Goal: Feedback & Contribution: Leave review/rating

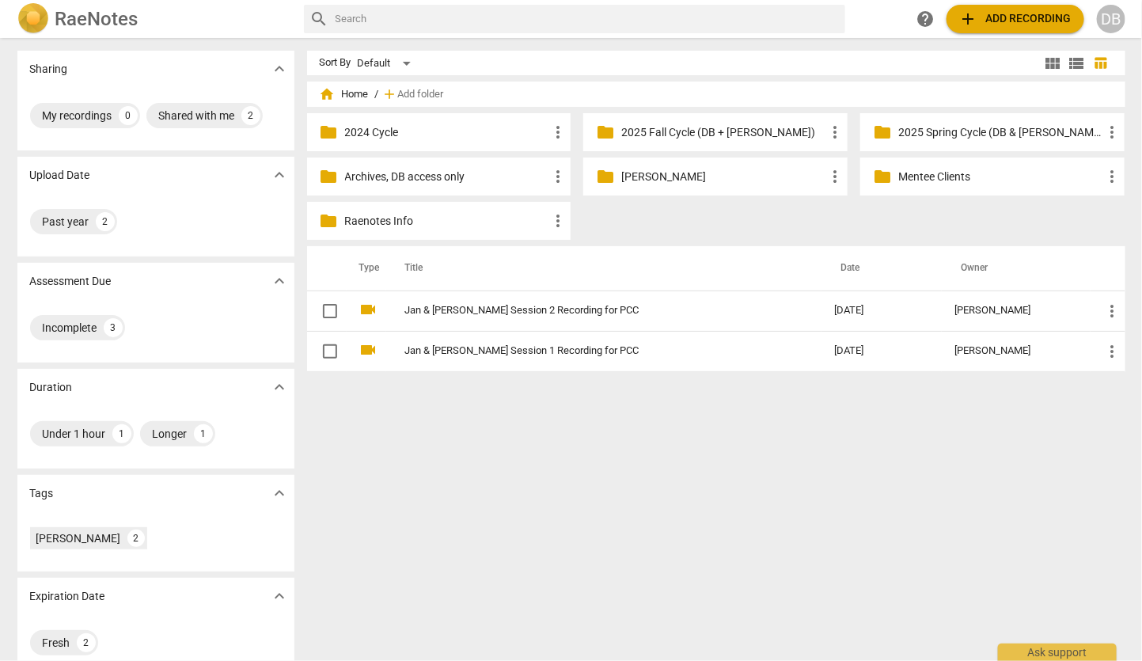
click at [977, 131] on p "2025 Spring Cycle (DB & [PERSON_NAME] only)" at bounding box center [1000, 132] width 204 height 17
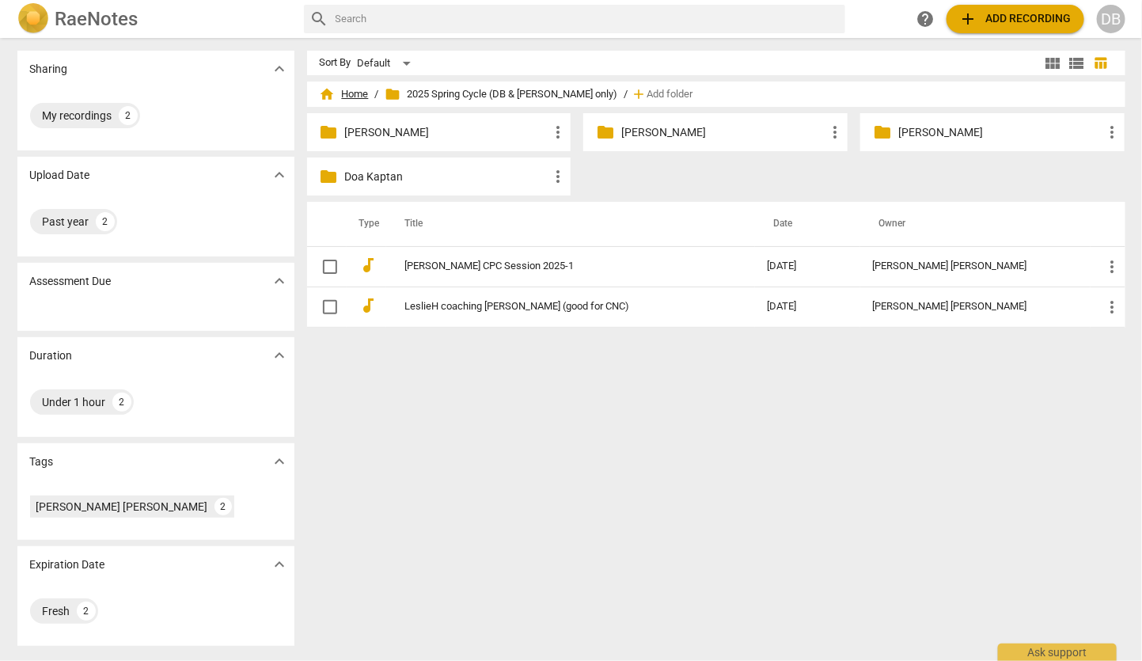
click at [347, 96] on span "home Home" at bounding box center [344, 94] width 49 height 16
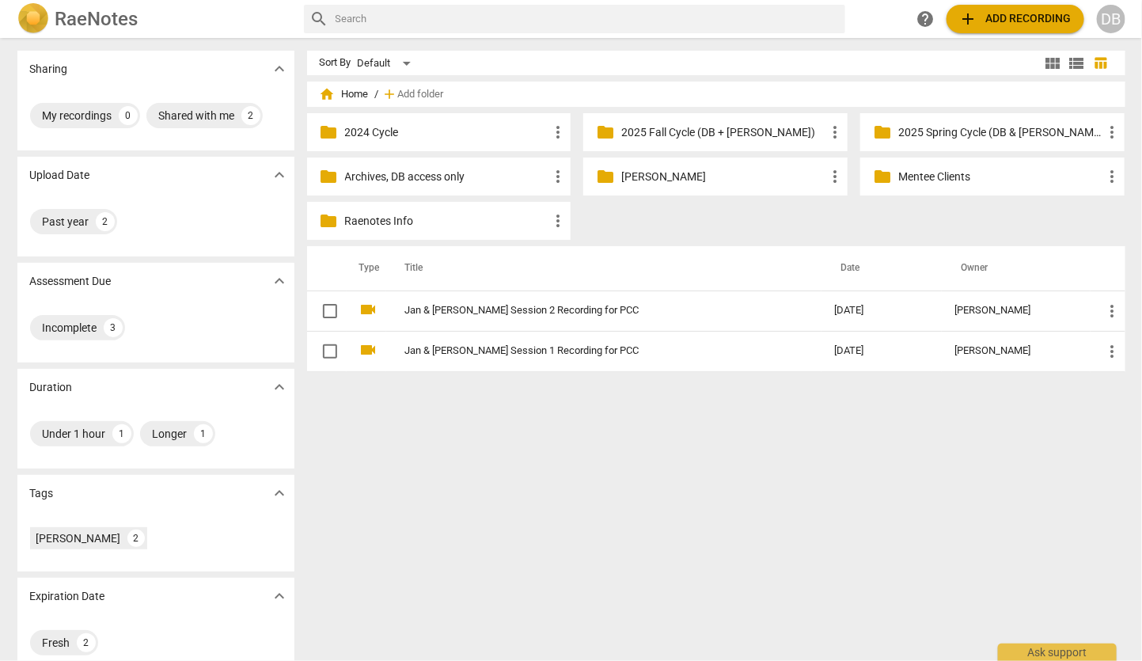
click at [664, 130] on p "2025 Fall Cycle (DB + [PERSON_NAME])" at bounding box center [723, 132] width 204 height 17
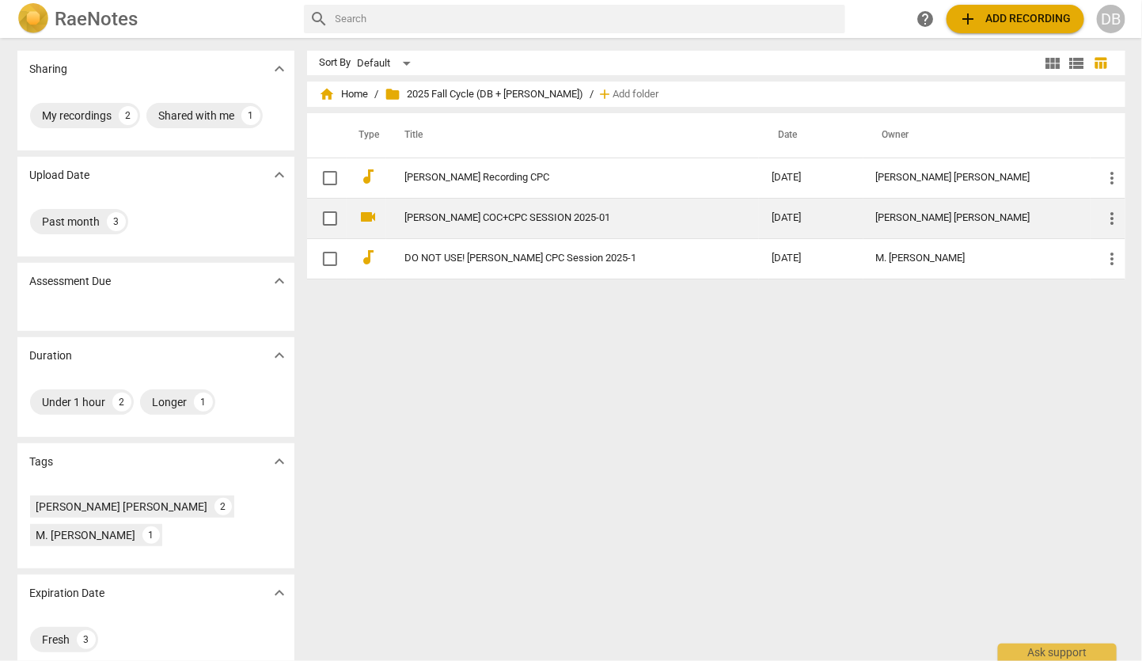
click at [474, 212] on link "[PERSON_NAME] COC+CPC SESSION 2025-01" at bounding box center [560, 218] width 310 height 12
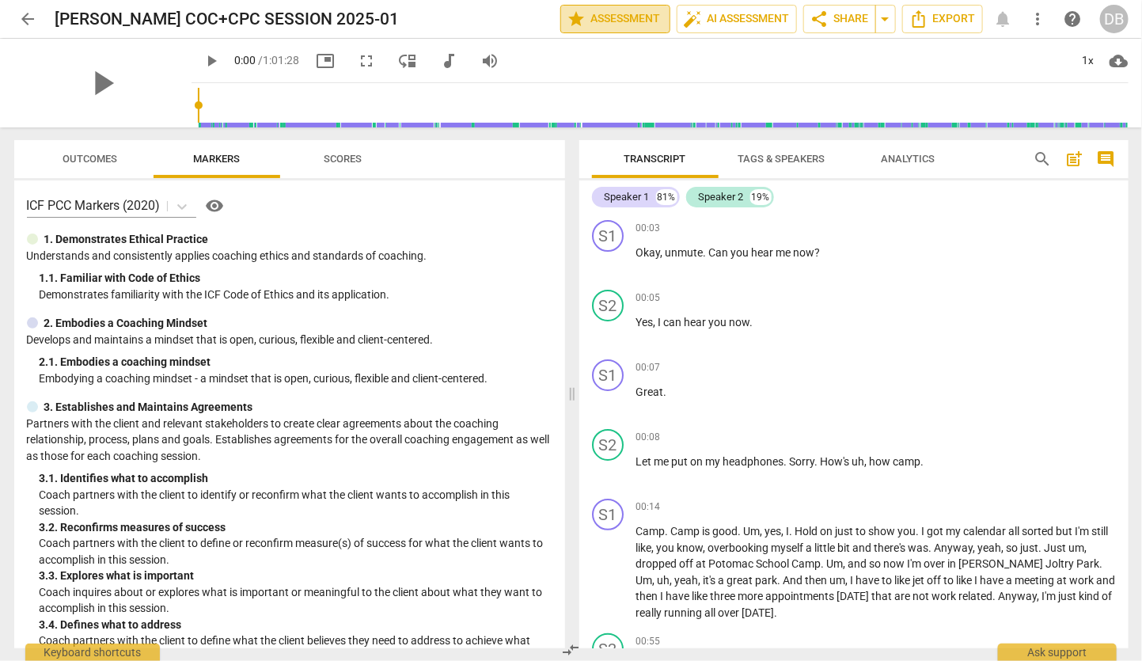
click at [609, 19] on span "star Assessment" at bounding box center [616, 18] width 96 height 19
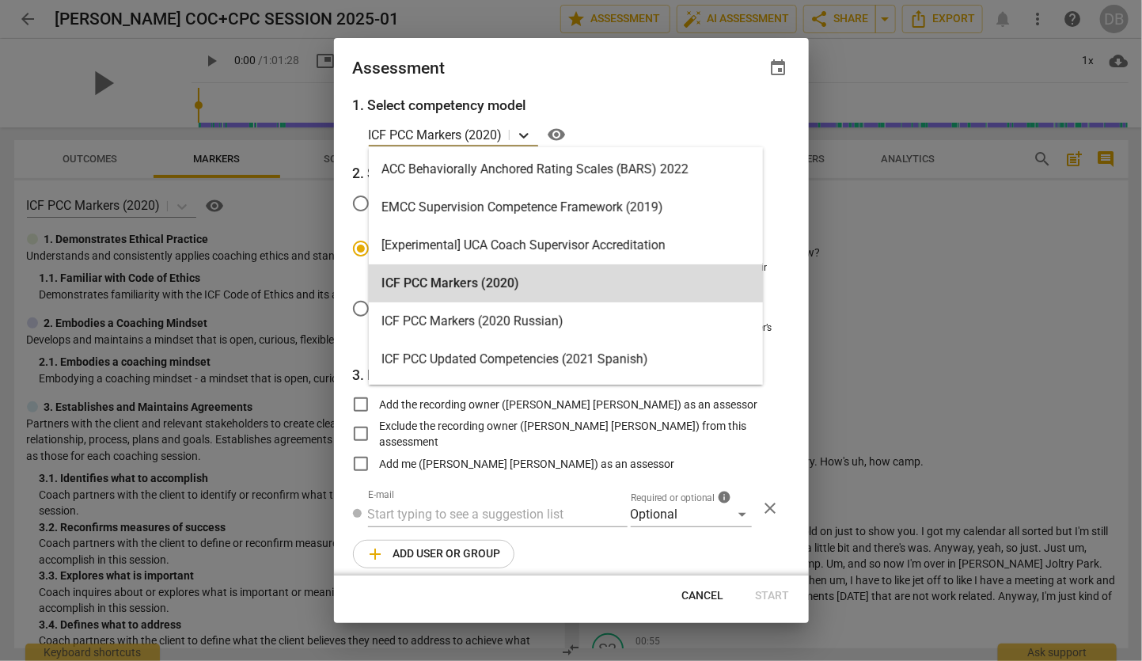
click at [520, 131] on icon at bounding box center [524, 135] width 16 height 16
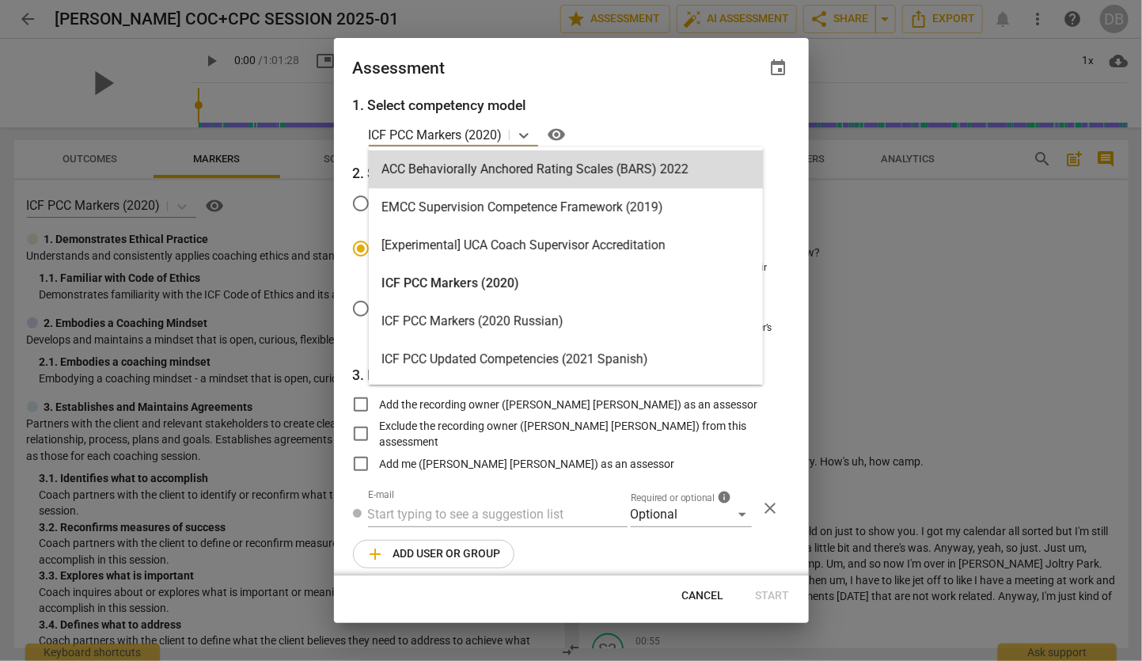
click at [488, 165] on div "ACC Behaviorally Anchored Rating Scales (BARS) 2022" at bounding box center [566, 169] width 394 height 38
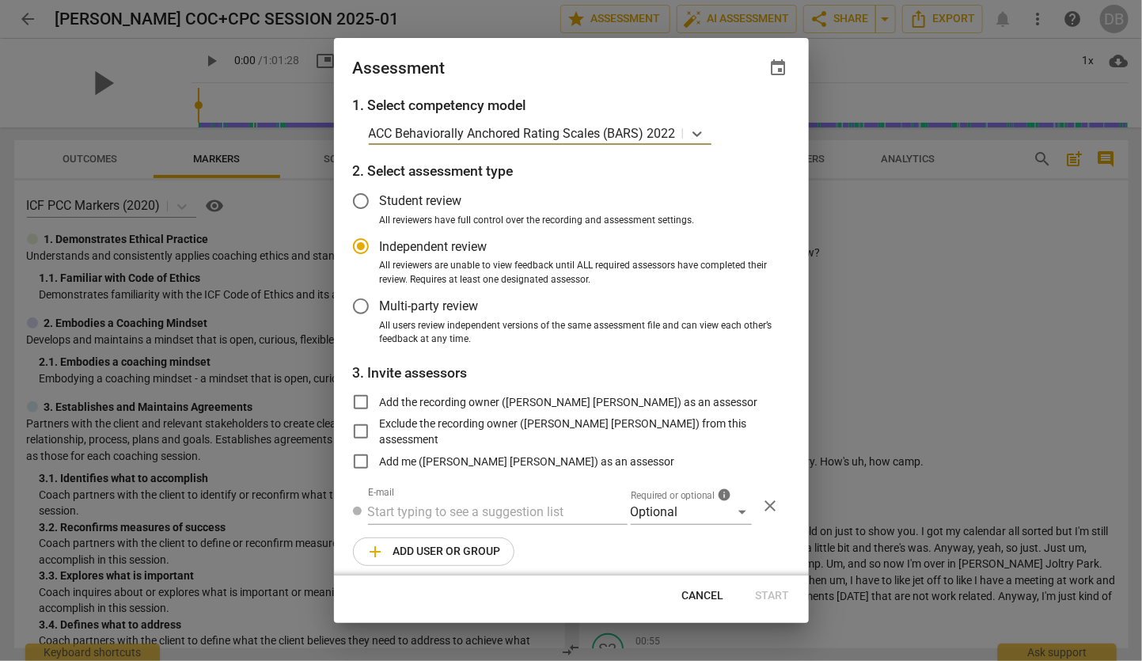
radio input "false"
click at [360, 305] on input "Multi-party review" at bounding box center [361, 306] width 38 height 38
radio input "false"
click at [359, 397] on input "Add the recording owner ([PERSON_NAME] [PERSON_NAME]) as an assessor" at bounding box center [361, 402] width 38 height 38
checkbox input "true"
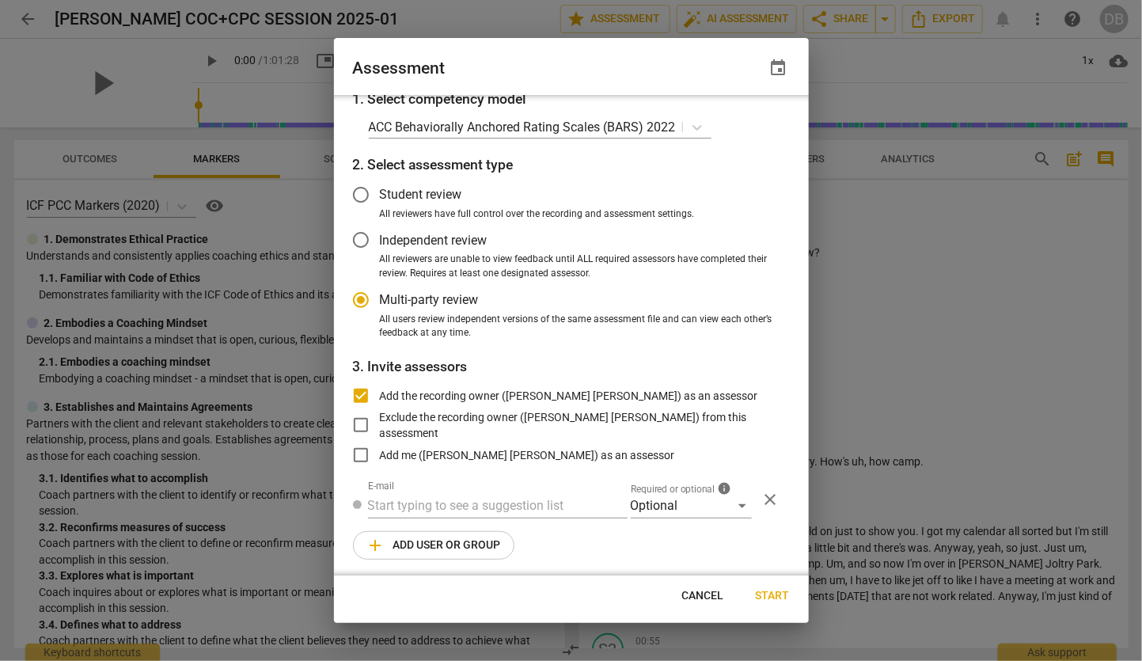
scroll to position [9, 0]
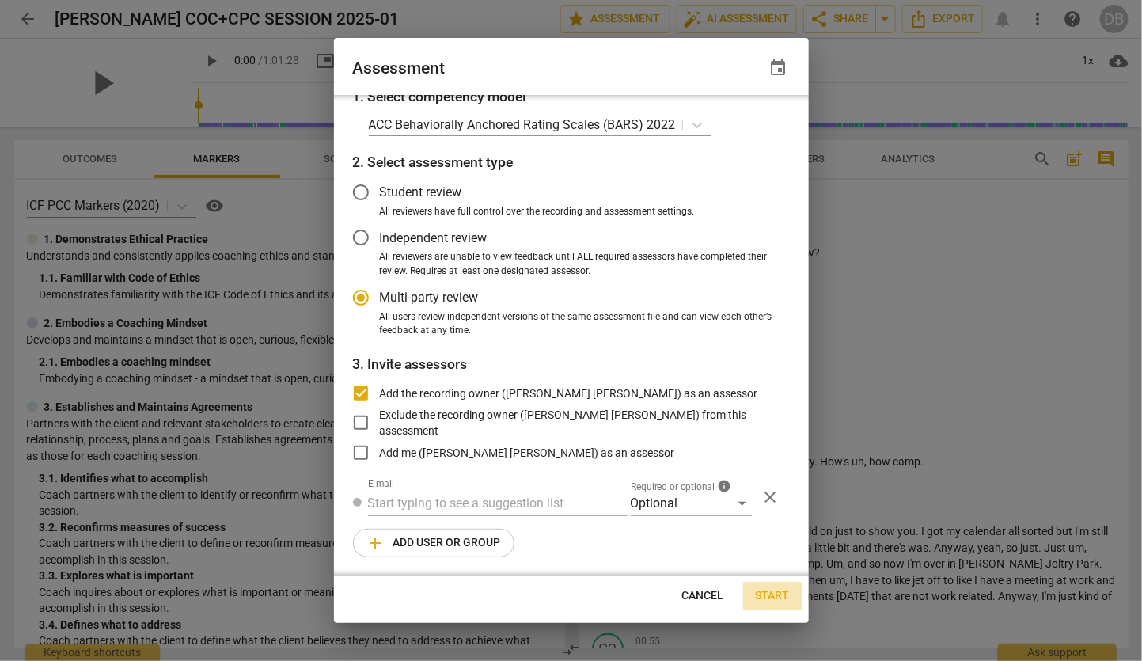
click at [771, 593] on span "Start" at bounding box center [773, 596] width 34 height 16
radio input "false"
type input "[PERSON_NAME] [PERSON_NAME] <[PERSON_NAME][EMAIL_ADDRESS][DOMAIN_NAME]>"
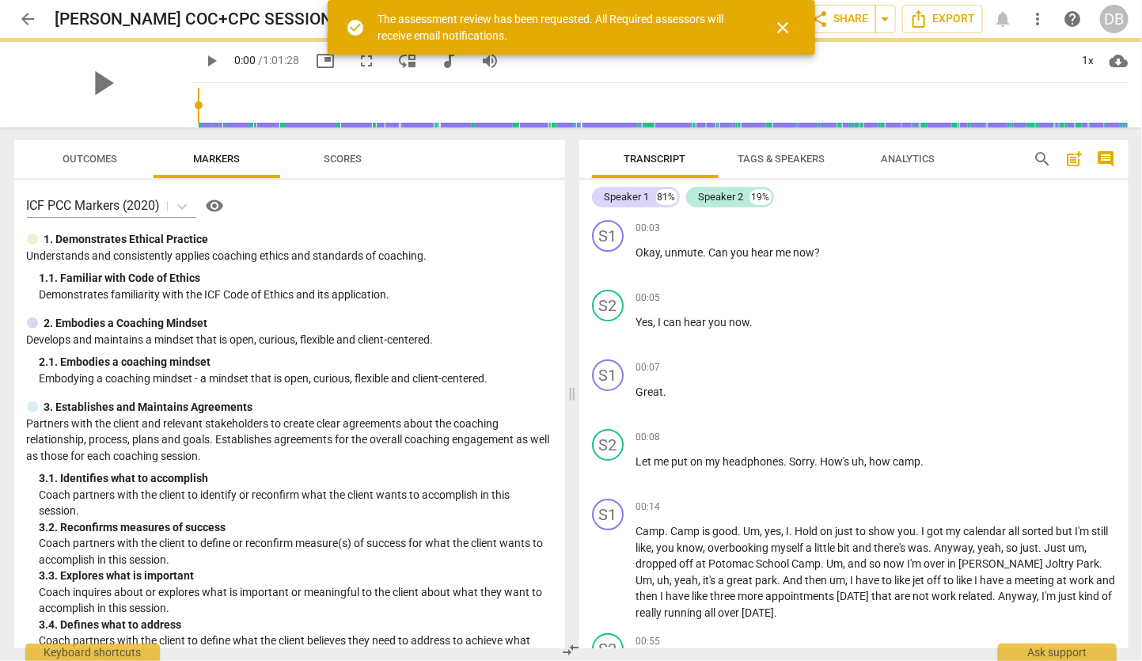
scroll to position [0, 0]
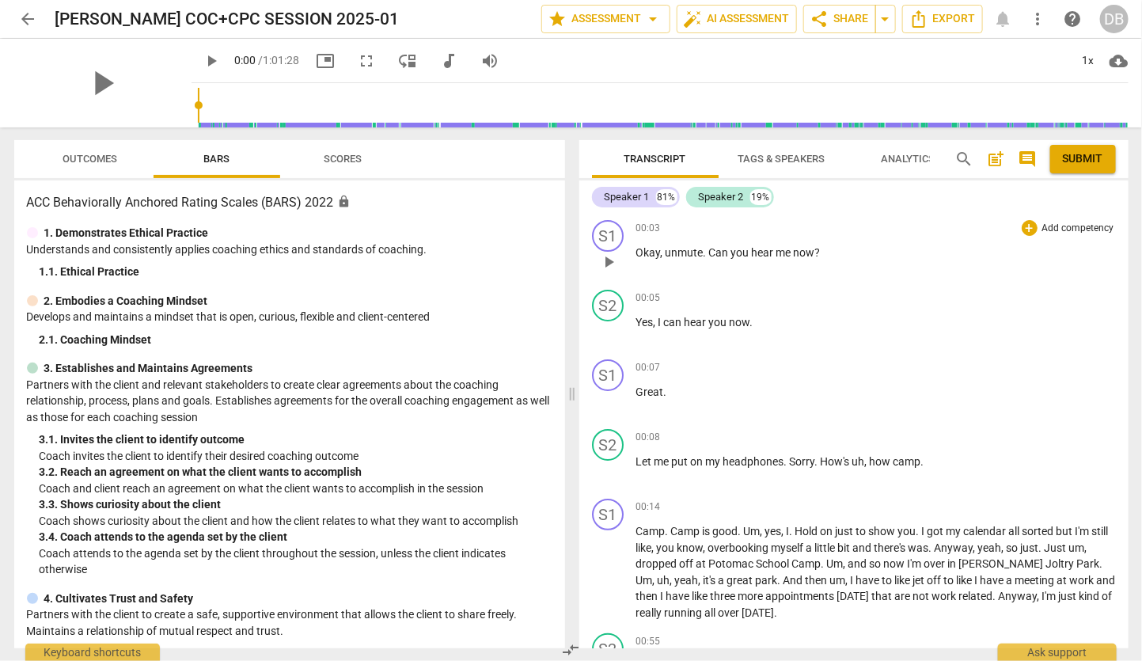
click at [611, 262] on span "play_arrow" at bounding box center [608, 261] width 19 height 19
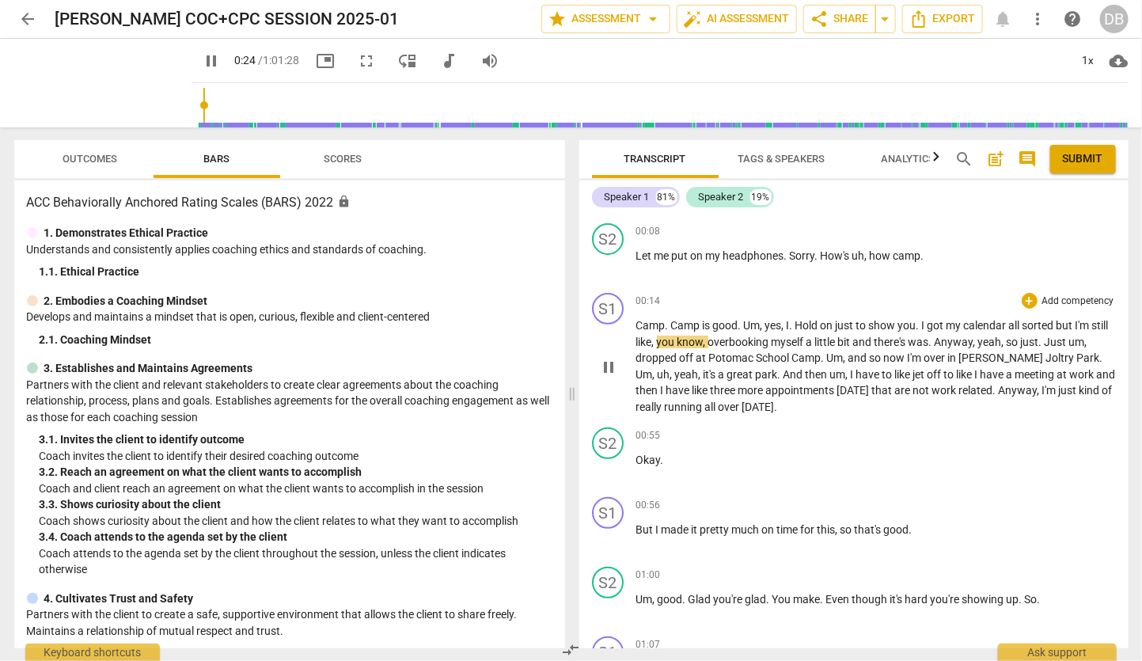
scroll to position [176, 0]
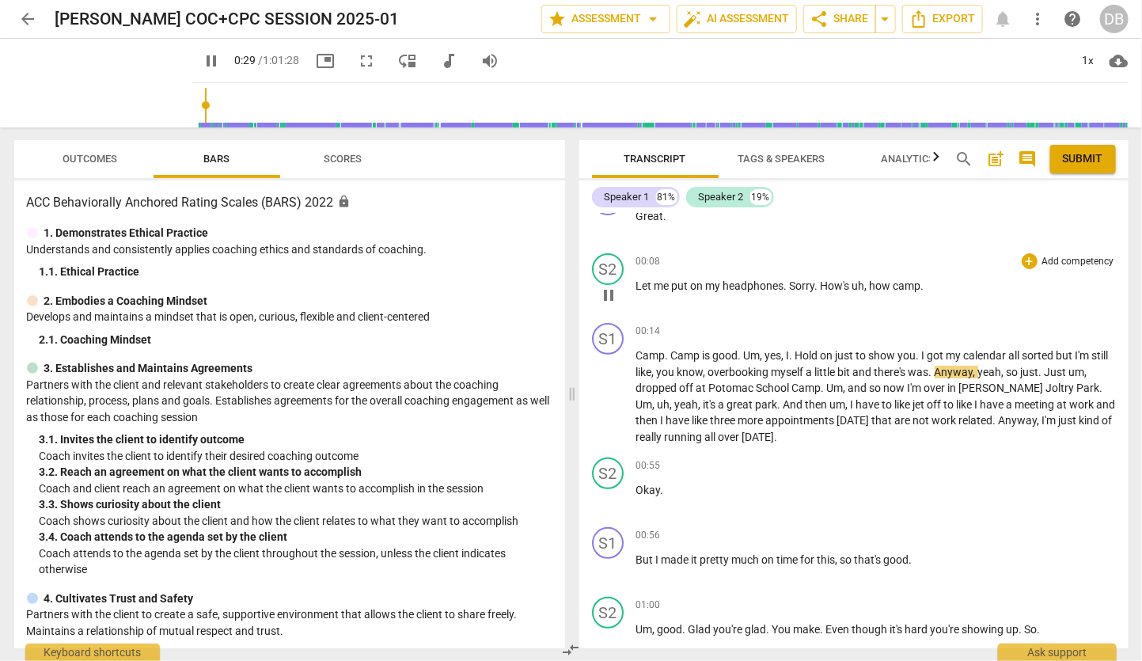
click at [887, 279] on span "how" at bounding box center [882, 285] width 24 height 13
type input "31"
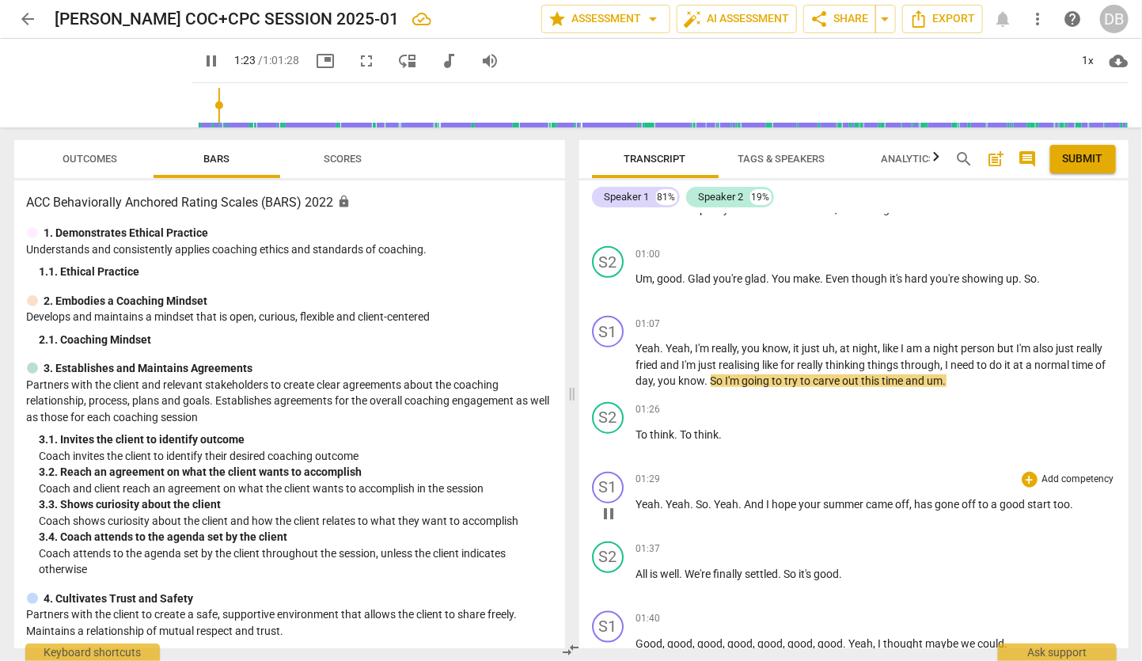
scroll to position [527, 0]
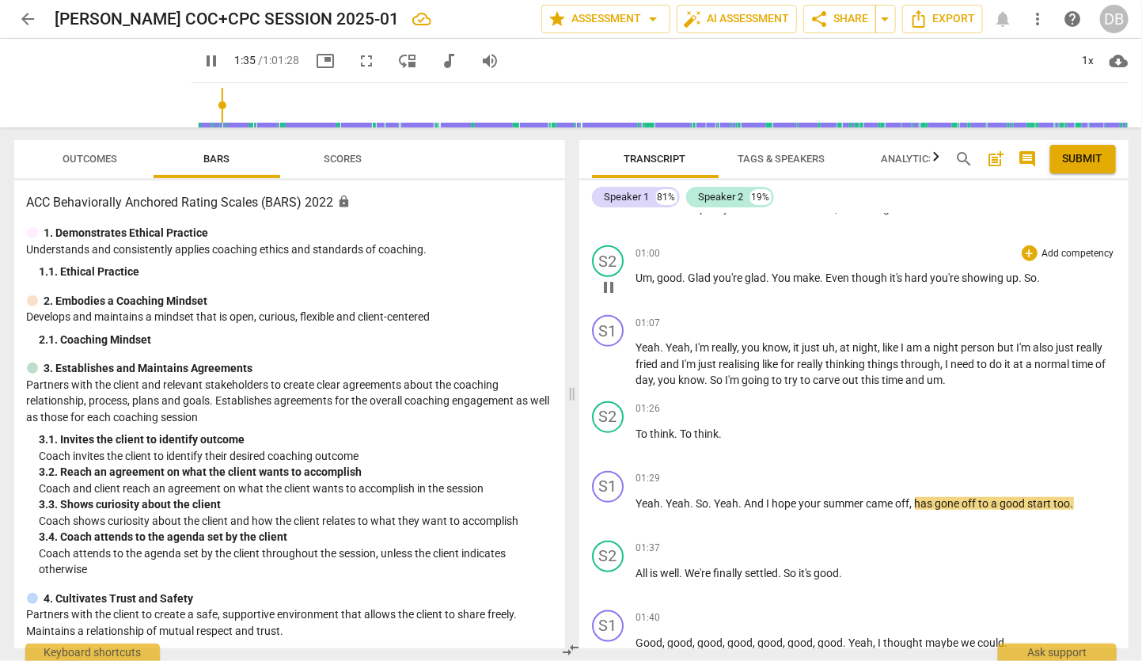
click at [802, 282] on span "make" at bounding box center [807, 277] width 27 height 13
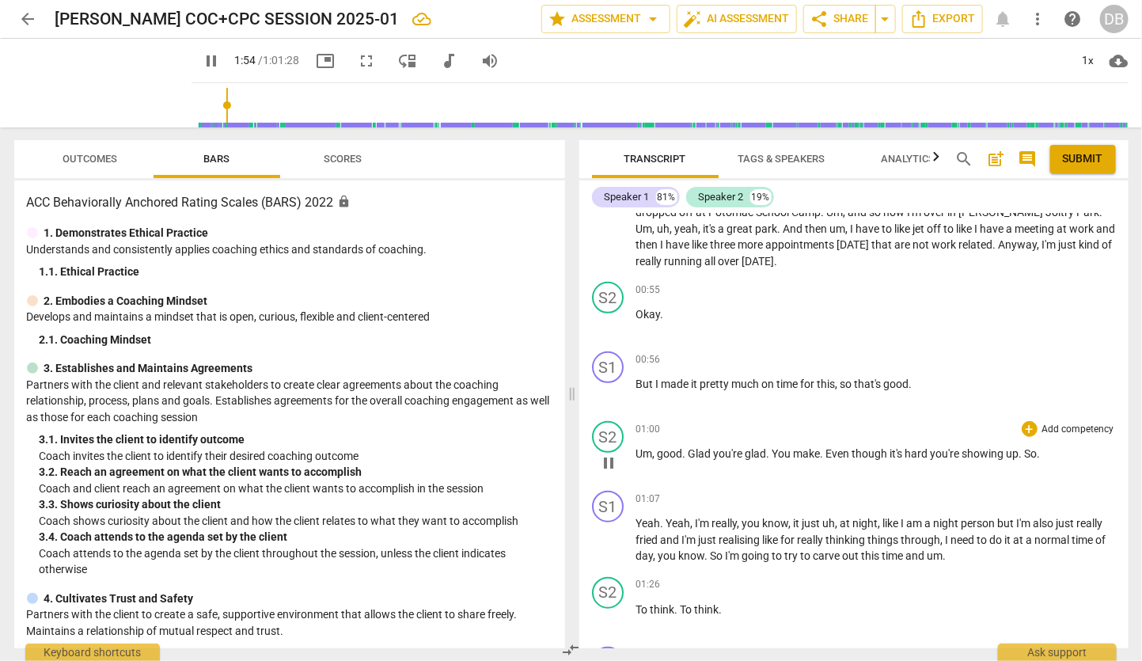
scroll to position [0, 0]
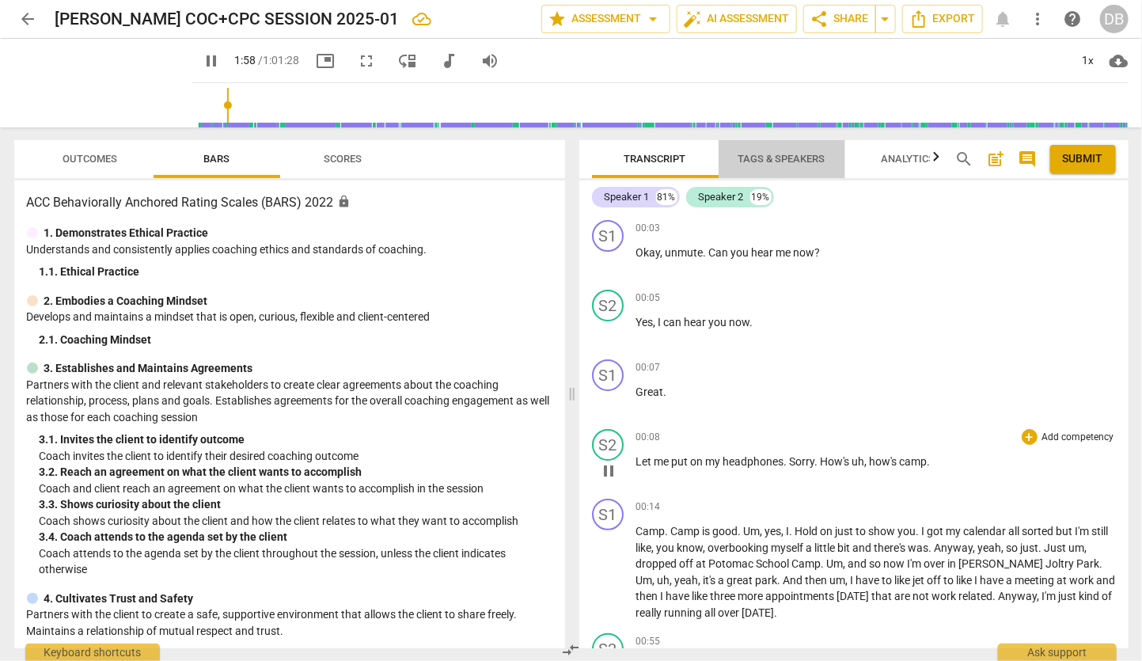
click at [799, 153] on span "Tags & Speakers" at bounding box center [781, 159] width 87 height 12
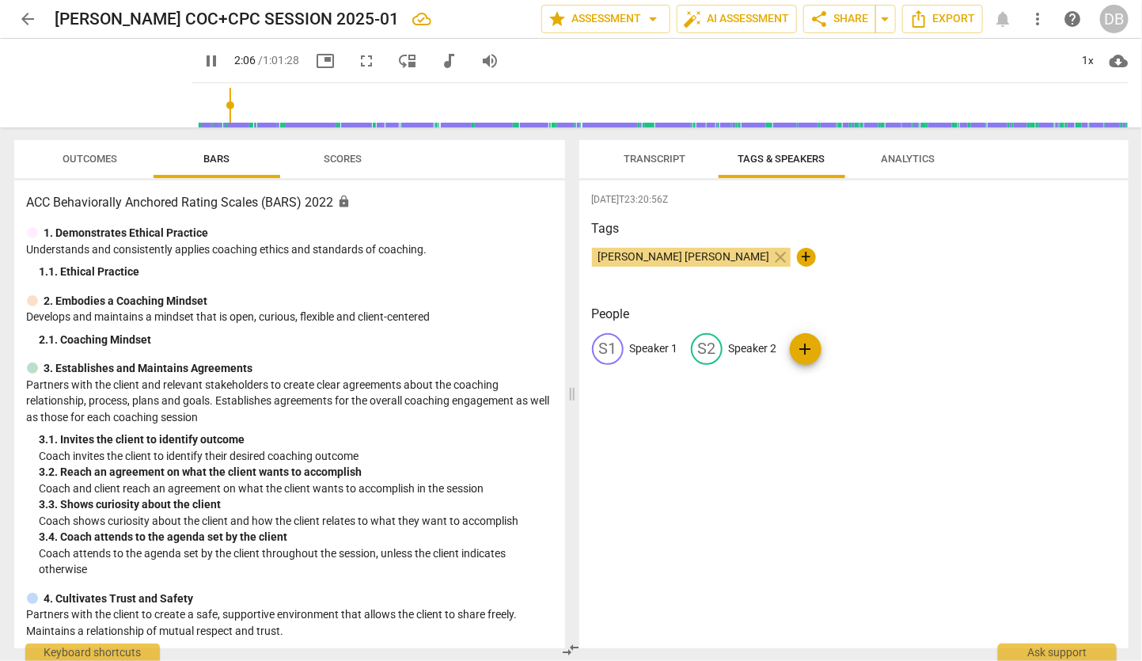
click at [655, 156] on span "Transcript" at bounding box center [655, 159] width 62 height 12
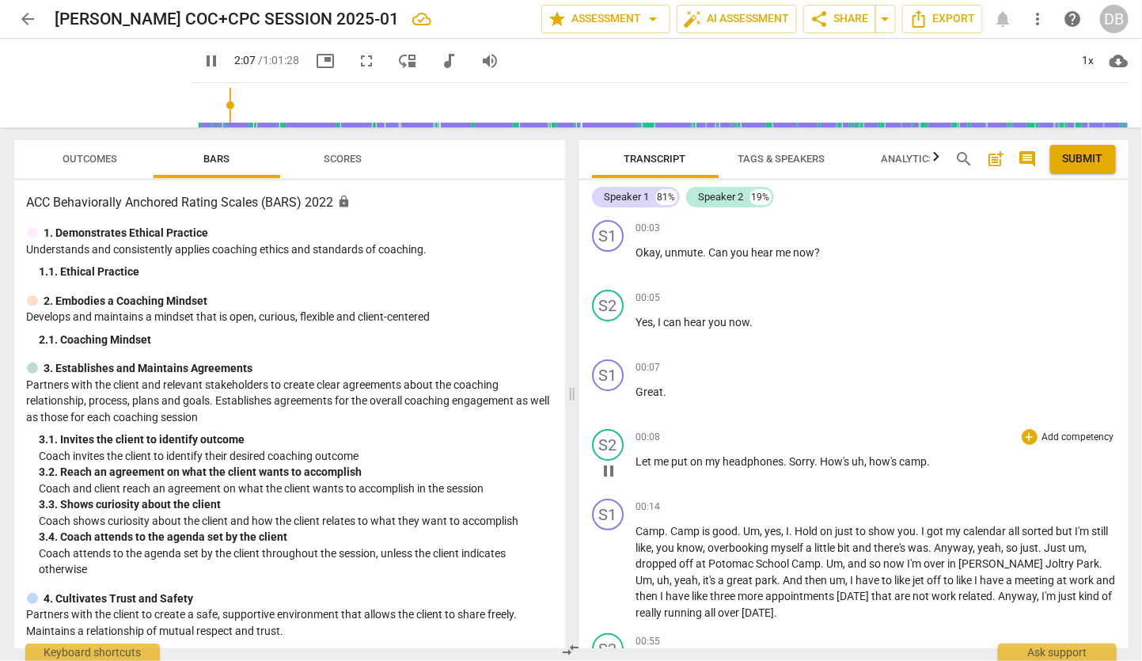
scroll to position [1241, 0]
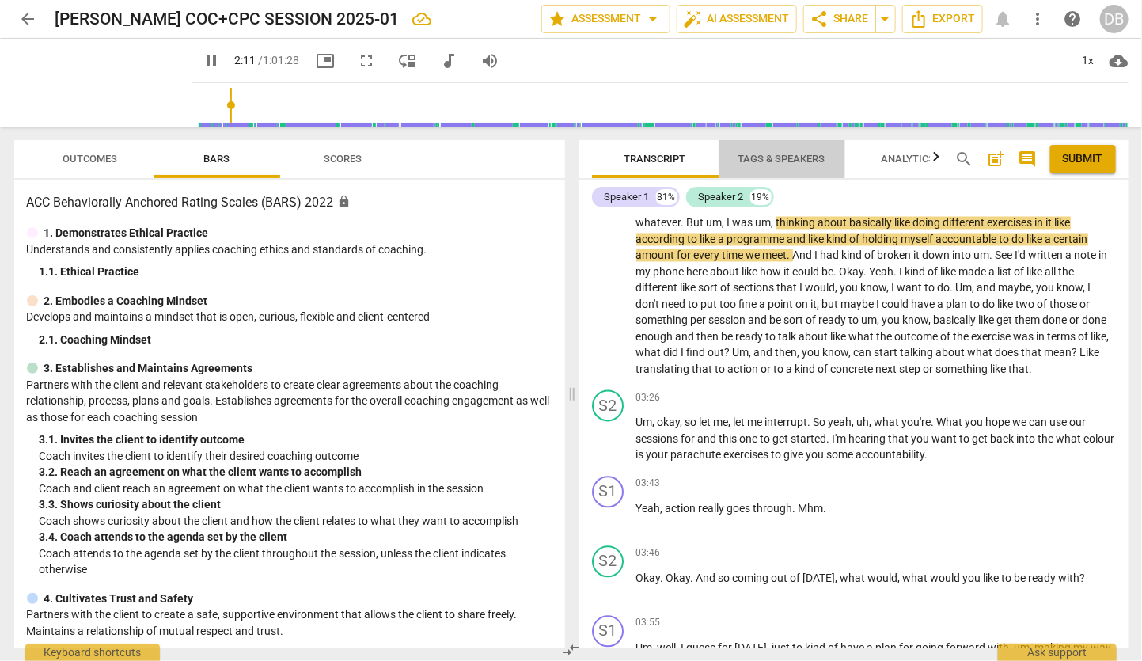
click at [780, 155] on span "Tags & Speakers" at bounding box center [781, 159] width 87 height 12
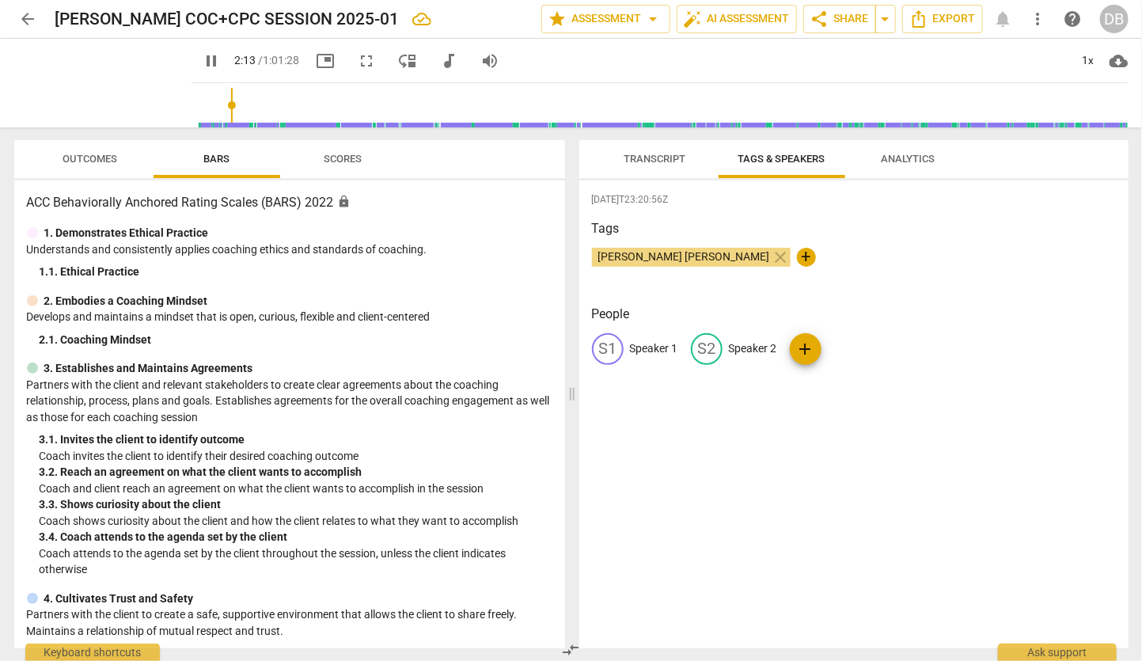
click at [708, 352] on div "S2" at bounding box center [707, 349] width 32 height 32
type input "135"
type input "A"
type input "136"
type input "[PERSON_NAME]"
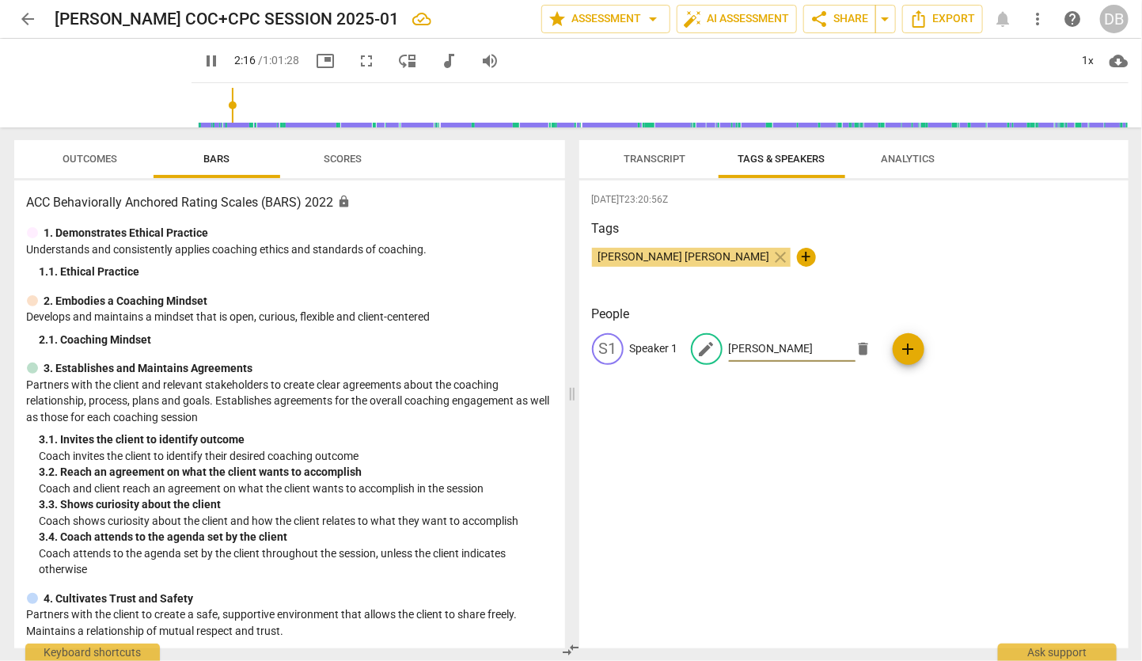
type input "136"
type input "[PERSON_NAME]"
type input "138"
type input "[PERSON_NAME]"
type input "138"
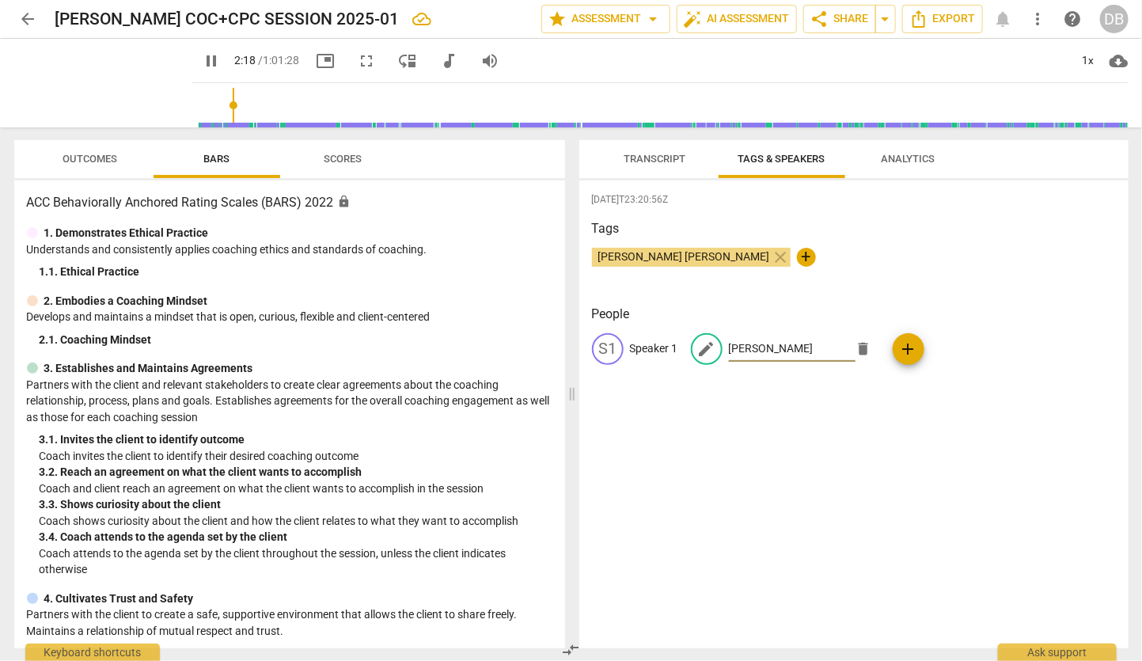
type input "An"
type input "139"
type input "A"
type input "140"
type input "AL"
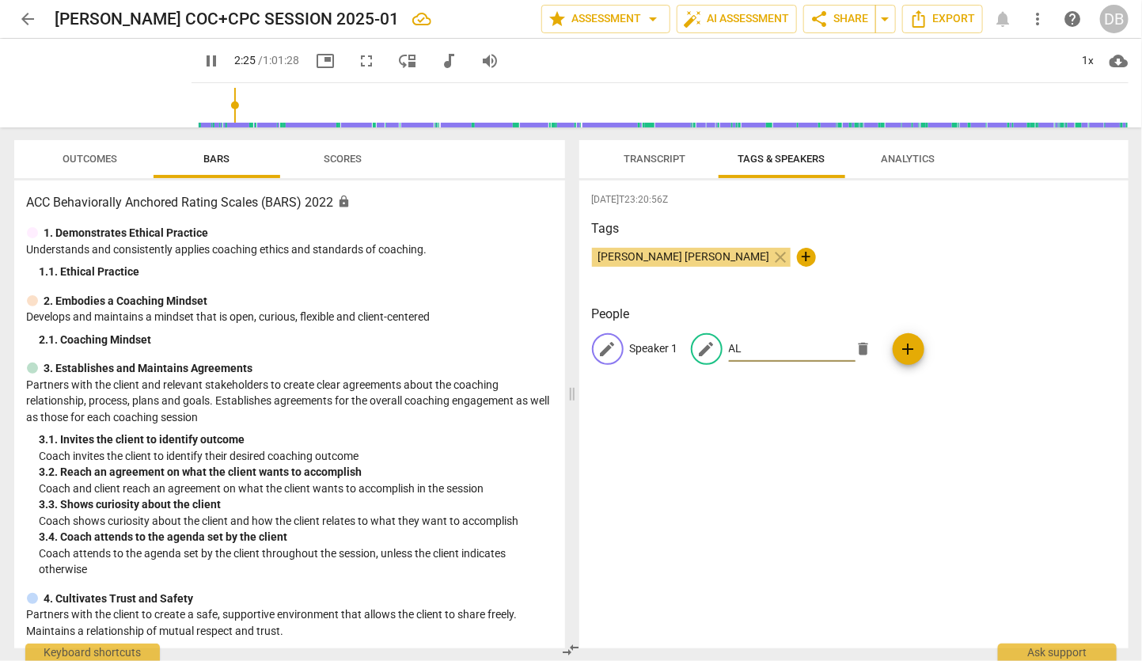
type input "146"
type input "AL"
click at [649, 345] on p "Speaker 1" at bounding box center [654, 348] width 48 height 17
type input "150"
type input "C"
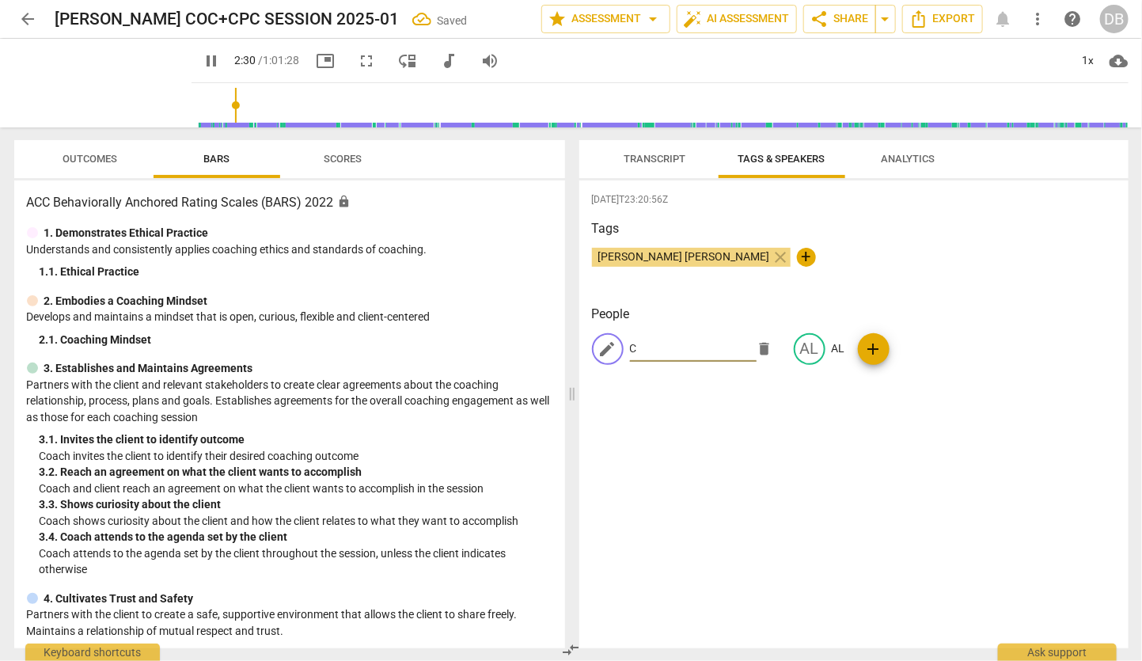
type input "151"
type input "Cl"
type input "153"
type input "Cl"
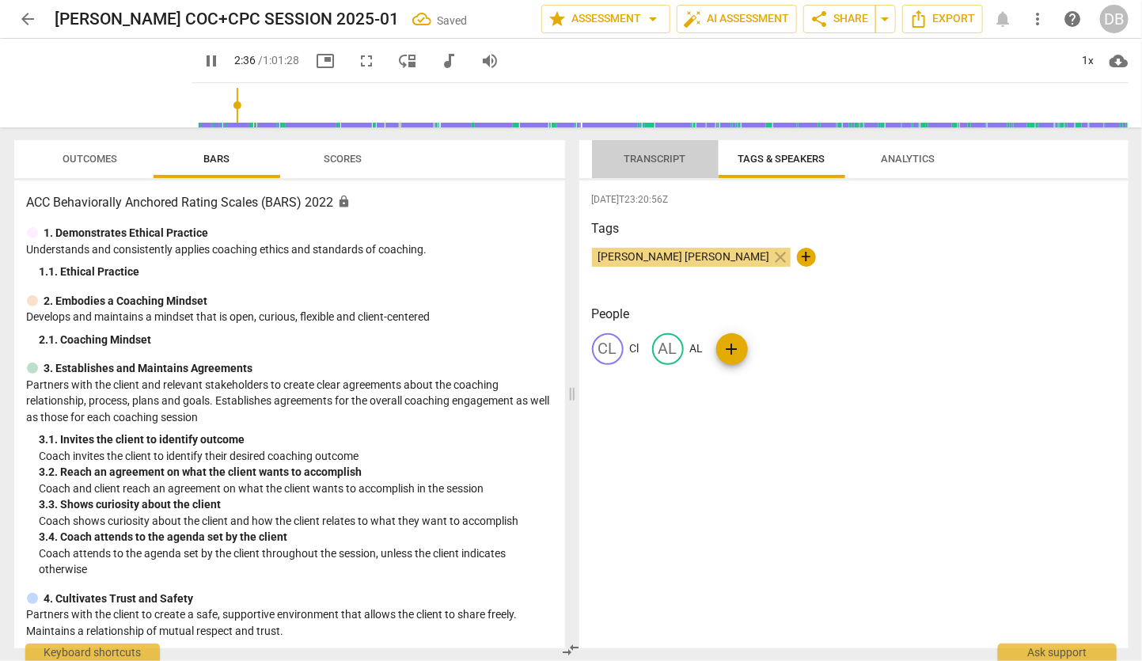
click at [653, 160] on span "Transcript" at bounding box center [655, 159] width 62 height 12
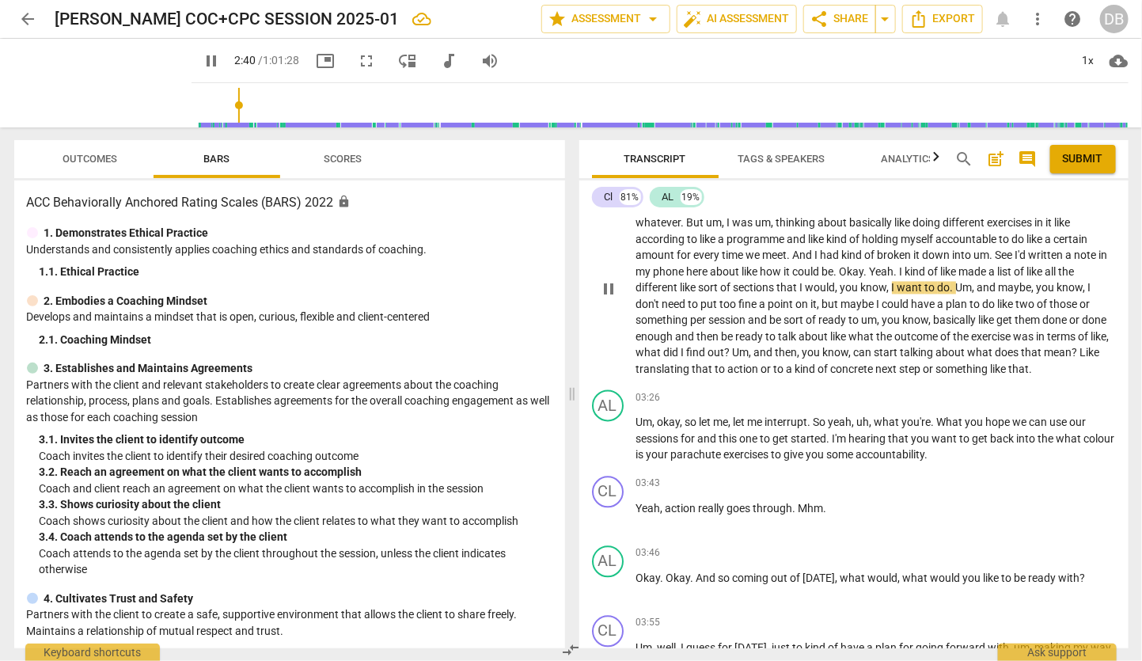
scroll to position [1153, 0]
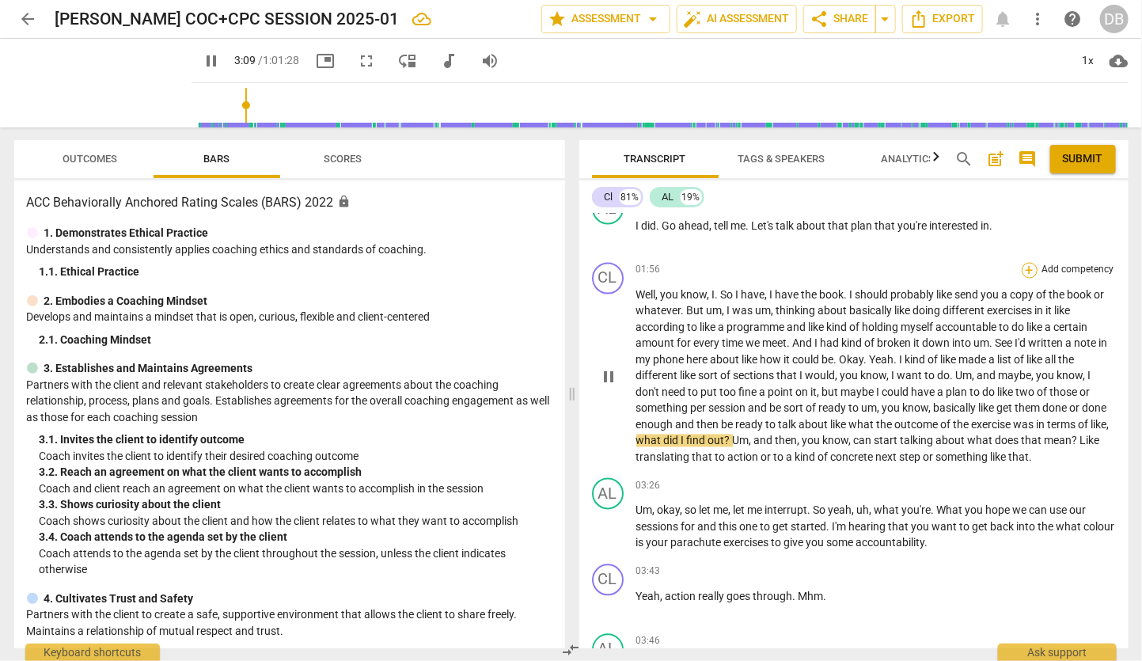
click at [1028, 268] on div "+" at bounding box center [1030, 271] width 16 height 16
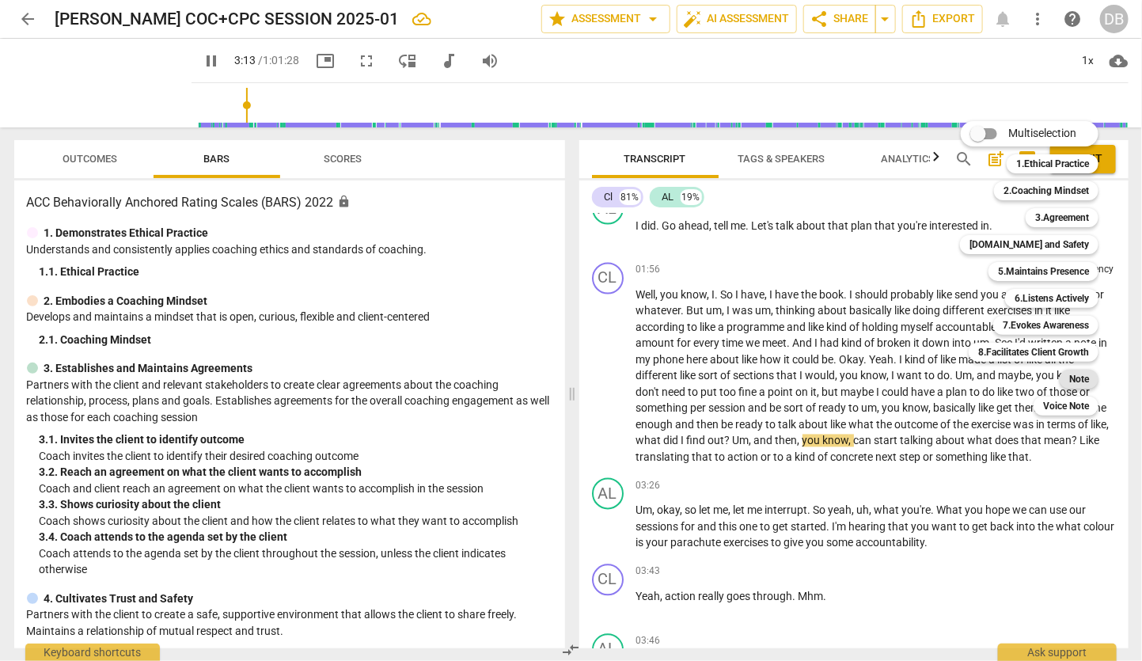
click at [1073, 379] on b "Note" at bounding box center [1079, 379] width 20 height 19
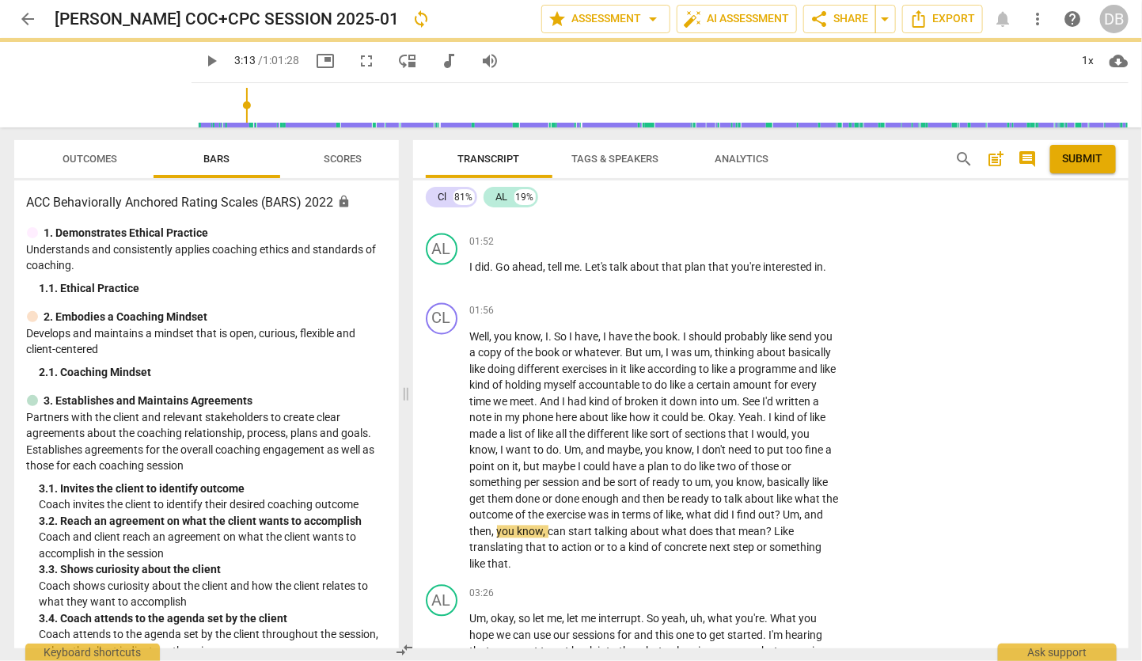
type input "194"
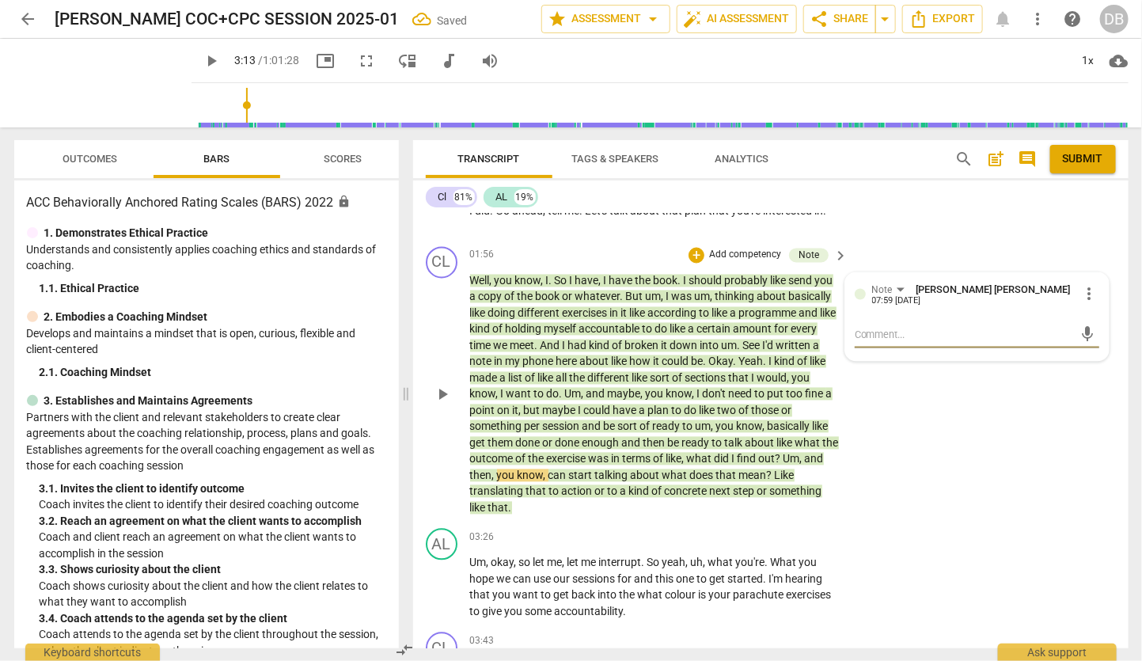
type textarea "S"
type textarea "So"
type textarea "Sou"
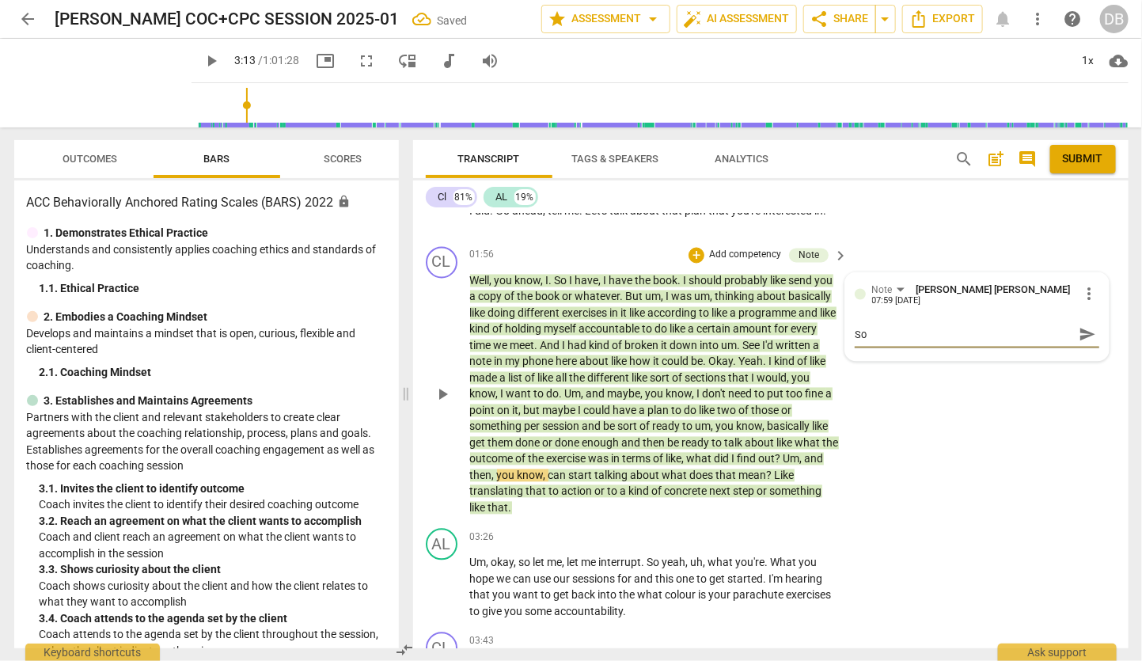
type textarea "Sou"
type textarea "Soun"
type textarea "Sound"
type textarea "Sounds"
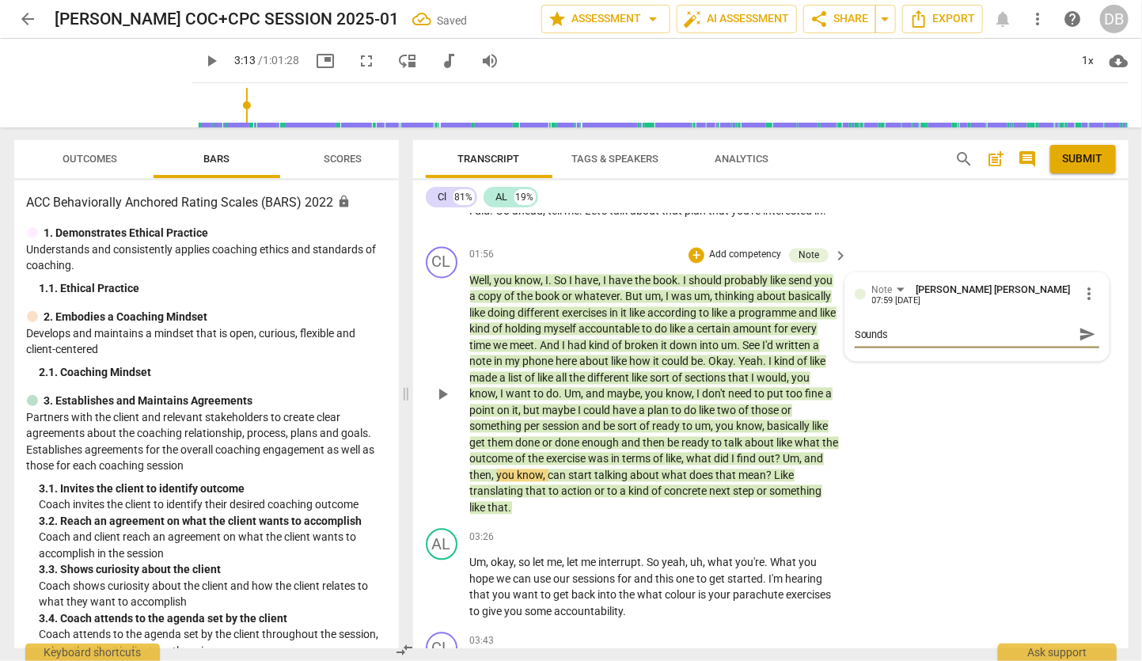
type textarea "Sounds"
type textarea "Sounds l"
type textarea "Sounds li"
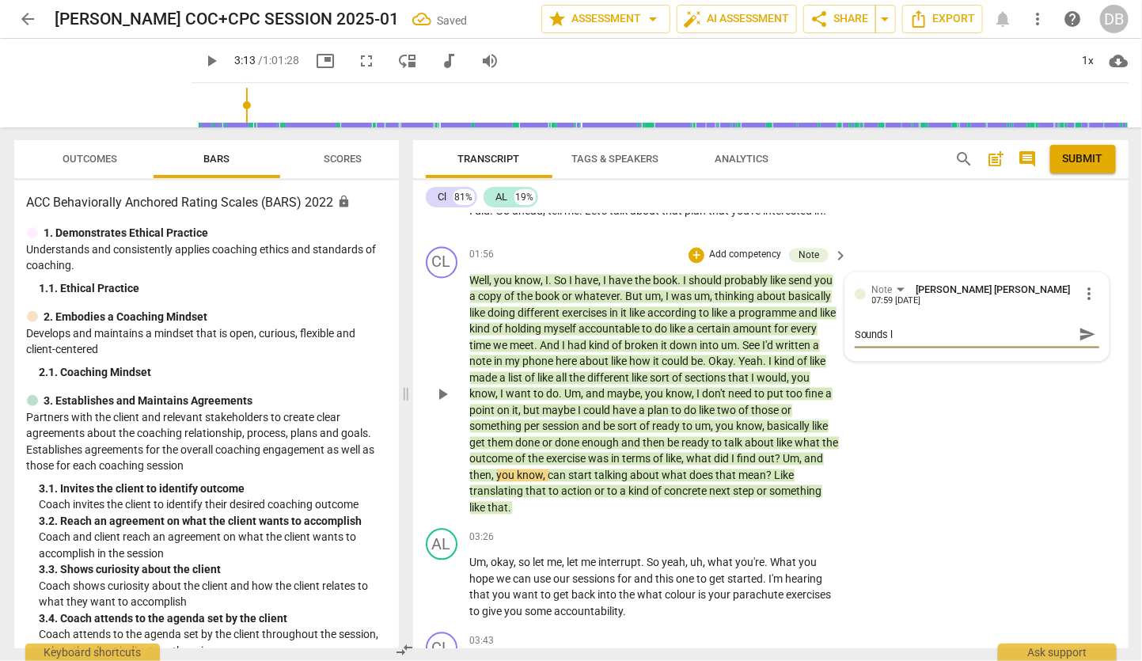
type textarea "Sounds li"
type textarea "Sounds lik"
type textarea "Sounds like"
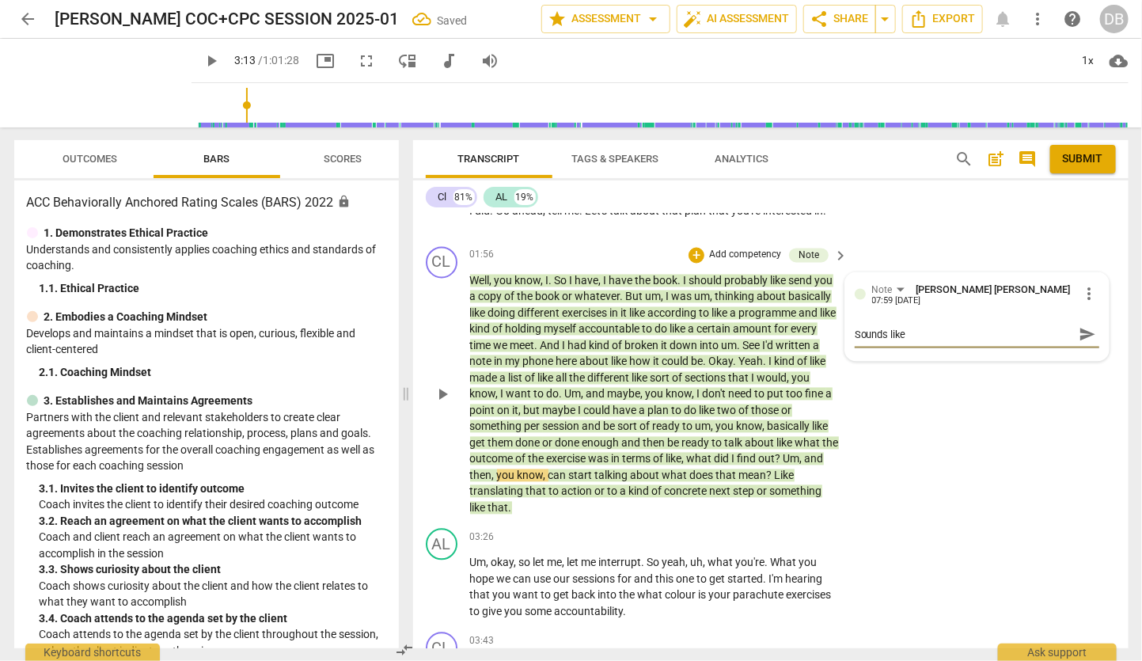
type textarea "Sounds like"
type textarea "Sounds like a"
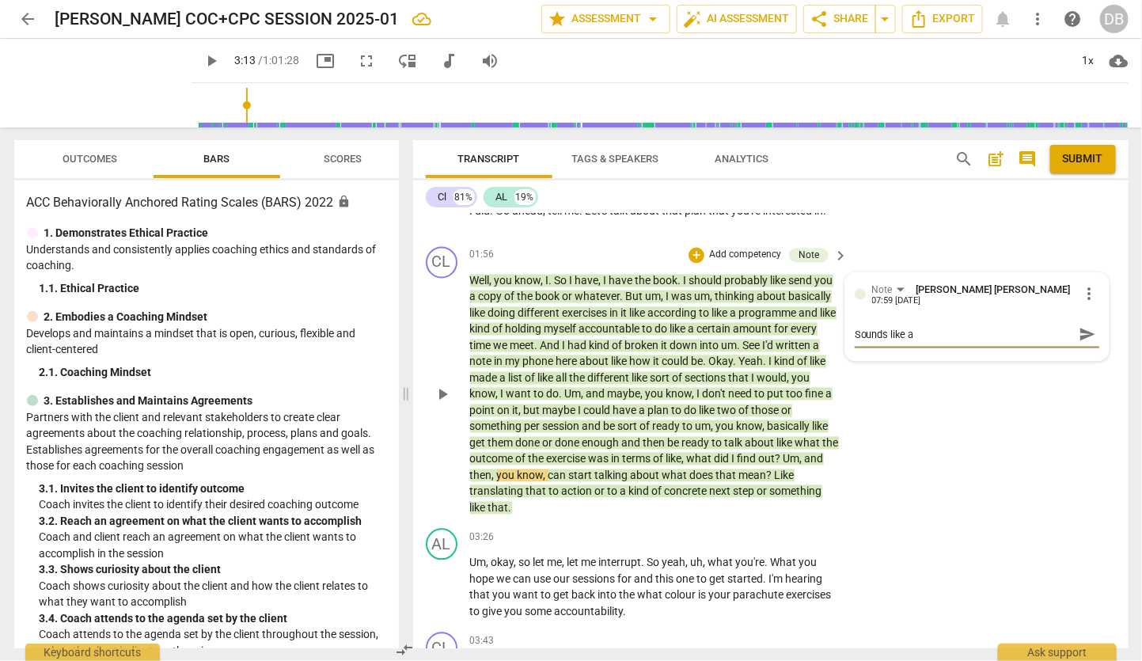
type textarea "Sounds like a"
type textarea "Sounds like a f"
type textarea "Sounds like a fi"
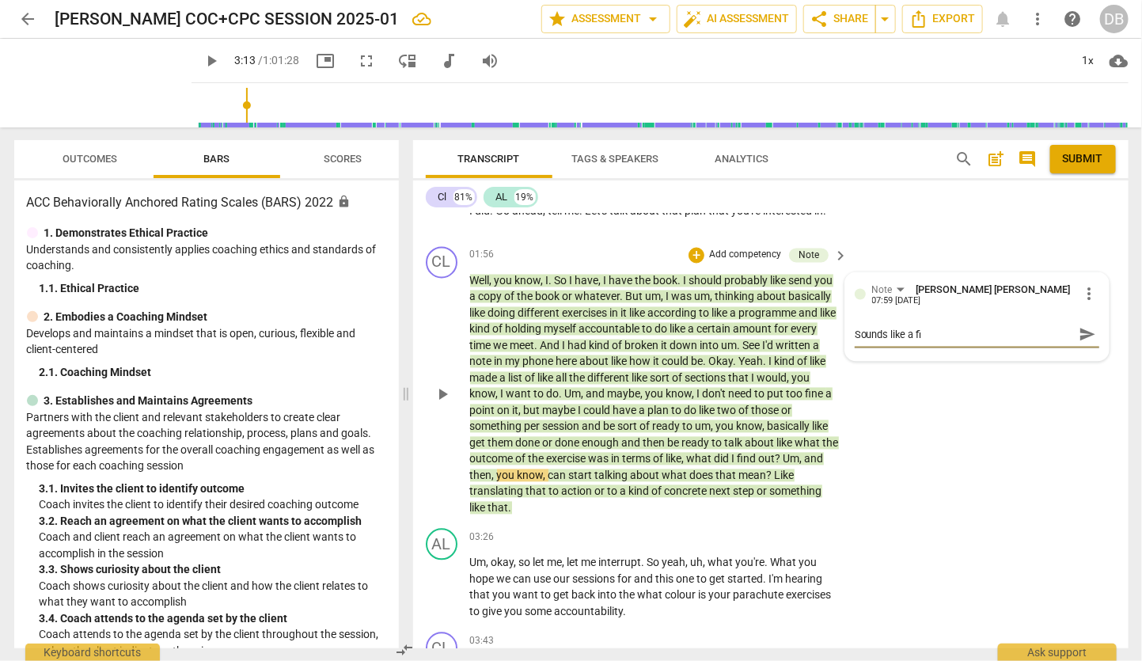
type textarea "Sounds like a fir"
type textarea "Sounds like a firs"
type textarea "Sounds like a first"
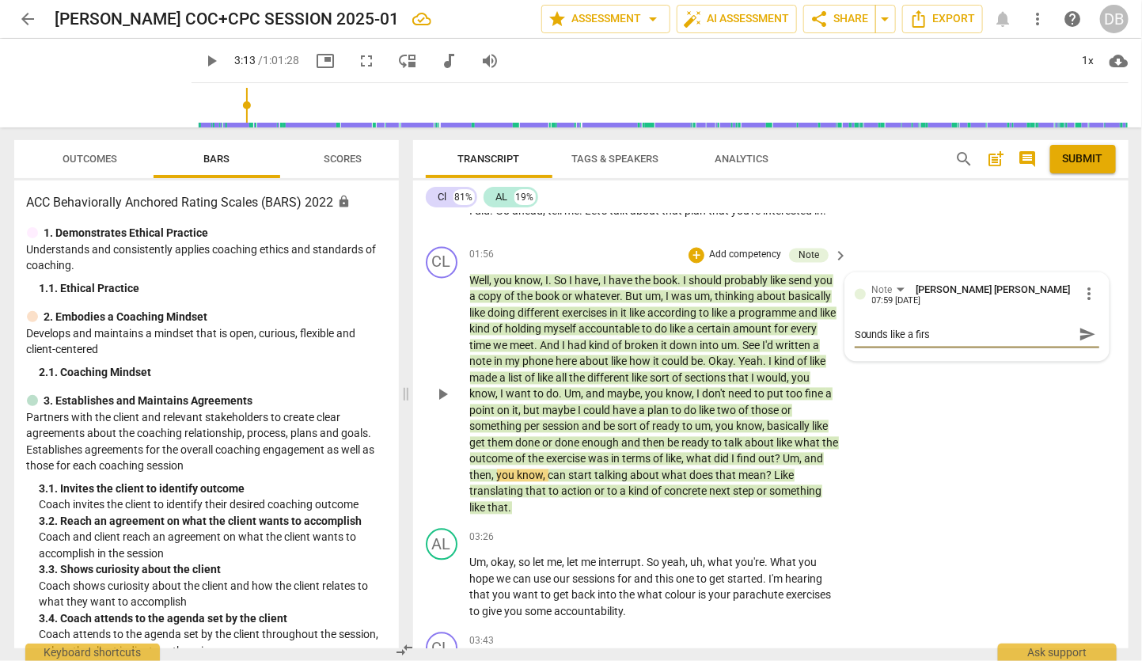
type textarea "Sounds like a first"
type textarea "Sounds like a first s"
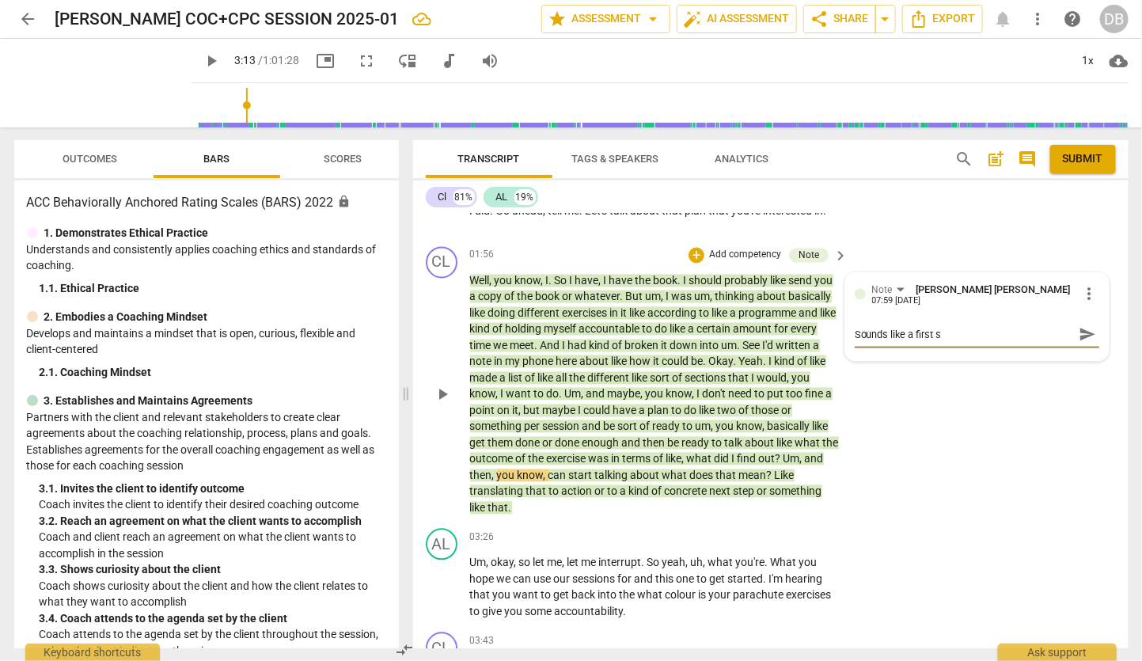
type textarea "Sounds like a first se"
type textarea "Sounds like a first ses"
type textarea "Sounds like a first sess"
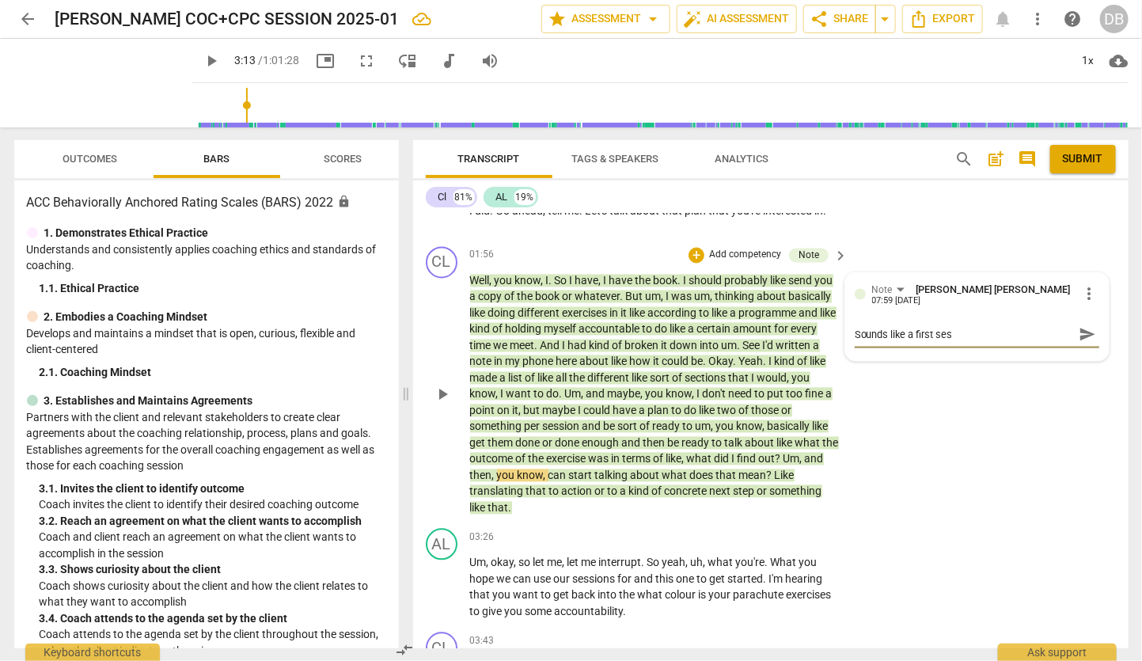
type textarea "Sounds like a first sess"
type textarea "Sounds like a first sessi"
type textarea "Sounds like a first sessin"
type textarea "Sounds like a first sessino"
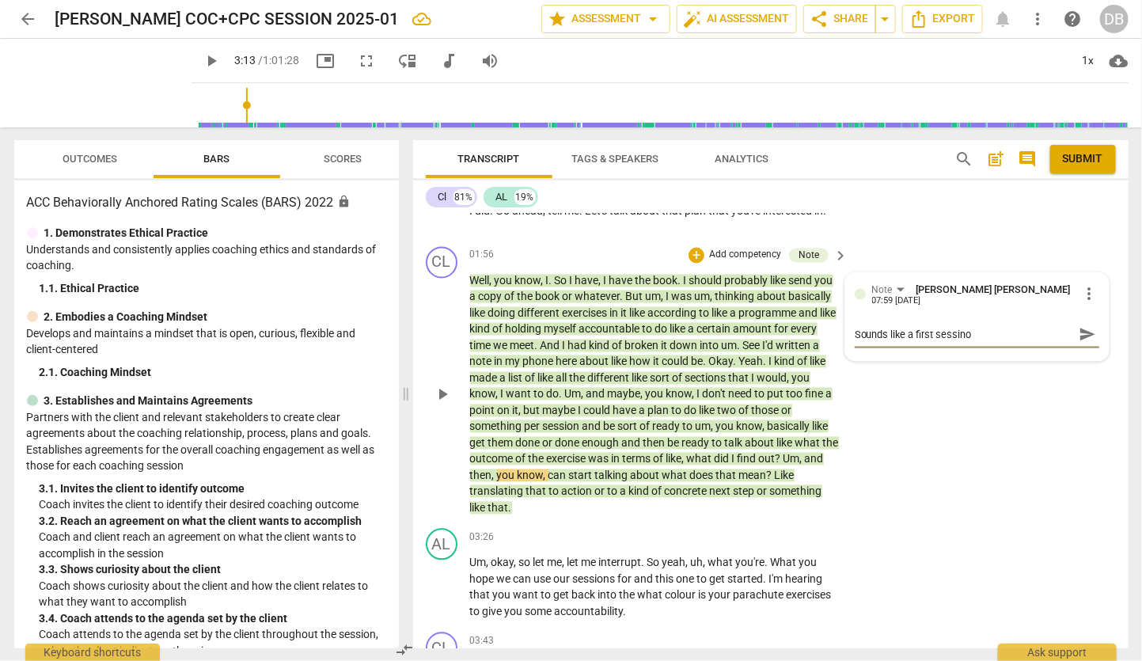
type textarea "Sounds like a first sessin"
type textarea "Sounds like a first sessi"
type textarea "Sounds like a first sessio"
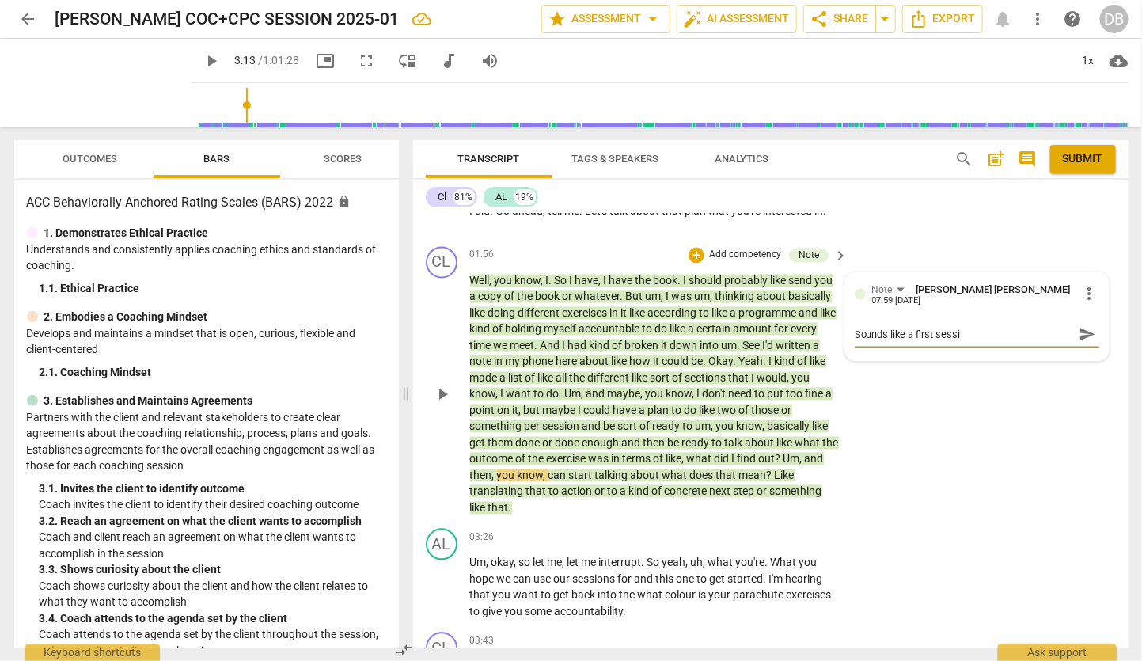
type textarea "Sounds like a first sessio"
type textarea "Sounds like a first session"
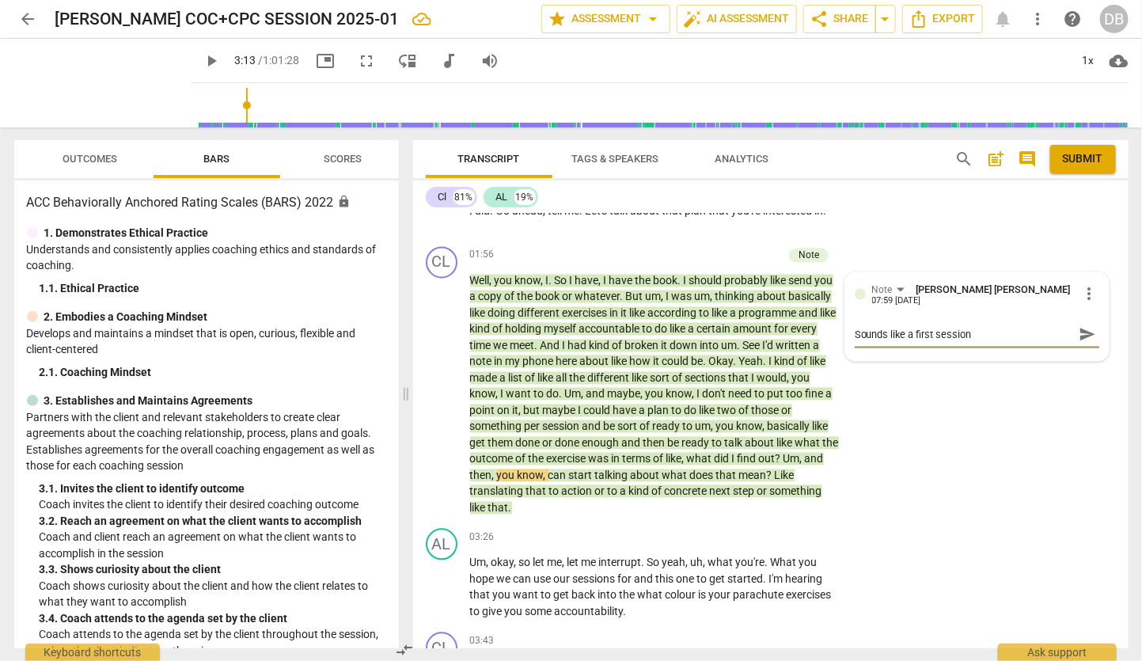
type textarea "Sounds like a first session -"
type textarea "Sounds like a first session --"
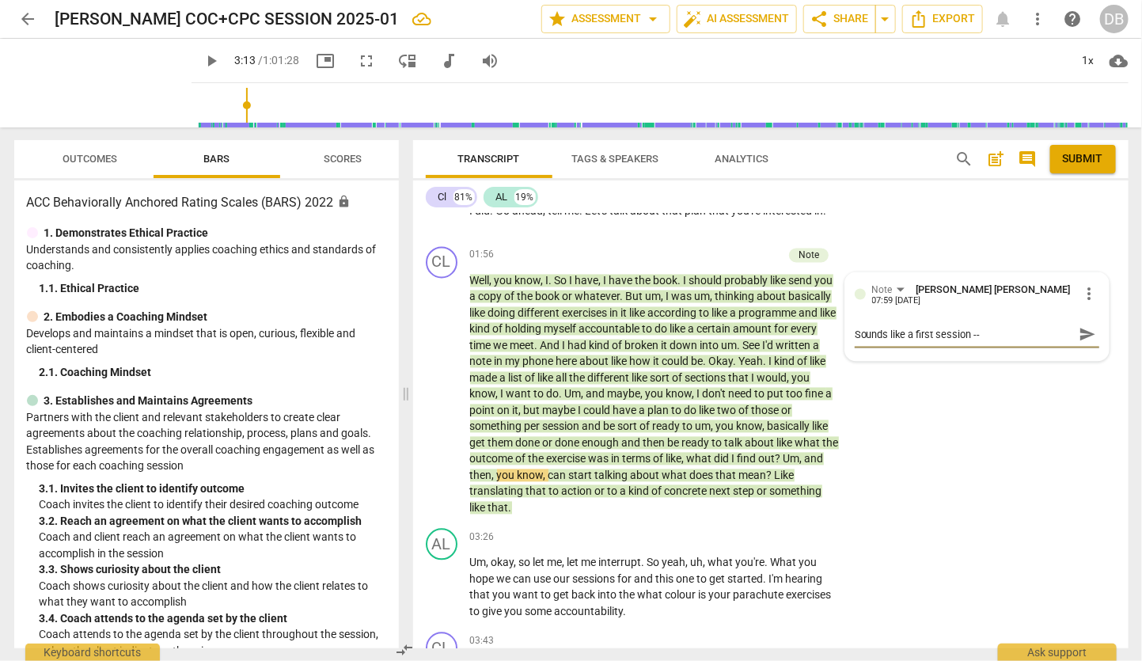
type textarea "Sounds like a first session --"
type textarea "Sounds like a first session -- m"
type textarea "Sounds like a first session -- ma"
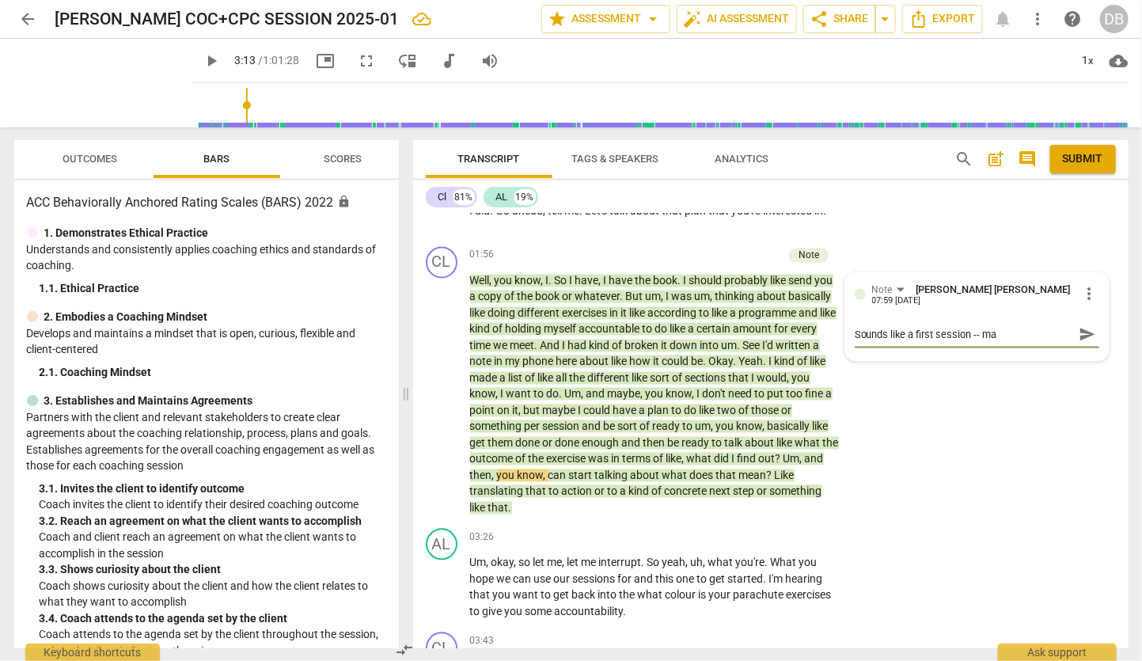
type textarea "Sounds like a first session -- may"
type textarea "Sounds like a first session -- mayb"
type textarea "Sounds like a first session -- maybe"
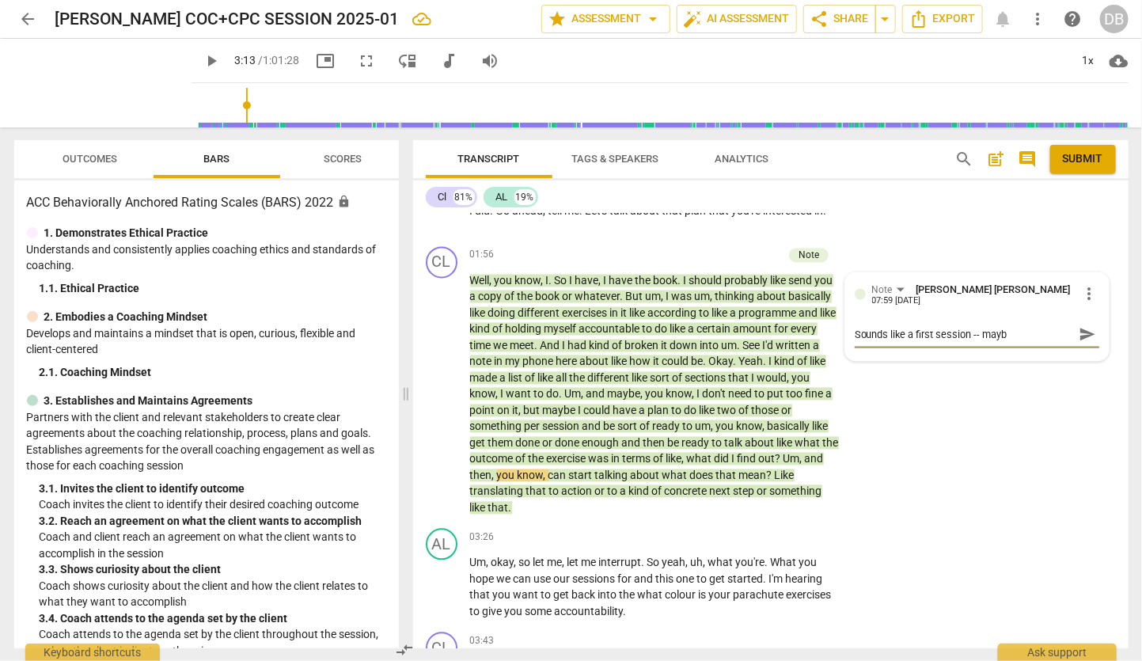
type textarea "Sounds like a first session -- maybe"
type textarea "Sounds like a first session -- maybe a"
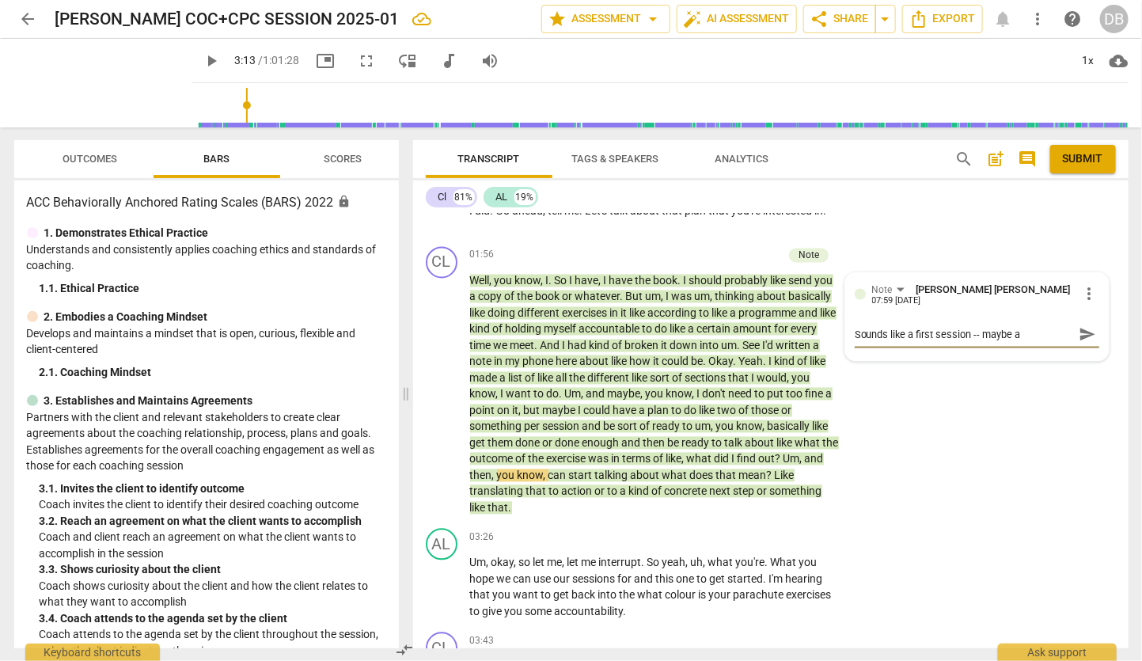
type textarea "Sounds like a first session -- maybe af"
type textarea "Sounds like a first session -- maybe aft"
type textarea "Sounds like a first session -- maybe afte"
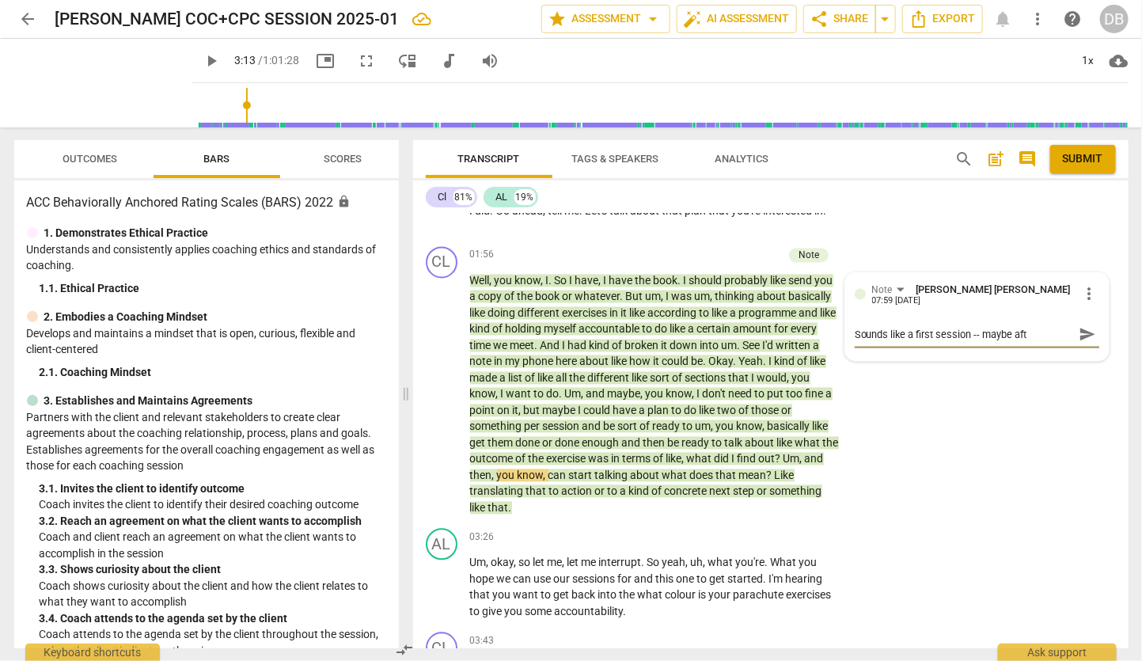
type textarea "Sounds like a first session -- maybe afte"
type textarea "Sounds like a first session -- maybe after"
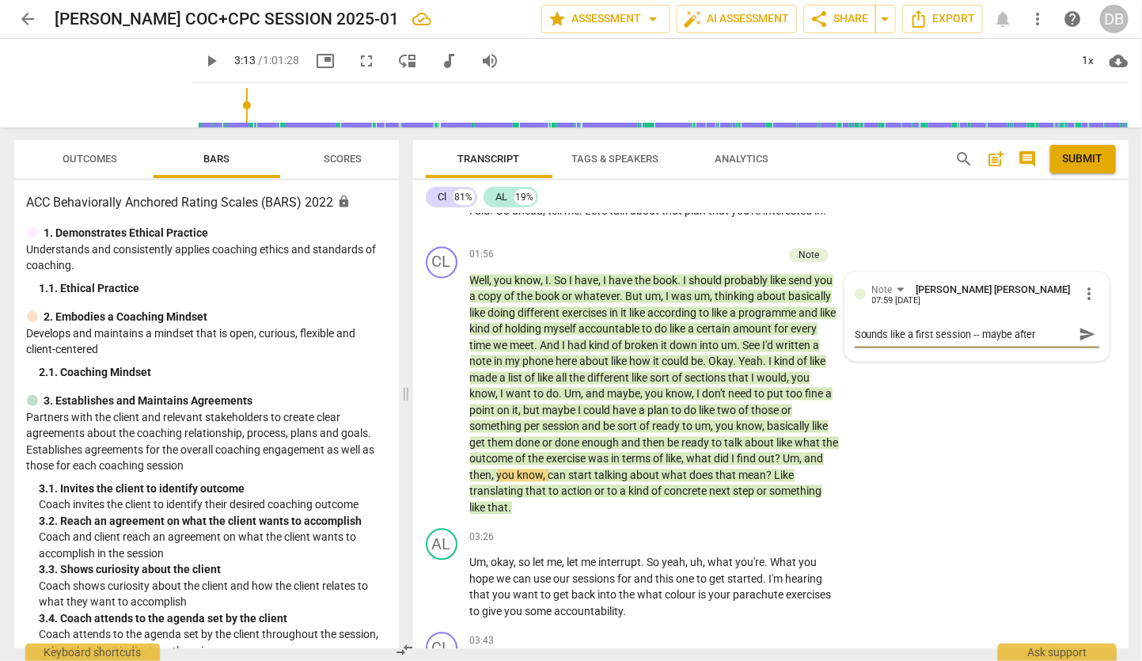
type textarea "Sounds like a first session -- maybe after t"
type textarea "Sounds like a first session -- maybe after th"
type textarea "Sounds like a first session -- maybe after the"
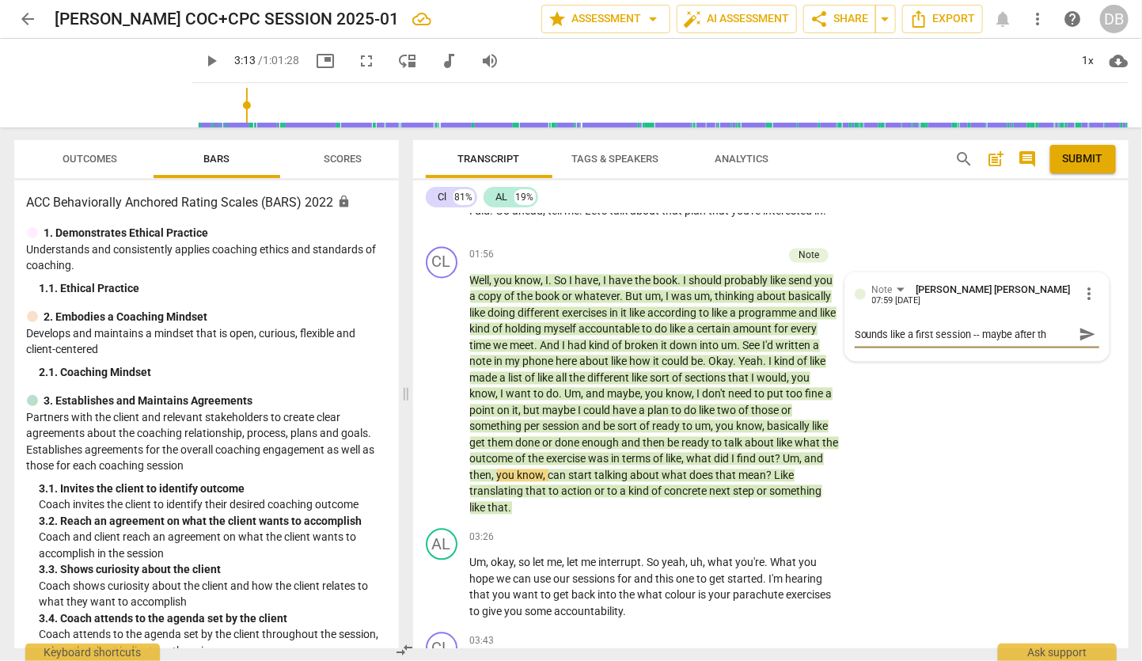
type textarea "Sounds like a first session -- maybe after the"
type textarea "Sounds like a first session -- maybe after the i"
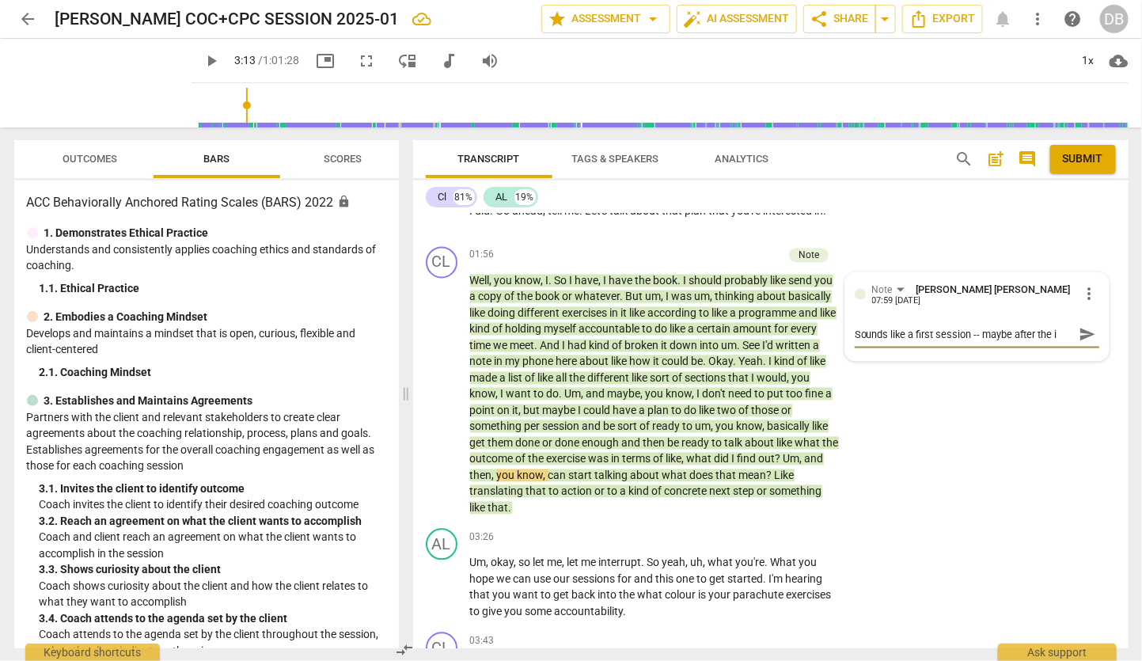
type textarea "Sounds like a first session -- maybe after the in"
type textarea "Sounds like a first session -- maybe after the int"
type textarea "Sounds like a first session -- maybe after the inta"
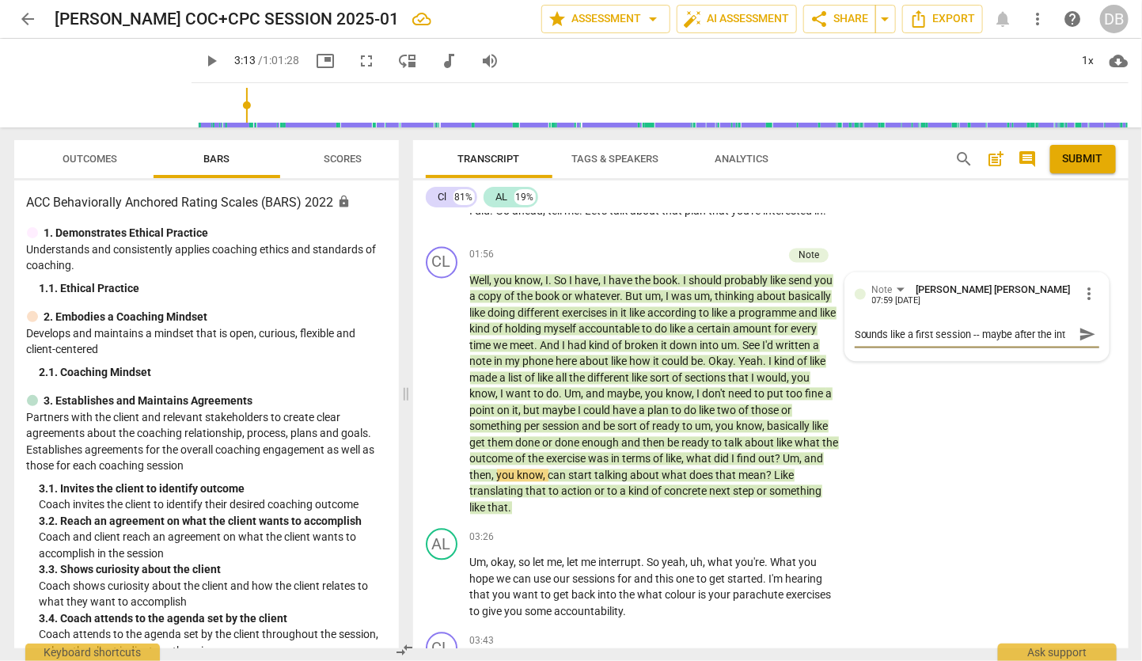
type textarea "Sounds like a first session -- maybe after the inta"
type textarea "Sounds like a first session -- maybe after the intak"
type textarea "Sounds like a first session -- maybe after the intake"
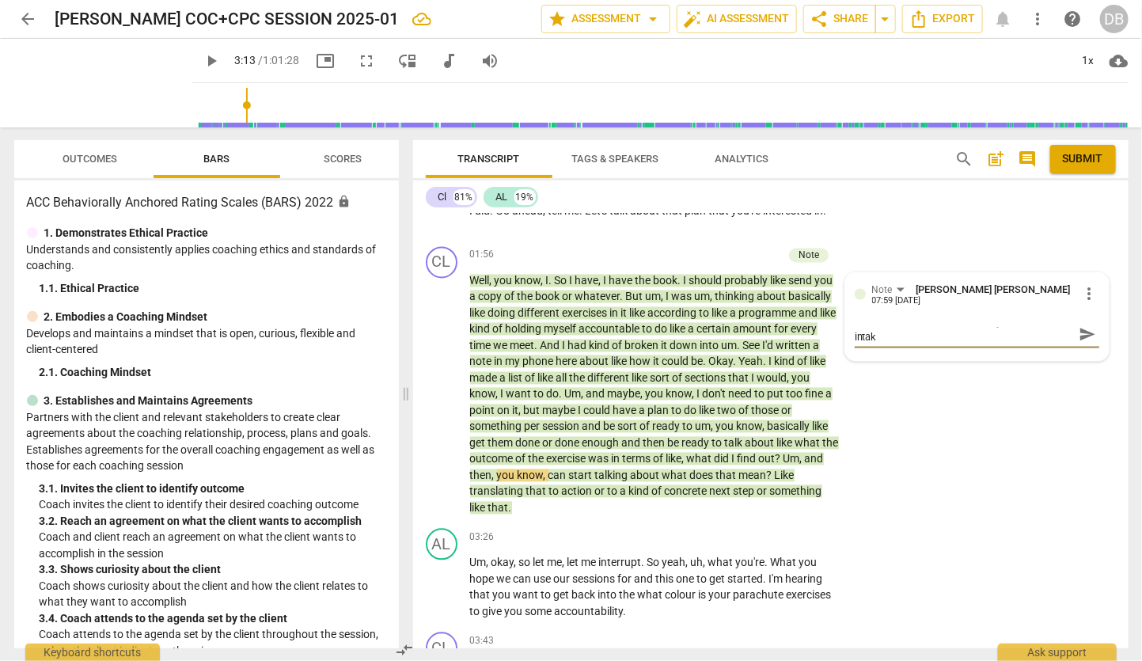
type textarea "Sounds like a first session -- maybe after the intake"
type textarea "Sounds like a first session -- maybe after the intake s"
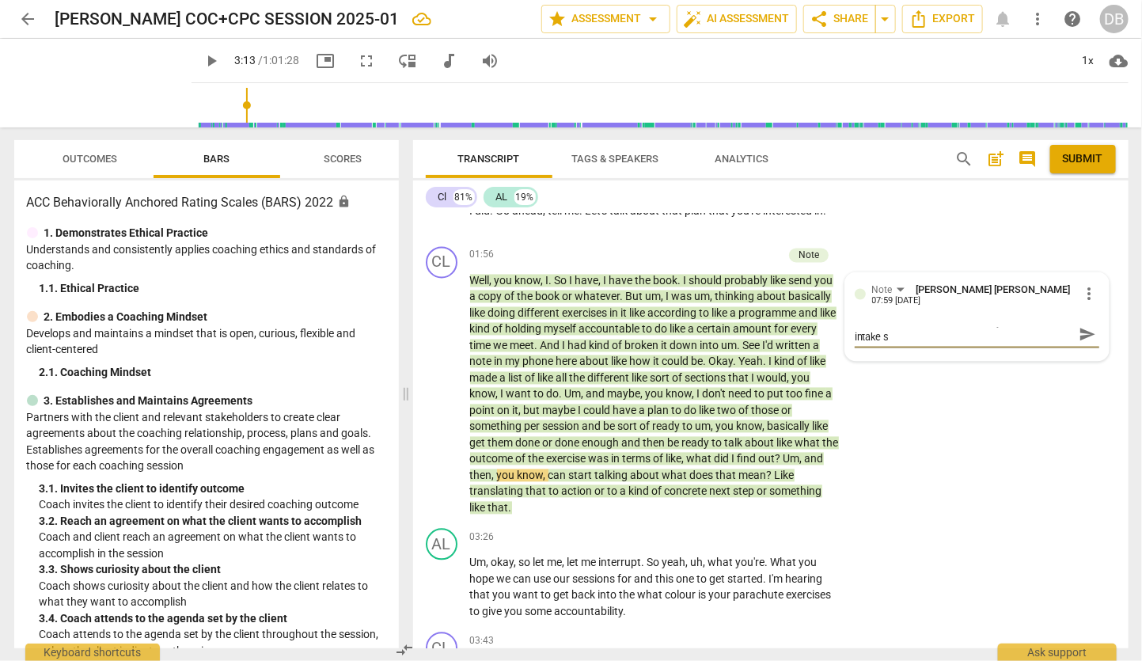
type textarea "Sounds like a first session -- maybe after the intake se"
type textarea "Sounds like a first session -- maybe after the intake ses"
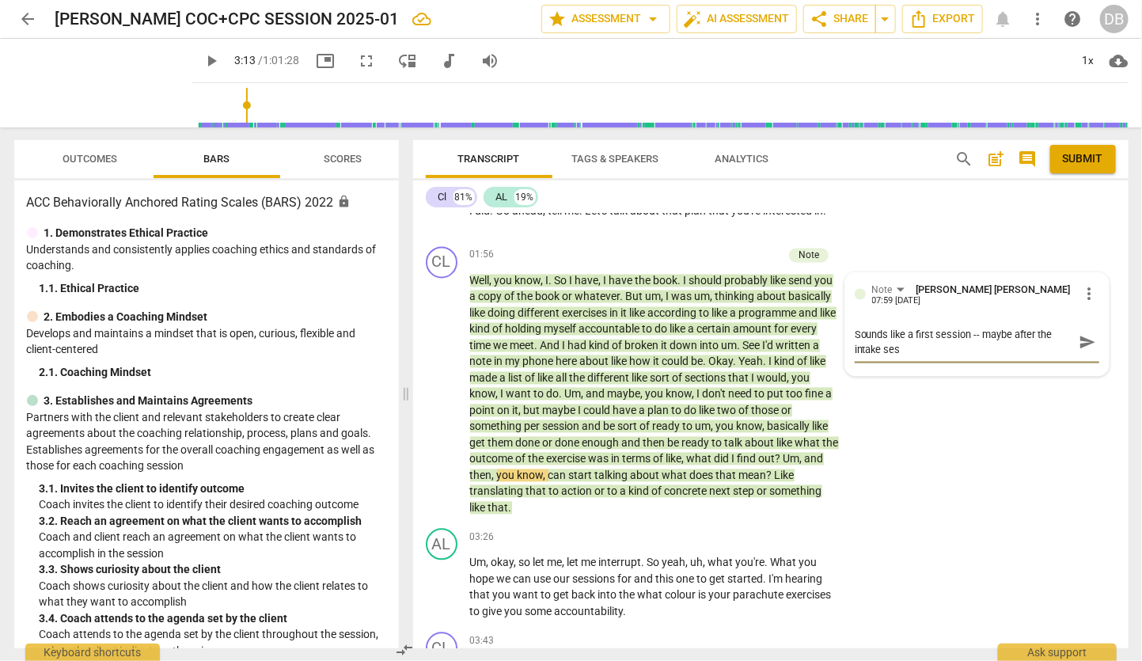
type textarea "Sounds like a first session -- maybe after the intake sess"
type textarea "Sounds like a first session -- maybe after the intake sessi"
type textarea "Sounds like a first session -- maybe after the intake sessin"
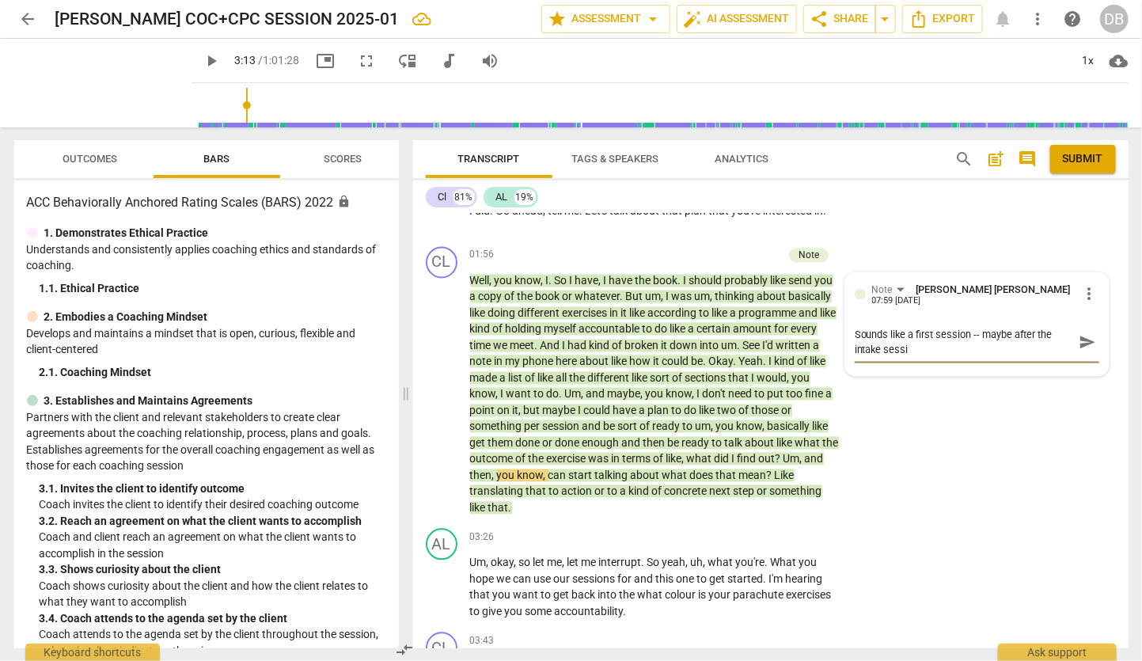
type textarea "Sounds like a first session -- maybe after the intake sessin"
type textarea "Sounds like a first session -- maybe after the intake sessin."
type textarea "Sounds like a first session -- maybe after the intake sessin"
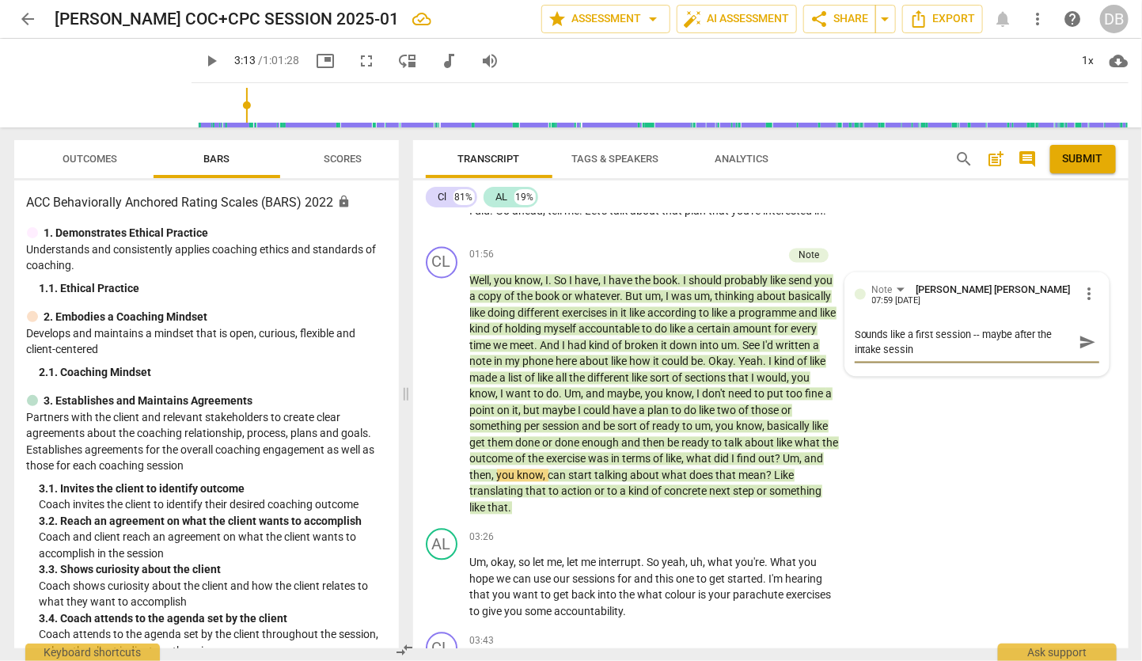
type textarea "Sounds like a first session -- maybe after the intake sessi"
type textarea "Sounds like a first session -- maybe after the intake sessio"
type textarea "Sounds like a first session -- maybe after the intake session"
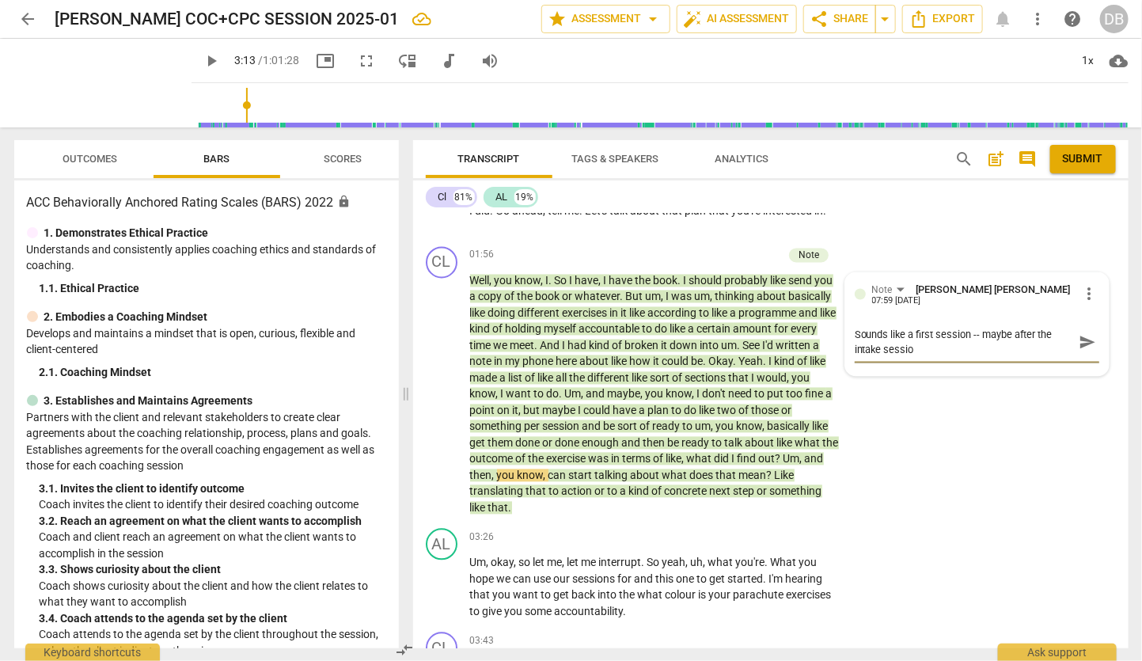
type textarea "Sounds like a first session -- maybe after the intake session"
type textarea "Sounds like a first session -- maybe after the intake session."
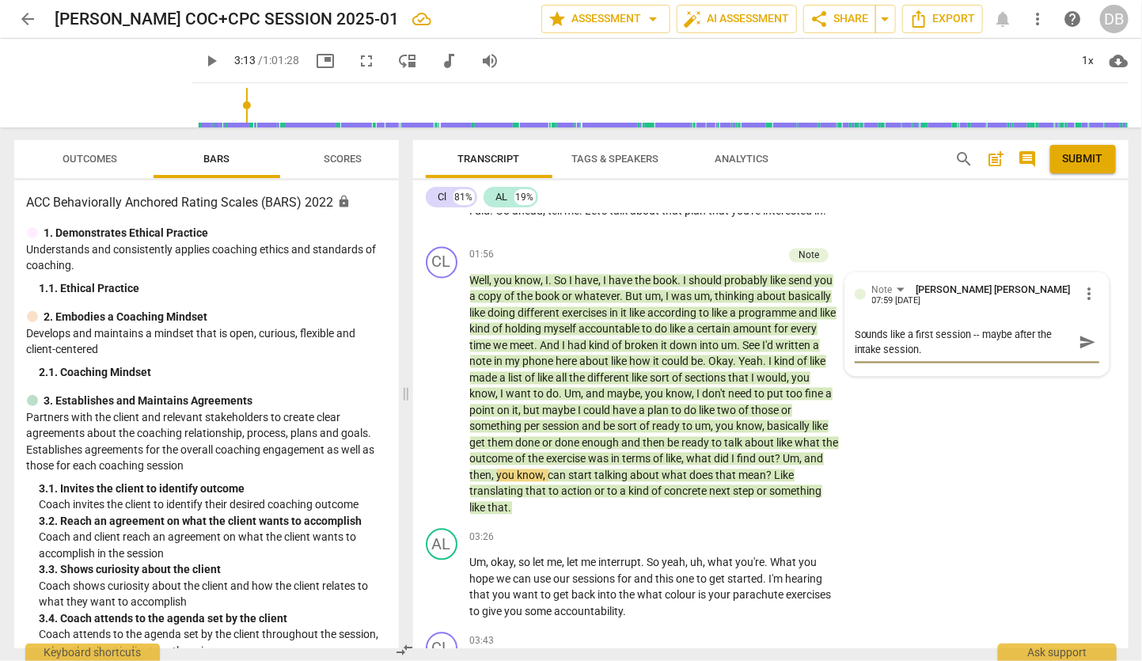
type textarea "Sounds like a first session -- maybe after the intake session."
type textarea "Sounds like a first session -- maybe after the intake session. B"
type textarea "Sounds like a first session -- maybe after the intake session. Bt"
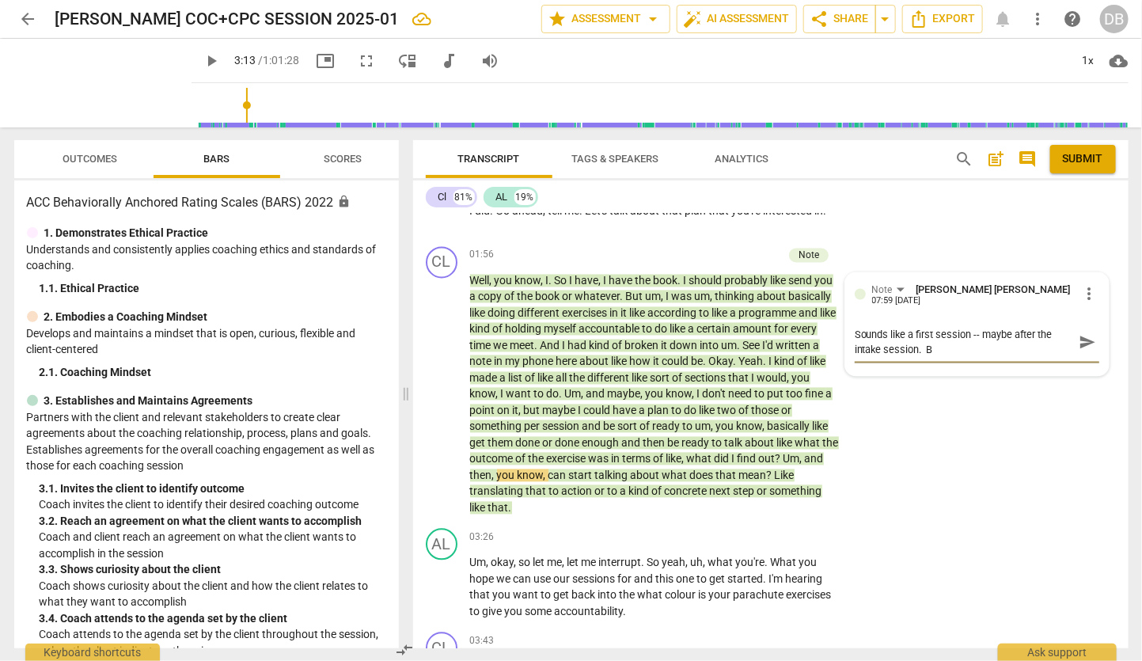
type textarea "Sounds like a first session -- maybe after the intake session. Bt"
type textarea "Sounds like a first session -- maybe after the intake session. Btt"
type textarea "Sounds like a first session -- maybe after the intake session. Bt"
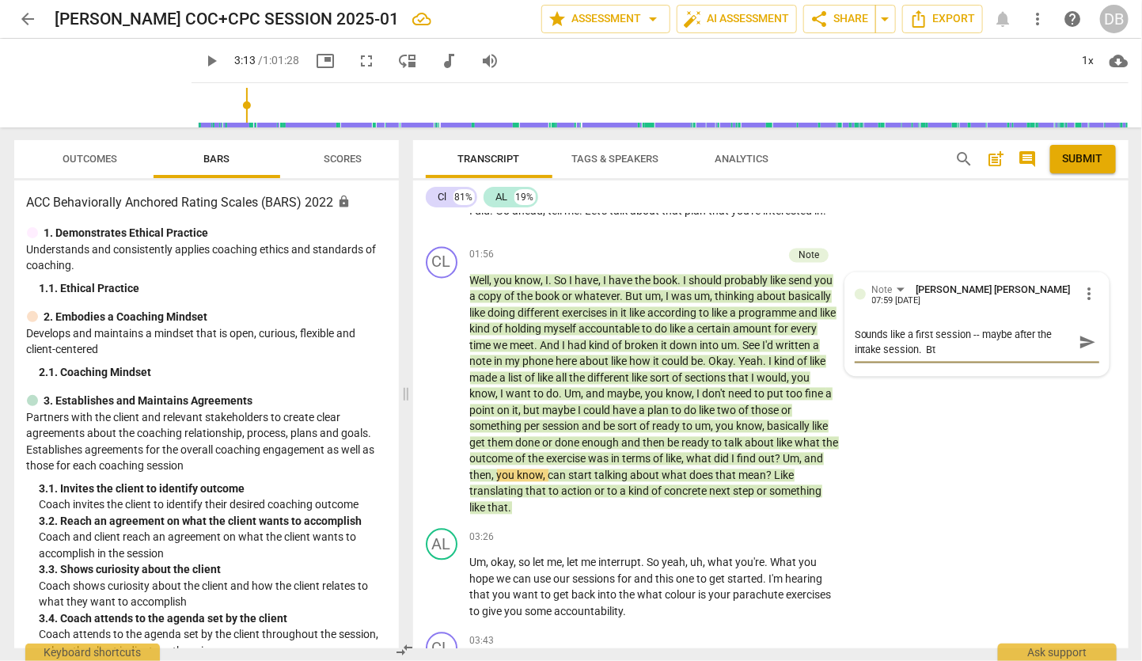
type textarea "Sounds like a first session -- maybe after the intake session. B"
type textarea "Sounds like a first session -- maybe after the intake session. Be"
type textarea "Sounds like a first session -- maybe after the intake session. Bet"
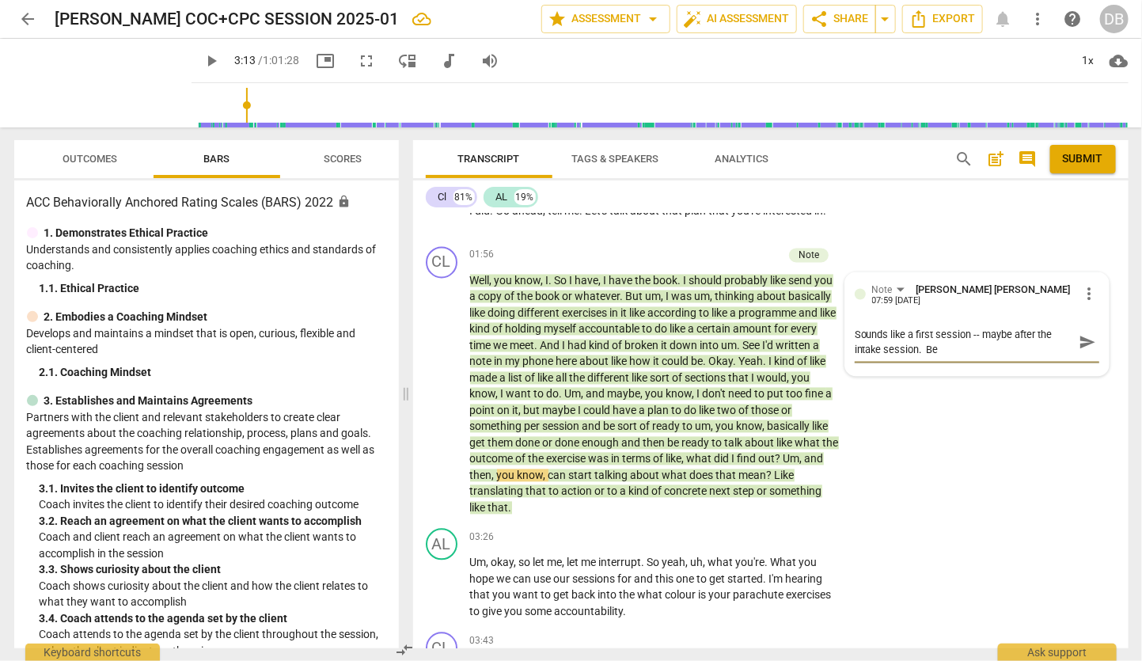
type textarea "Sounds like a first session -- maybe after the intake session. Bet"
type textarea "Sounds like a first session -- maybe after the intake session. Bett"
type textarea "Sounds like a first session -- maybe after the intake session. [PERSON_NAME]"
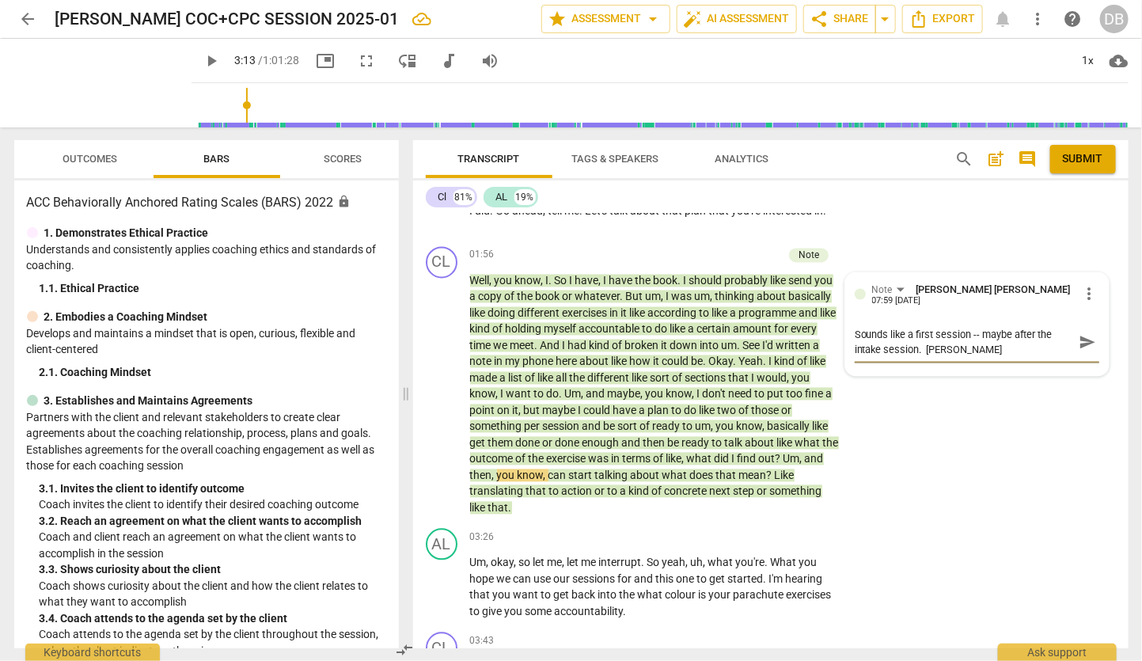
type textarea "Sounds like a first session -- maybe after the intake session. Better"
type textarea "Sounds like a first session -- maybe after the intake session. Better n"
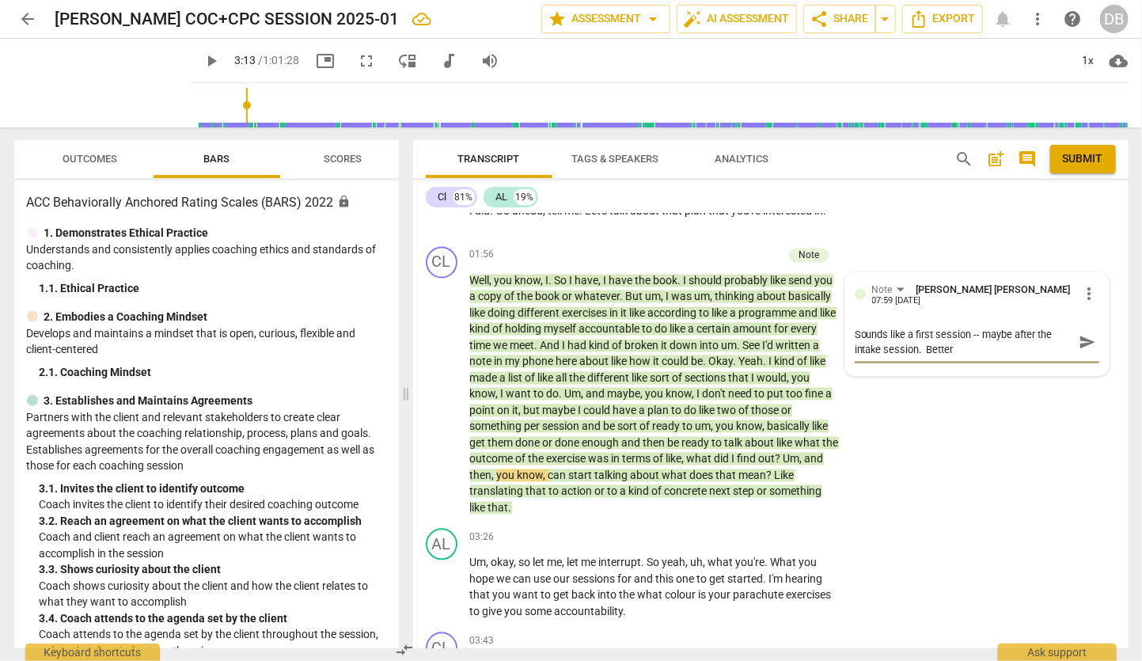
type textarea "Sounds like a first session -- maybe after the intake session. Better n"
type textarea "Sounds like a first session -- maybe after the intake session. Better no"
type textarea "Sounds like a first session -- maybe after the intake session. Better not"
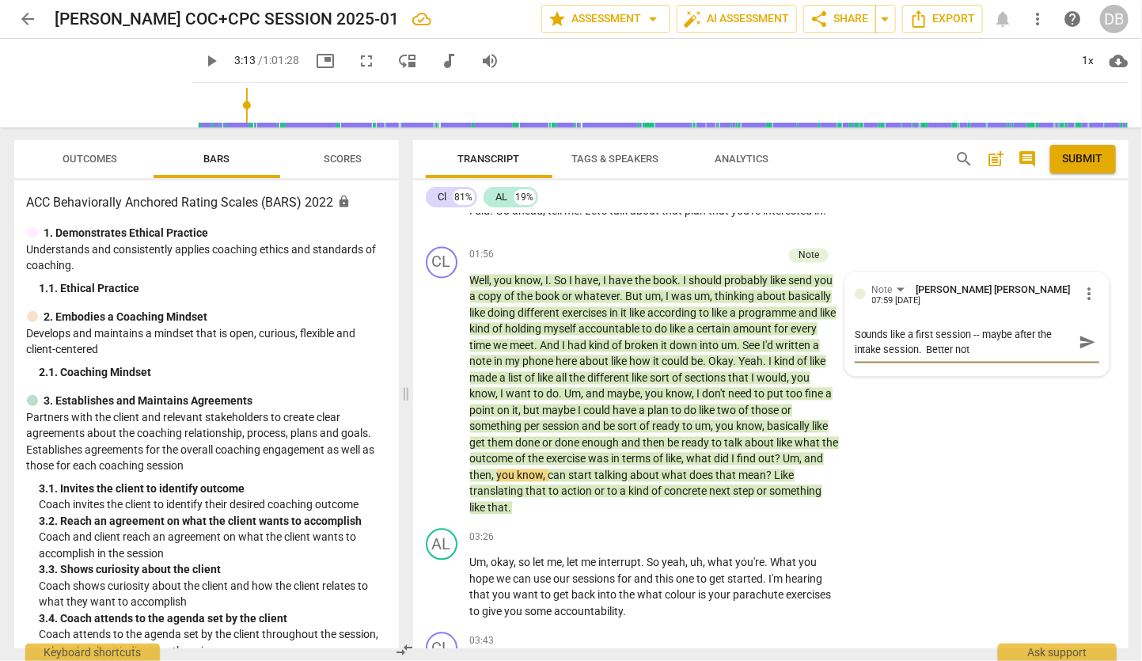
type textarea "Sounds like a first session -- maybe after the intake session. Better not"
drag, startPoint x: 923, startPoint y: 357, endPoint x: 970, endPoint y: 358, distance: 46.7
click at [970, 358] on textarea "Sounds like a first session -- maybe after the intake session. Better not to us…" at bounding box center [964, 350] width 219 height 45
click at [1079, 358] on span "send" at bounding box center [1087, 349] width 17 height 17
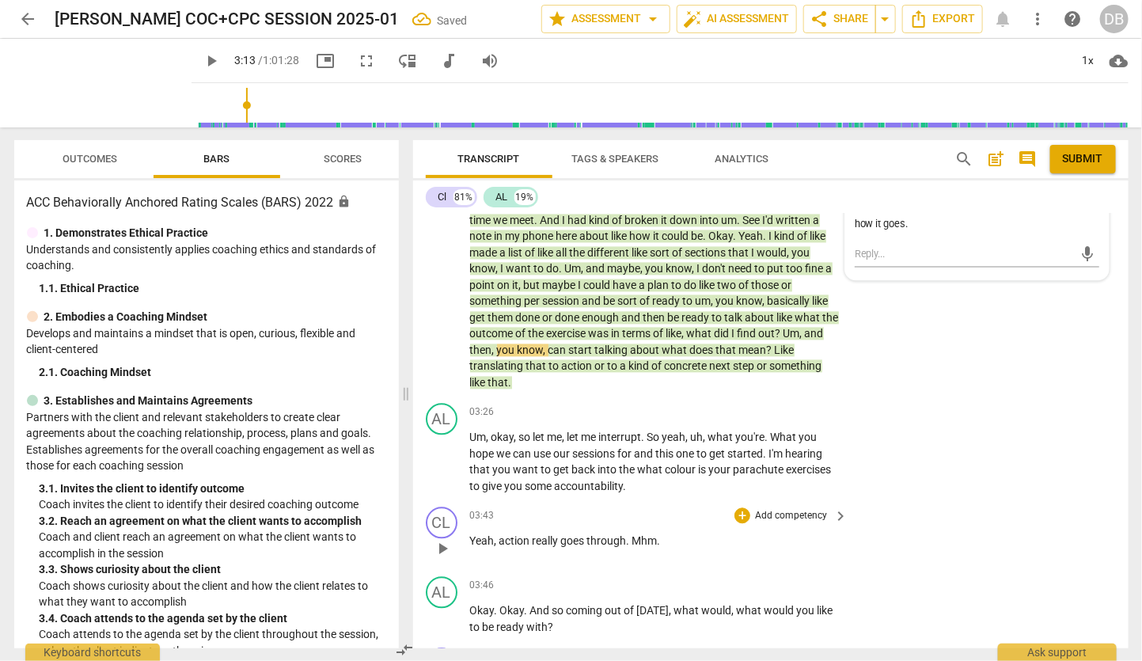
scroll to position [1385, 0]
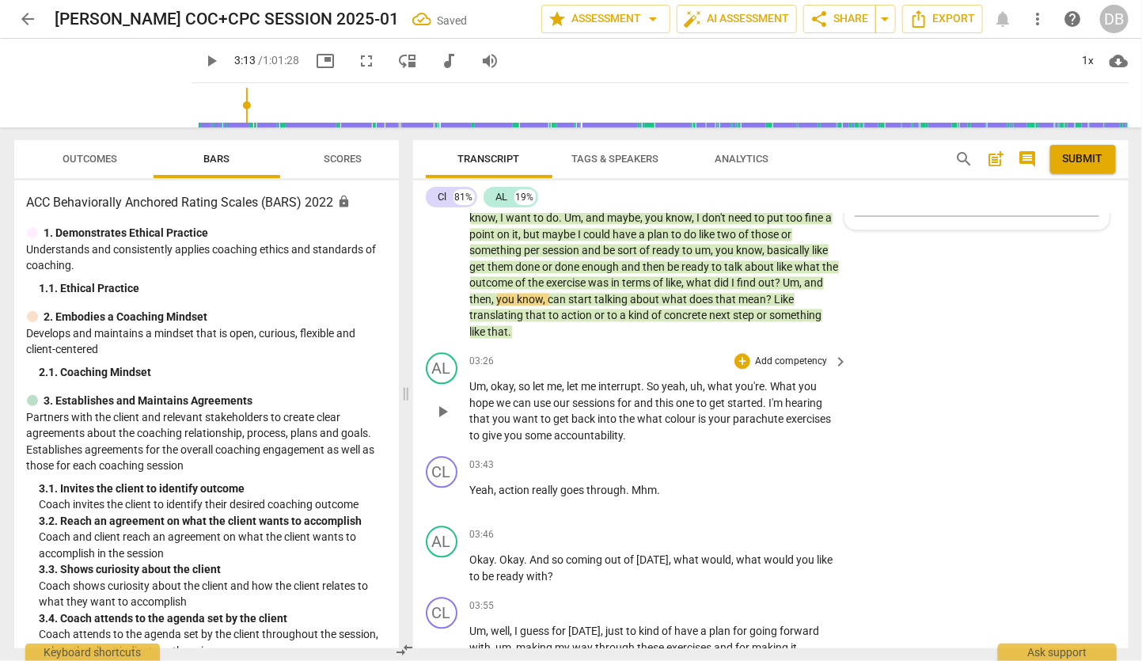
click at [531, 426] on span "want" at bounding box center [528, 419] width 28 height 13
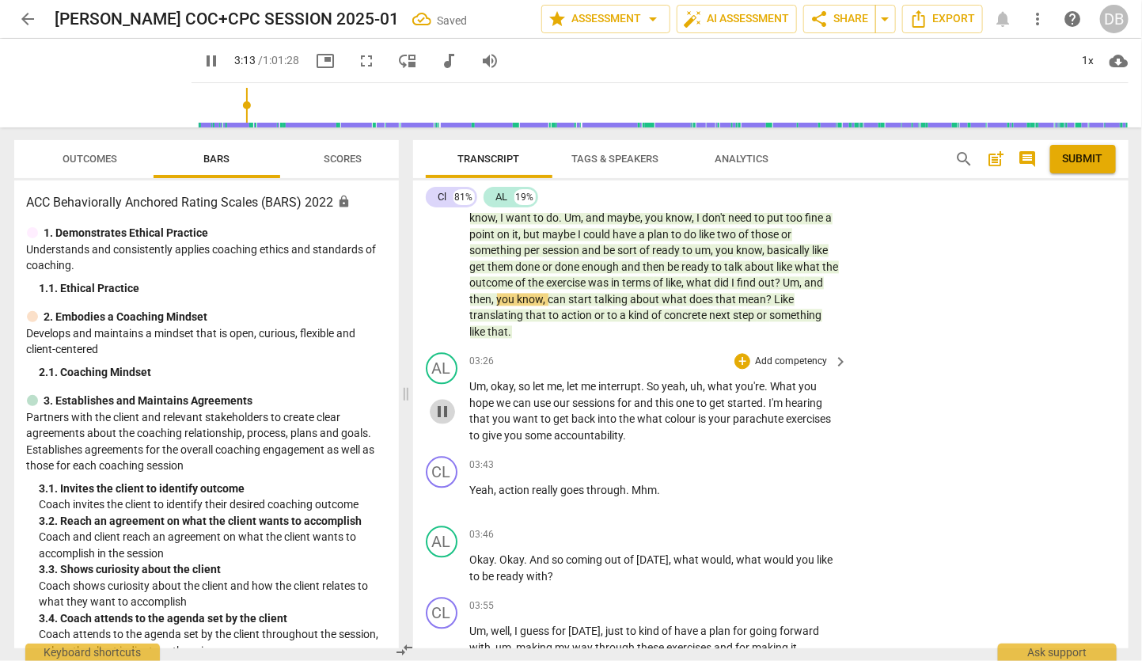
click at [439, 422] on span "pause" at bounding box center [442, 412] width 19 height 19
click at [449, 422] on span "play_arrow" at bounding box center [442, 412] width 19 height 19
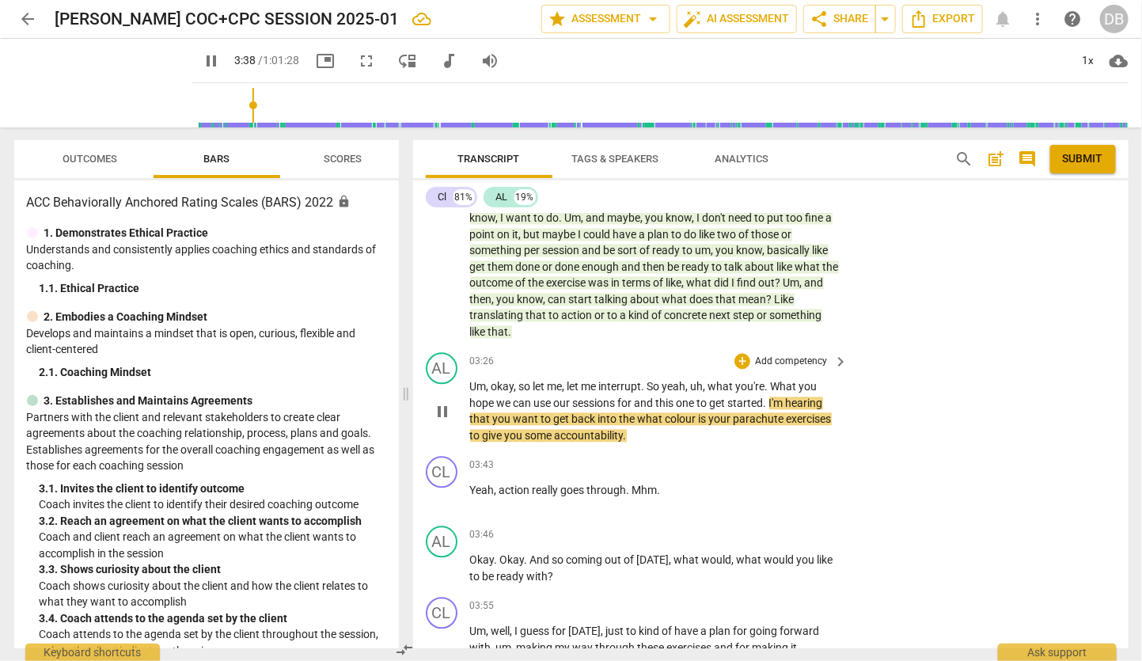
click at [821, 370] on p "Add competency" at bounding box center [791, 362] width 75 height 14
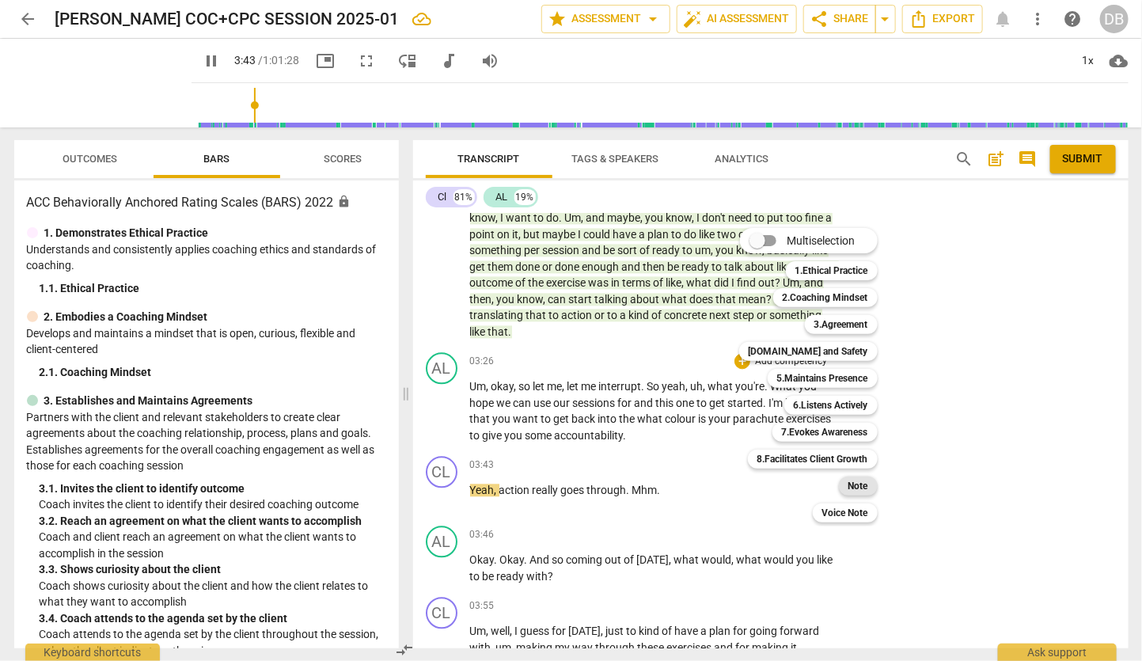
click at [865, 481] on b "Note" at bounding box center [858, 485] width 20 height 19
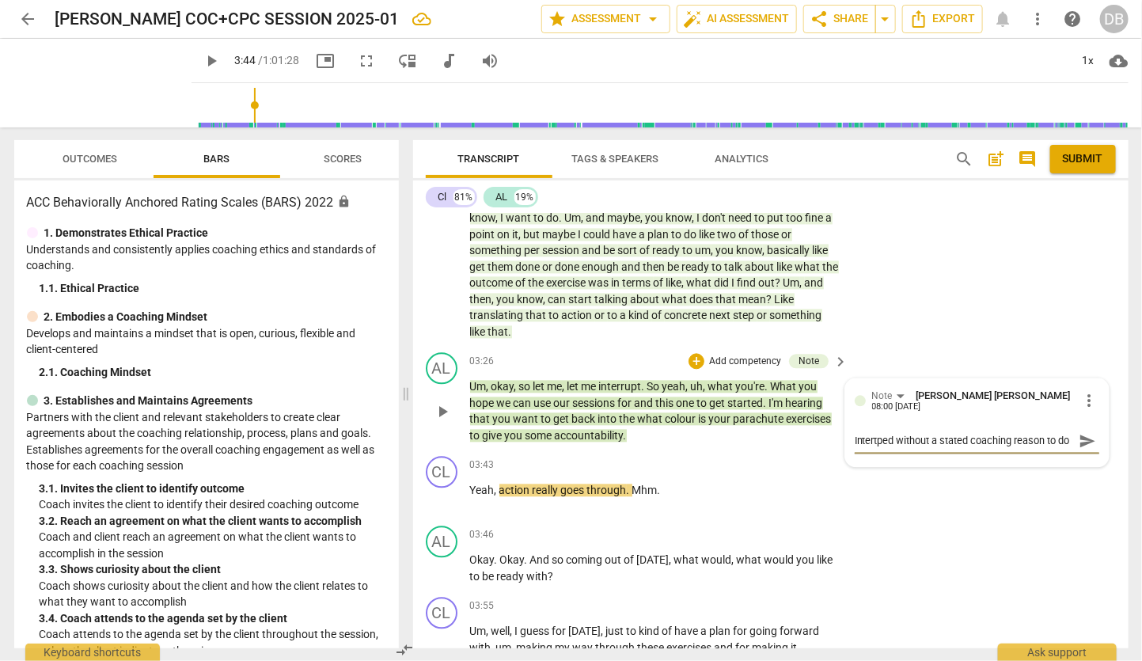
scroll to position [13, 0]
click at [1081, 450] on span "send" at bounding box center [1087, 441] width 17 height 17
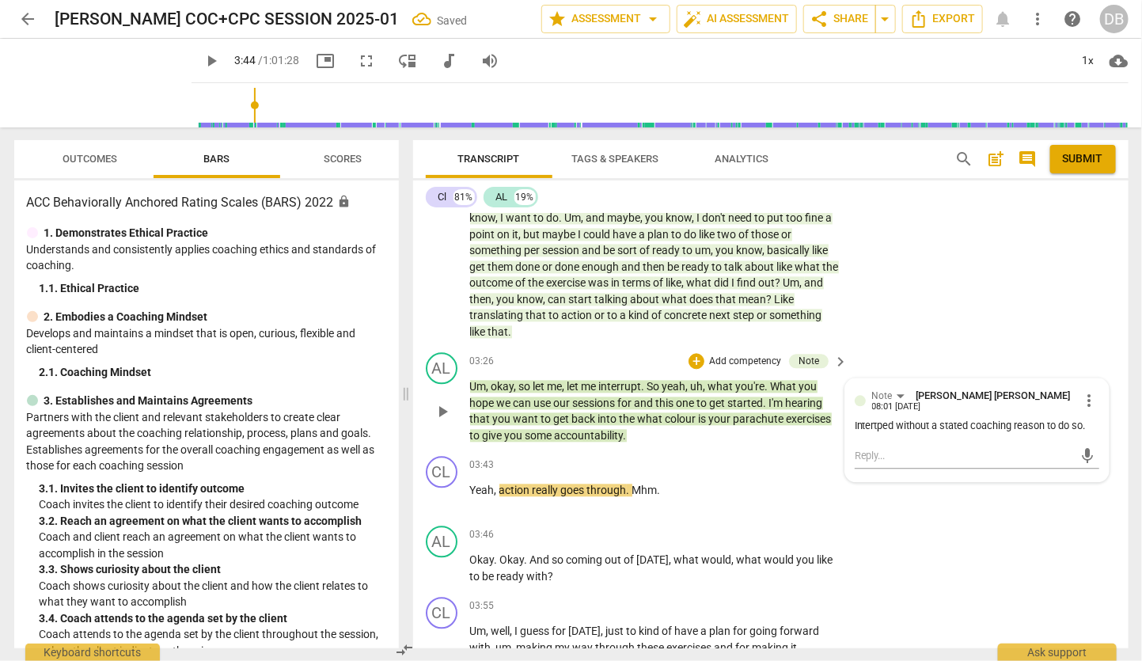
click at [879, 435] on div "Intertped without a stated coaching reason to do so." at bounding box center [977, 426] width 245 height 15
click at [1083, 407] on span "more_vert" at bounding box center [1089, 401] width 19 height 19
click at [1096, 409] on li "Edit" at bounding box center [1101, 412] width 55 height 30
click at [870, 442] on textarea "Intertped without a stated coaching reason to do so." at bounding box center [977, 435] width 245 height 15
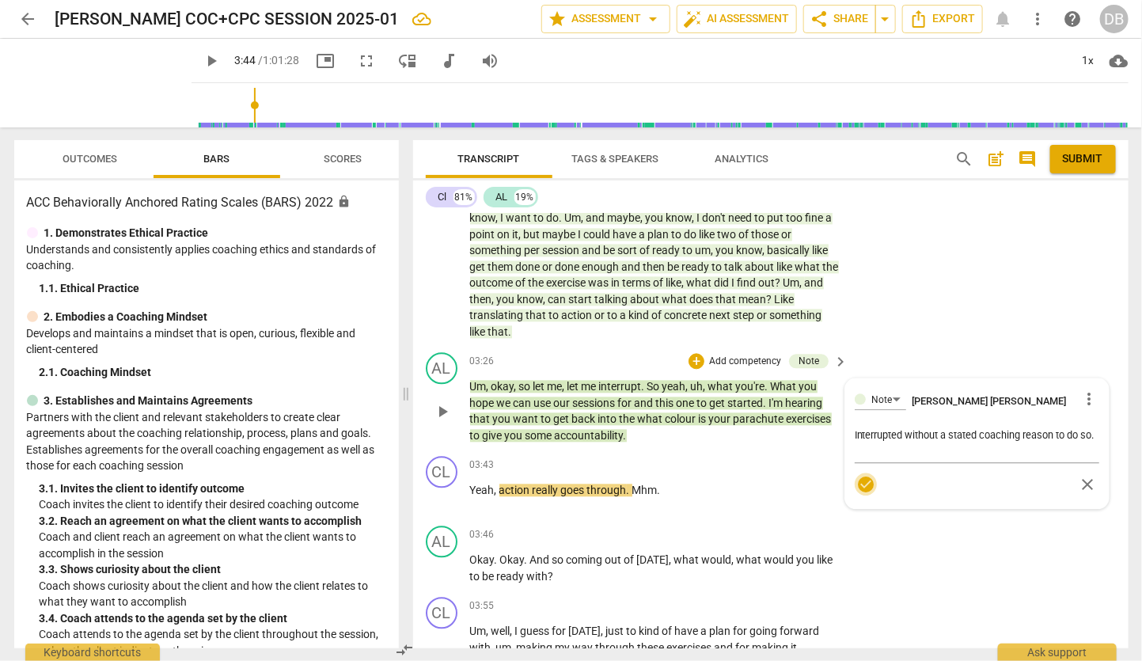
click at [866, 495] on span "check_circle" at bounding box center [865, 485] width 19 height 19
click at [643, 444] on p "Um , okay , so let me , let me interrupt . So yeah , uh , what you're . What yo…" at bounding box center [655, 411] width 370 height 65
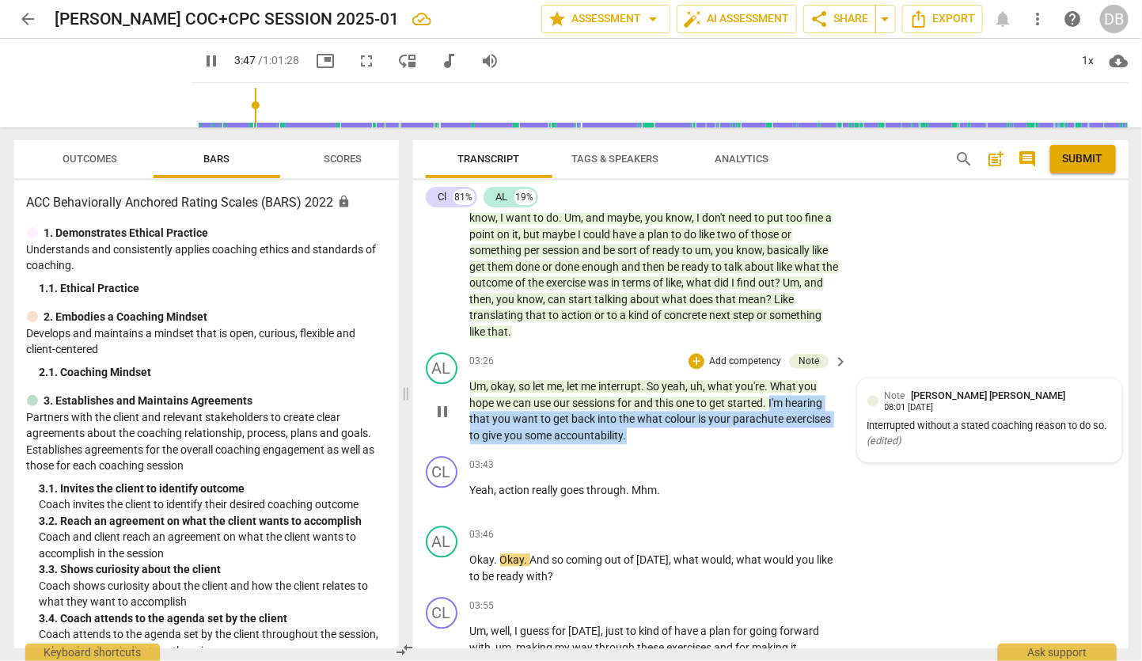
drag, startPoint x: 771, startPoint y: 413, endPoint x: 799, endPoint y: 454, distance: 49.0
click at [799, 444] on p "Um , okay , so let me , let me interrupt . So yeah , uh , what you're . What yo…" at bounding box center [655, 411] width 370 height 65
click at [711, 370] on p "Add competency" at bounding box center [745, 362] width 75 height 14
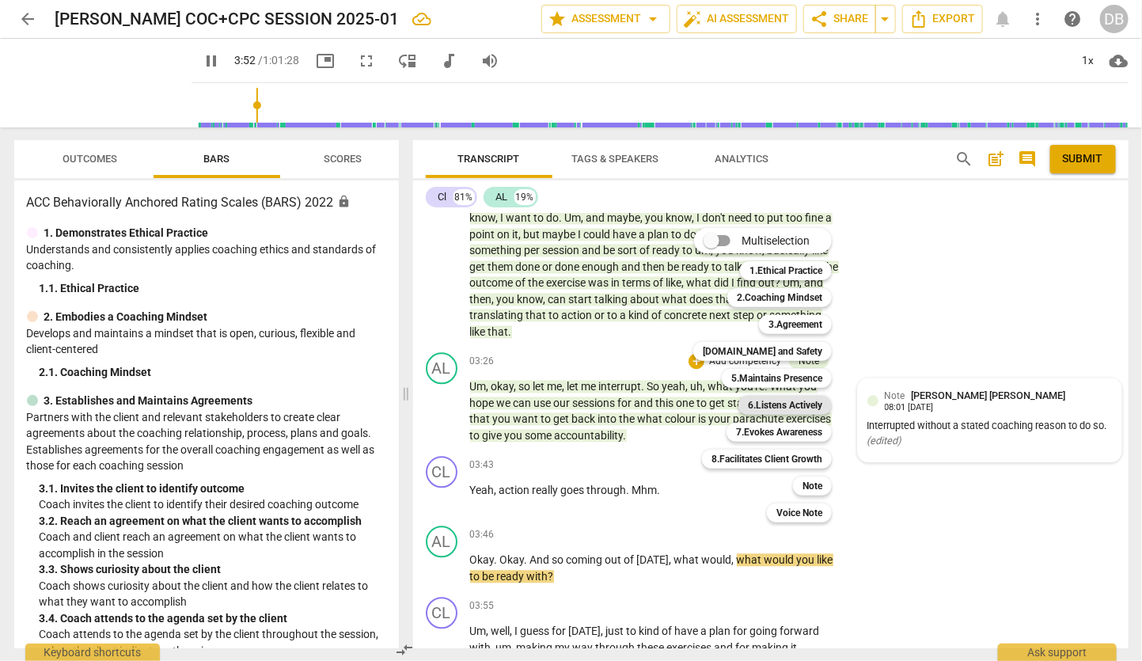
click at [787, 398] on b "6.Listens Actively" at bounding box center [785, 405] width 74 height 19
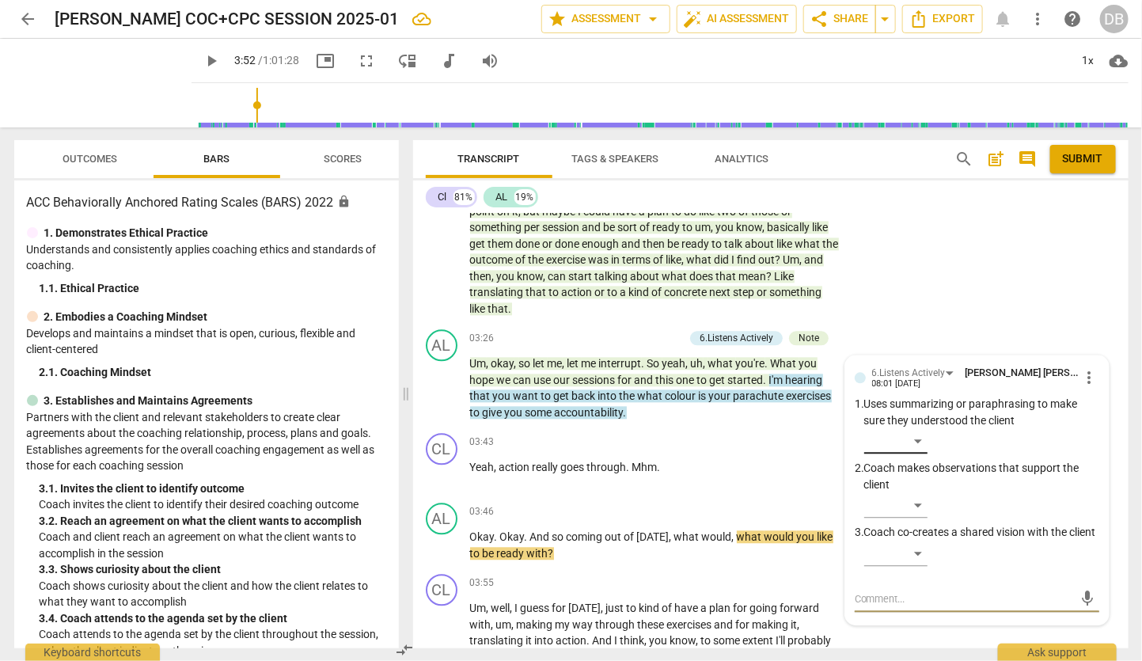
scroll to position [1396, 0]
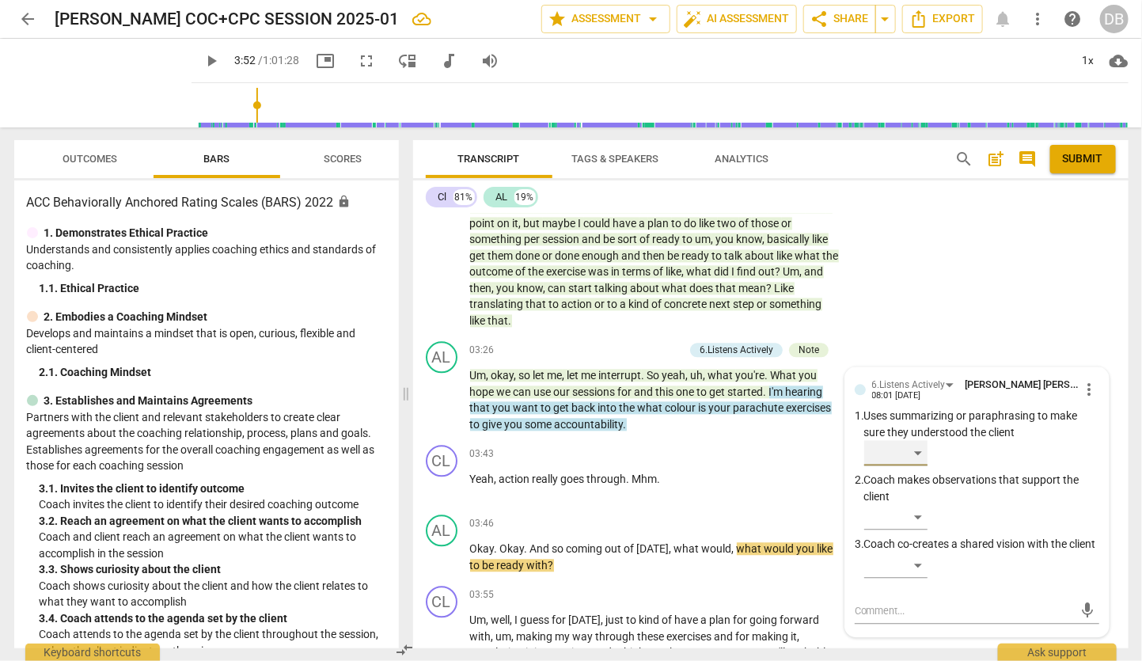
click at [916, 466] on div "​" at bounding box center [895, 453] width 63 height 25
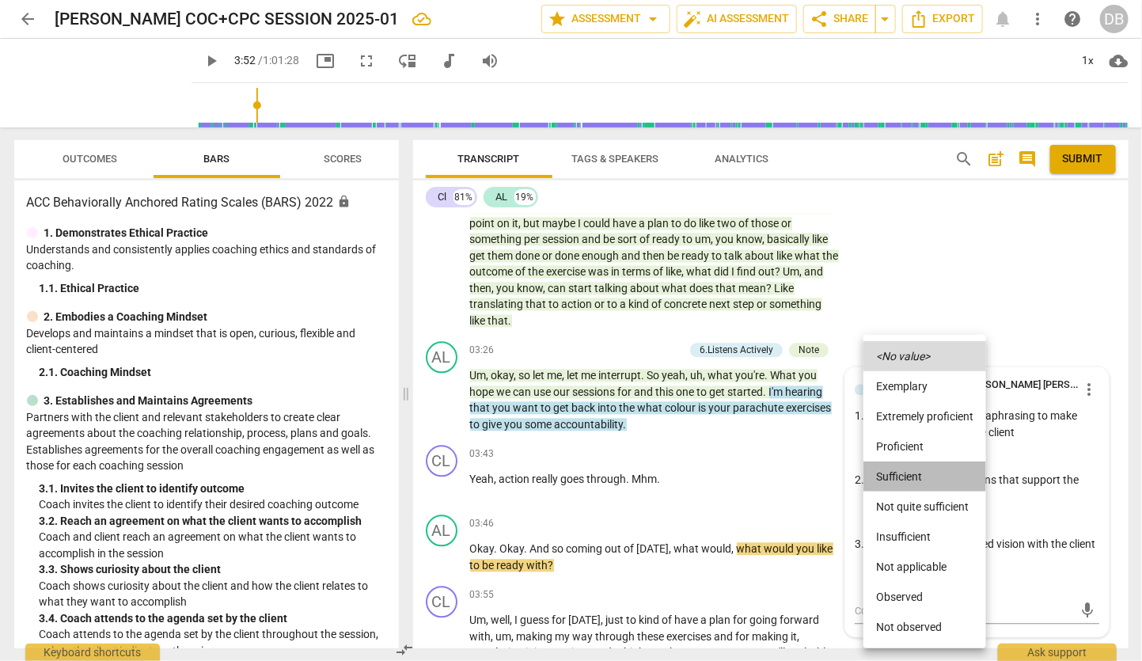
click at [891, 472] on li "Sufficient" at bounding box center [925, 476] width 123 height 30
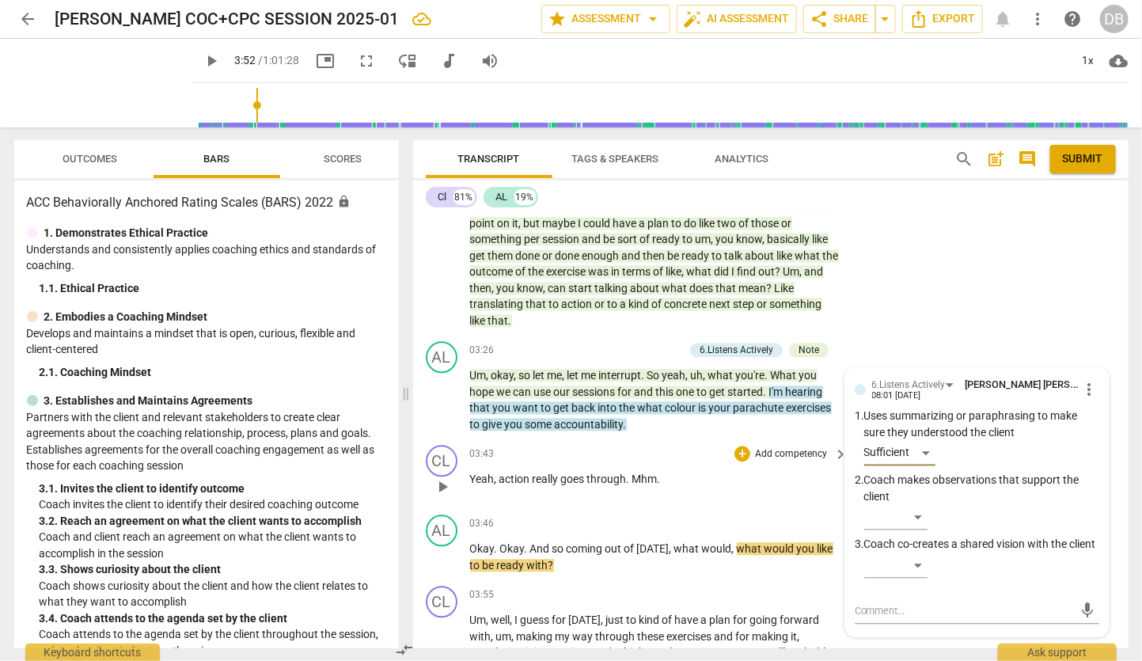
click at [640, 509] on div "CL play_arrow pause 03:43 + Add competency keyboard_arrow_right Yeah , action r…" at bounding box center [771, 474] width 716 height 70
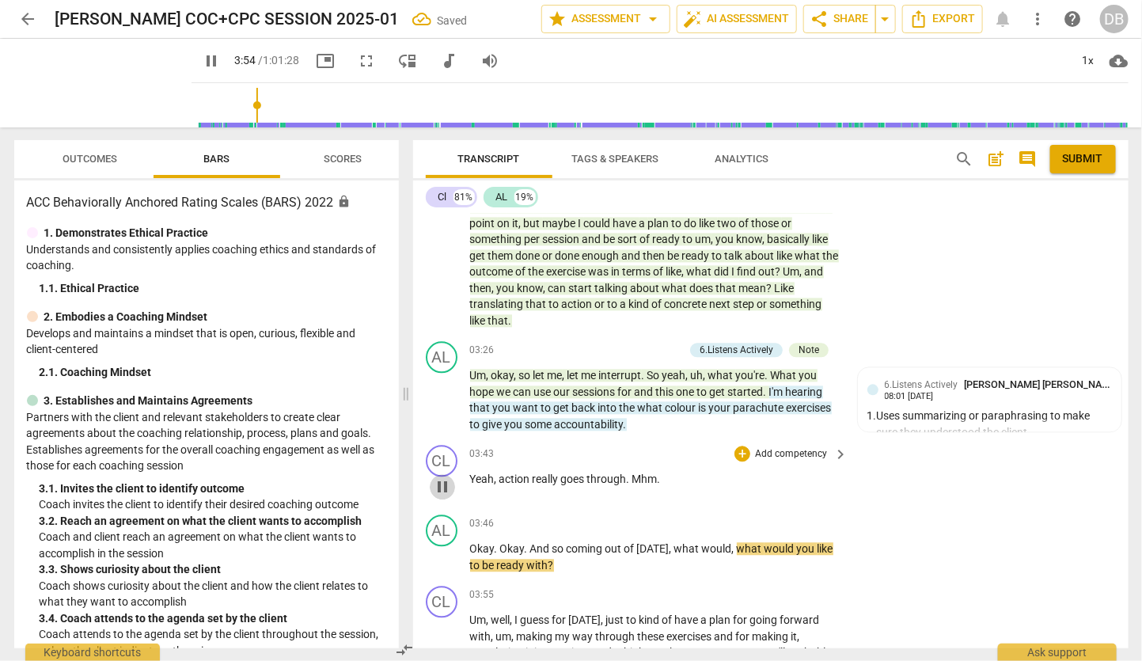
click at [438, 494] on span "pause" at bounding box center [442, 487] width 19 height 19
click at [438, 494] on span "play_arrow" at bounding box center [442, 487] width 19 height 19
click at [447, 497] on span "pause" at bounding box center [442, 487] width 19 height 19
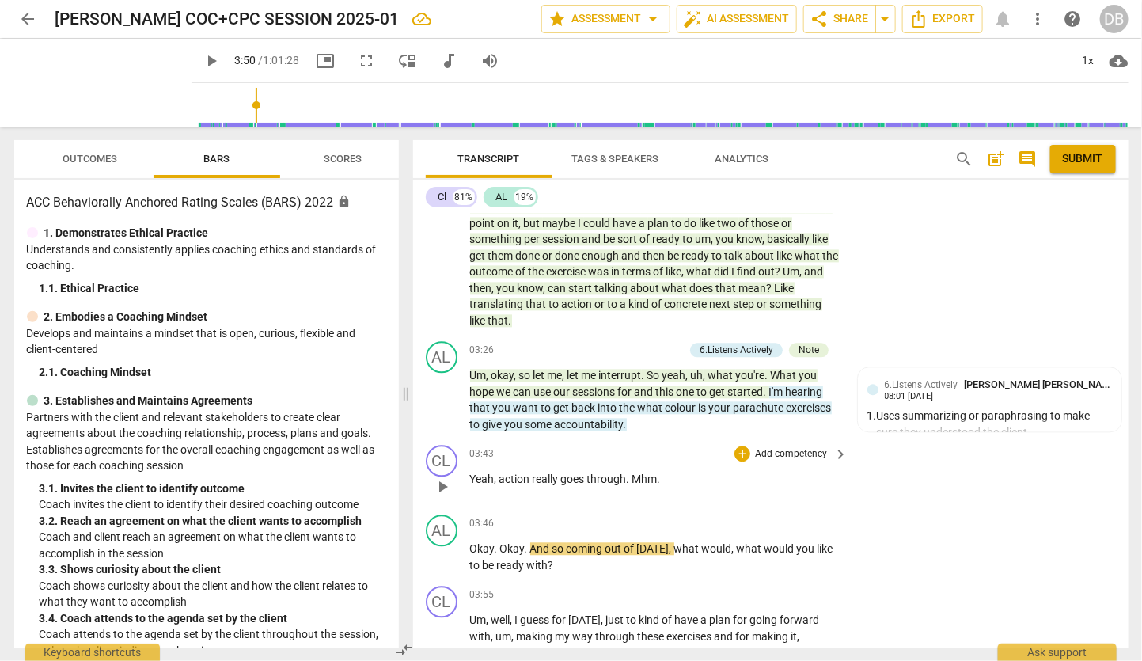
click at [468, 488] on div "CL play_arrow pause" at bounding box center [448, 474] width 44 height 57
click at [468, 494] on div "play_arrow pause" at bounding box center [450, 487] width 40 height 21
click at [442, 497] on span "play_arrow" at bounding box center [442, 487] width 19 height 19
click at [666, 488] on p "Yeah , action really goes through . Mhm ." at bounding box center [655, 480] width 370 height 17
click at [442, 411] on span "pause" at bounding box center [442, 401] width 19 height 19
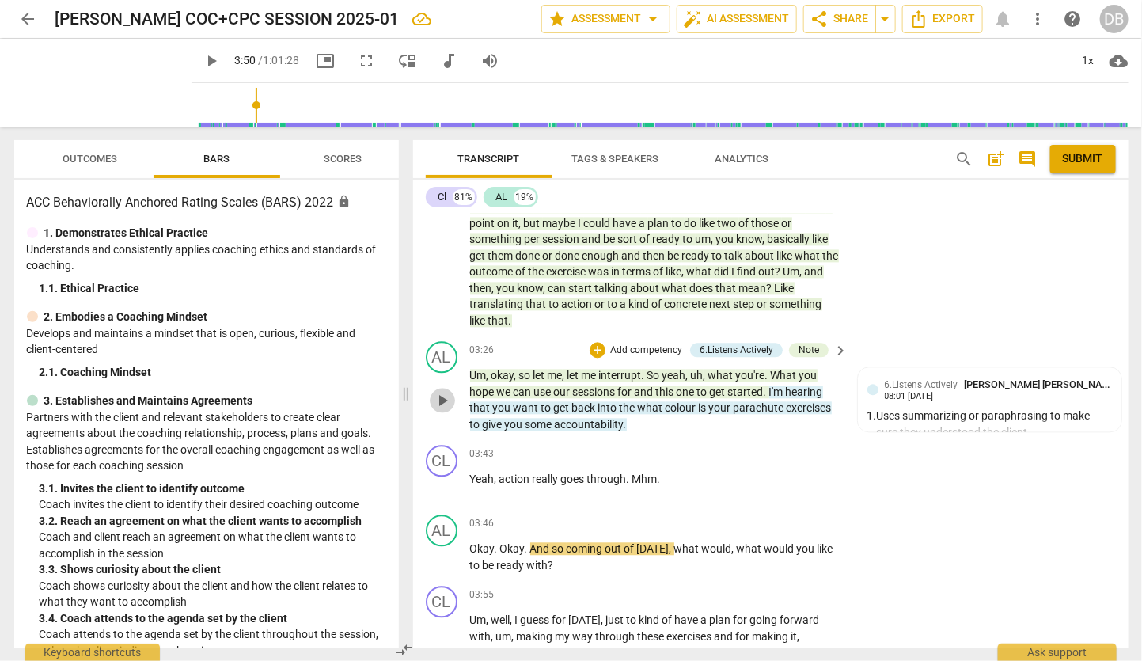
click at [441, 411] on span "play_arrow" at bounding box center [442, 401] width 19 height 19
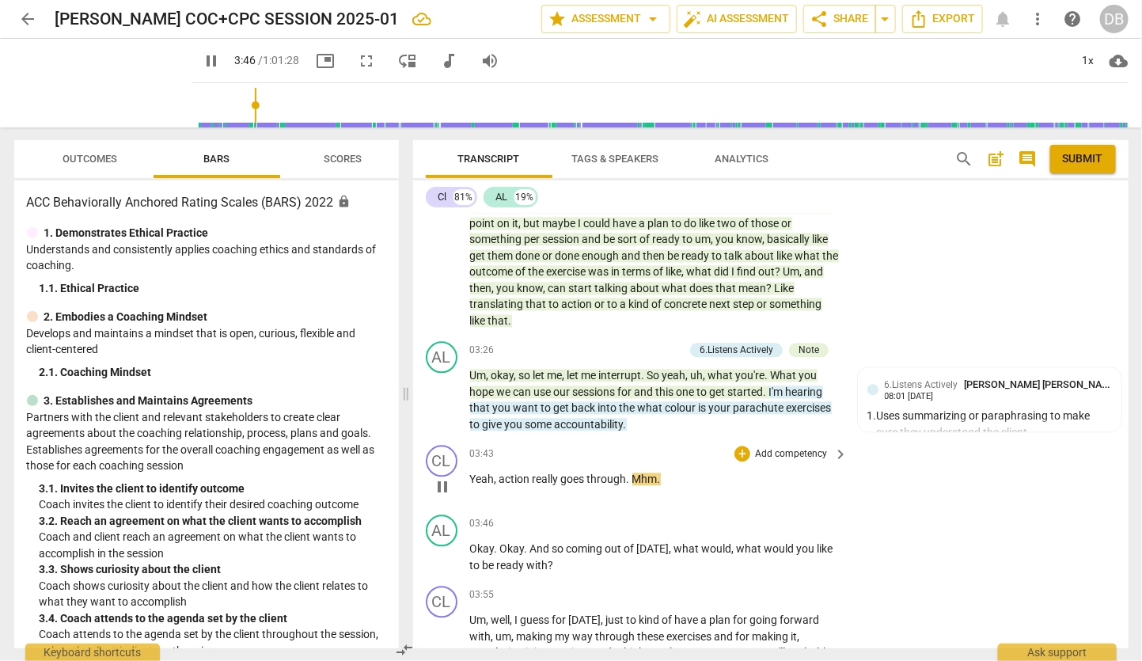
click at [496, 486] on span "," at bounding box center [497, 479] width 5 height 13
click at [500, 486] on span "action" at bounding box center [515, 479] width 33 height 13
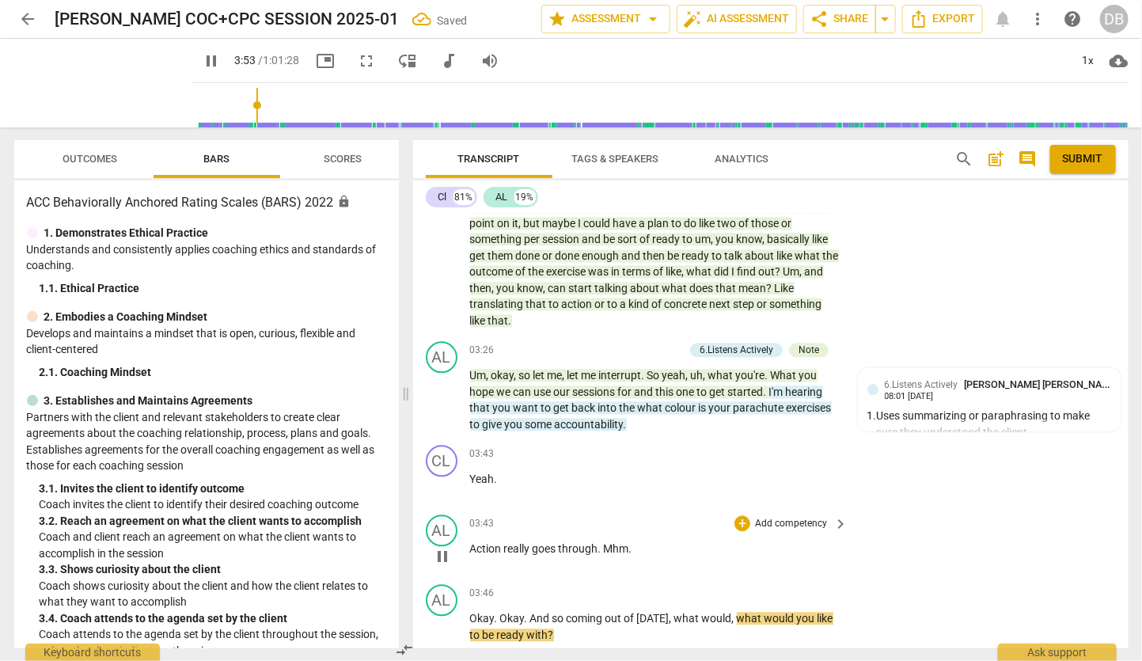
drag, startPoint x: 602, startPoint y: 564, endPoint x: 632, endPoint y: 569, distance: 29.7
click at [608, 558] on p "Action really goes through . Mhm ." at bounding box center [655, 549] width 370 height 17
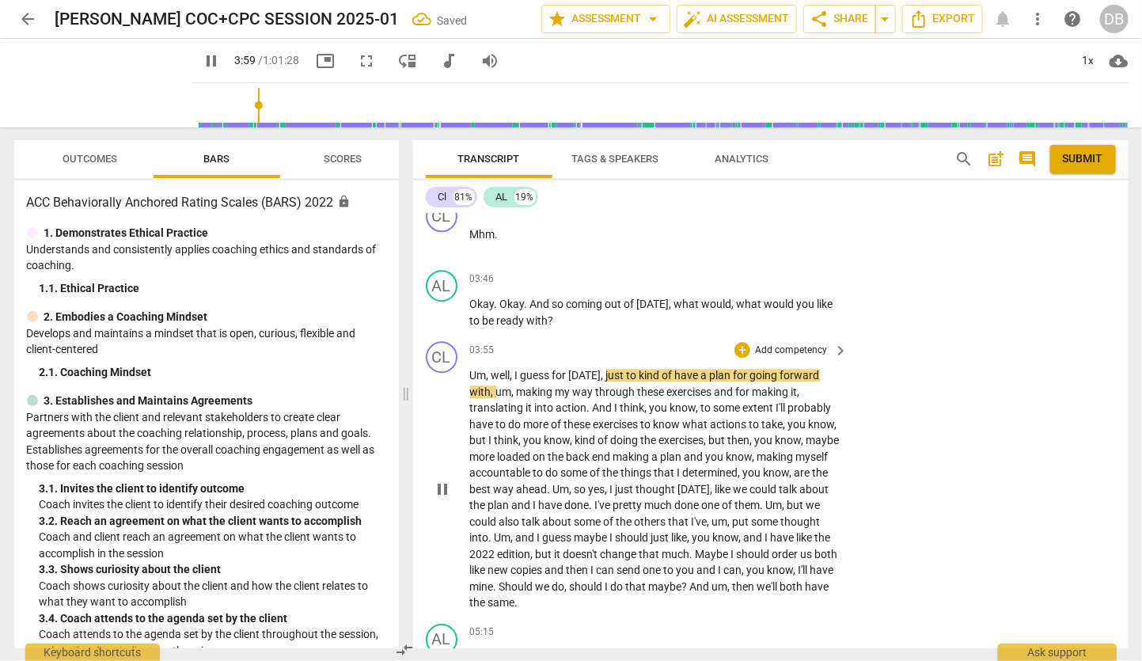
scroll to position [1773, 0]
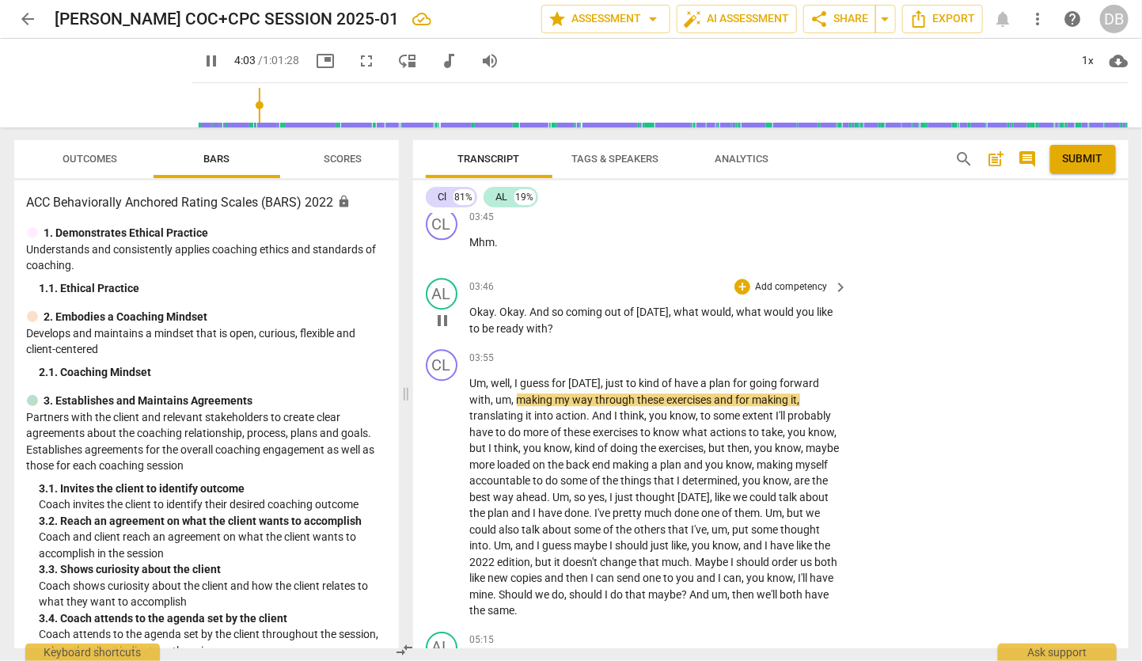
click at [799, 293] on p "Add competency" at bounding box center [791, 287] width 75 height 14
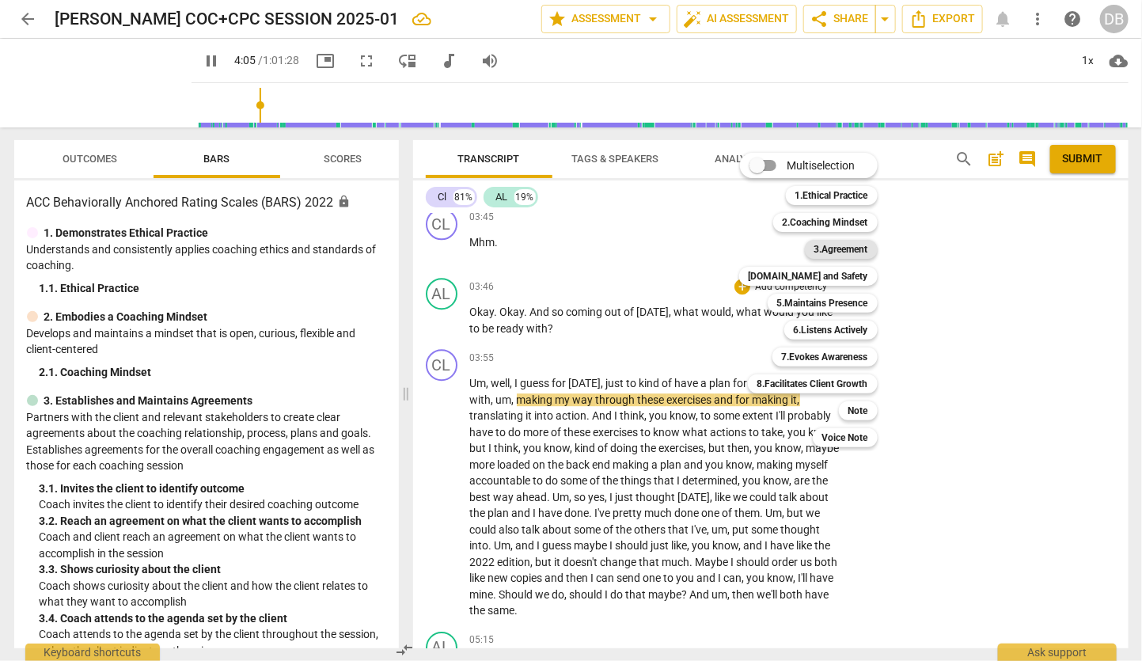
click at [854, 248] on b "3.Agreement" at bounding box center [841, 249] width 54 height 19
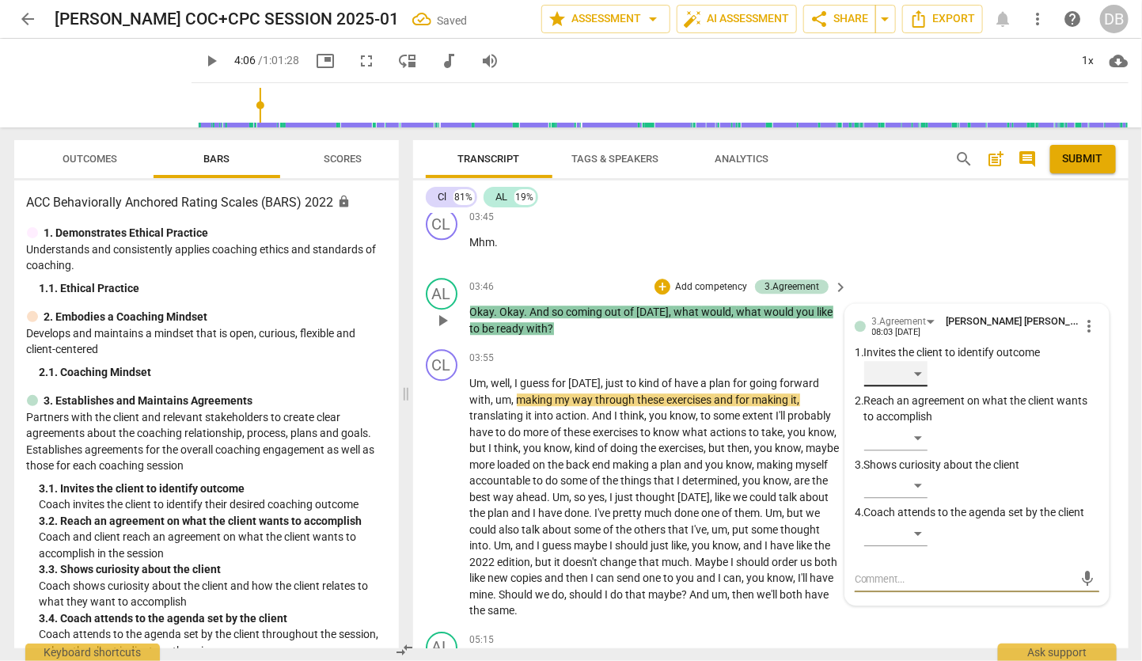
click at [916, 386] on div "​" at bounding box center [895, 373] width 63 height 25
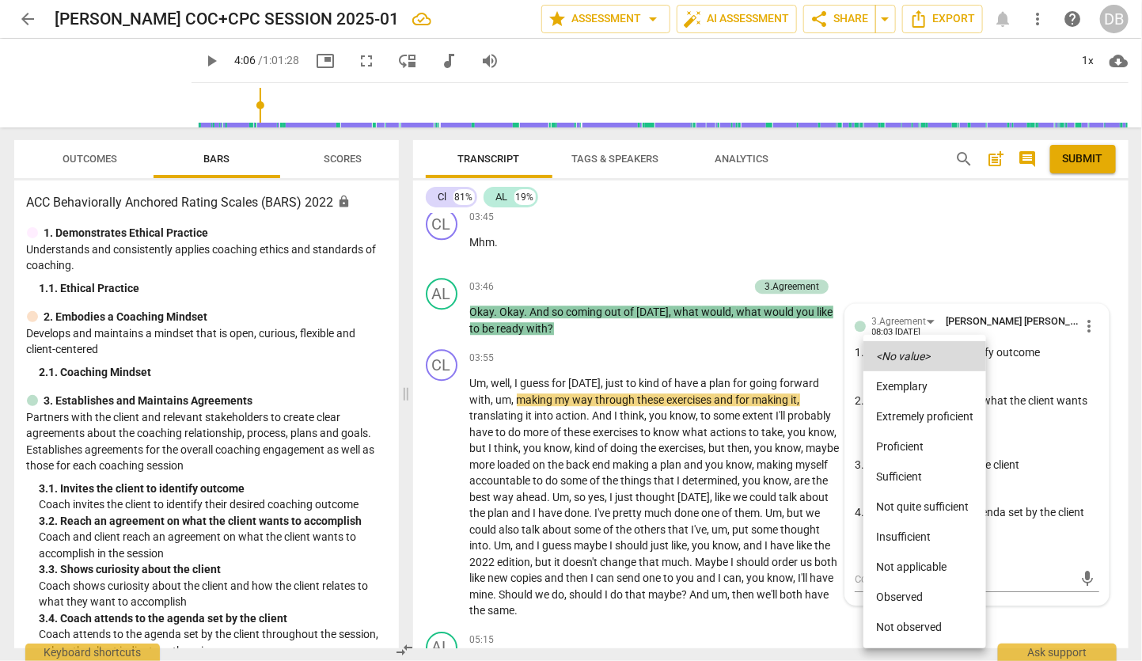
click at [898, 473] on li "Sufficient" at bounding box center [925, 476] width 123 height 30
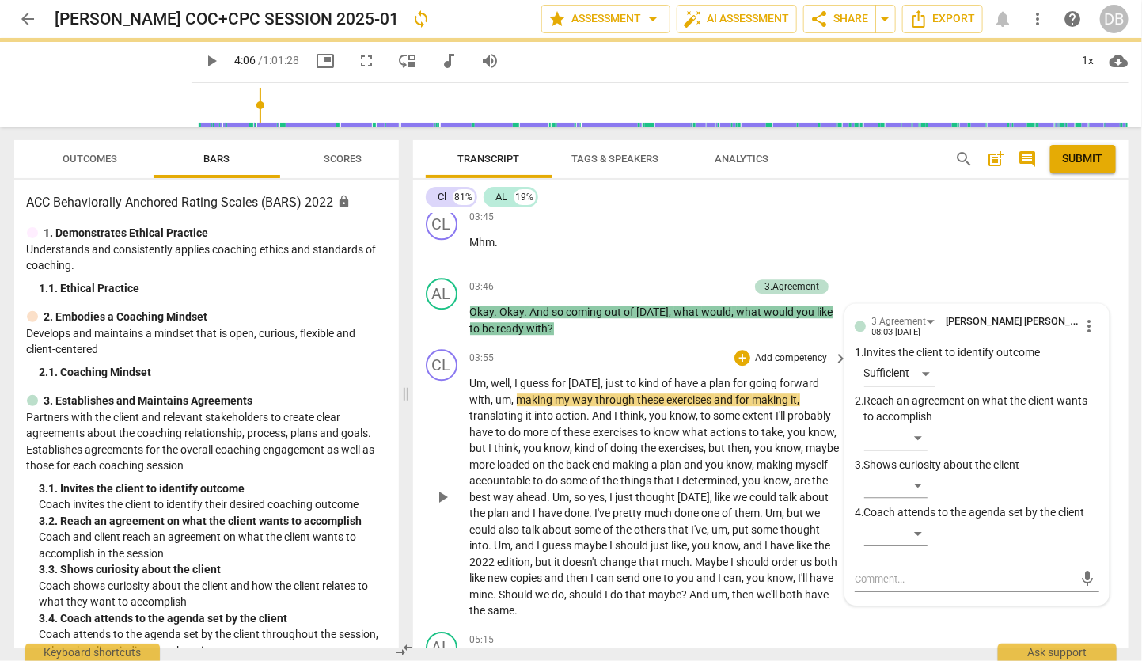
click at [456, 420] on div "play_arrow pause" at bounding box center [450, 497] width 40 height 233
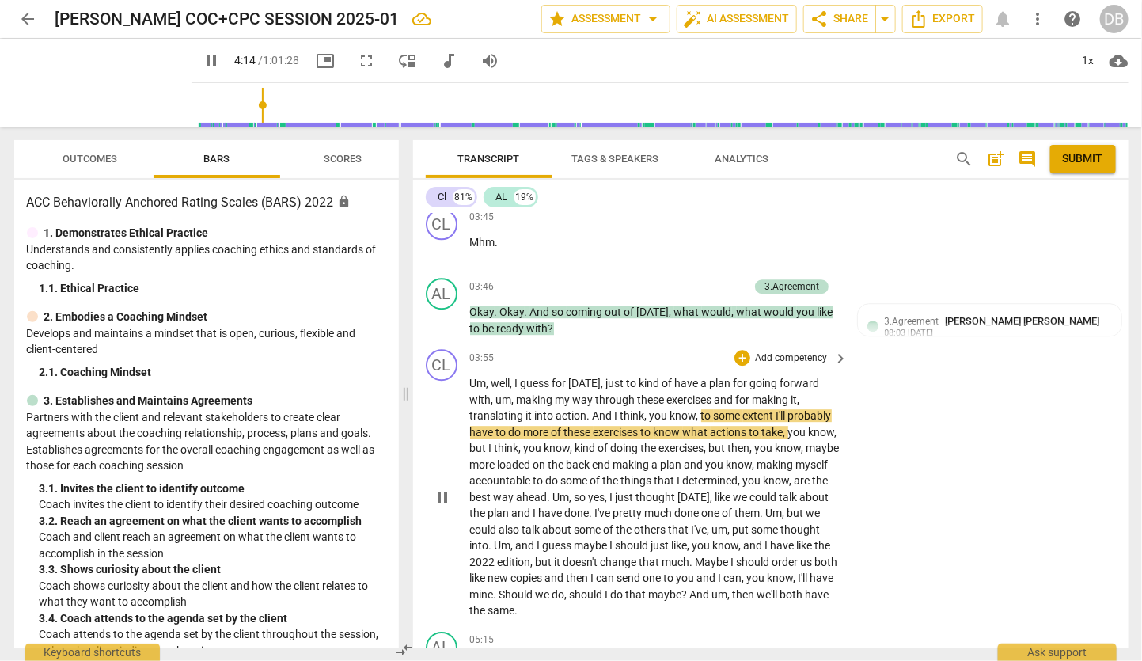
scroll to position [1861, 0]
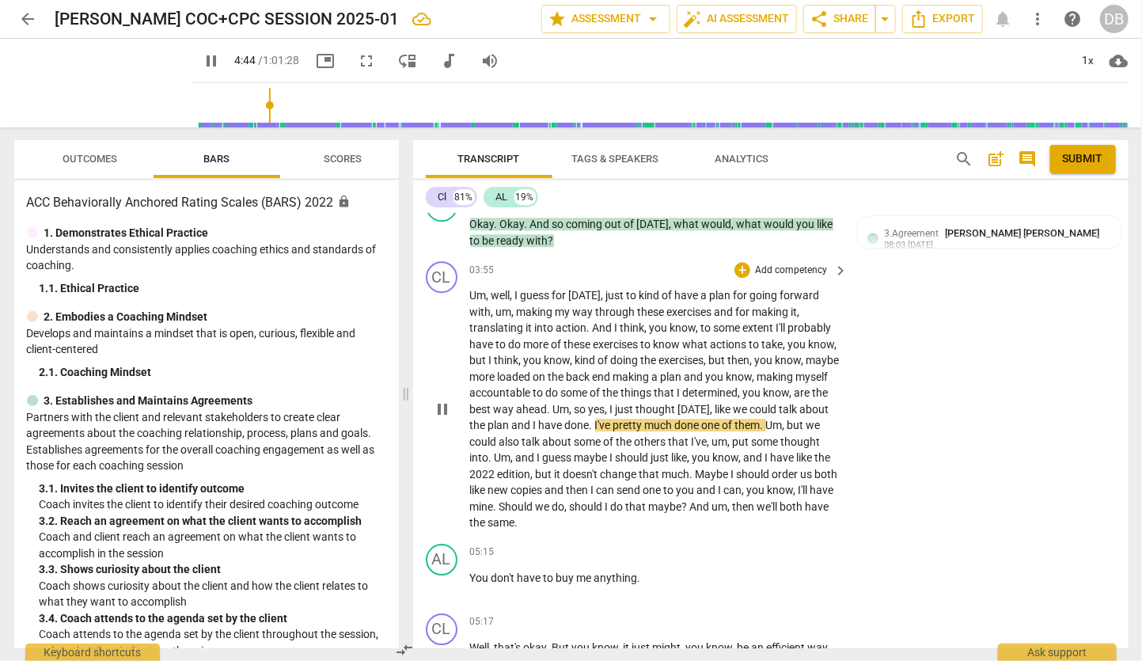
click at [590, 431] on span "done" at bounding box center [577, 425] width 25 height 13
drag, startPoint x: 617, startPoint y: 439, endPoint x: 635, endPoint y: 436, distance: 17.7
click at [621, 439] on p "Um , well , I guess for [DATE] , just to kind of have a plan for going forward …" at bounding box center [655, 409] width 370 height 244
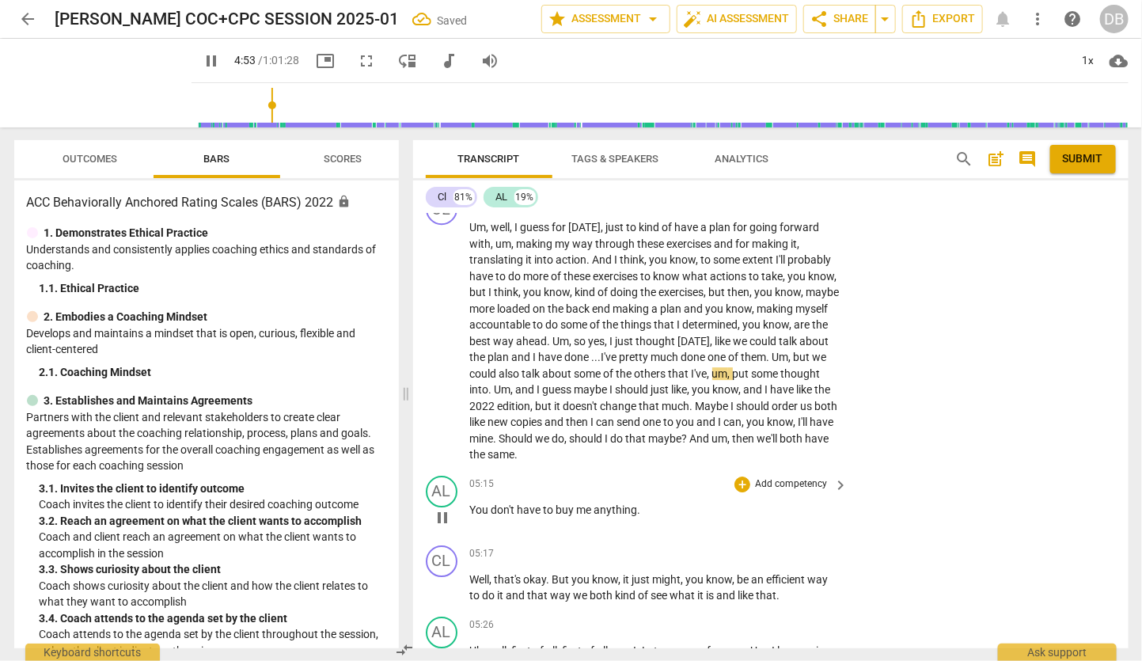
scroll to position [1949, 0]
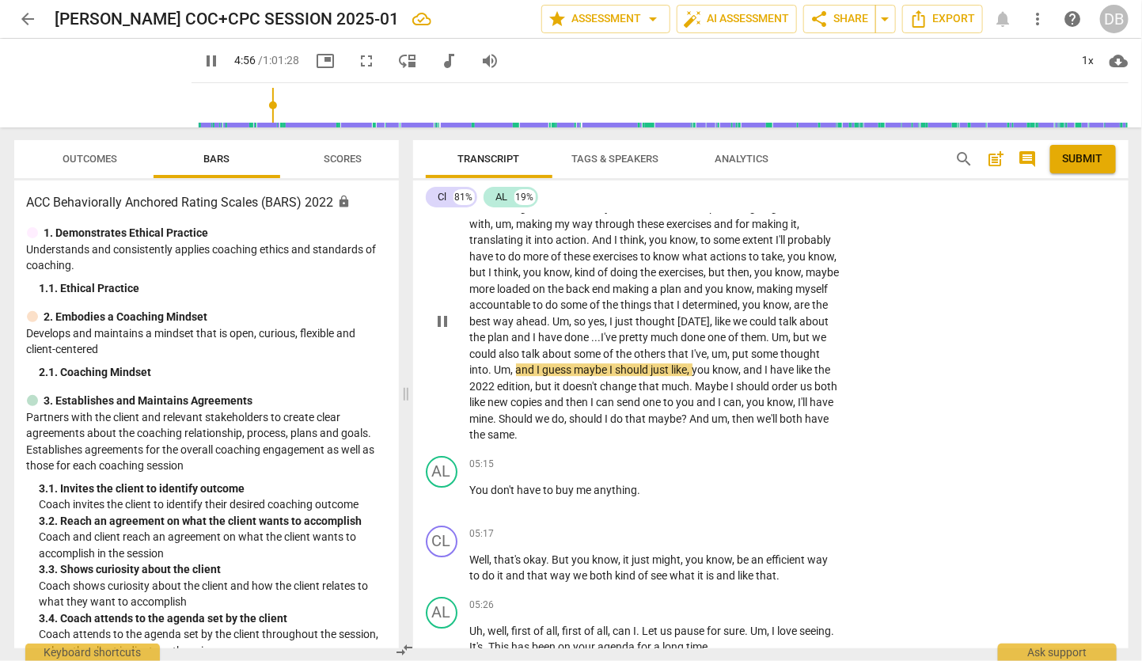
click at [692, 442] on p "Um , well , I guess for [DATE] , just to kind of have a plan for going forward …" at bounding box center [655, 321] width 370 height 244
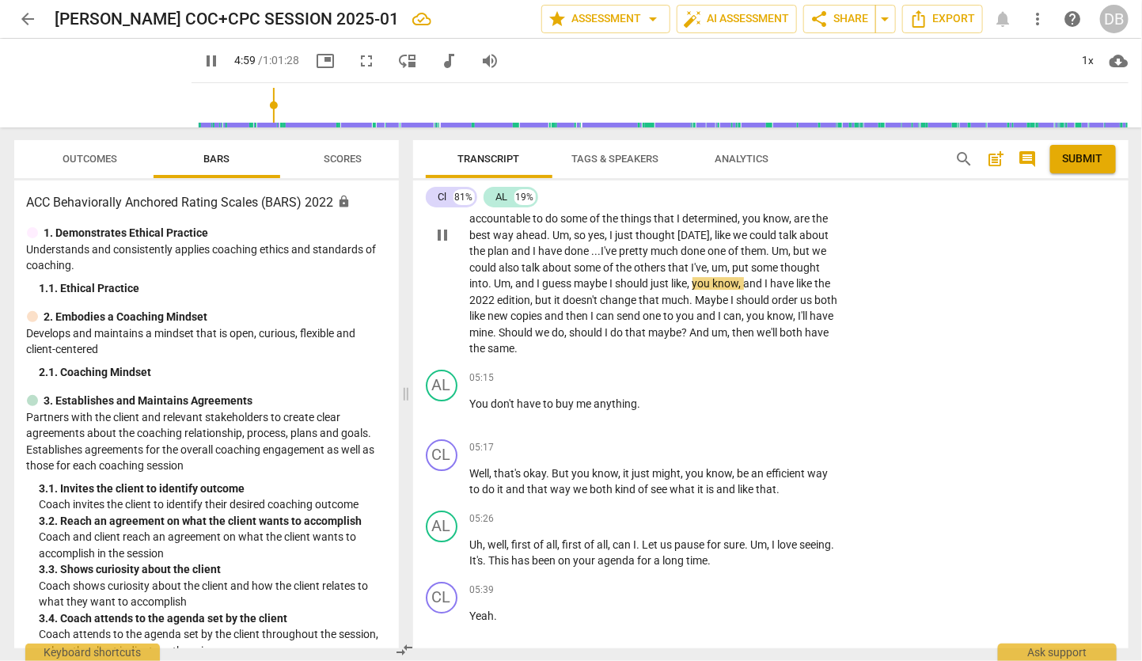
scroll to position [2037, 0]
click at [442, 243] on span "pause" at bounding box center [442, 233] width 19 height 19
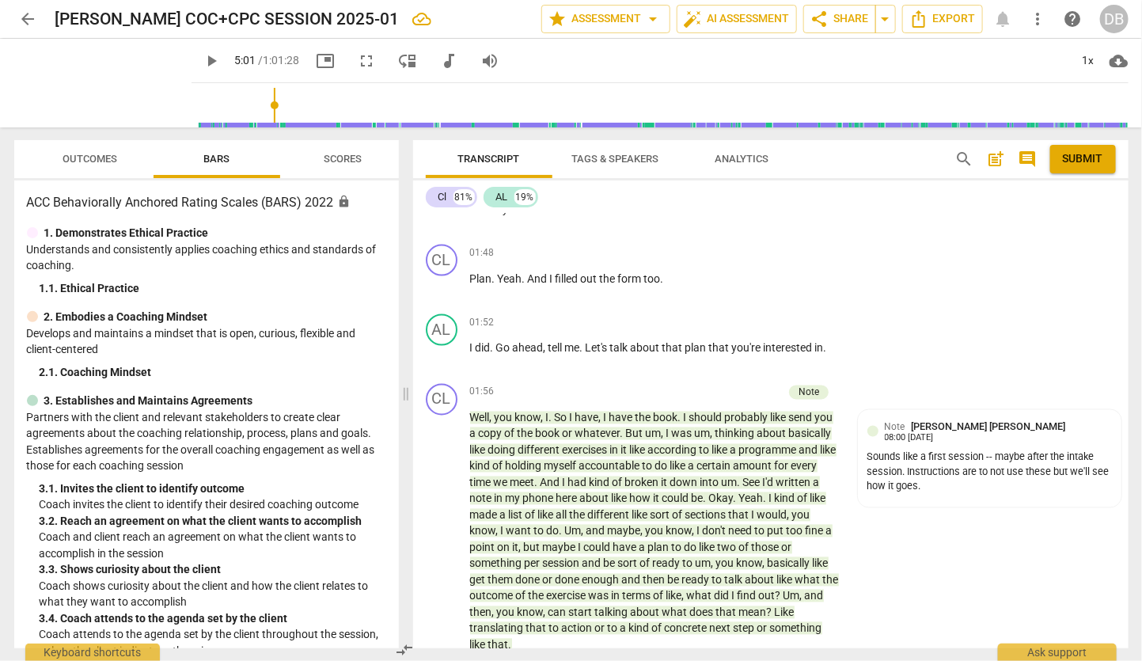
scroll to position [1245, 0]
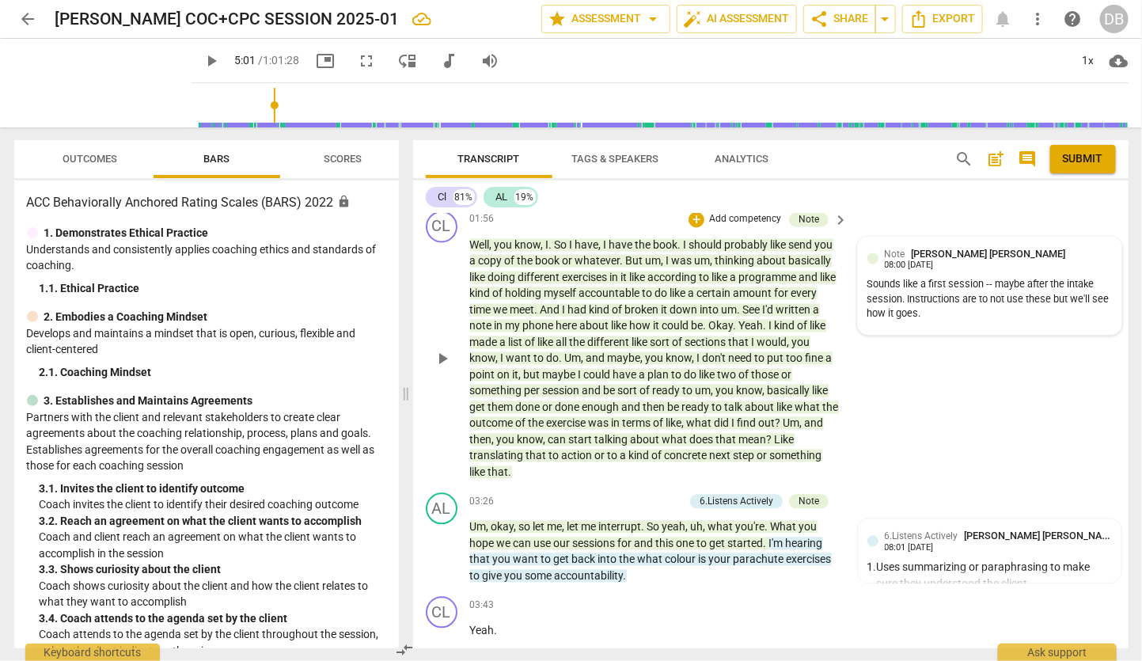
click at [943, 279] on div "Note [PERSON_NAME] [PERSON_NAME] 08:00 [DATE] Sounds like a first session -- ma…" at bounding box center [989, 286] width 245 height 79
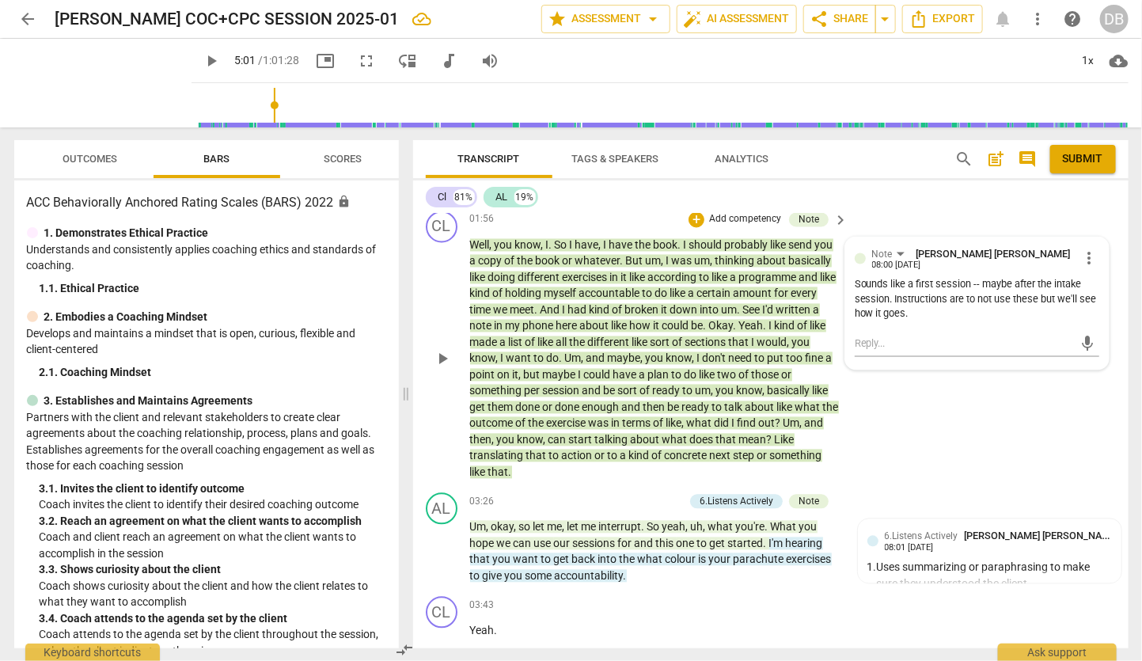
click at [1085, 268] on span "more_vert" at bounding box center [1089, 258] width 19 height 19
click at [1101, 270] on li "Edit" at bounding box center [1101, 270] width 55 height 30
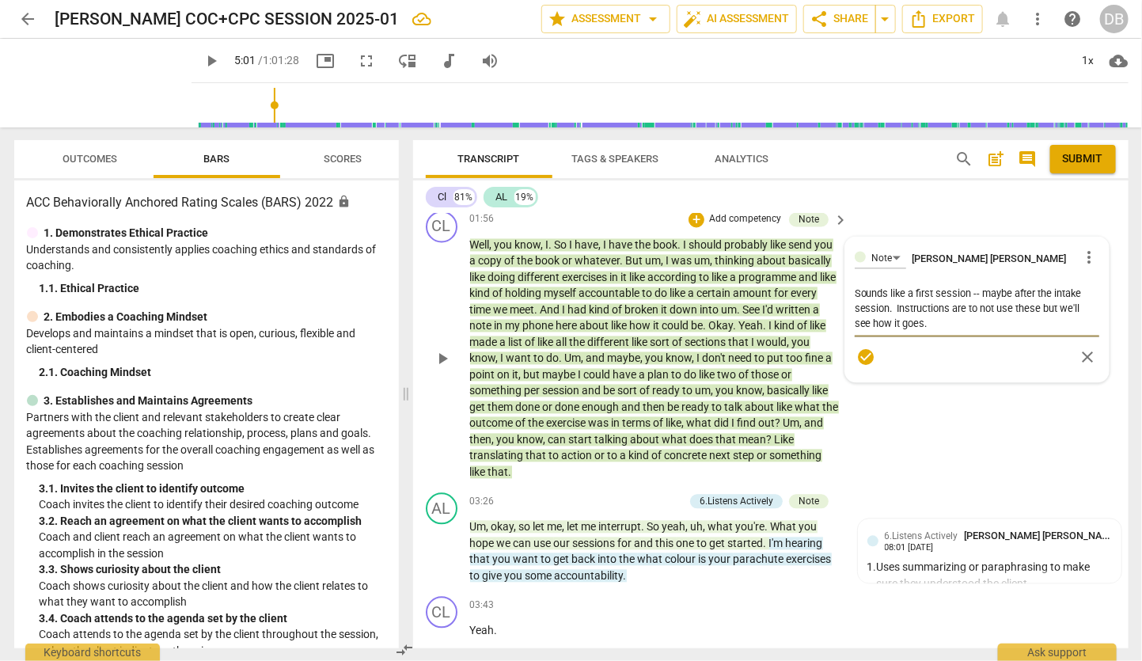
click at [943, 332] on textarea "Sounds like a first session -- maybe after the intake session. Instructions are…" at bounding box center [977, 309] width 245 height 45
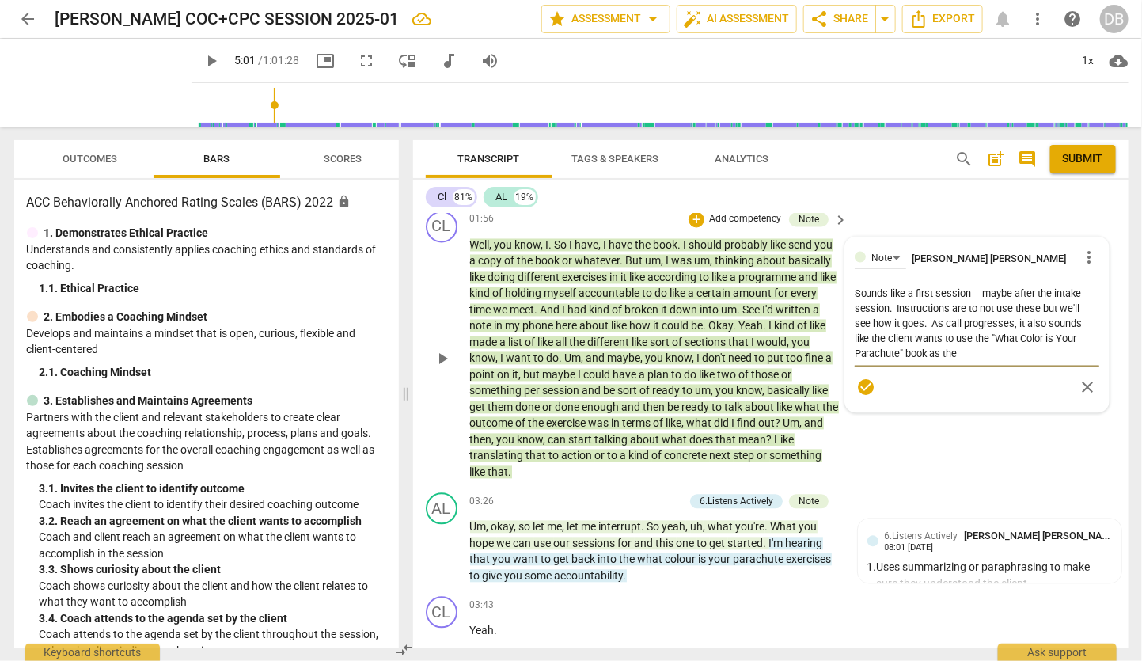
click at [984, 350] on textarea "Sounds like a first session -- maybe after the intake session. Instructions are…" at bounding box center [977, 324] width 245 height 75
click at [989, 349] on textarea "Sounds like a first session -- maybe after the intake session. Instructions are…" at bounding box center [977, 324] width 245 height 75
click at [1032, 353] on textarea "Sounds like a first session -- maybe after the intake session. Instructions are…" at bounding box center [977, 324] width 245 height 75
drag, startPoint x: 1027, startPoint y: 347, endPoint x: 1042, endPoint y: 347, distance: 15.0
click at [1030, 347] on textarea "Sounds like a first session -- maybe after the intake session. Instructions are…" at bounding box center [977, 324] width 245 height 75
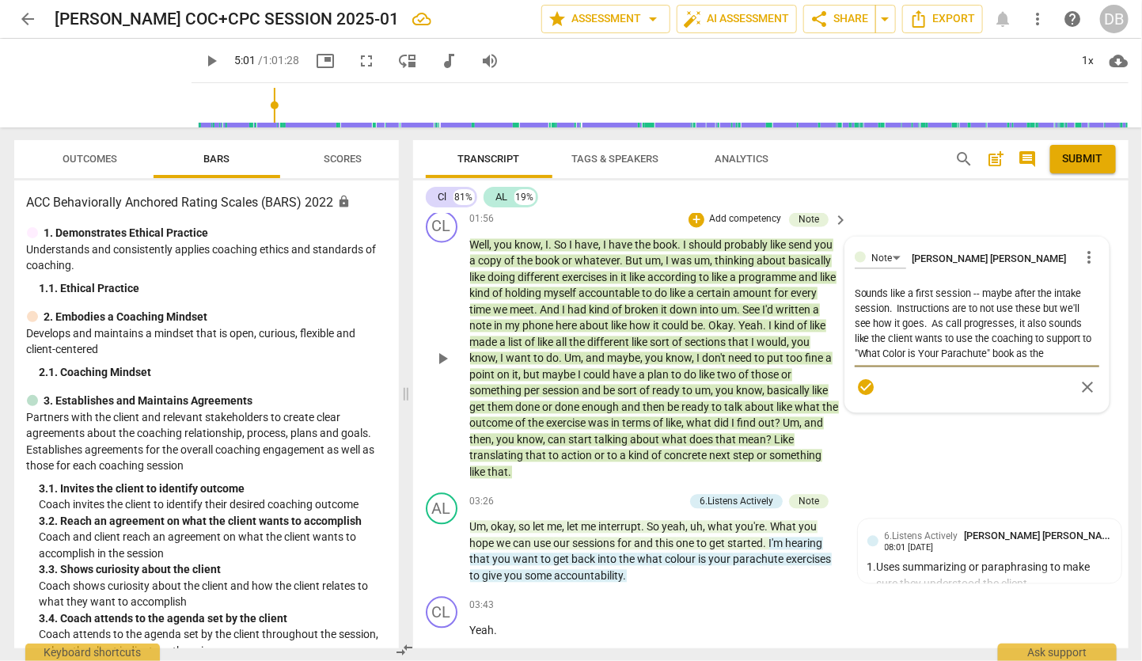
click at [1081, 347] on textarea "Sounds like a first session -- maybe after the intake session. Instructions are…" at bounding box center [977, 324] width 245 height 75
click at [922, 377] on textarea "Sounds like a first session -- maybe after the intake session. Instructions are…" at bounding box center [977, 332] width 245 height 90
click at [925, 377] on textarea "Sounds like a first session -- maybe after the intake session. Instructions are…" at bounding box center [977, 332] width 245 height 90
click at [998, 385] on textarea "Sounds like a first session -- maybe after the intake session. Instructions are…" at bounding box center [977, 339] width 245 height 105
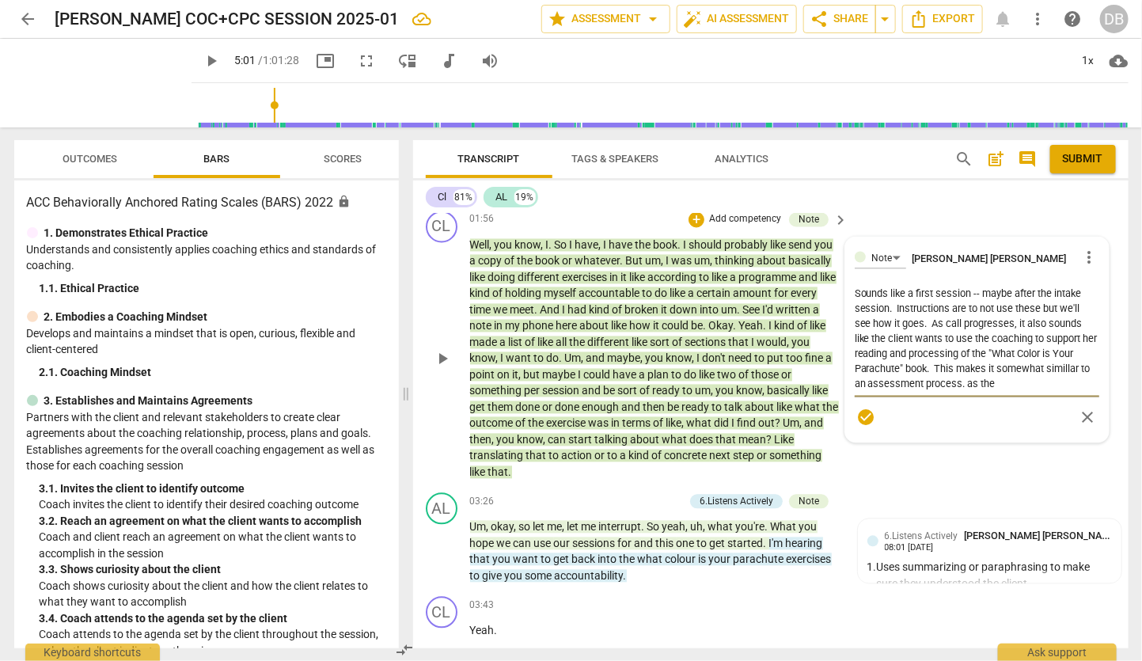
click at [1066, 380] on textarea "Sounds like a first session -- maybe after the intake session. Instructions are…" at bounding box center [977, 339] width 245 height 105
click at [1029, 392] on textarea "Sounds like a first session -- maybe after the intake session. Instructions are…" at bounding box center [977, 339] width 245 height 105
click at [956, 392] on textarea "Sounds like a first session -- maybe after the intake session. Instructions are…" at bounding box center [977, 339] width 245 height 105
click at [948, 407] on textarea "Sounds like a first session -- maybe after the intake session. Instructions are…" at bounding box center [977, 347] width 245 height 120
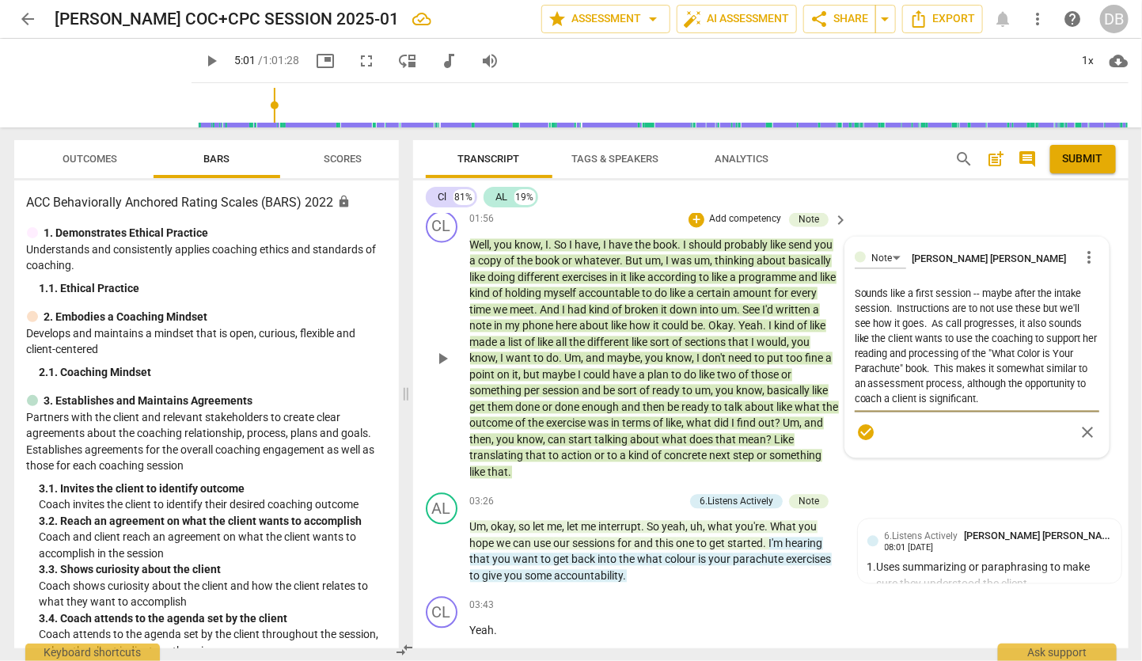
click at [1023, 405] on textarea "Sounds like a first session -- maybe after the intake session. Instructions are…" at bounding box center [977, 347] width 245 height 120
click at [915, 407] on textarea "Sounds like a first session -- maybe after the intake session. Instructions are…" at bounding box center [977, 347] width 245 height 120
click at [1048, 383] on textarea "Sounds like a first session -- maybe after the intake session. Instructions are…" at bounding box center [977, 347] width 245 height 120
click at [1064, 381] on textarea "Sounds like a first session -- maybe after the intake session. Instructions are…" at bounding box center [977, 347] width 245 height 120
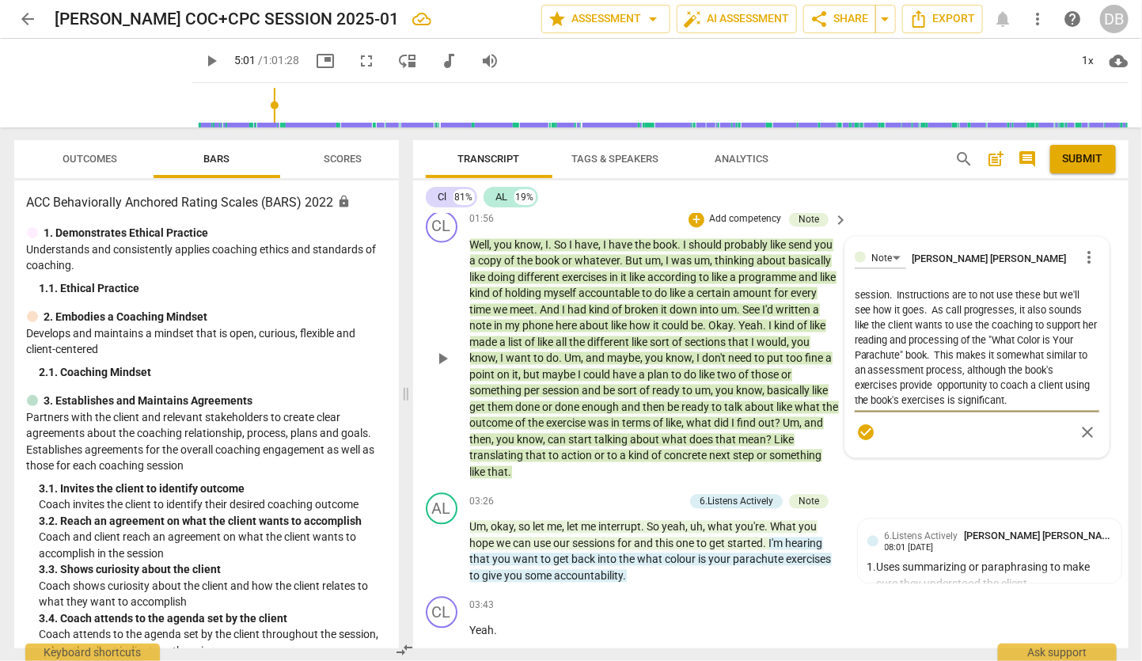
click at [926, 397] on textarea "Sounds like a first session -- maybe after the intake session. Instructions are…" at bounding box center [977, 347] width 245 height 120
click at [989, 395] on textarea "Sounds like a first session -- maybe after the intake session. Instructions are…" at bounding box center [977, 347] width 245 height 120
click at [955, 407] on textarea "Sounds like a first session -- maybe after the intake session. Instructions are…" at bounding box center [977, 347] width 245 height 120
click at [883, 407] on textarea "Sounds like a first session -- maybe after the intake session. Instructions are…" at bounding box center [977, 347] width 245 height 120
drag, startPoint x: 865, startPoint y: 442, endPoint x: 819, endPoint y: 471, distance: 54.0
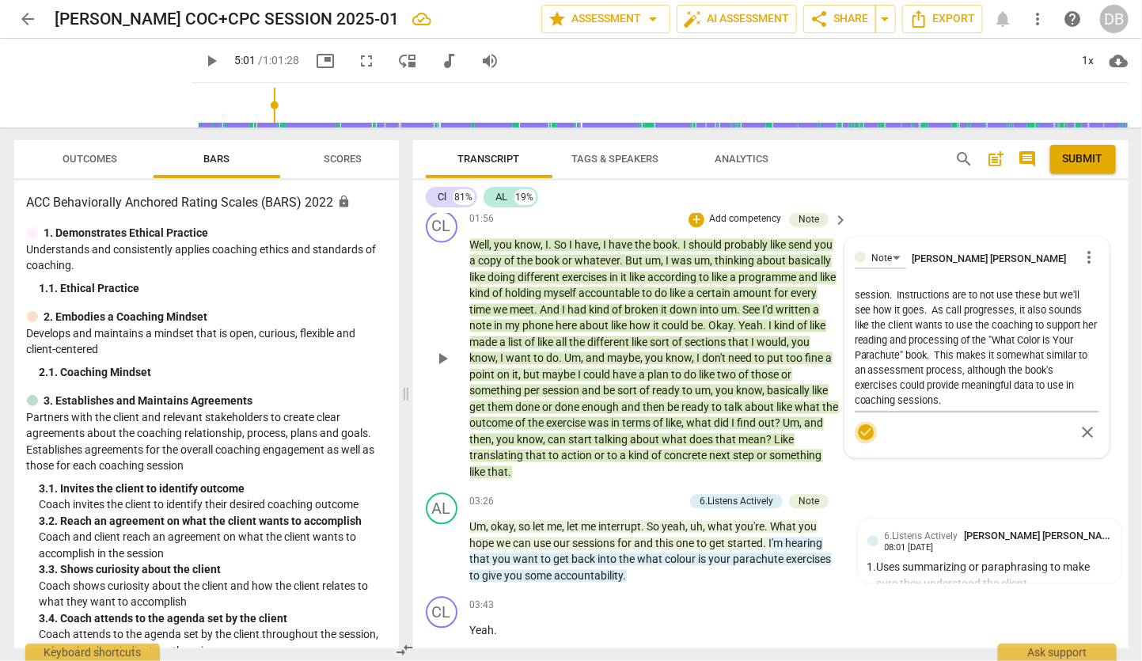
click at [864, 442] on span "check_circle" at bounding box center [865, 432] width 19 height 19
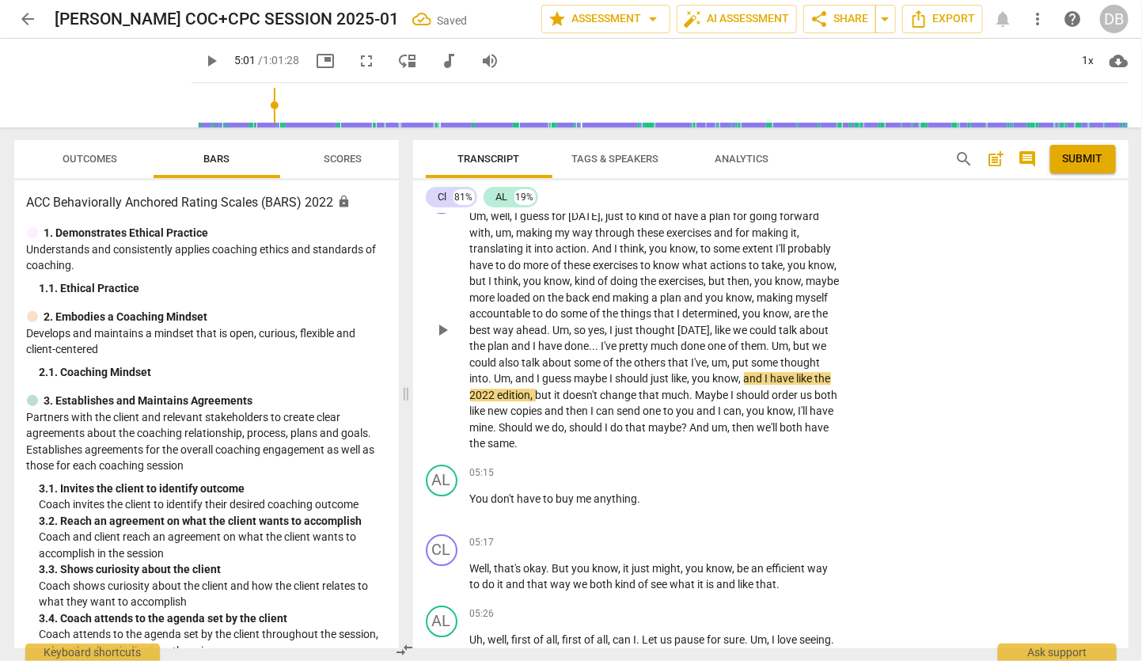
scroll to position [1949, 0]
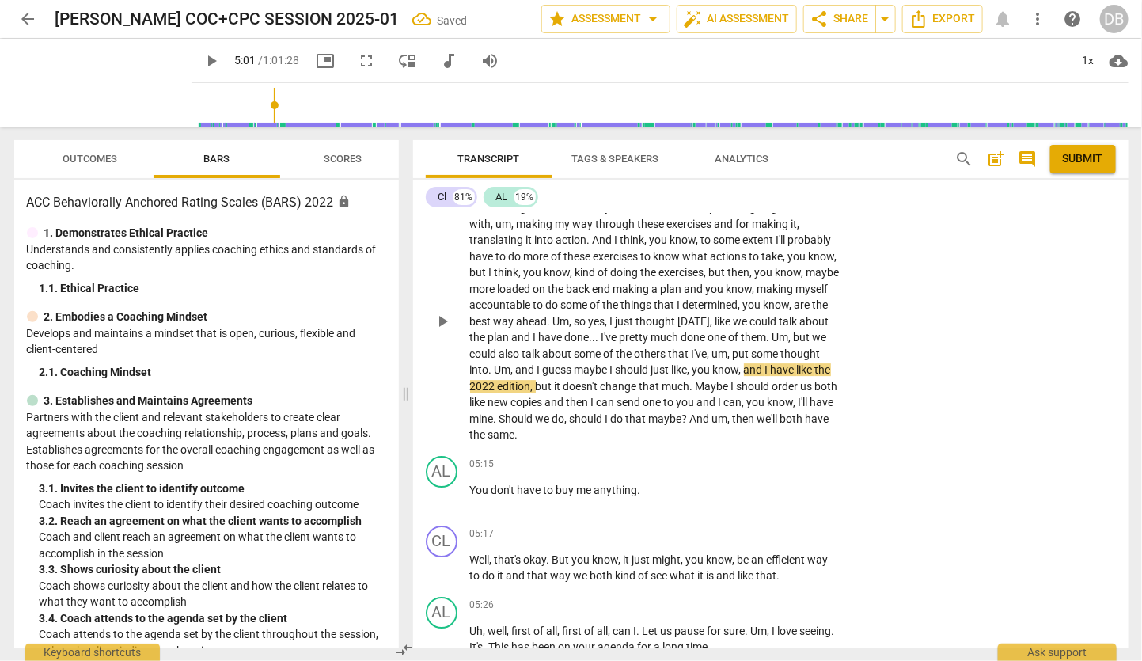
click at [446, 331] on span "play_arrow" at bounding box center [442, 321] width 19 height 19
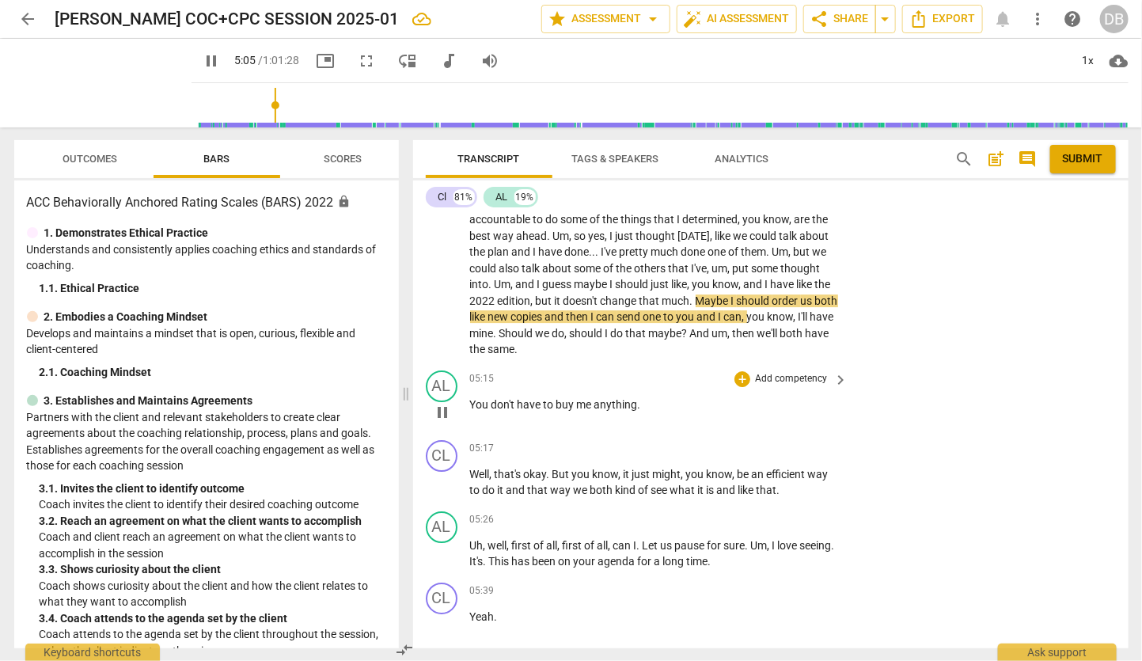
scroll to position [2037, 0]
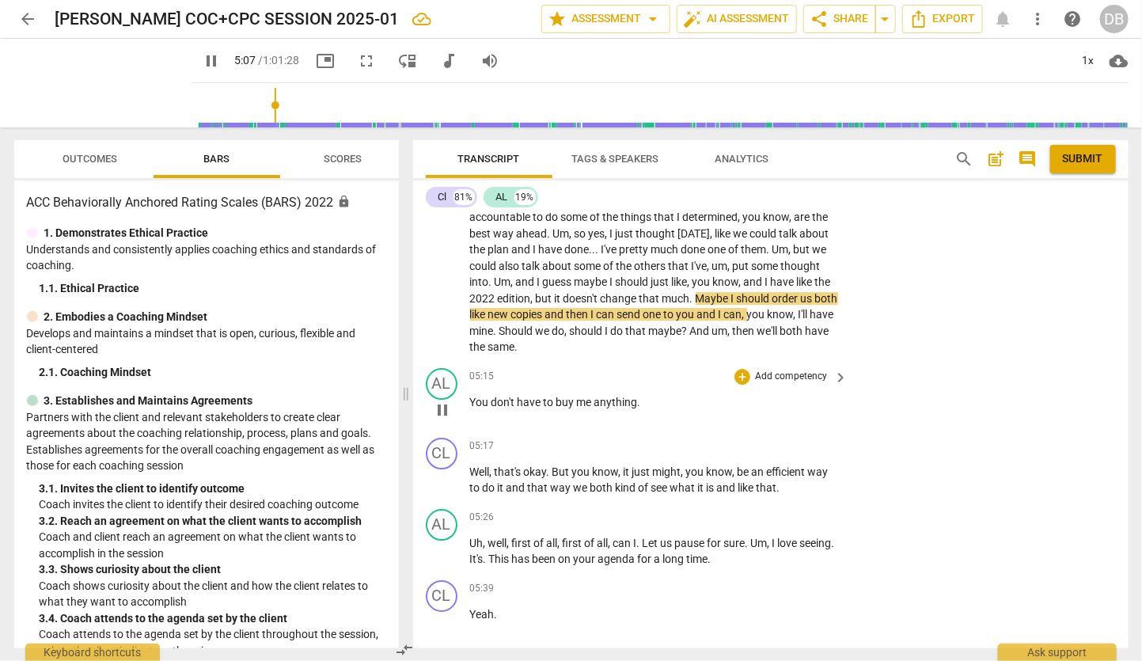
click at [661, 411] on p "You don't have to buy me anything ." at bounding box center [655, 402] width 370 height 17
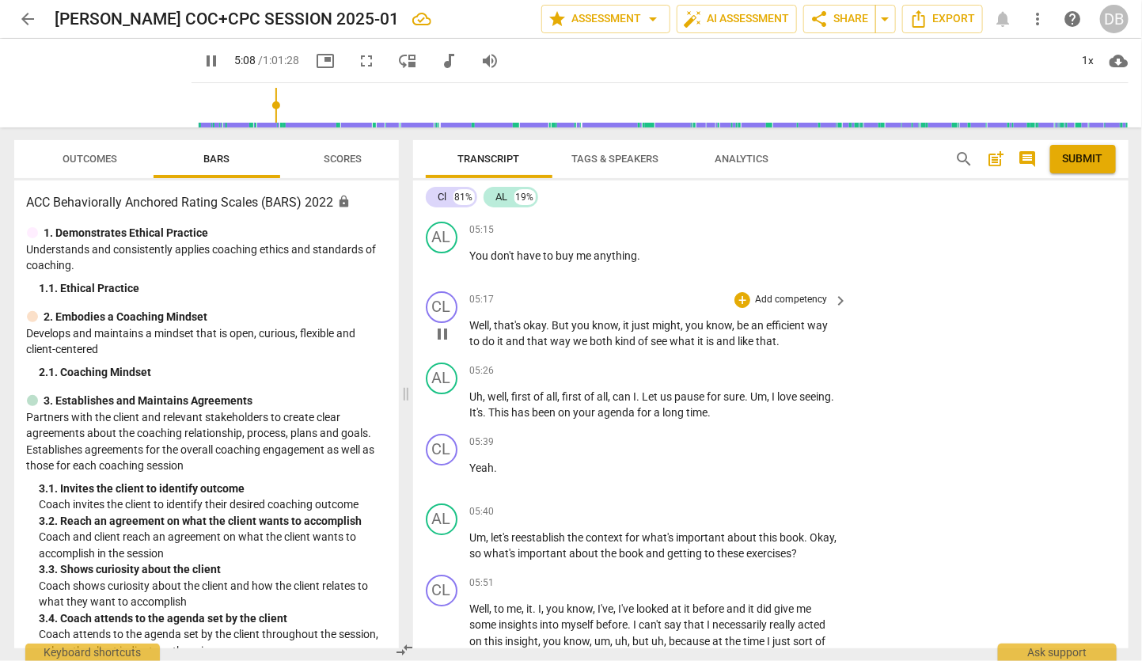
scroll to position [2213, 0]
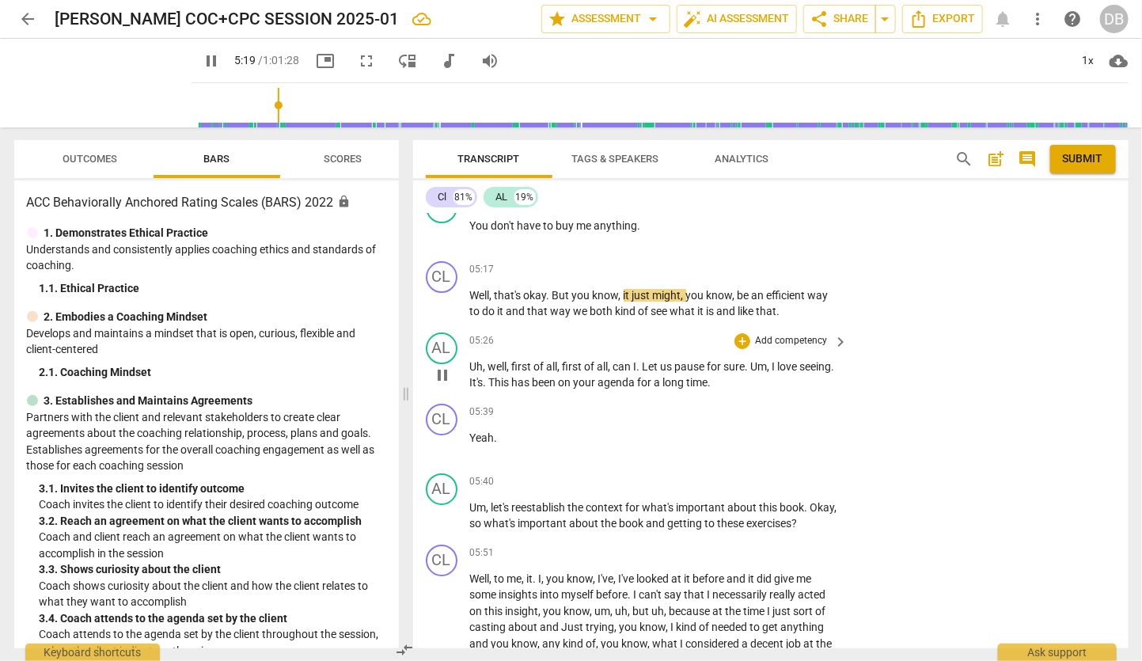
click at [776, 388] on p "Uh , well , first of all , first of all , can I . Let us pause for sure . Um , …" at bounding box center [655, 375] width 370 height 32
click at [659, 373] on span "Let" at bounding box center [652, 366] width 18 height 13
click at [814, 373] on span "." at bounding box center [811, 366] width 6 height 13
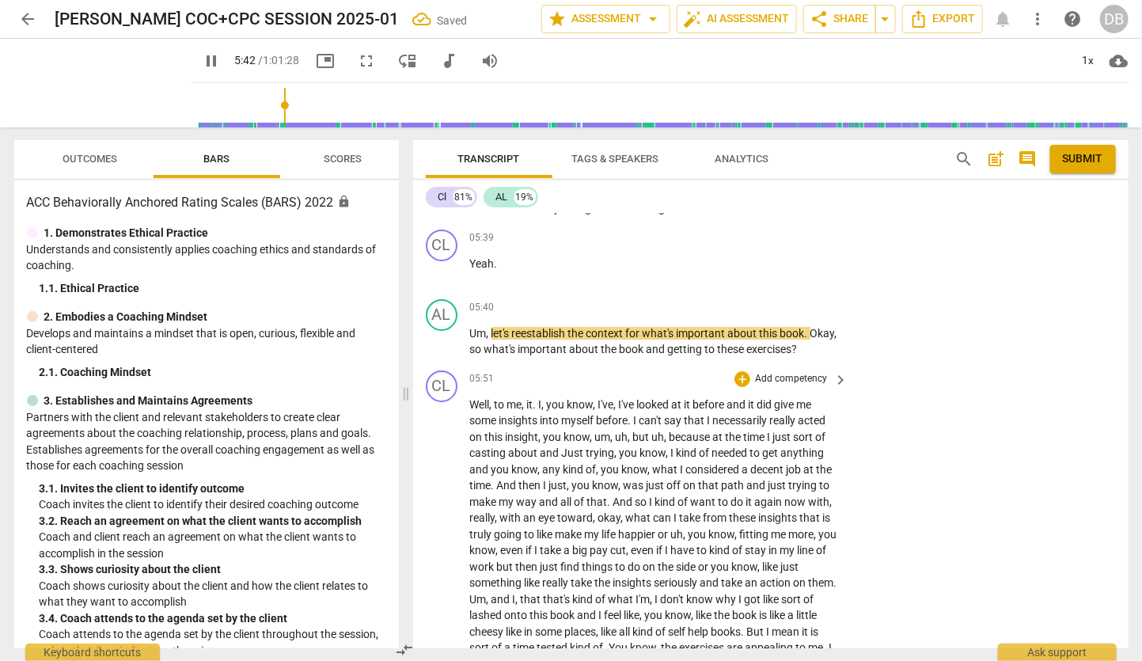
scroll to position [2389, 0]
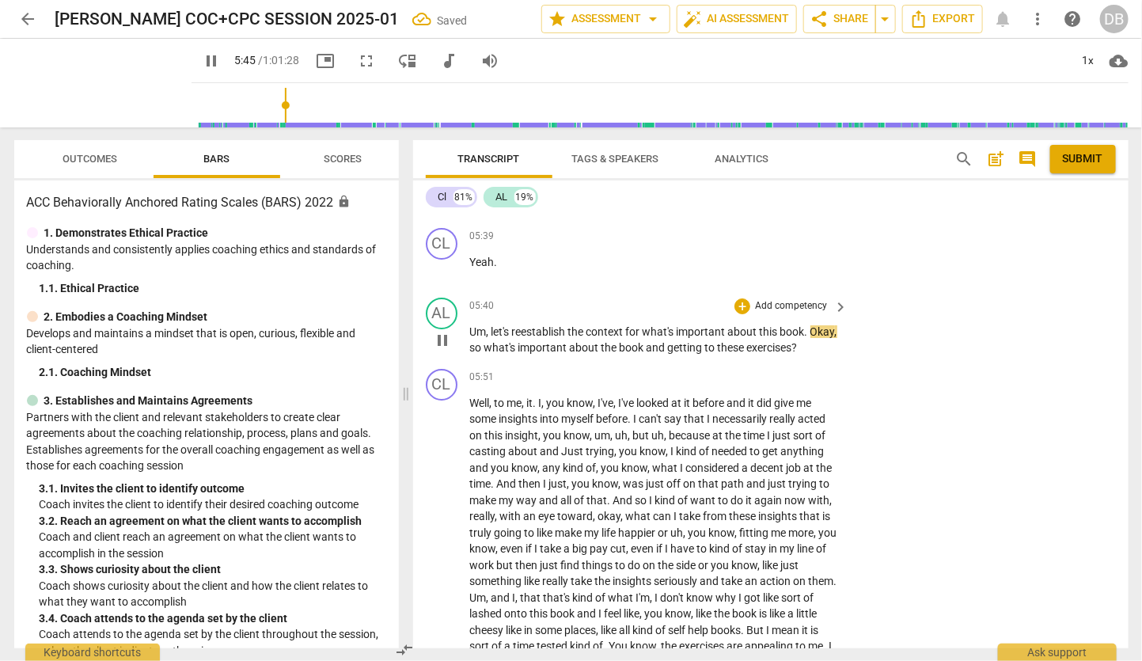
click at [836, 353] on p "Um , let's reestablish the context for what's important about this book . Okay …" at bounding box center [655, 340] width 370 height 32
click at [796, 313] on p "Add competency" at bounding box center [791, 306] width 75 height 14
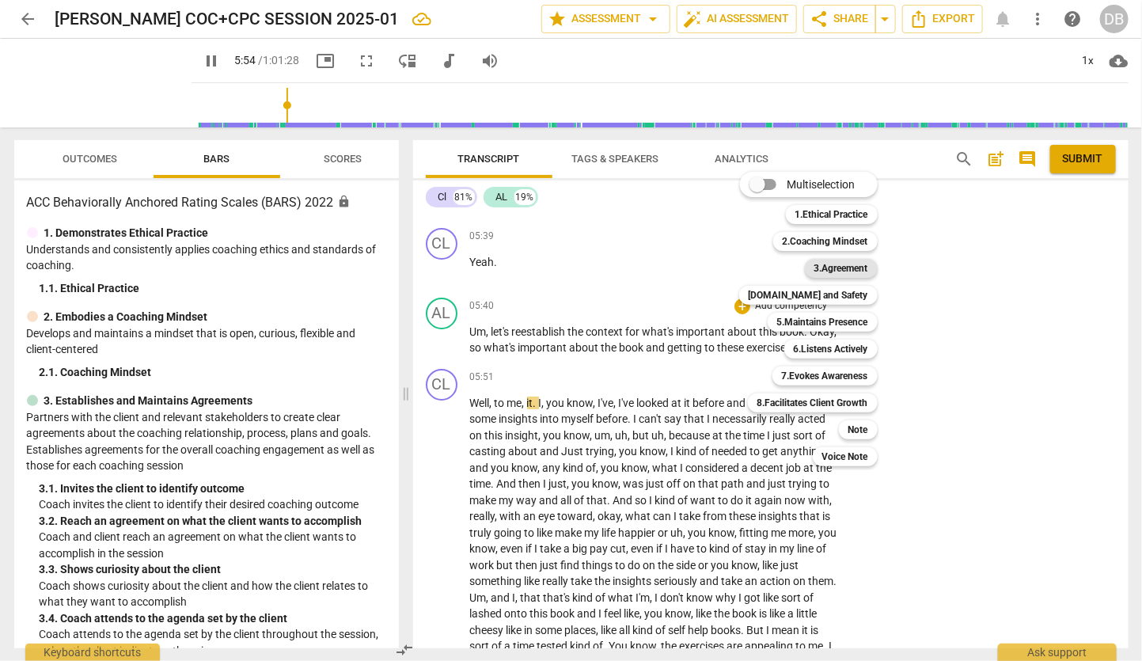
click at [831, 267] on b "3.Agreement" at bounding box center [841, 268] width 54 height 19
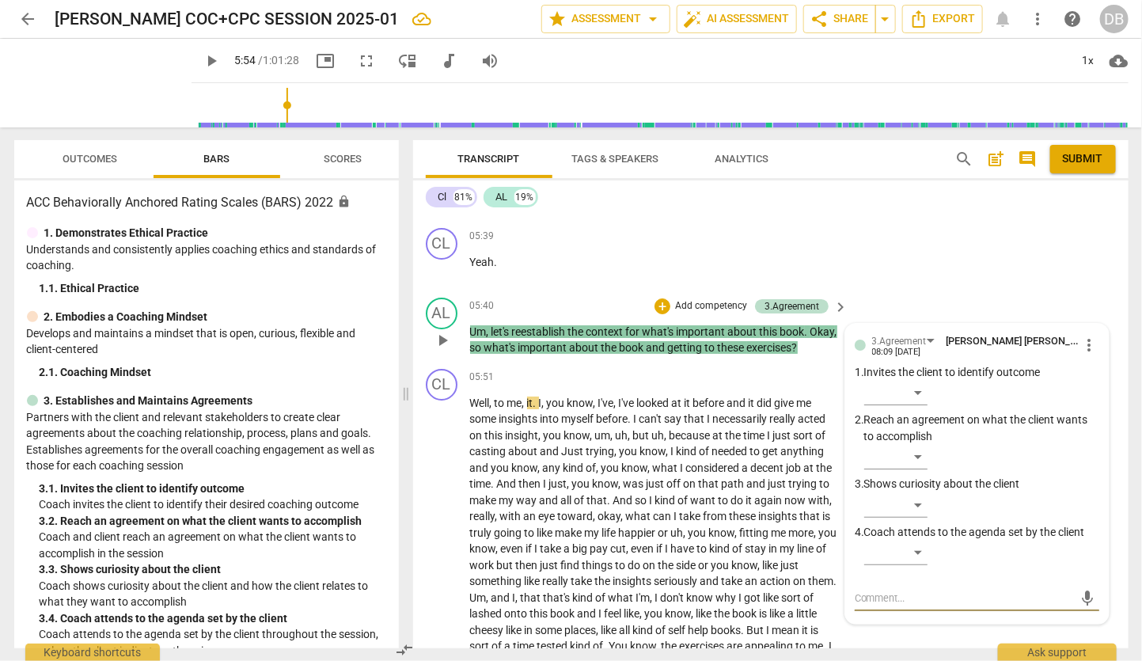
click at [1088, 355] on span "more_vert" at bounding box center [1089, 345] width 19 height 19
click at [1098, 390] on li "Delete" at bounding box center [1101, 388] width 55 height 30
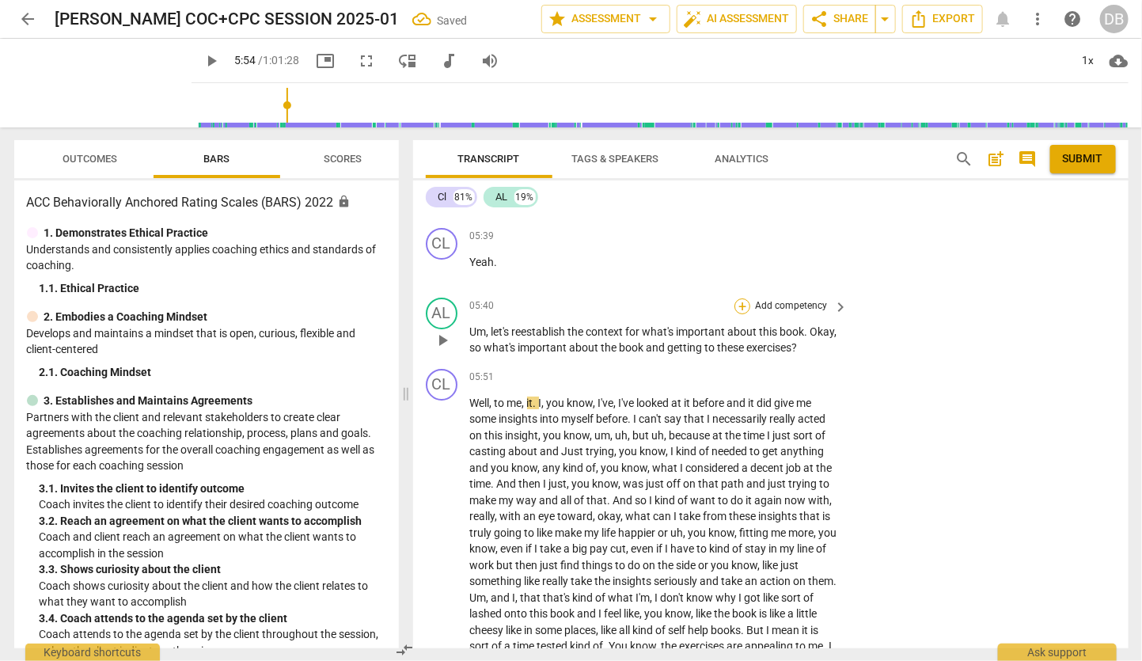
click at [742, 311] on div "+" at bounding box center [743, 306] width 16 height 16
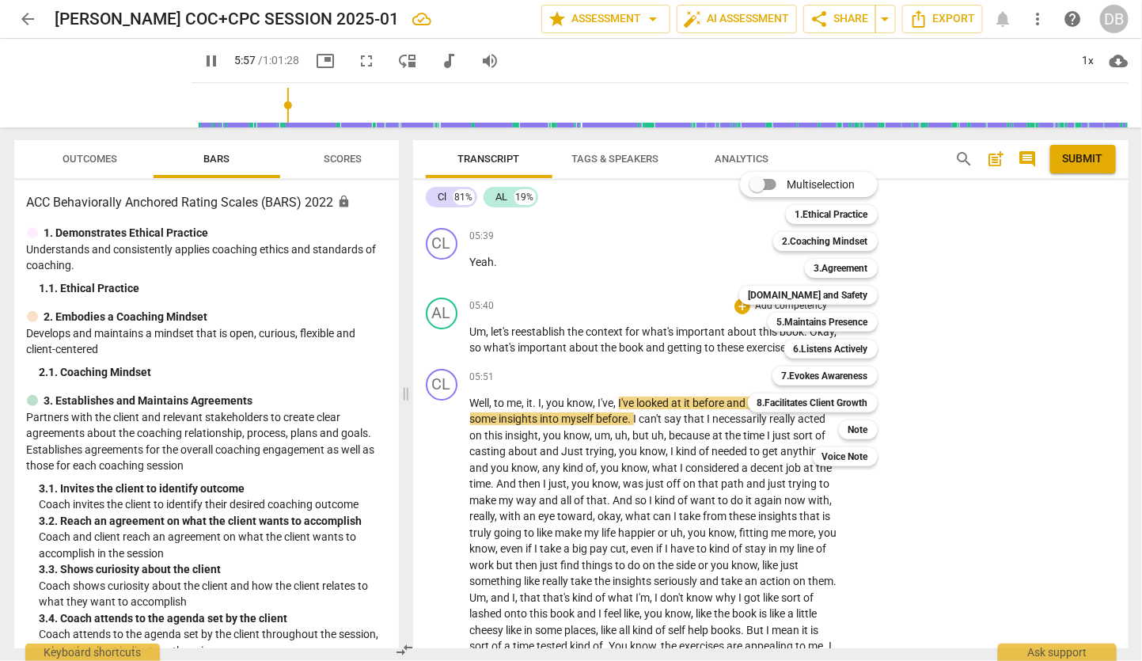
click at [454, 437] on div at bounding box center [571, 330] width 1142 height 661
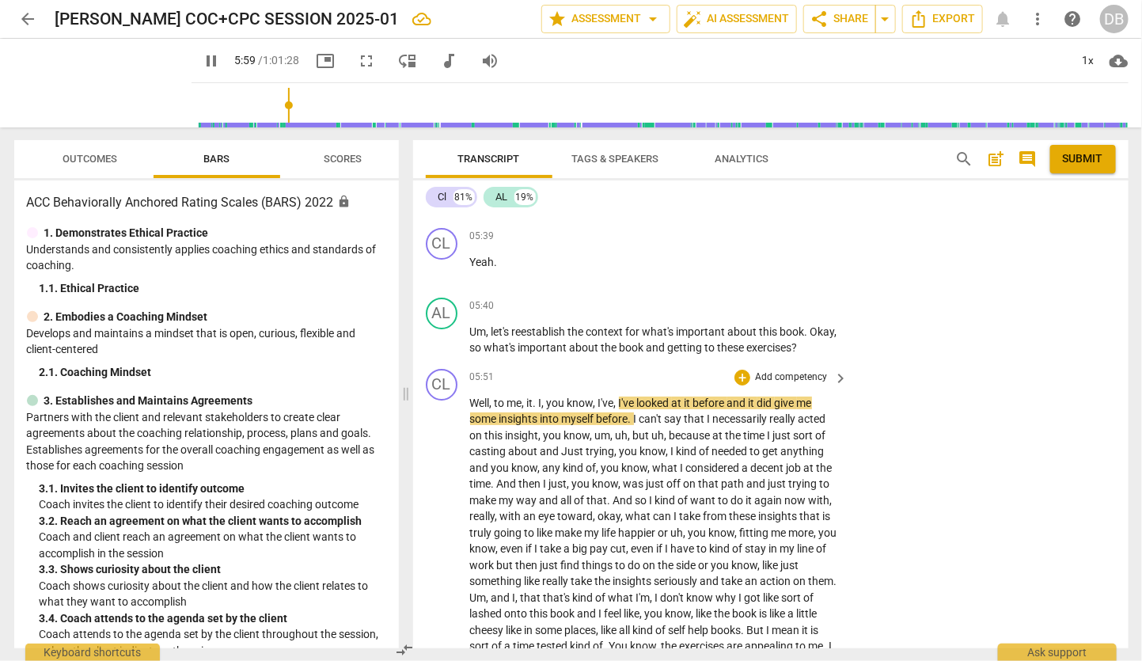
click at [494, 425] on span "some" at bounding box center [484, 418] width 29 height 13
click at [439, 435] on div "play_arrow pause" at bounding box center [450, 654] width 40 height 509
click at [619, 474] on span "you" at bounding box center [612, 467] width 21 height 13
click at [432, 438] on div "play_arrow pause" at bounding box center [450, 654] width 40 height 509
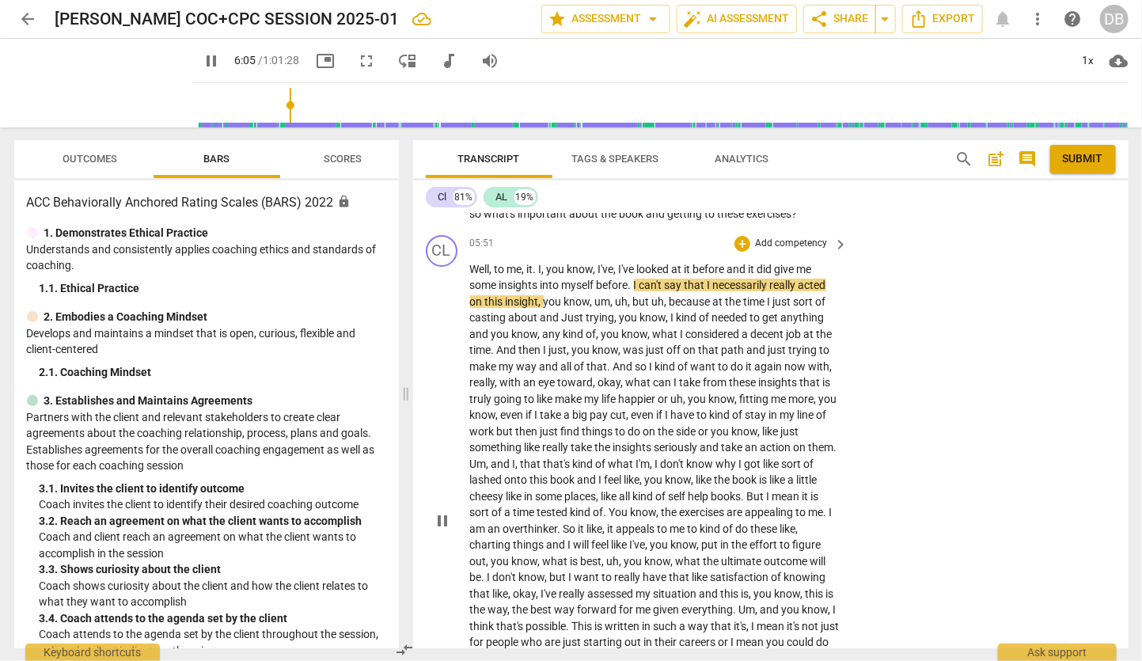
scroll to position [2564, 0]
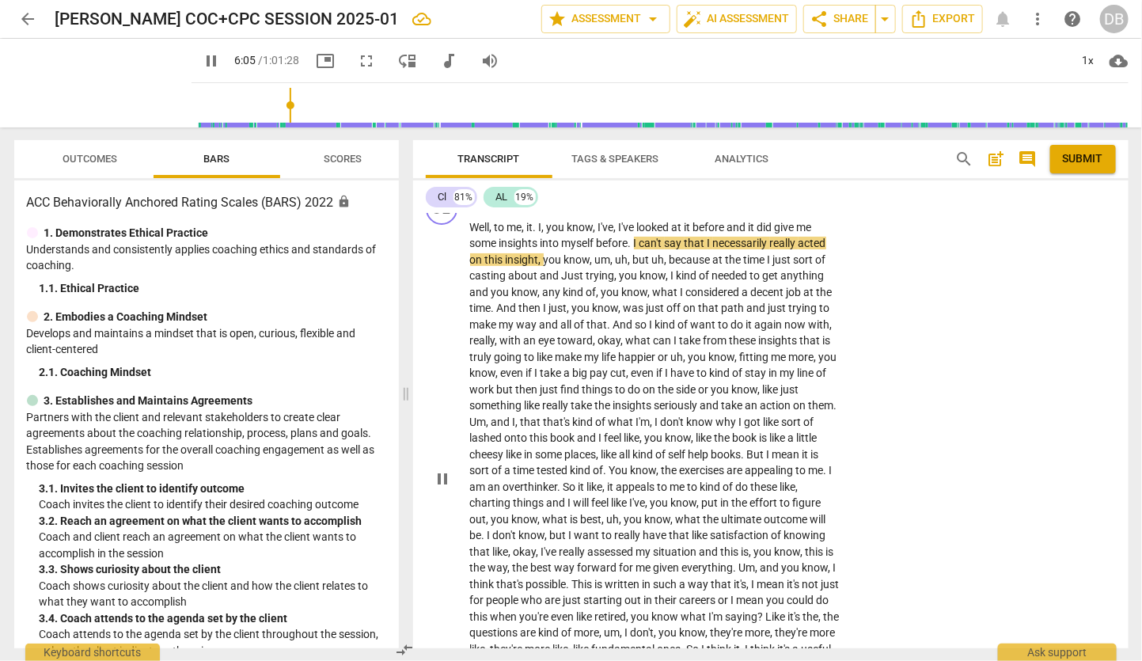
click at [442, 488] on span "pause" at bounding box center [442, 478] width 19 height 19
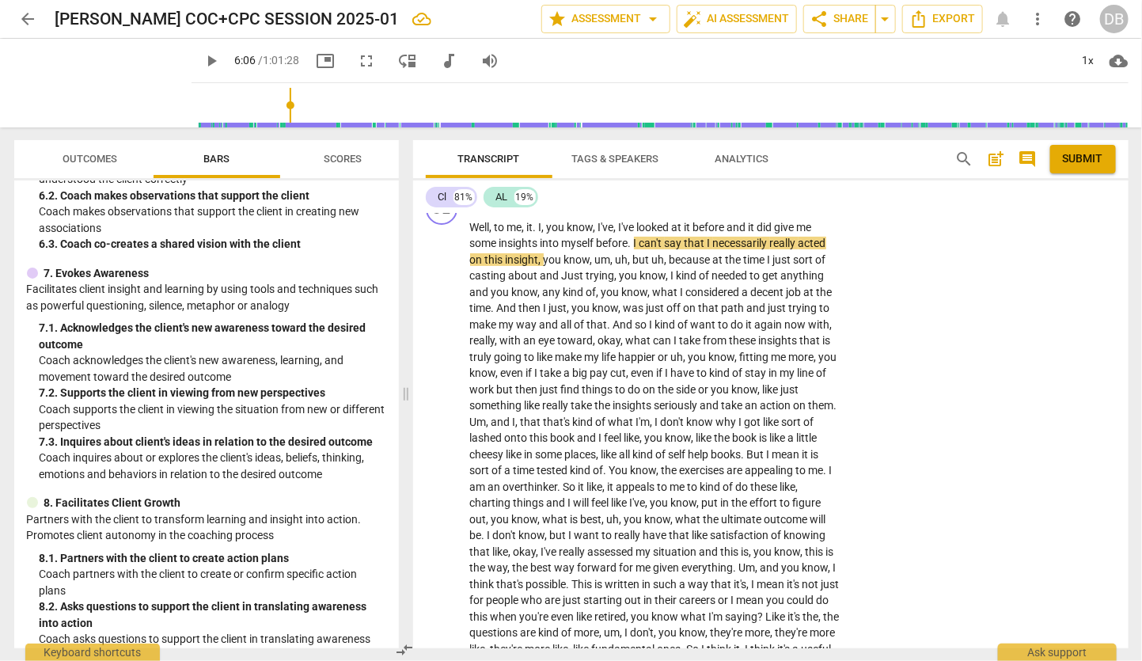
scroll to position [1075, 0]
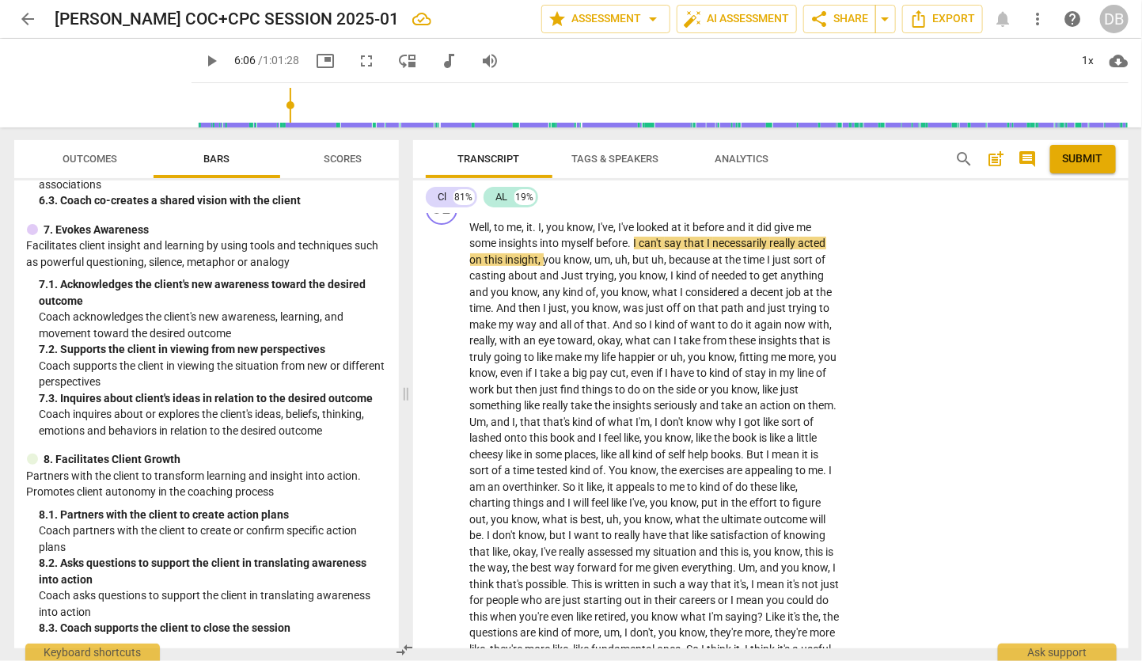
click at [185, 397] on div "7. 3. Inquires about client's ideas in relation to the desired outcome" at bounding box center [213, 398] width 347 height 17
click at [237, 414] on p "Coach inquires about or explores the client's ideas, beliefs, thinking, emotion…" at bounding box center [213, 422] width 347 height 32
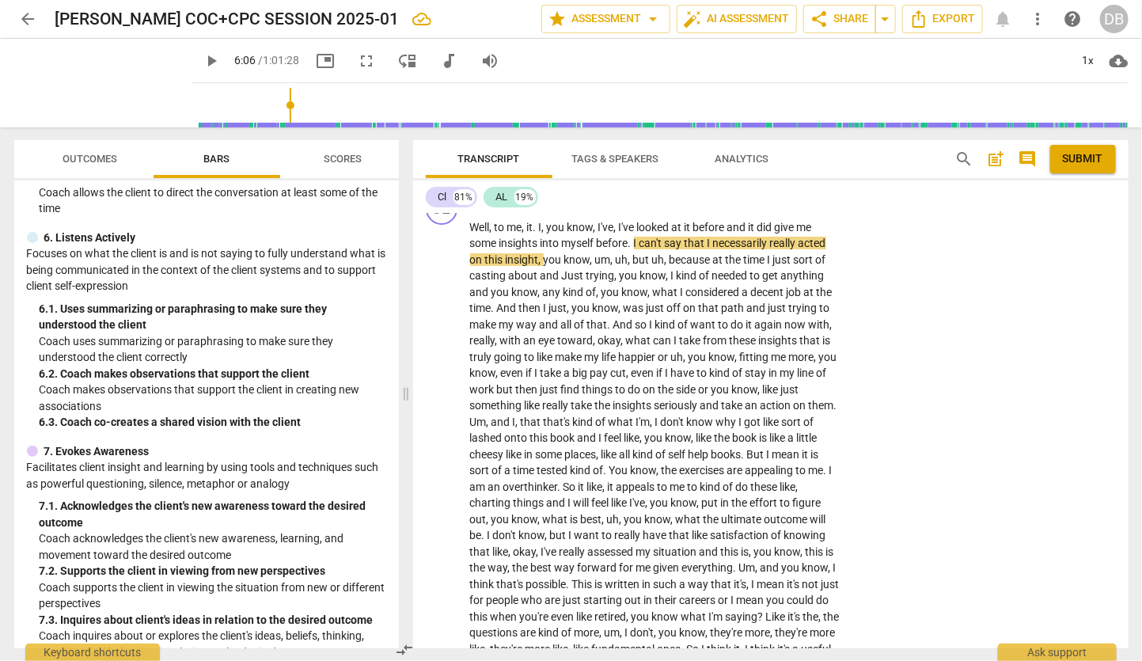
scroll to position [812, 0]
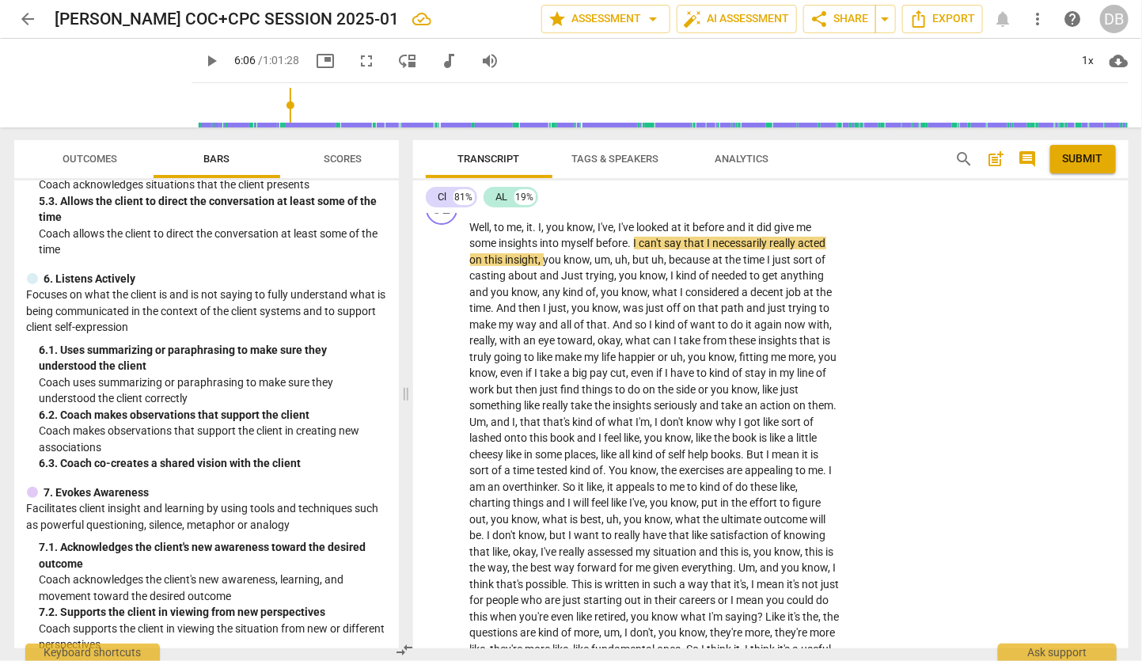
click at [268, 463] on div "6. 3. Coach co-creates a shared vision with the client" at bounding box center [213, 463] width 347 height 17
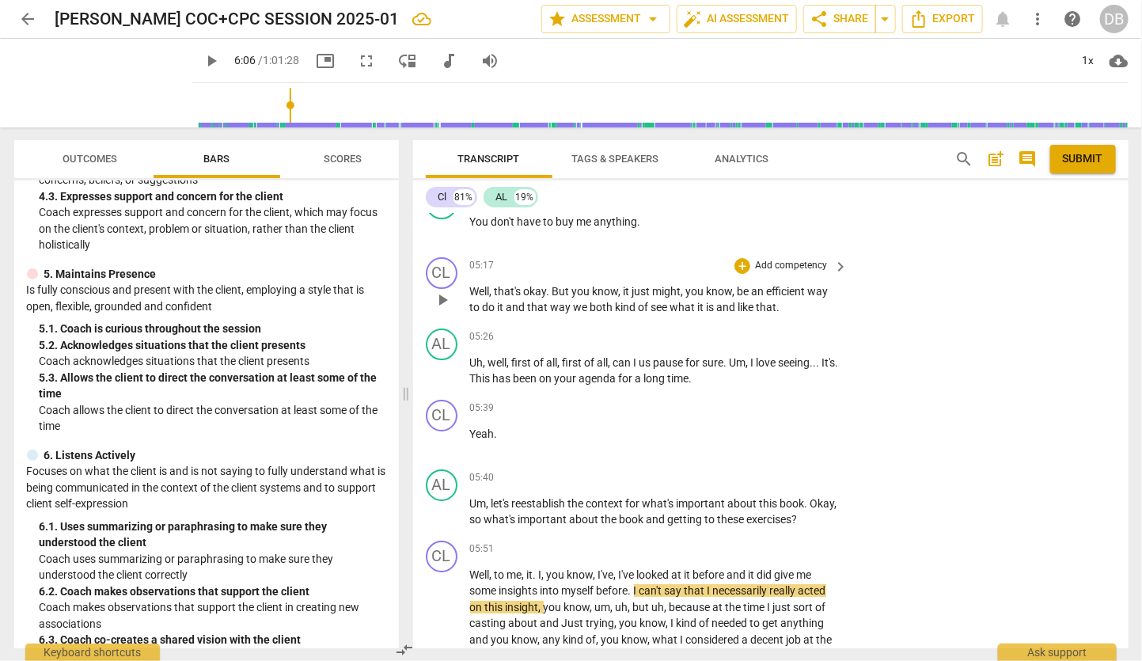
scroll to position [2213, 0]
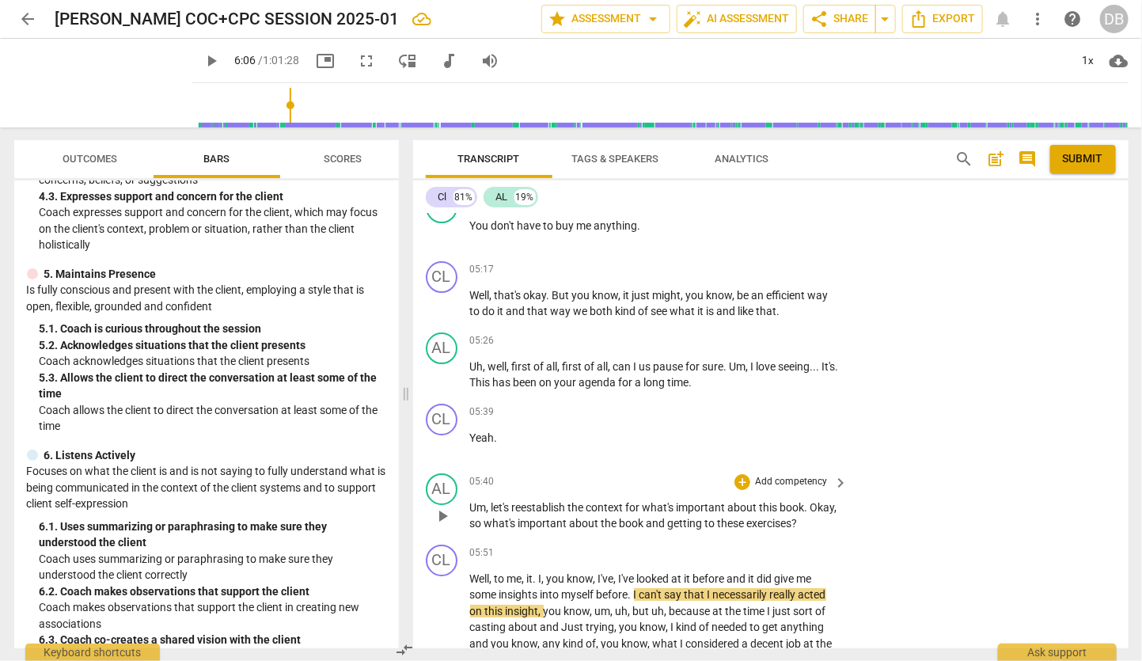
click at [798, 489] on p "Add competency" at bounding box center [791, 482] width 75 height 14
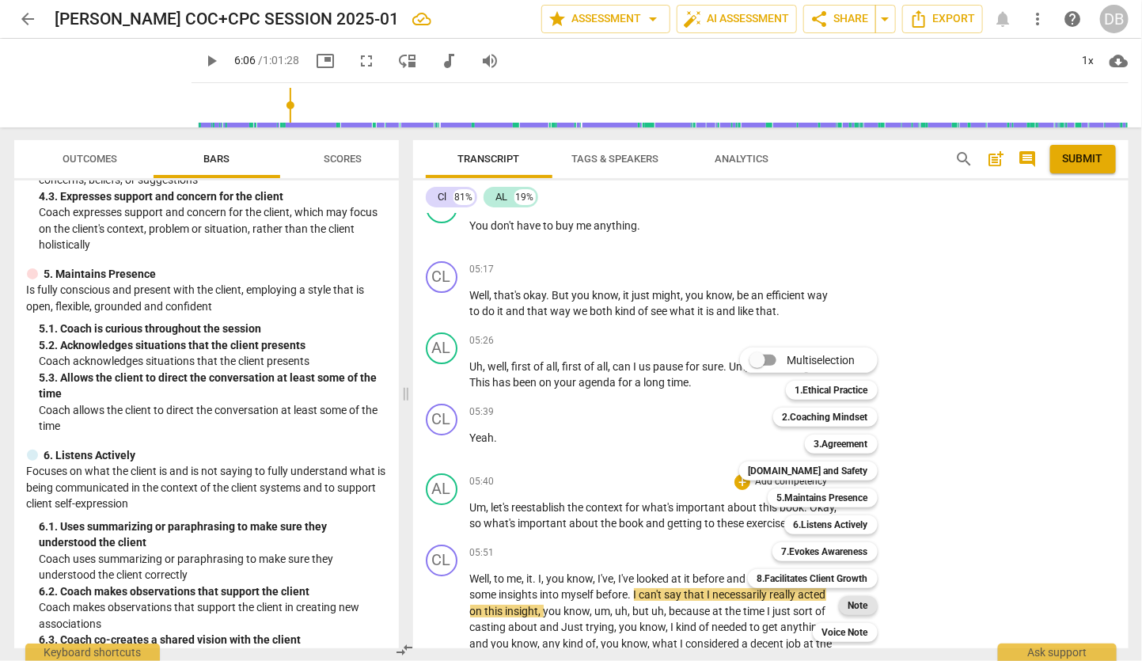
click at [846, 603] on div "Note" at bounding box center [858, 605] width 39 height 19
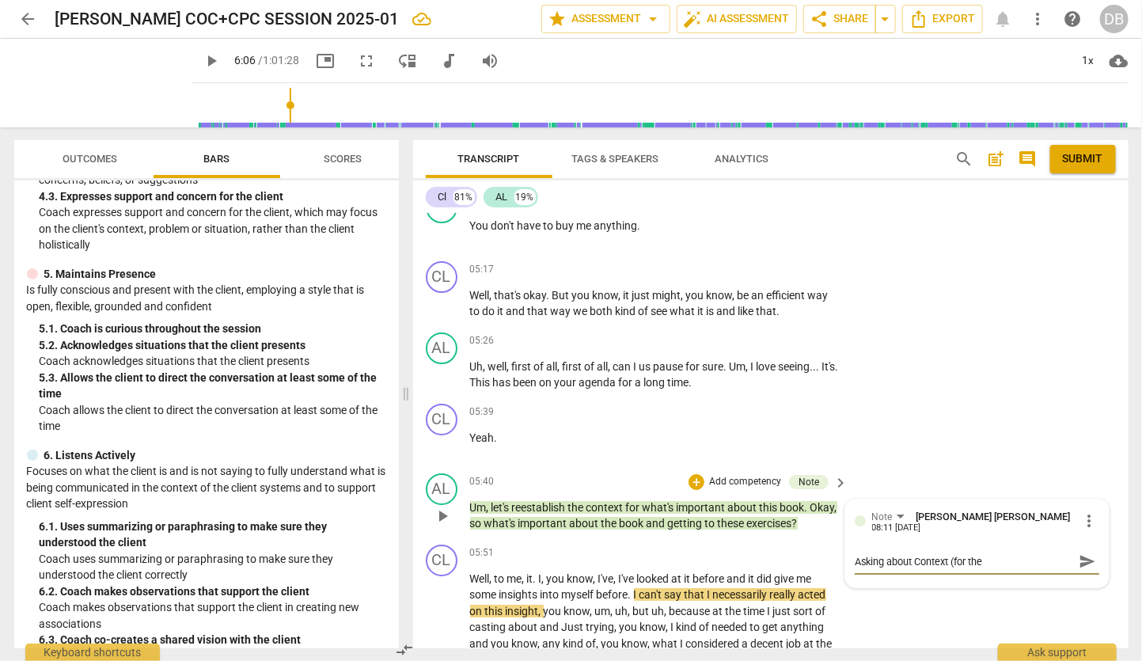
drag, startPoint x: 951, startPoint y: 565, endPoint x: 989, endPoint y: 566, distance: 38.0
click at [989, 566] on textarea "Asking about Context (for the" at bounding box center [964, 561] width 219 height 15
click at [1032, 565] on textarea "Asking about Context for the overall coachign goal" at bounding box center [964, 561] width 219 height 15
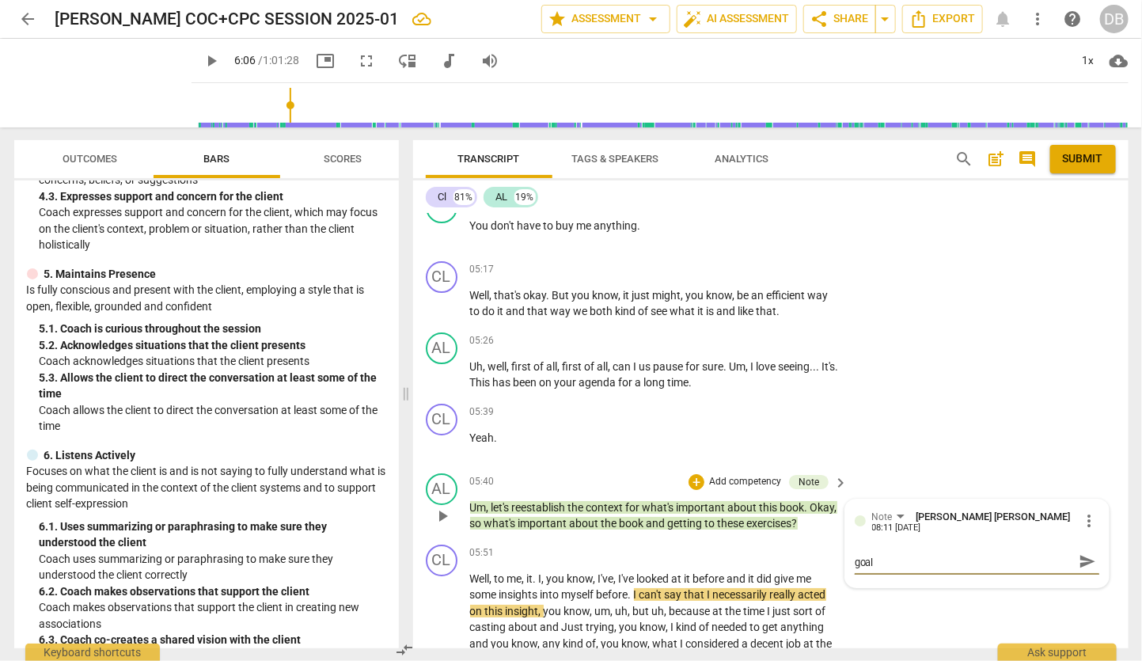
click at [870, 567] on textarea "Asking about Context for the overall coaching goal" at bounding box center [964, 561] width 219 height 15
click at [940, 584] on textarea "Asking about Context for the overall coaching goal. Again, this is a first sess…" at bounding box center [964, 569] width 219 height 30
click at [1002, 579] on textarea "Asking about Context for the overall coaching goal. Again, this is first session" at bounding box center [964, 569] width 219 height 30
click at [1049, 579] on textarea "Asking about Context for the overall coaching goal. Again, this is first sessio…" at bounding box center [964, 569] width 219 height 30
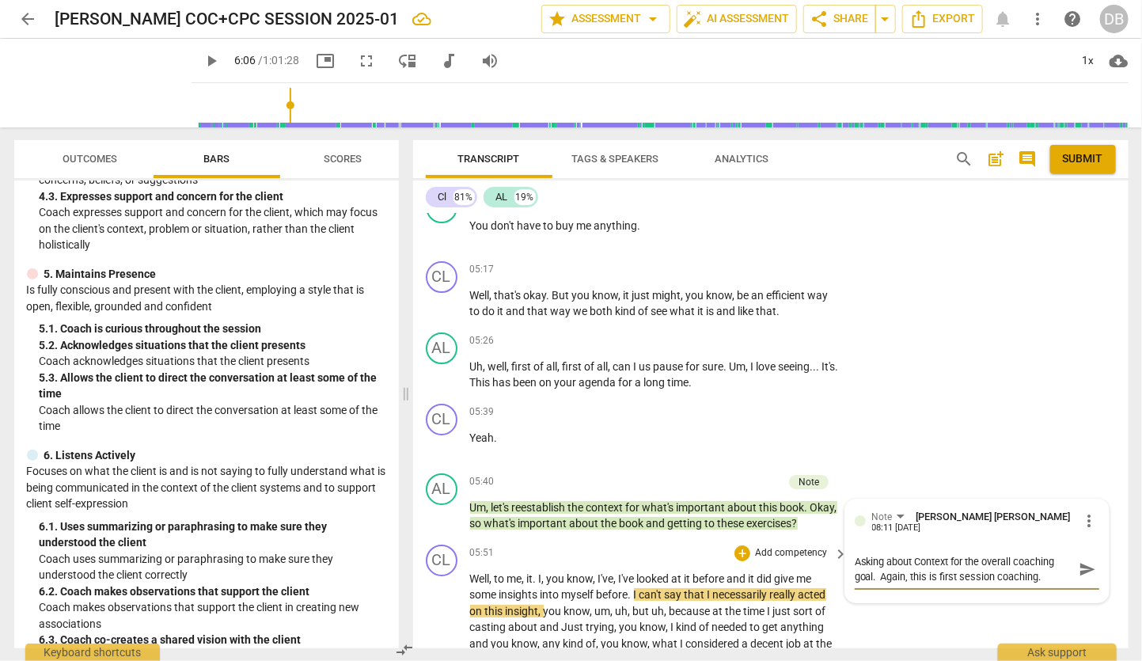
scroll to position [2301, 0]
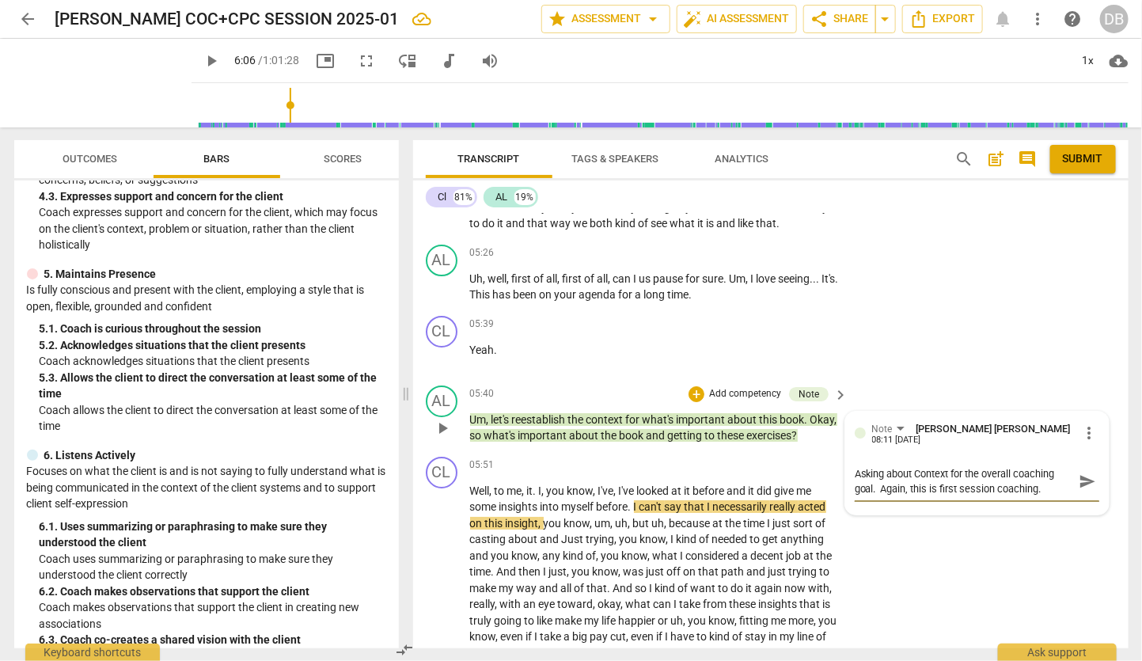
click at [1047, 495] on textarea "Asking about Context for the overall coaching goal. Again, this is first sessio…" at bounding box center [964, 481] width 219 height 30
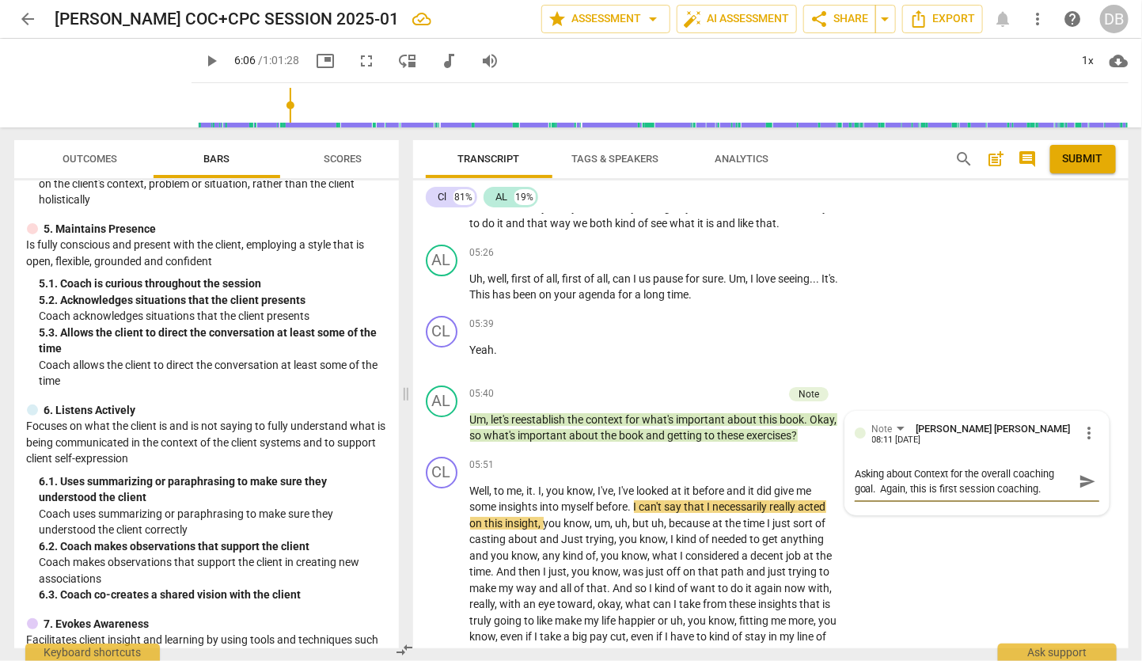
scroll to position [723, 0]
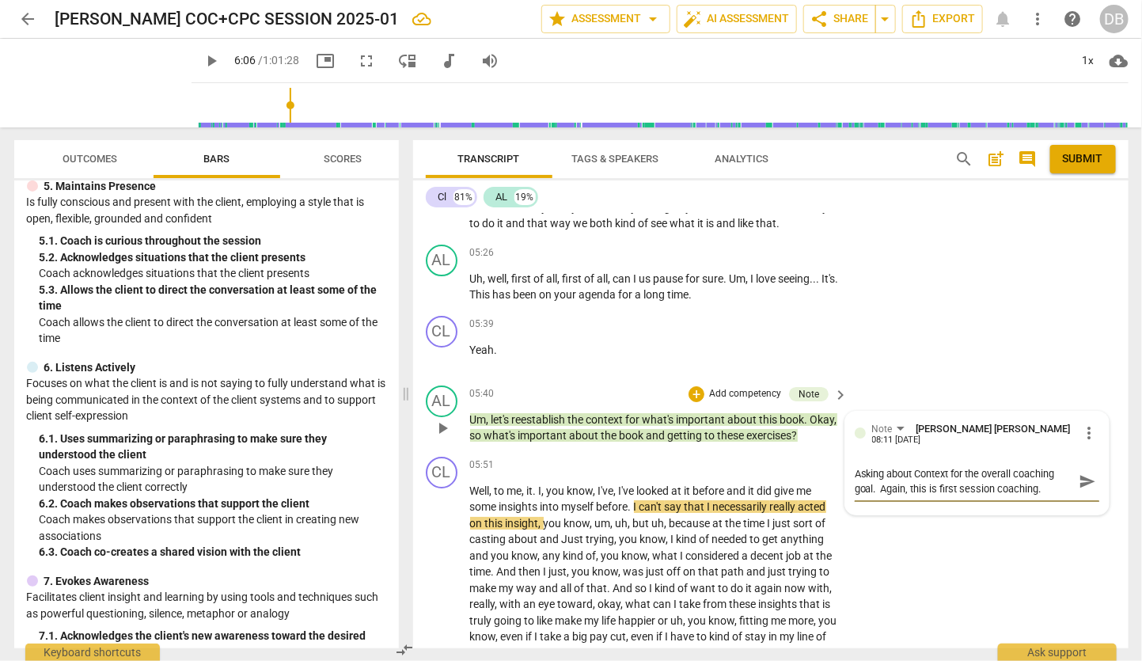
click at [1048, 496] on textarea "Asking about Context for the overall coaching goal. Again, this is first sessio…" at bounding box center [964, 481] width 219 height 30
click at [928, 511] on textarea "Asking about Context for the overall coaching goal. Again, this is first sessio…" at bounding box center [964, 488] width 219 height 45
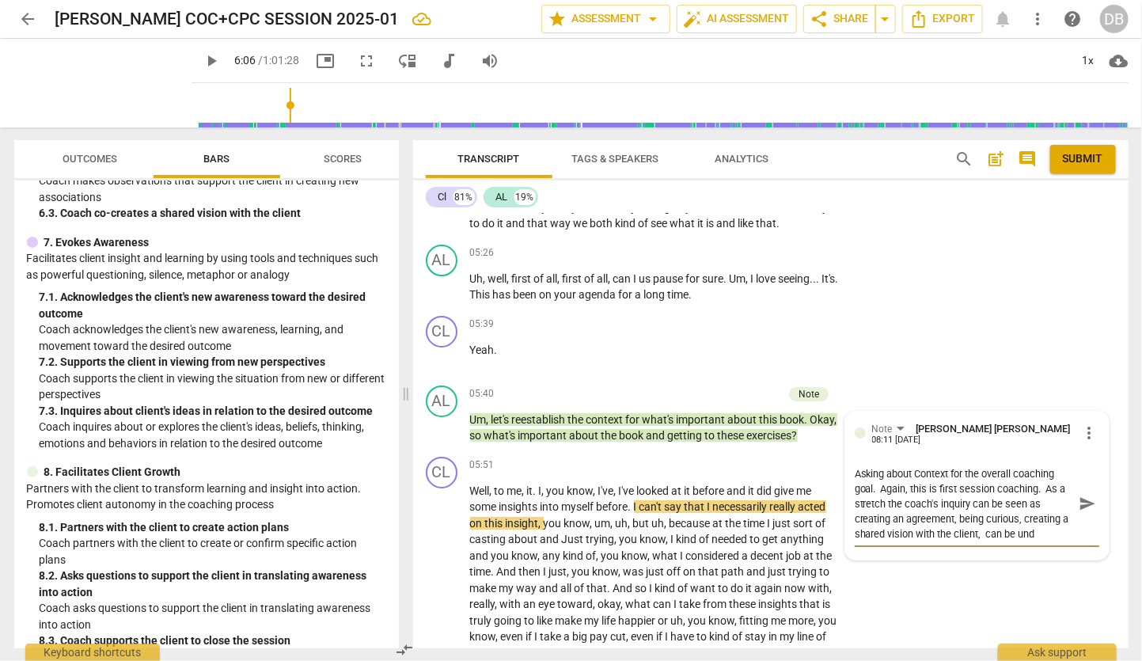
scroll to position [1075, 0]
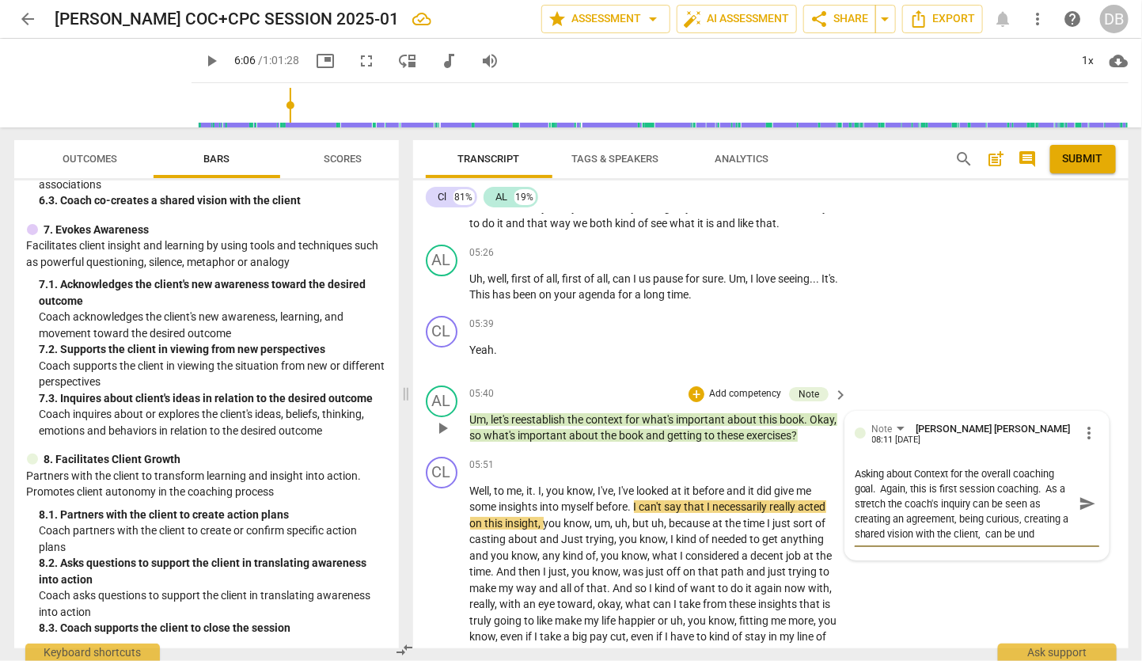
drag, startPoint x: 980, startPoint y: 540, endPoint x: 1040, endPoint y: 540, distance: 60.2
click at [1040, 540] on textarea "Asking about Context for the overall coaching goal. Again, this is first sessio…" at bounding box center [964, 503] width 219 height 75
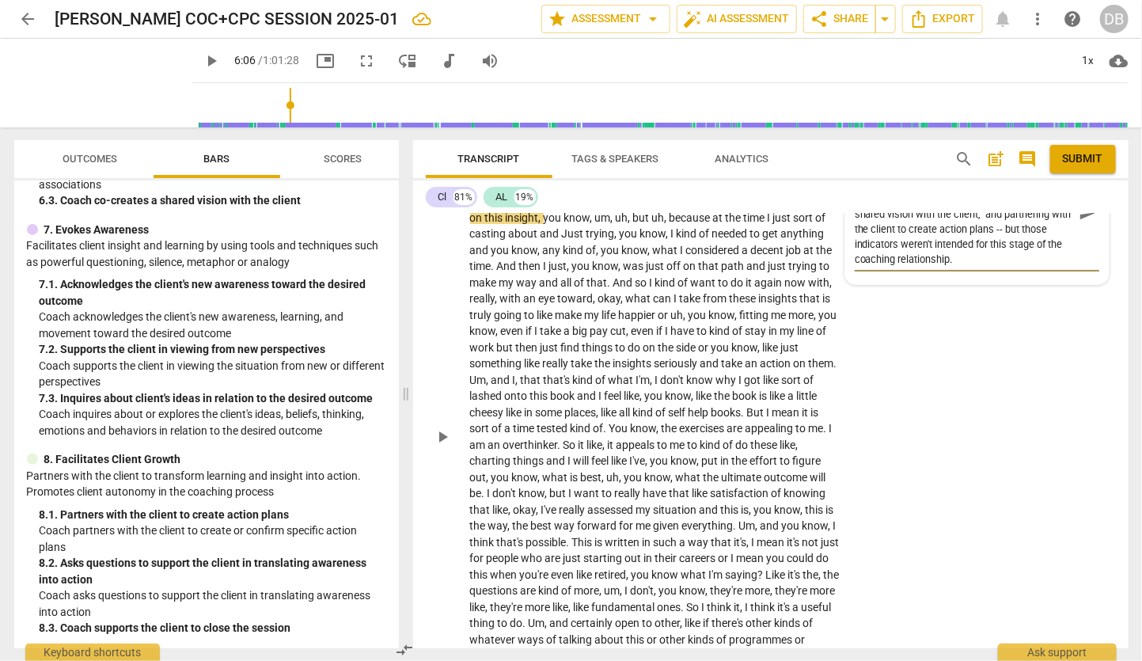
scroll to position [2564, 0]
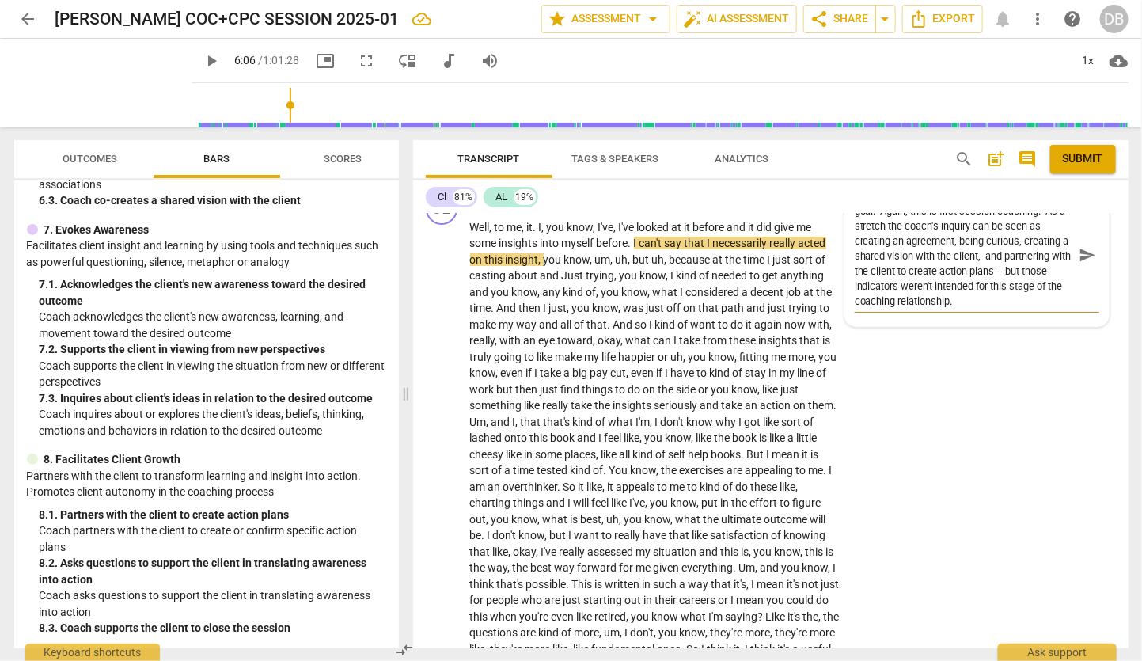
click at [1024, 306] on textarea "Asking about Context for the overall coaching goal. Again, this is first sessio…" at bounding box center [964, 255] width 219 height 105
click at [1084, 258] on span "send" at bounding box center [1087, 254] width 17 height 17
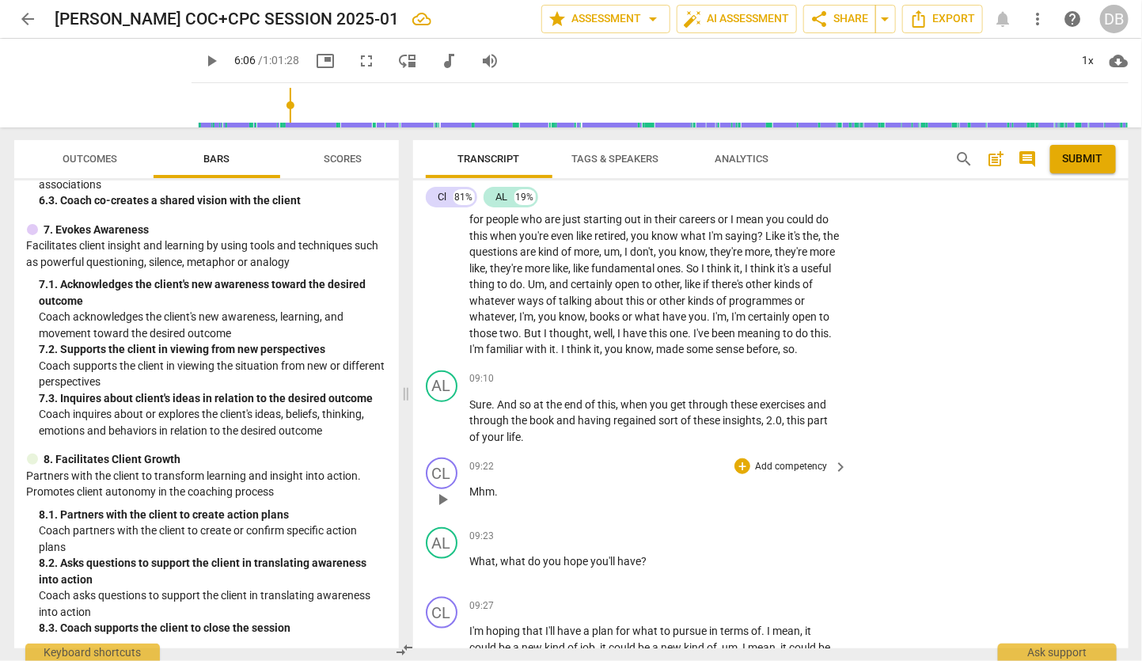
scroll to position [3018, 0]
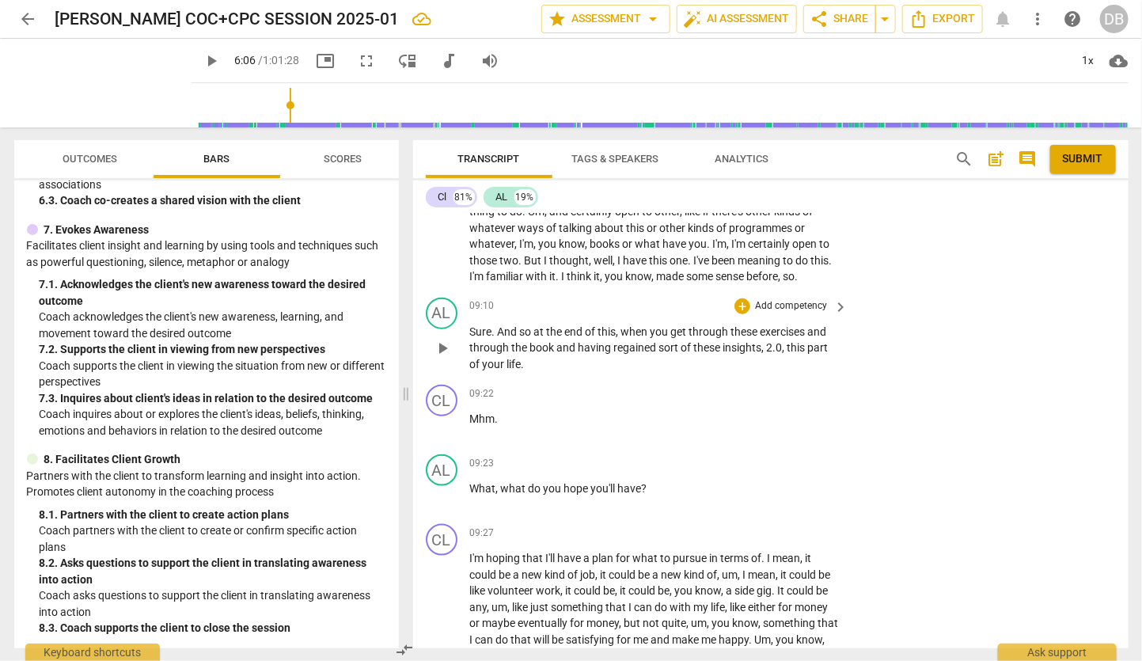
click at [621, 373] on p "Sure . And so at the end of this , when you get through these exercises and thr…" at bounding box center [655, 348] width 370 height 49
click at [655, 373] on p "Sure . And so at the end of this , when you get through these exercises and thr…" at bounding box center [655, 348] width 370 height 49
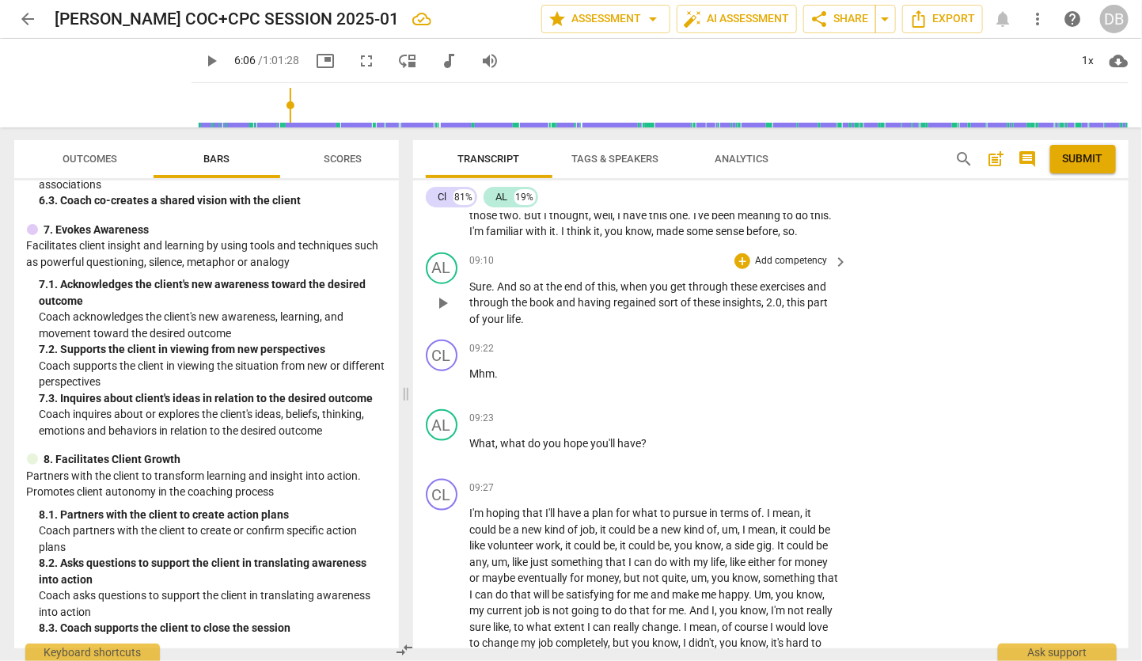
scroll to position [3106, 0]
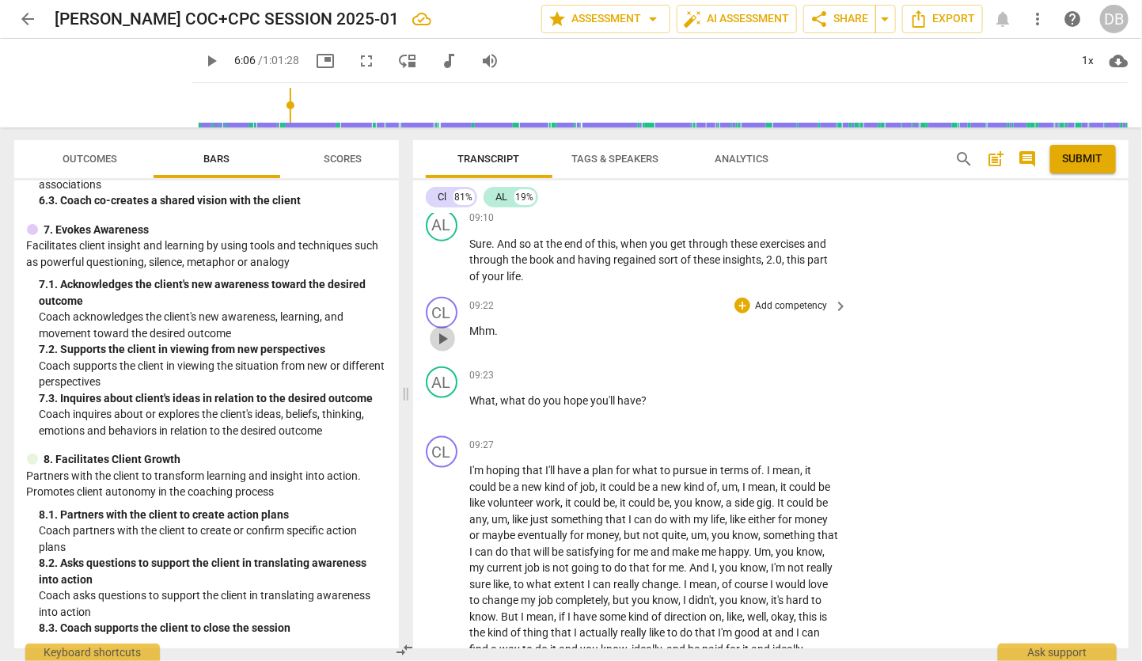
click at [446, 348] on span "play_arrow" at bounding box center [442, 338] width 19 height 19
click at [445, 270] on span "pause" at bounding box center [442, 260] width 19 height 19
click at [443, 270] on span "play_arrow" at bounding box center [442, 260] width 19 height 19
click at [446, 270] on span "pause" at bounding box center [442, 260] width 19 height 19
click at [476, 250] on span "Sure" at bounding box center [481, 243] width 22 height 13
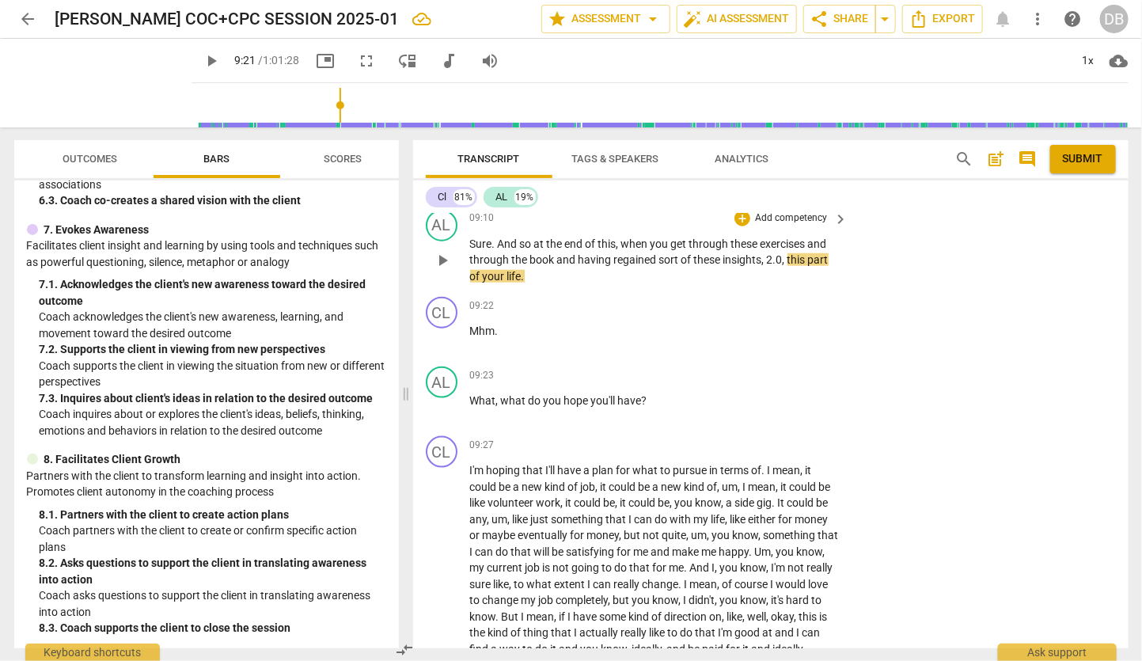
click at [470, 250] on span "Sure" at bounding box center [481, 243] width 22 height 13
click at [442, 270] on span "play_arrow" at bounding box center [442, 260] width 19 height 19
click at [442, 270] on span "pause" at bounding box center [442, 260] width 19 height 19
click at [442, 270] on span "play_arrow" at bounding box center [442, 260] width 19 height 19
click at [519, 283] on span "life" at bounding box center [514, 276] width 14 height 13
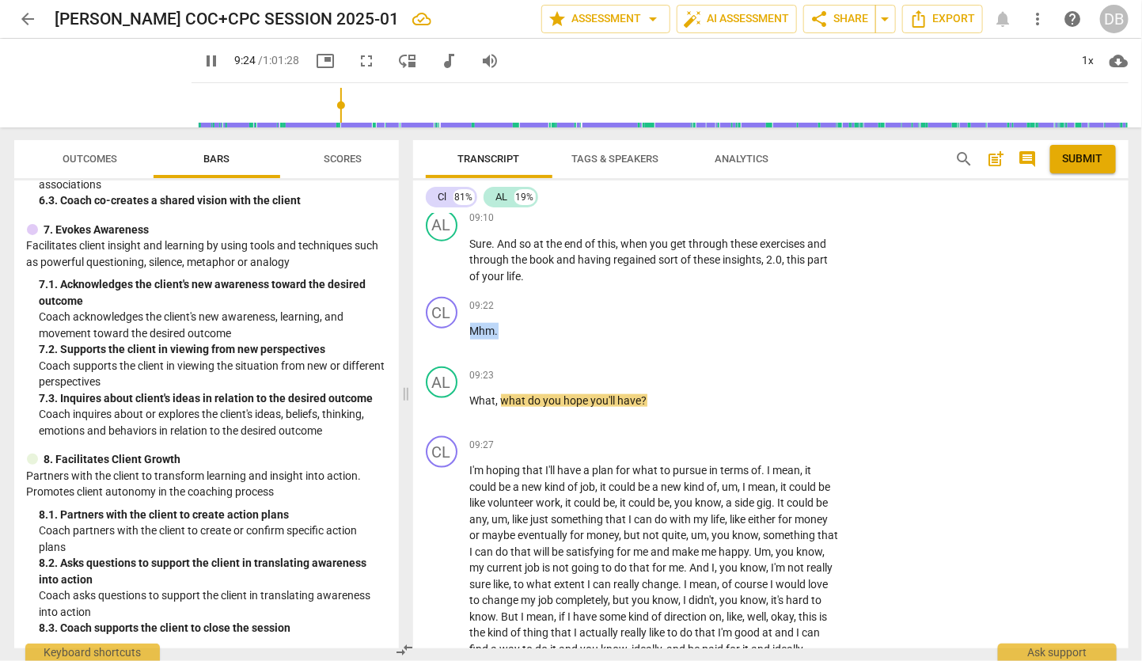
drag, startPoint x: 499, startPoint y: 358, endPoint x: 393, endPoint y: 379, distance: 107.4
click at [450, 354] on div "CL play_arrow pause 09:22 + Add competency keyboard_arrow_right Mhm ." at bounding box center [771, 325] width 716 height 70
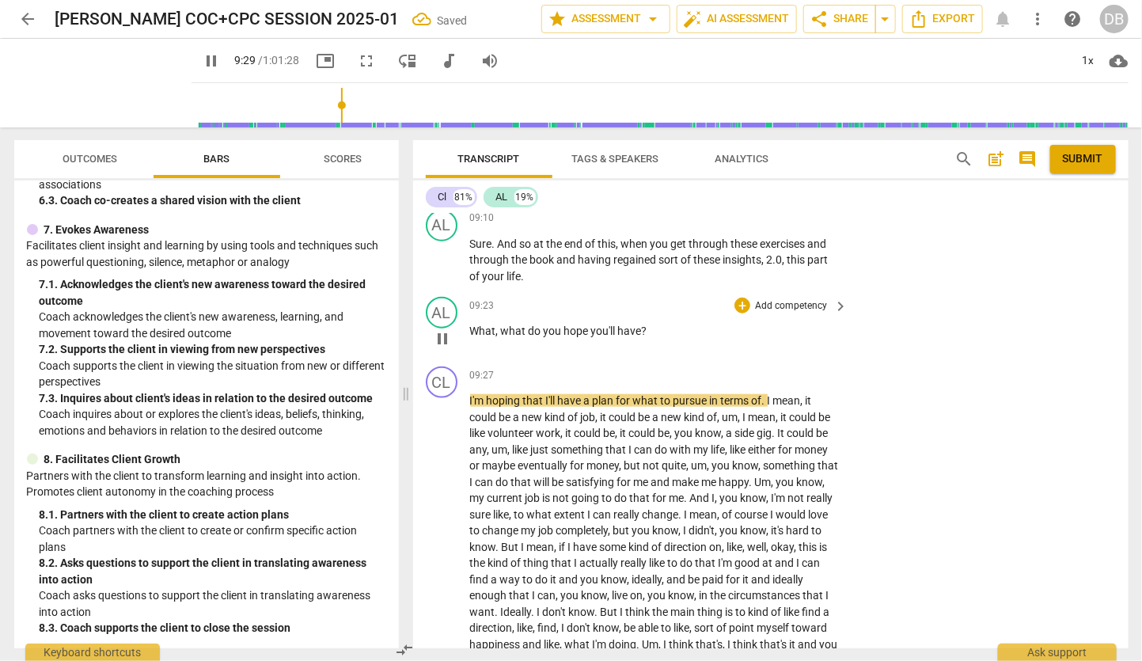
click at [467, 349] on div "play_arrow pause" at bounding box center [450, 338] width 40 height 21
click at [471, 337] on span "What" at bounding box center [483, 331] width 26 height 13
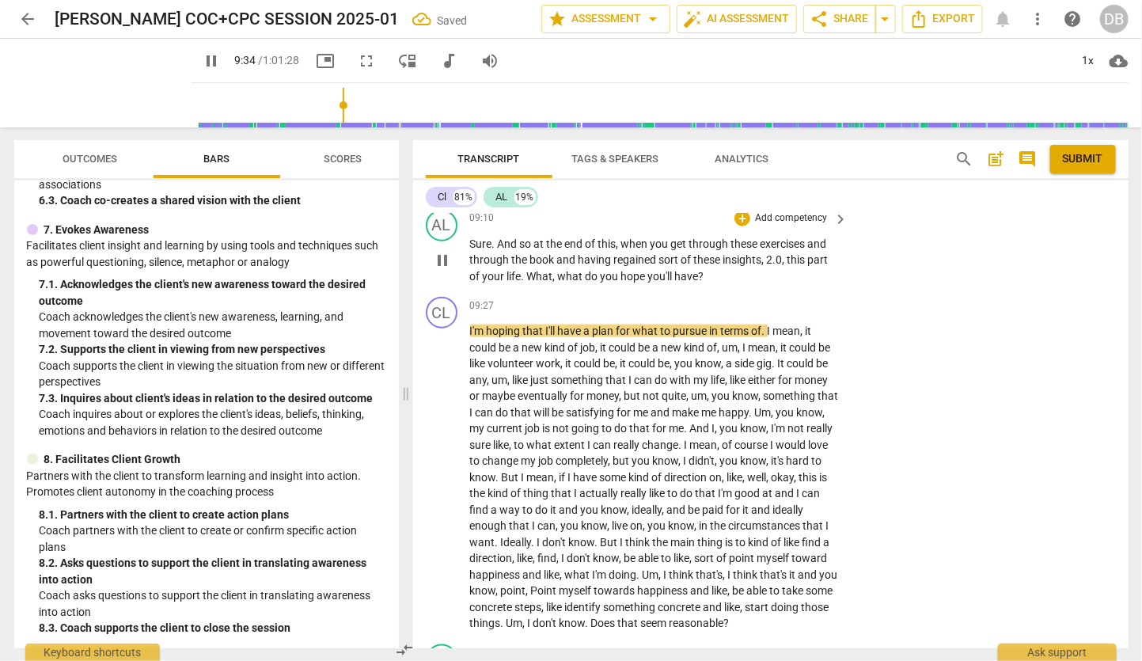
click at [518, 283] on span "life" at bounding box center [514, 276] width 14 height 13
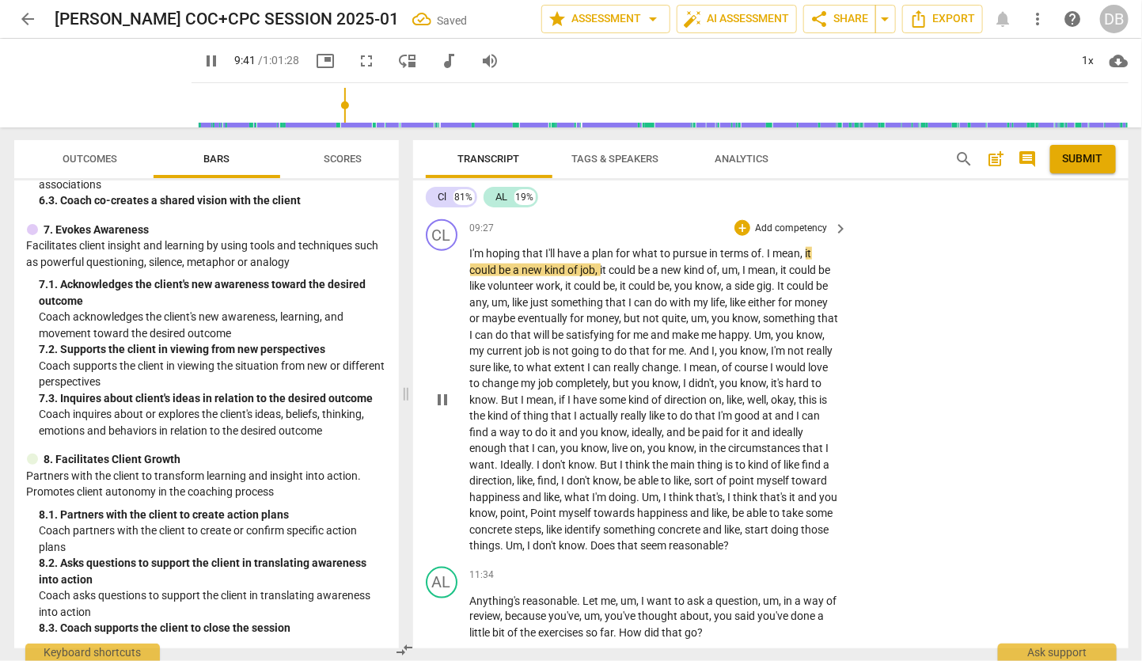
scroll to position [3194, 0]
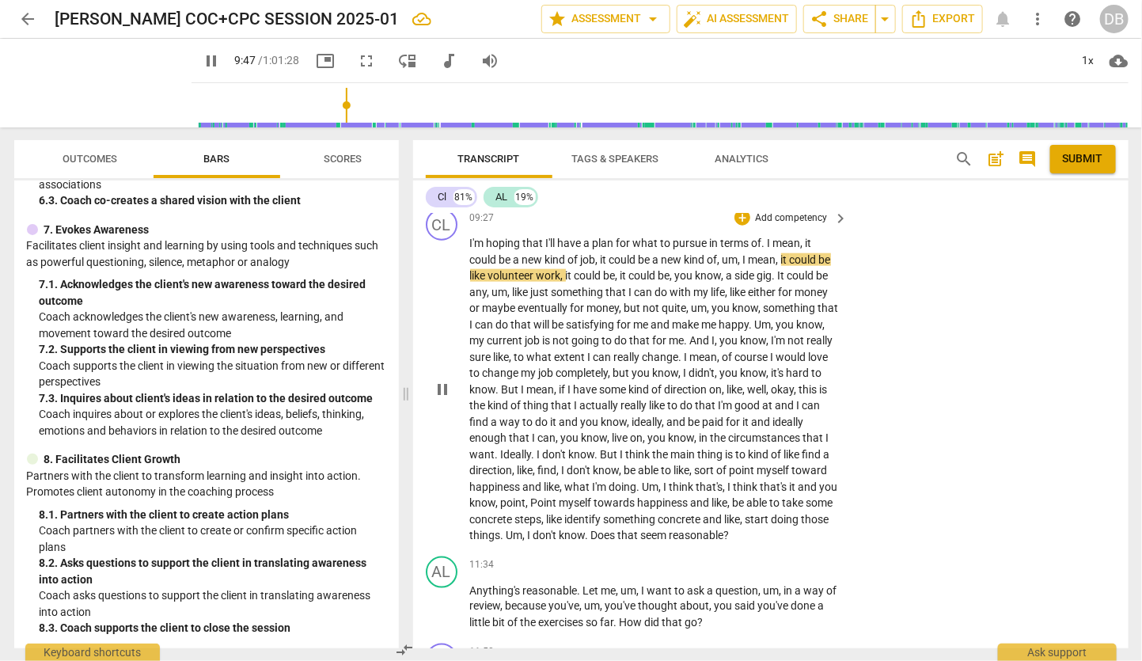
click at [585, 409] on p "I'm hoping that I'll have a plan for what to pursue in terms of . I mean , it c…" at bounding box center [655, 389] width 370 height 309
click at [443, 399] on span "pause" at bounding box center [442, 389] width 19 height 19
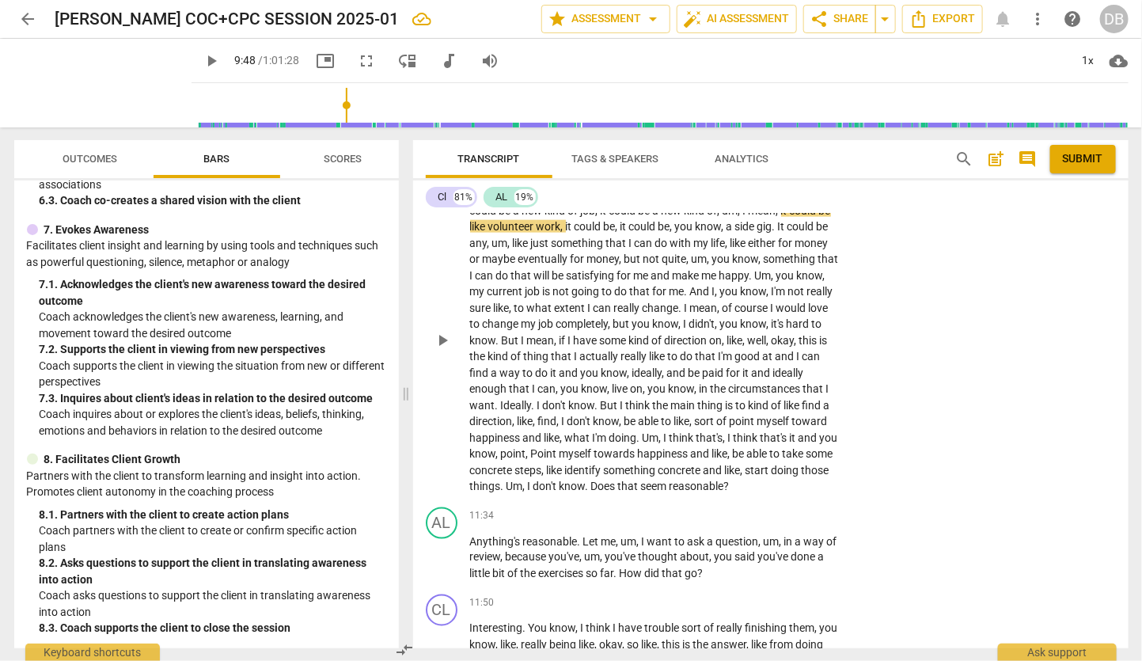
scroll to position [3282, 0]
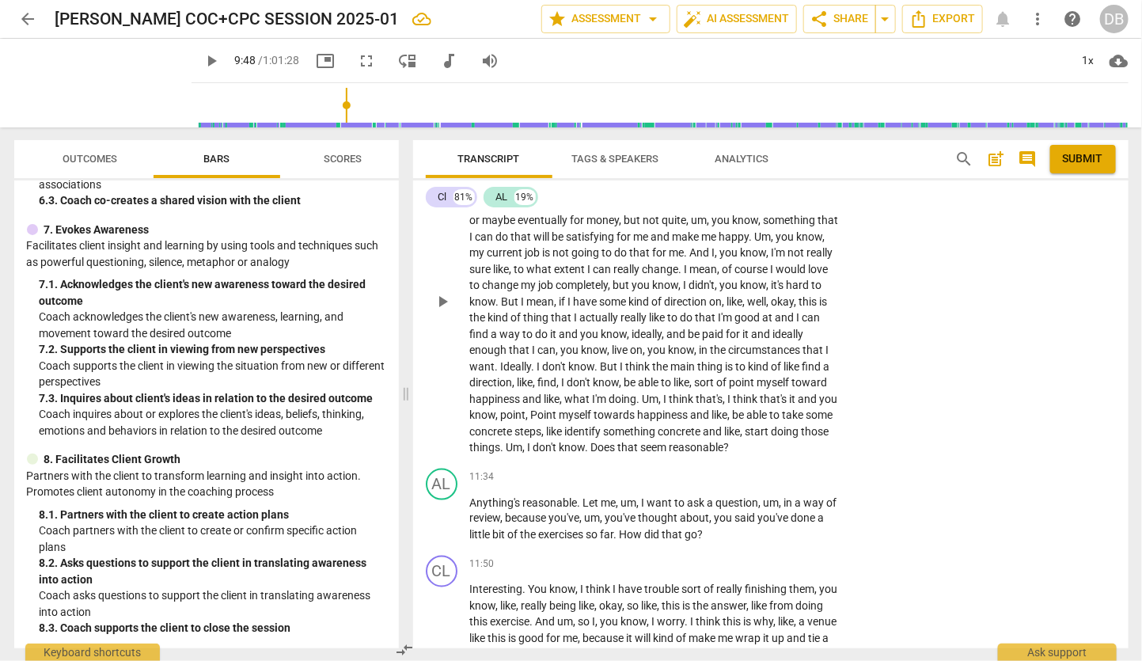
click at [501, 454] on span "things" at bounding box center [485, 447] width 31 height 13
click at [630, 456] on p "I'm hoping that I'll have a plan for what to pursue in terms of . I mean , it c…" at bounding box center [655, 301] width 370 height 309
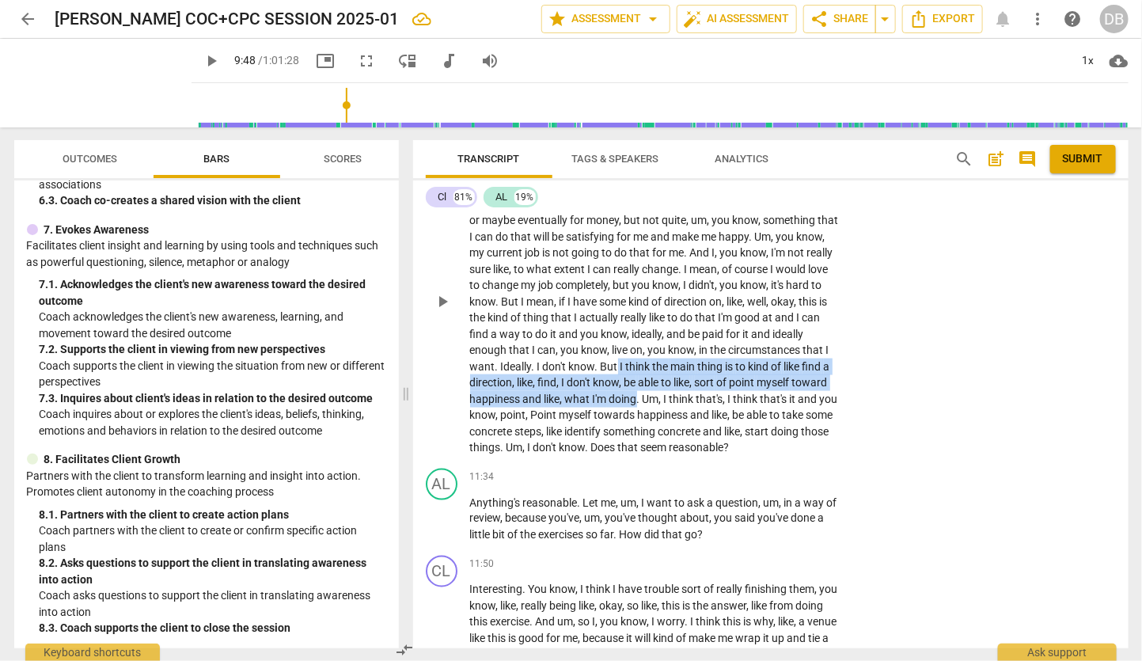
drag, startPoint x: 720, startPoint y: 392, endPoint x: 751, endPoint y: 427, distance: 46.5
click at [751, 427] on p "I'm hoping that I'll have a plan for what to pursue in terms of . I mean , it c…" at bounding box center [655, 301] width 370 height 309
click at [786, 408] on icon "button" at bounding box center [786, 404] width 9 height 11
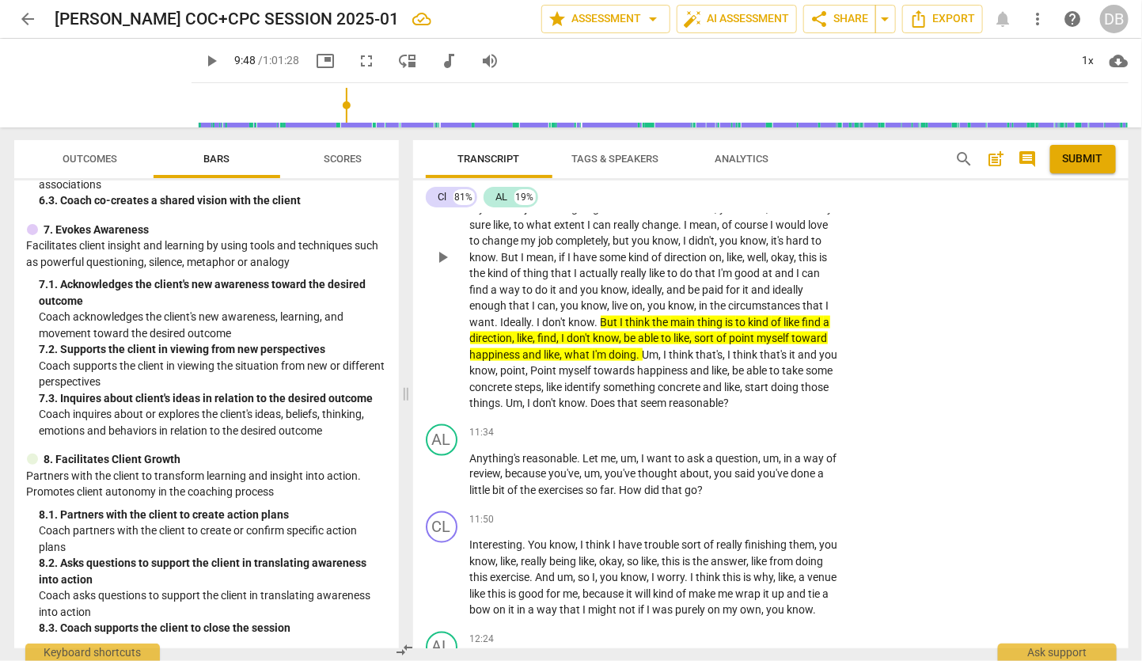
scroll to position [3369, 0]
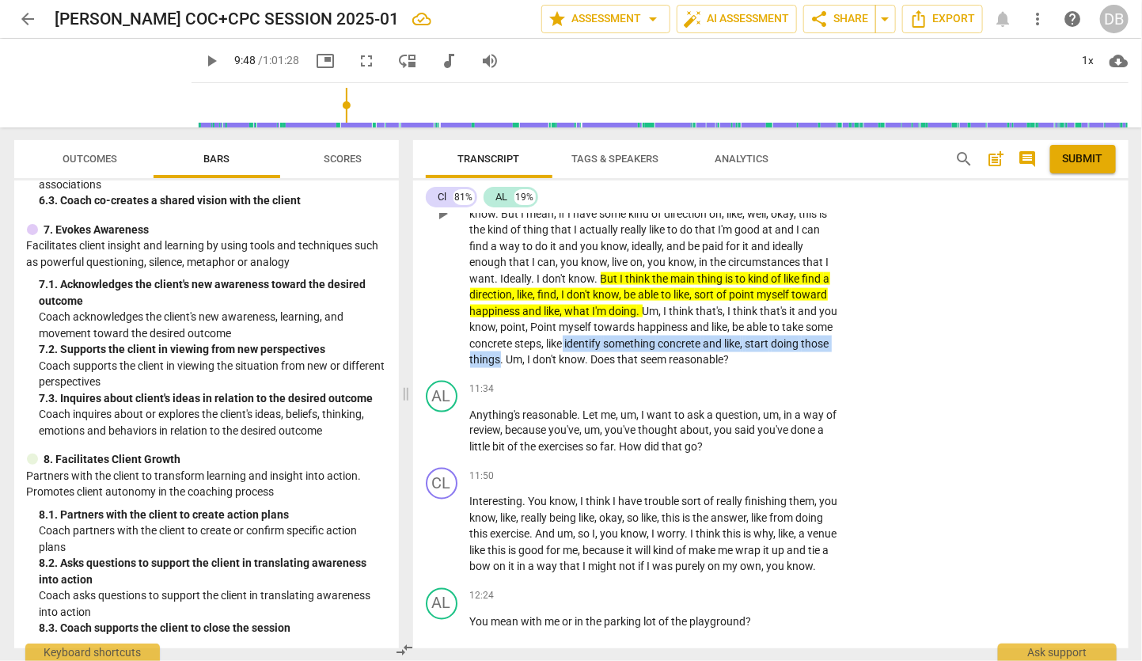
drag, startPoint x: 712, startPoint y: 370, endPoint x: 676, endPoint y: 386, distance: 40.0
click at [676, 368] on p "I'm hoping that I'll have a plan for what to pursue in terms of . I mean , it c…" at bounding box center [655, 213] width 370 height 309
click at [709, 367] on icon "button" at bounding box center [711, 365] width 9 height 11
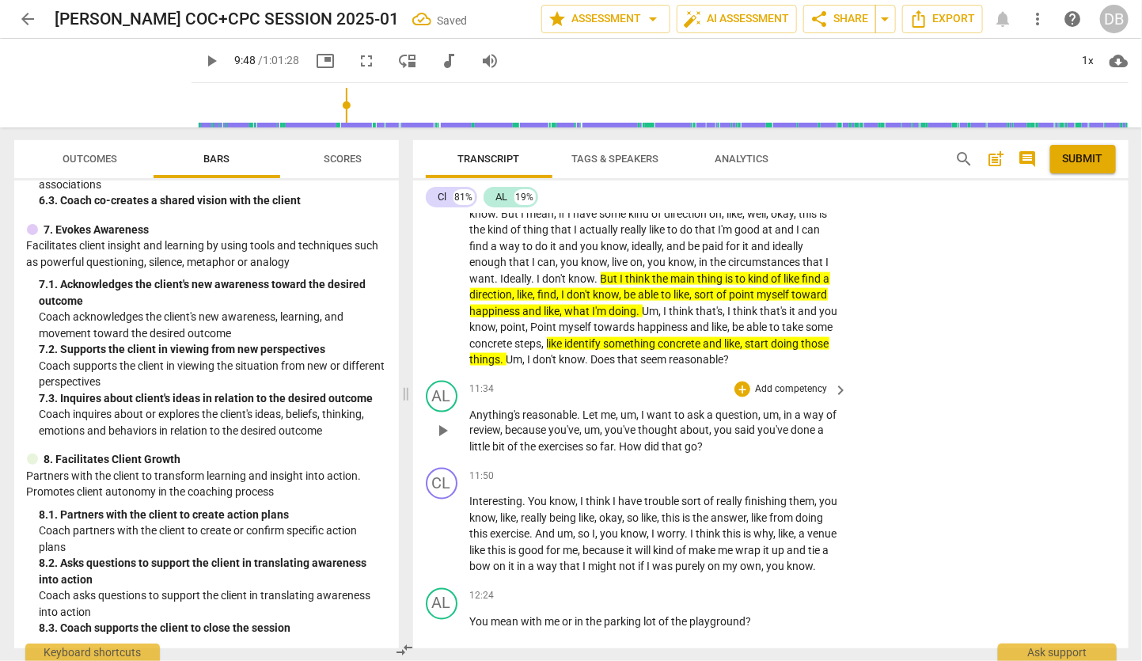
click at [442, 441] on span "play_arrow" at bounding box center [442, 431] width 19 height 19
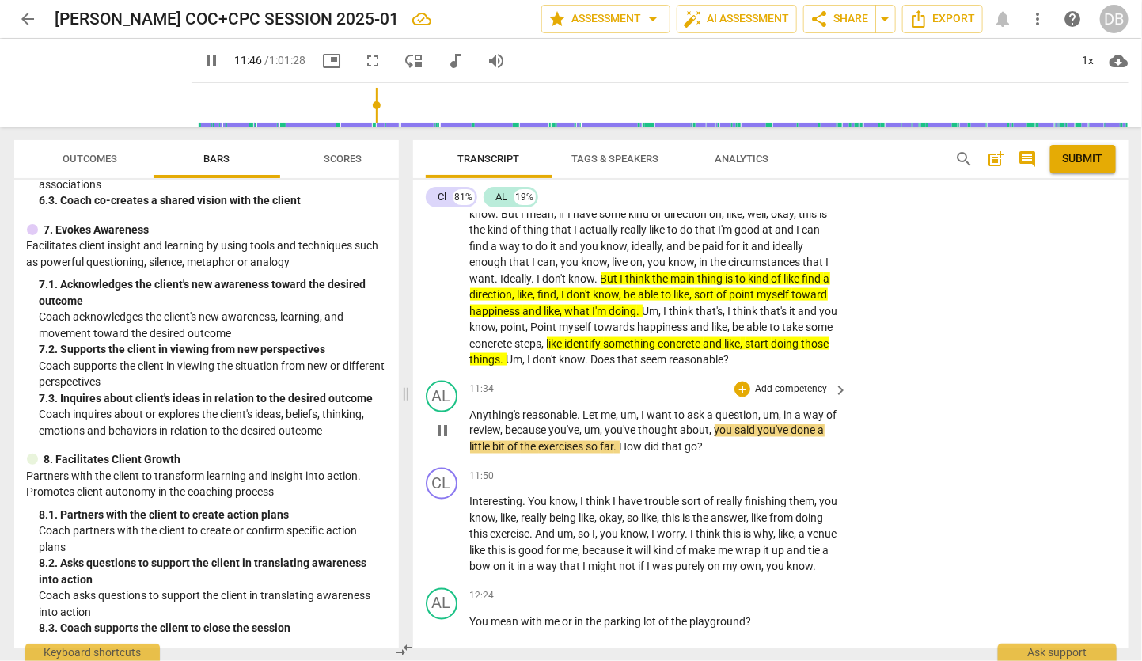
click at [735, 456] on p "Anything's reasonable . Let me , um , I want to ask a question , um , in a way …" at bounding box center [655, 431] width 370 height 49
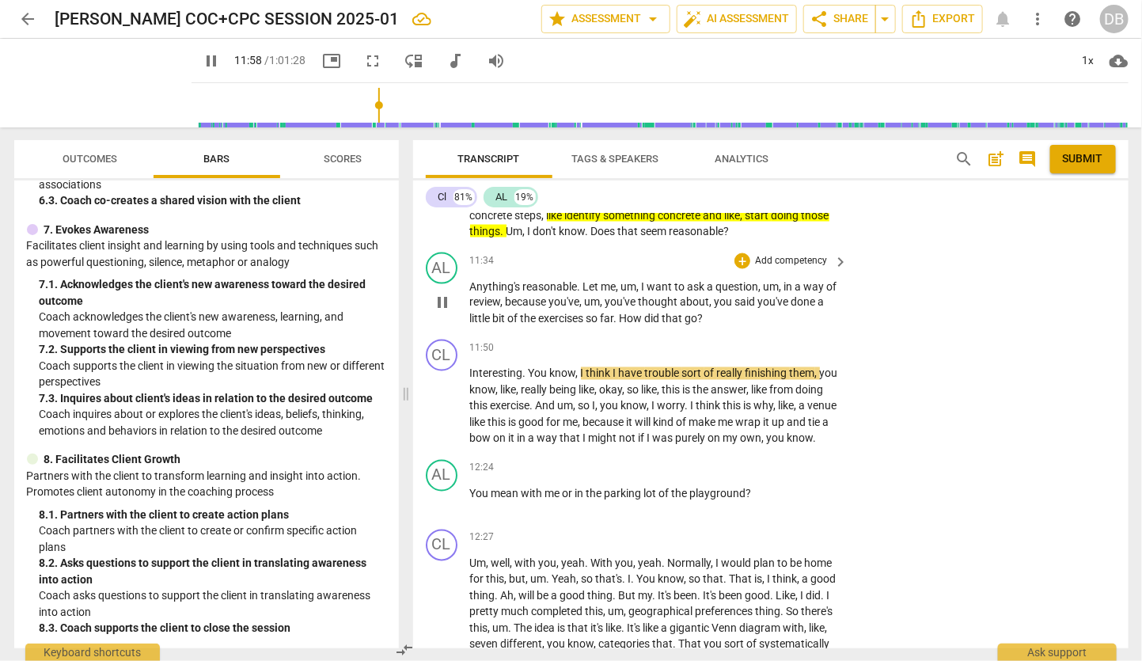
scroll to position [3546, 0]
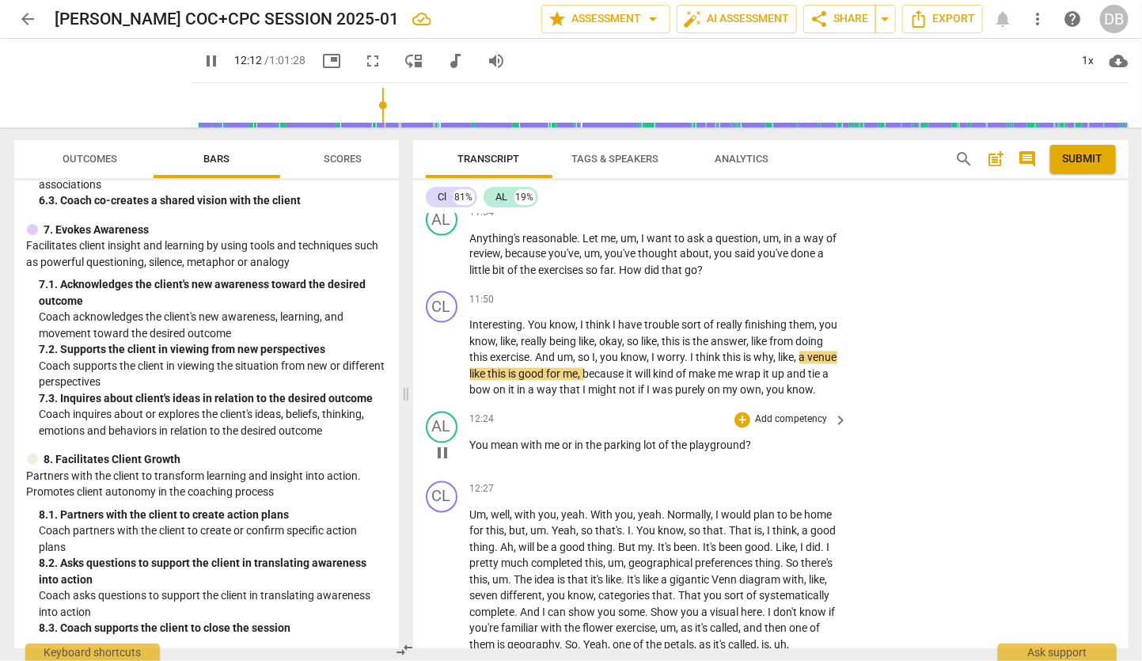
click at [767, 454] on p "You mean with me or in the parking lot of the playground ?" at bounding box center [655, 446] width 370 height 17
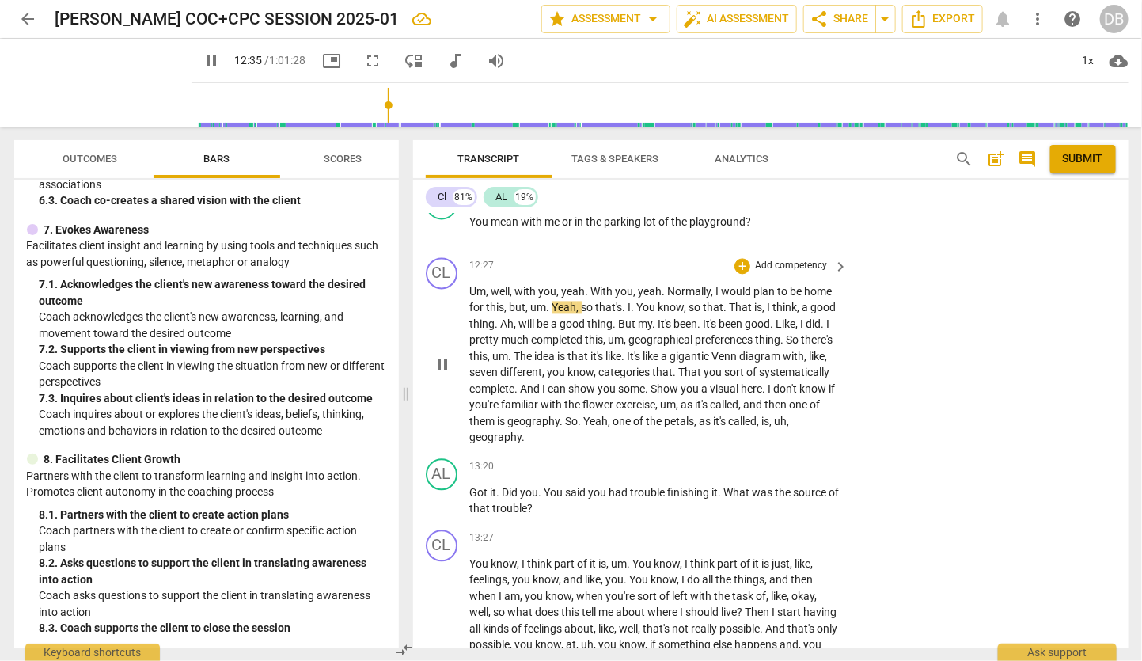
scroll to position [3809, 0]
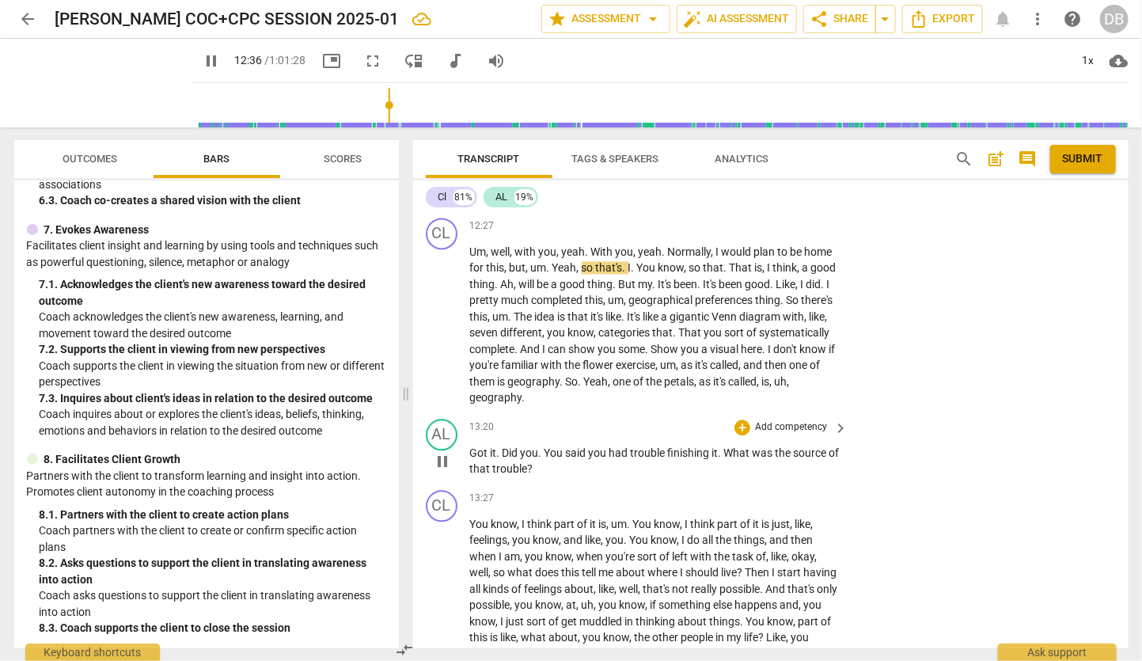
click at [616, 477] on p "Got it . Did you . You said you had trouble finishing it . What was the source …" at bounding box center [655, 461] width 370 height 32
click at [628, 459] on span "had" at bounding box center [619, 452] width 21 height 13
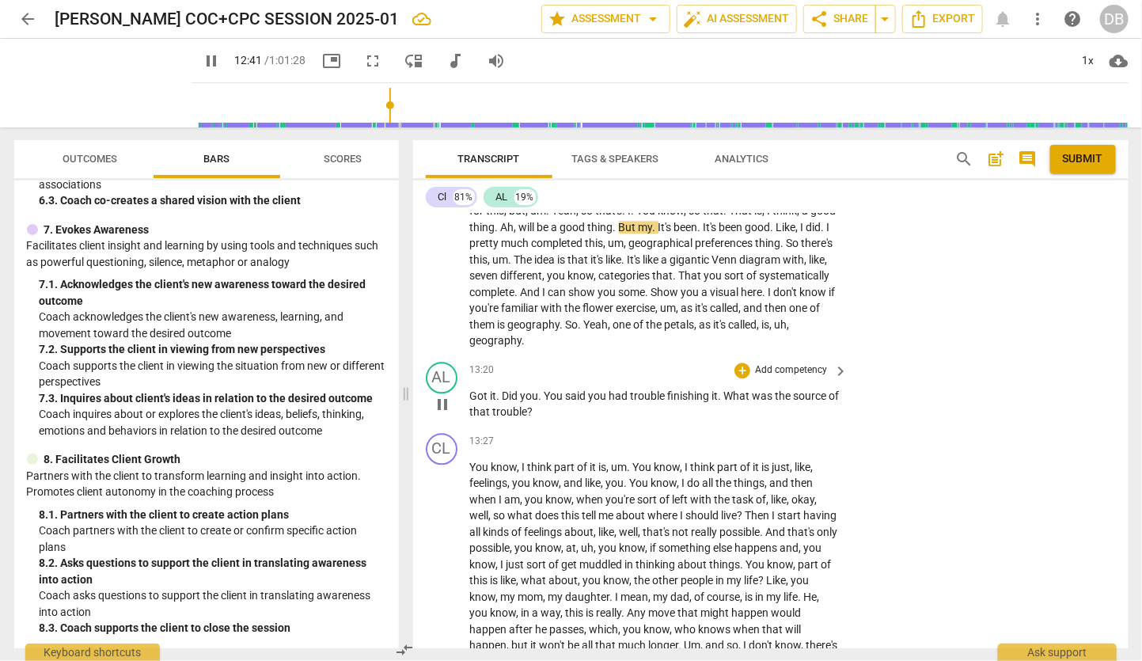
scroll to position [3897, 0]
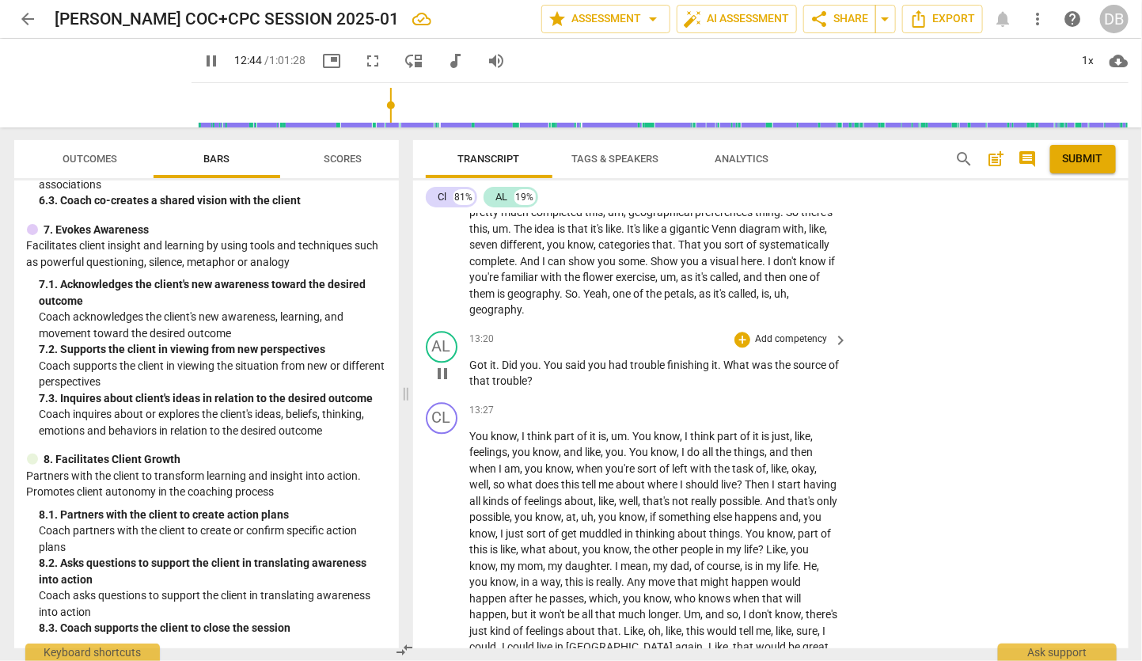
click at [551, 389] on p "Got it . Did you . You said you had trouble finishing it . What was the source …" at bounding box center [655, 373] width 370 height 32
click at [441, 383] on span "pause" at bounding box center [442, 373] width 19 height 19
click at [742, 347] on div "+" at bounding box center [743, 340] width 16 height 16
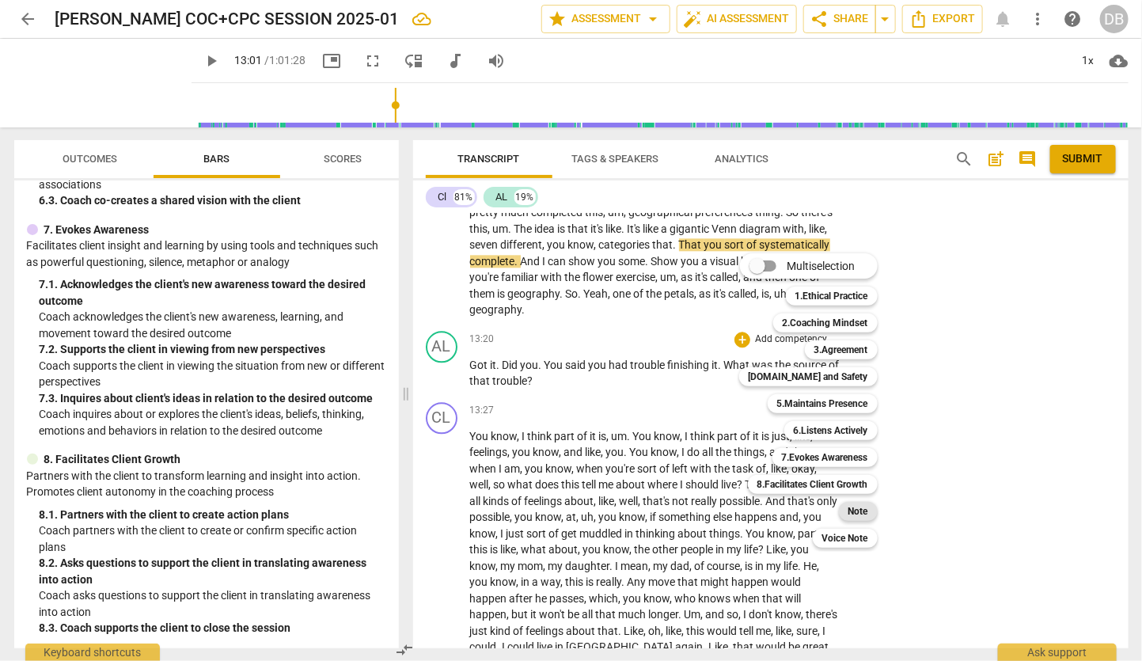
click at [860, 510] on b "Note" at bounding box center [858, 511] width 20 height 19
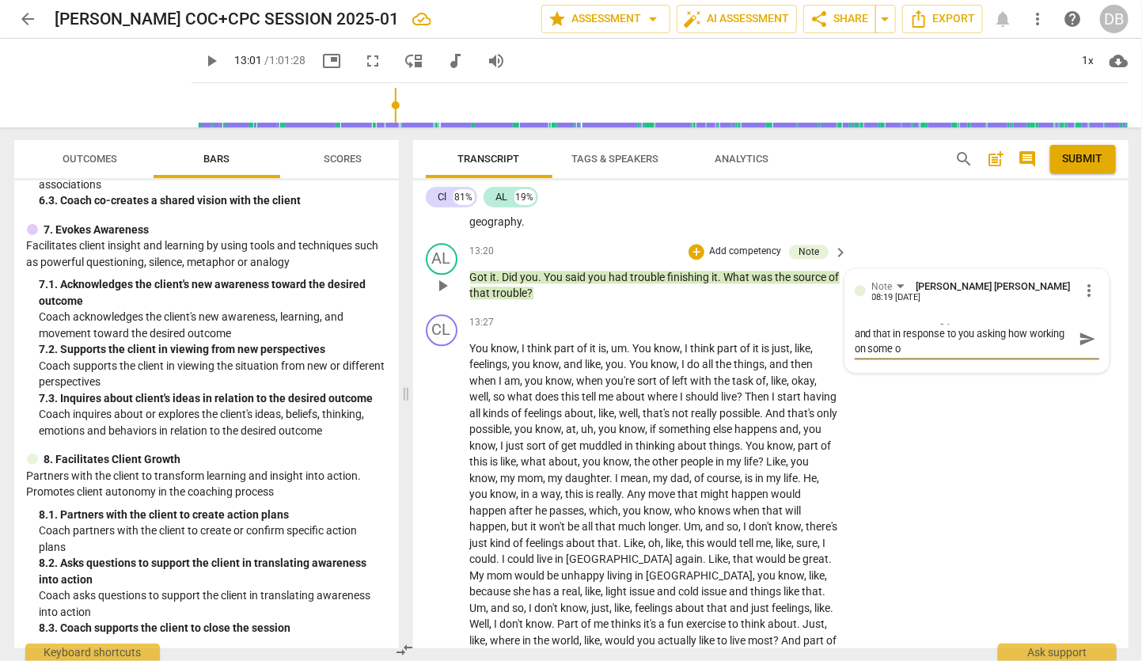
scroll to position [0, 0]
click at [1030, 369] on textarea "The client is offering you information on herself and that in response to you a…" at bounding box center [964, 346] width 219 height 45
click at [1013, 369] on textarea "The client is offering you information on herself and that in response to you a…" at bounding box center [964, 346] width 219 height 45
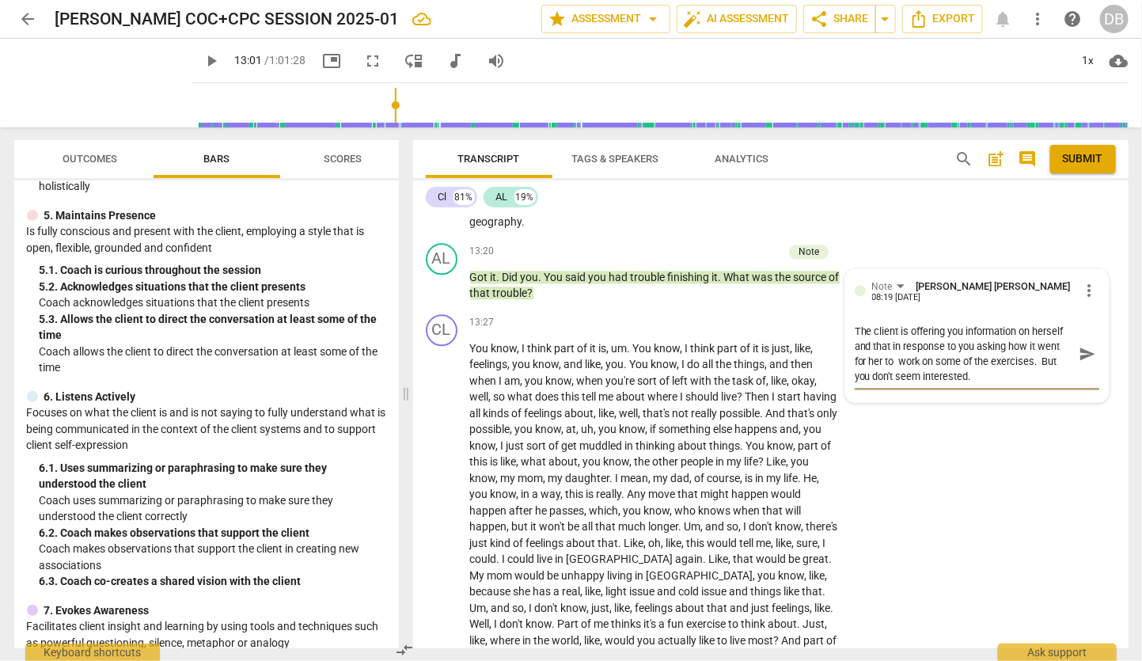
scroll to position [635, 0]
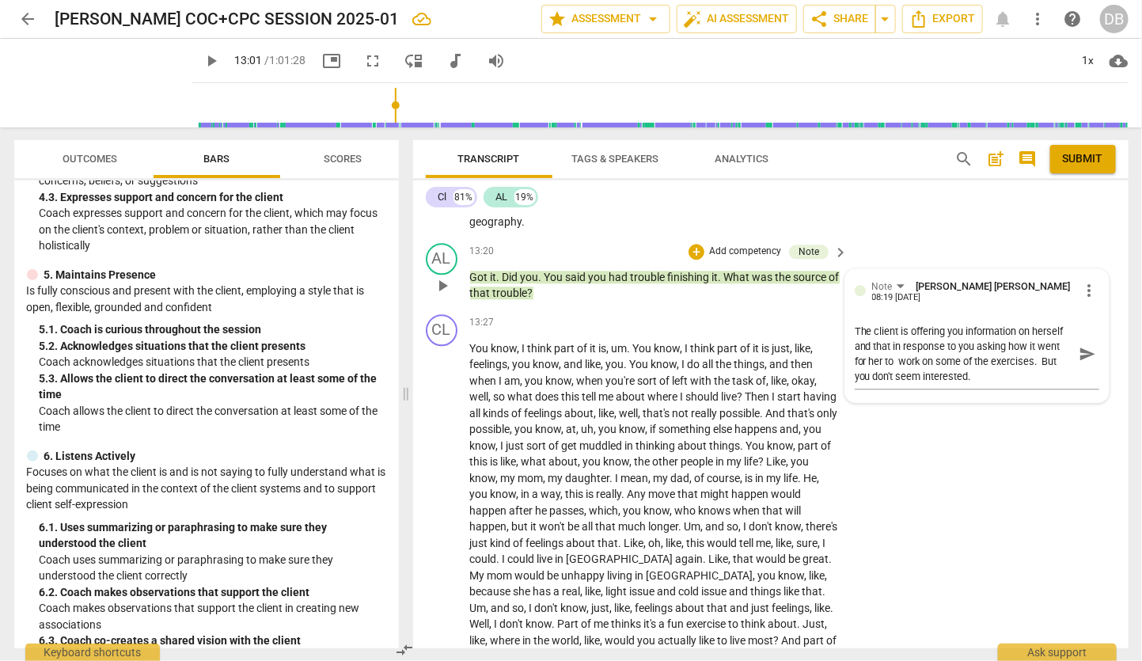
click at [741, 259] on p "Add competency" at bounding box center [745, 252] width 75 height 14
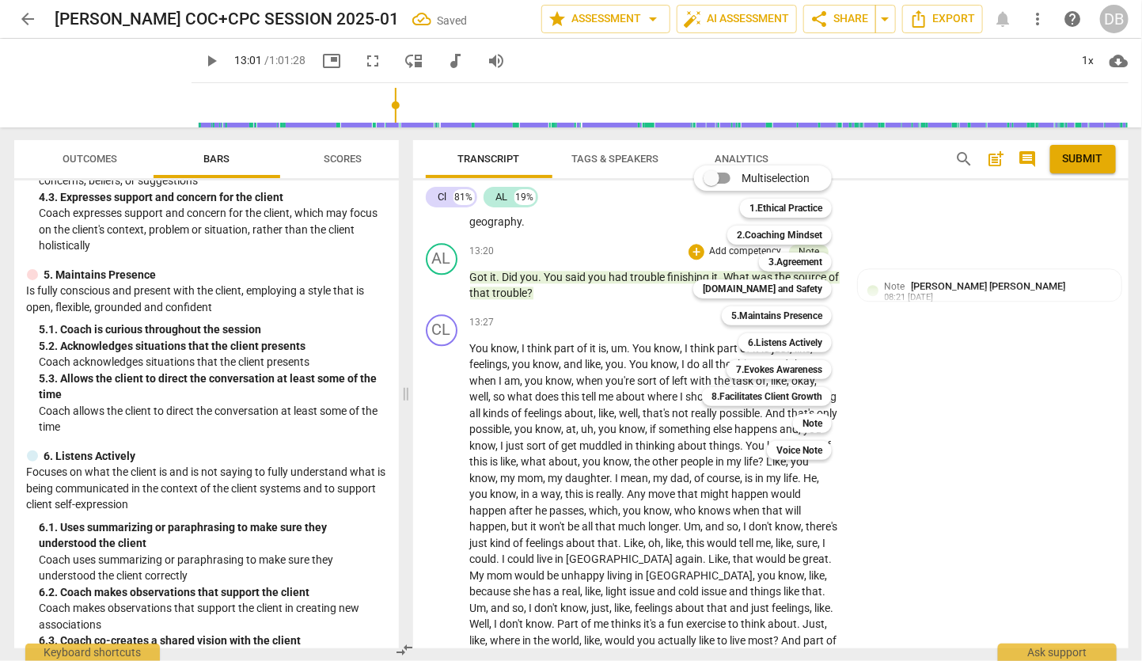
click at [924, 345] on div at bounding box center [571, 330] width 1142 height 661
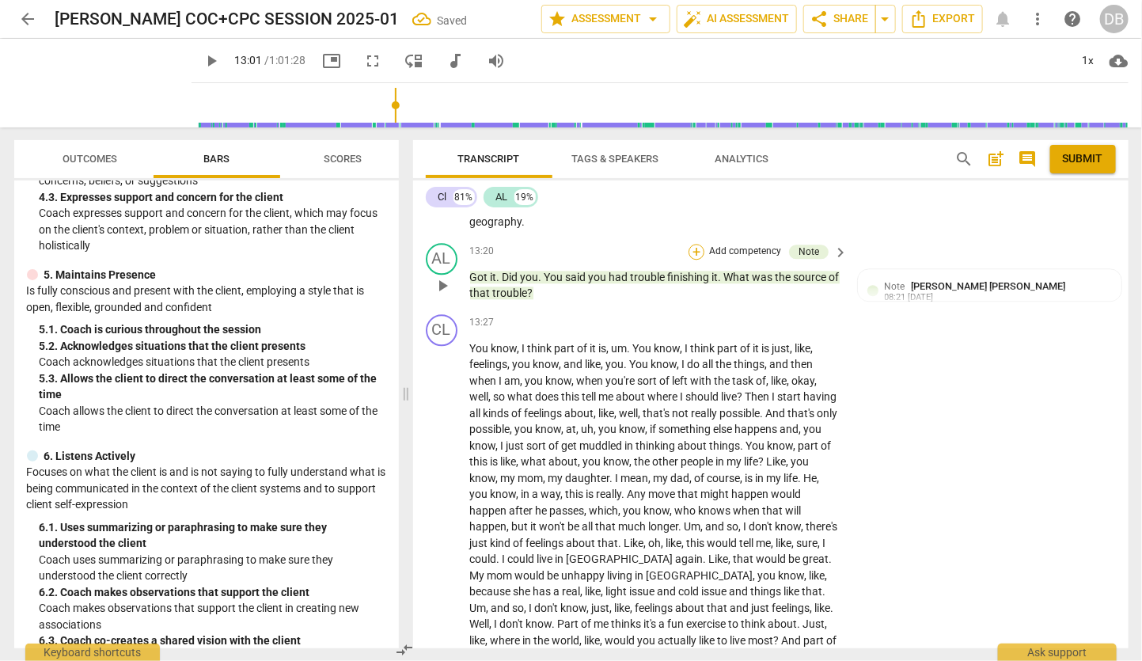
click at [693, 260] on div "+" at bounding box center [697, 252] width 16 height 16
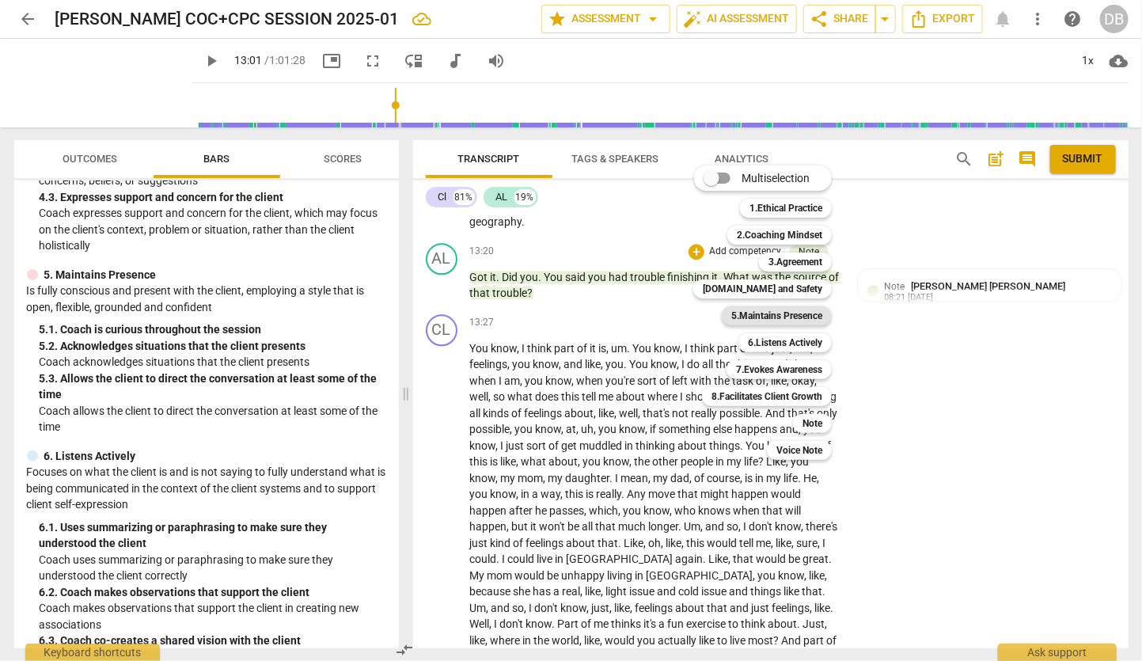
click at [784, 314] on b "5.Maintains Presence" at bounding box center [776, 315] width 91 height 19
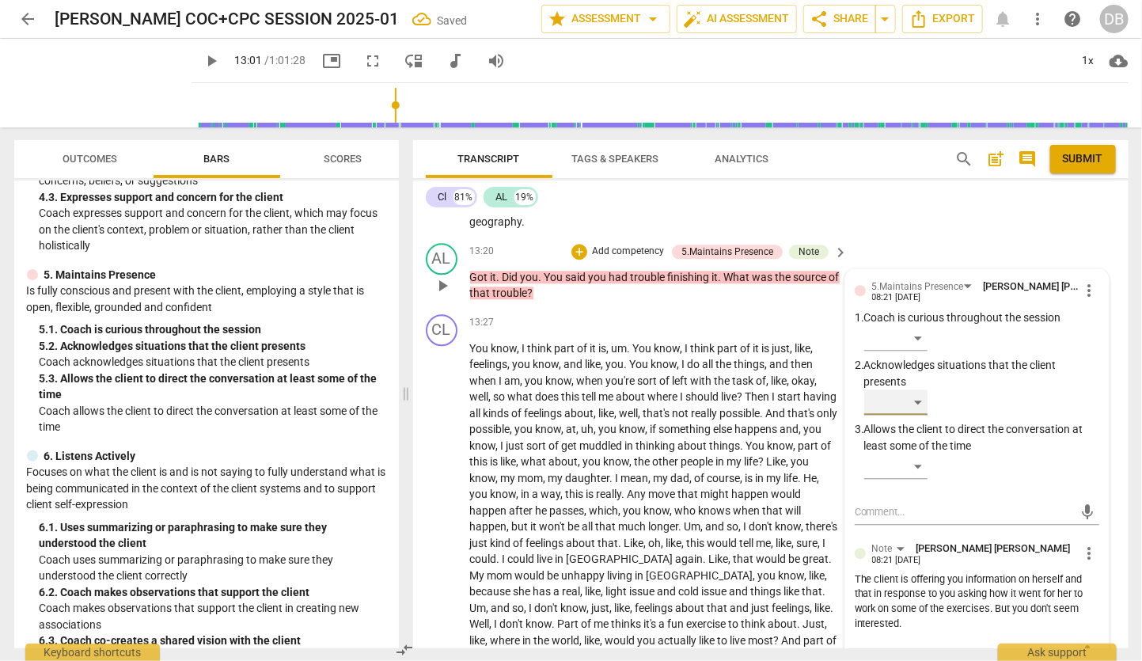
click at [915, 415] on div "​" at bounding box center [895, 401] width 63 height 25
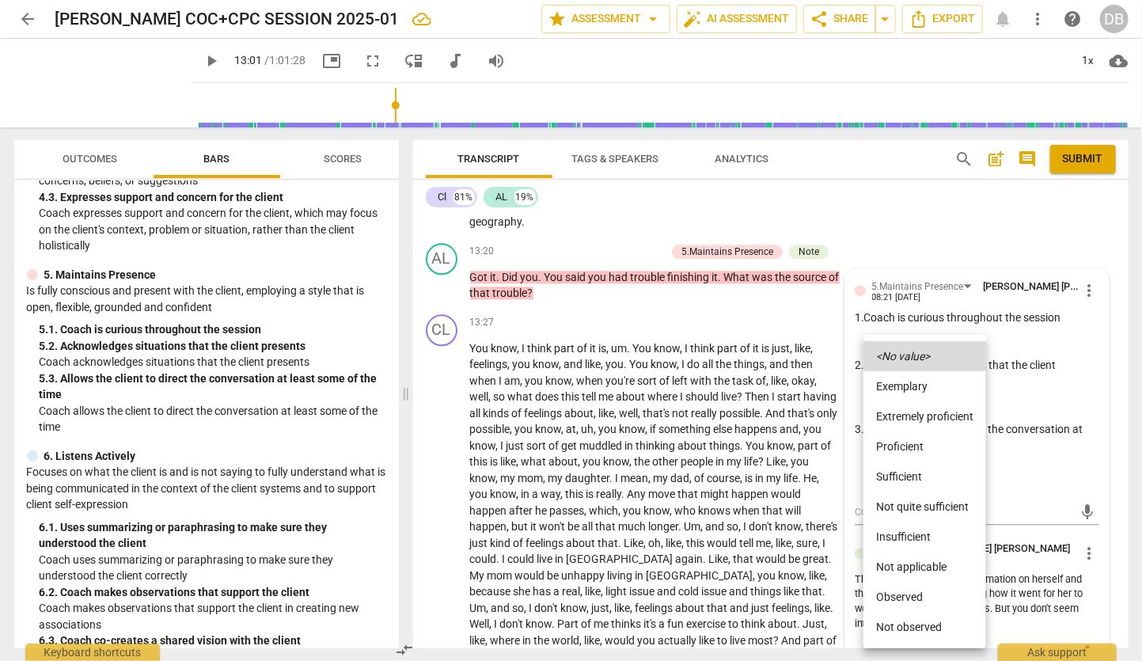
click at [909, 534] on li "Insufficient" at bounding box center [925, 537] width 123 height 30
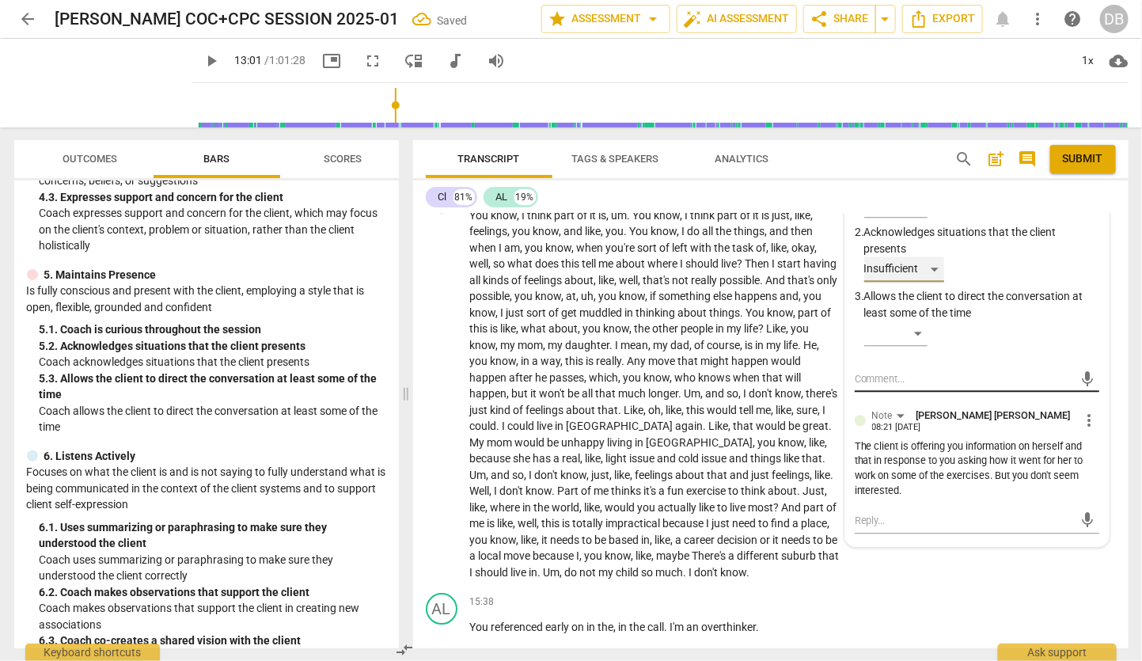
scroll to position [4161, 0]
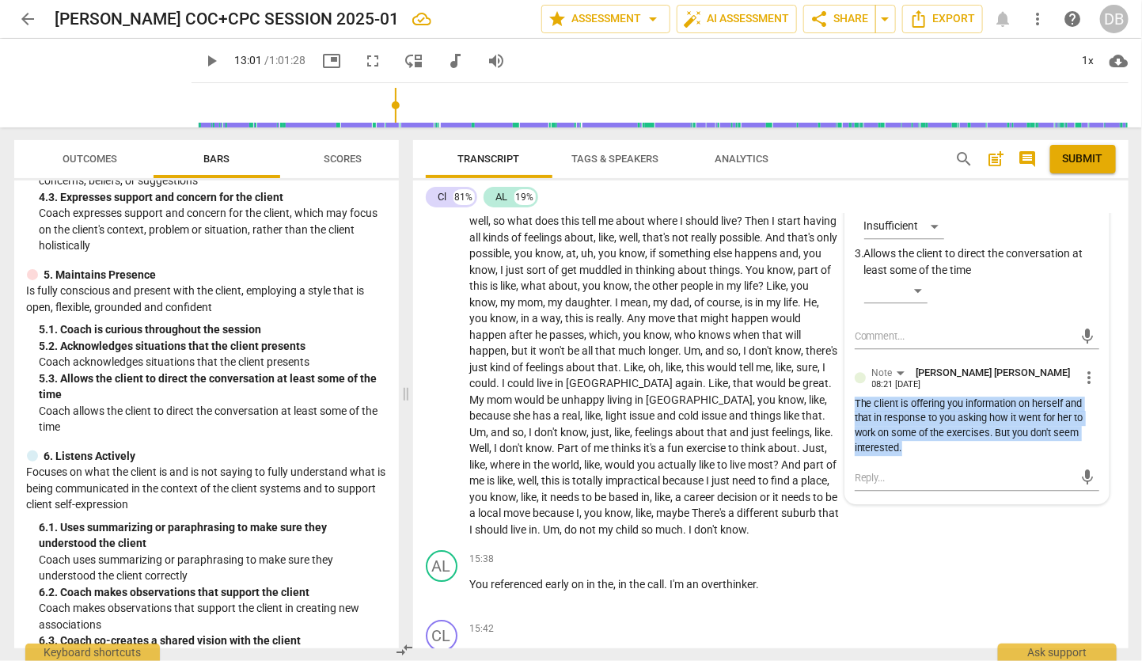
drag, startPoint x: 851, startPoint y: 457, endPoint x: 906, endPoint y: 497, distance: 68.5
click at [906, 456] on div "The client is offering you information on herself and that in response to you a…" at bounding box center [977, 426] width 245 height 59
copy div "The client is offering you information on herself and that in response to you a…"
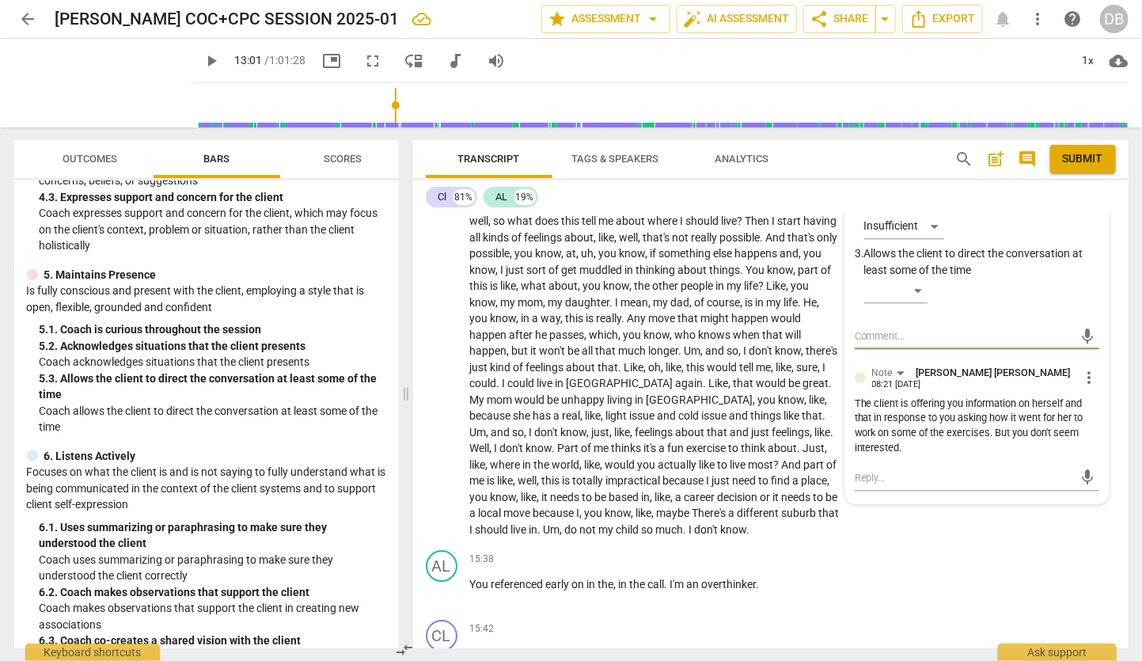
click at [855, 344] on textarea at bounding box center [964, 335] width 219 height 15
paste textarea "The client is offering you information on herself and that in response to you a…"
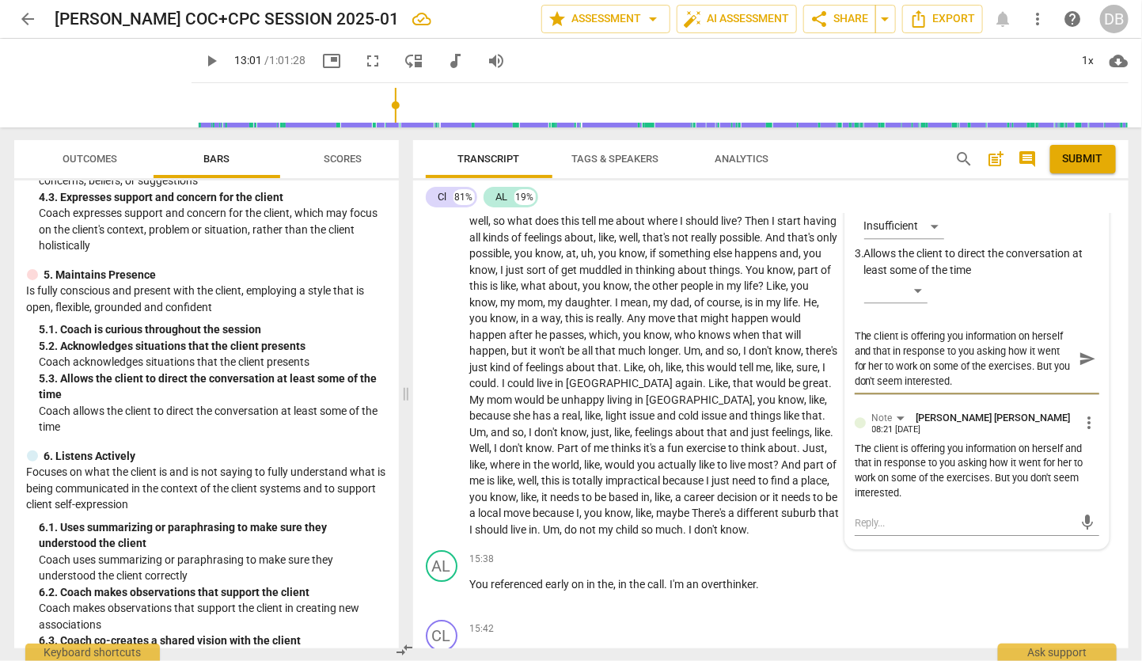
click at [1015, 501] on div "The client is offering you information on herself and that in response to you a…" at bounding box center [977, 471] width 245 height 59
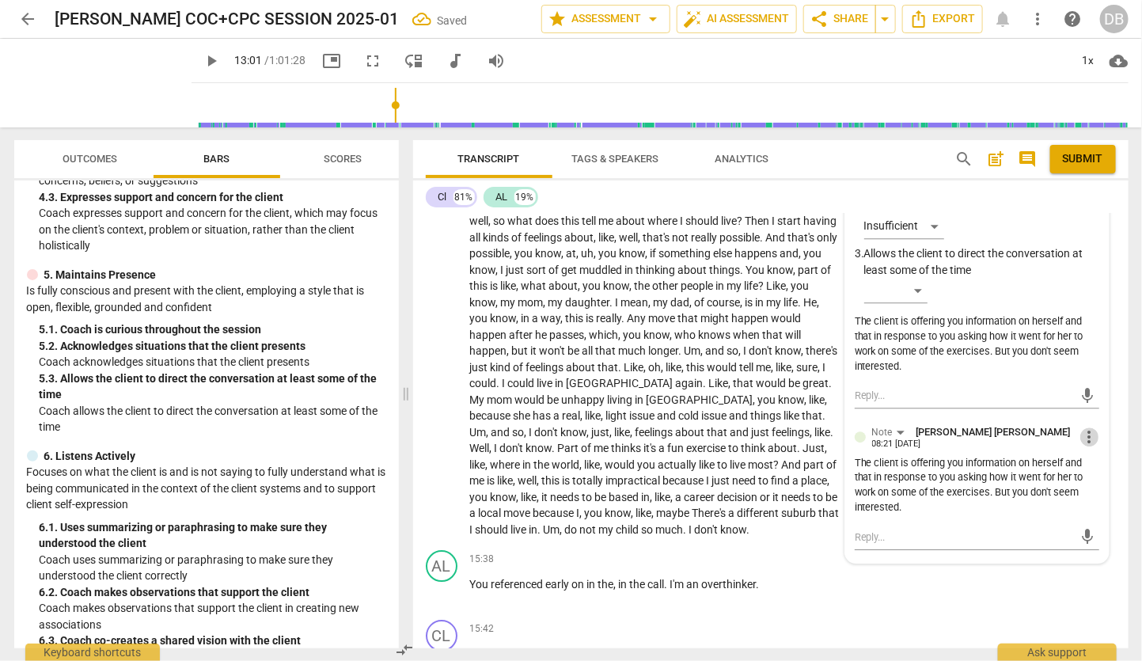
click at [1082, 446] on span "more_vert" at bounding box center [1089, 436] width 19 height 19
click at [1092, 519] on li "Delete" at bounding box center [1101, 525] width 55 height 30
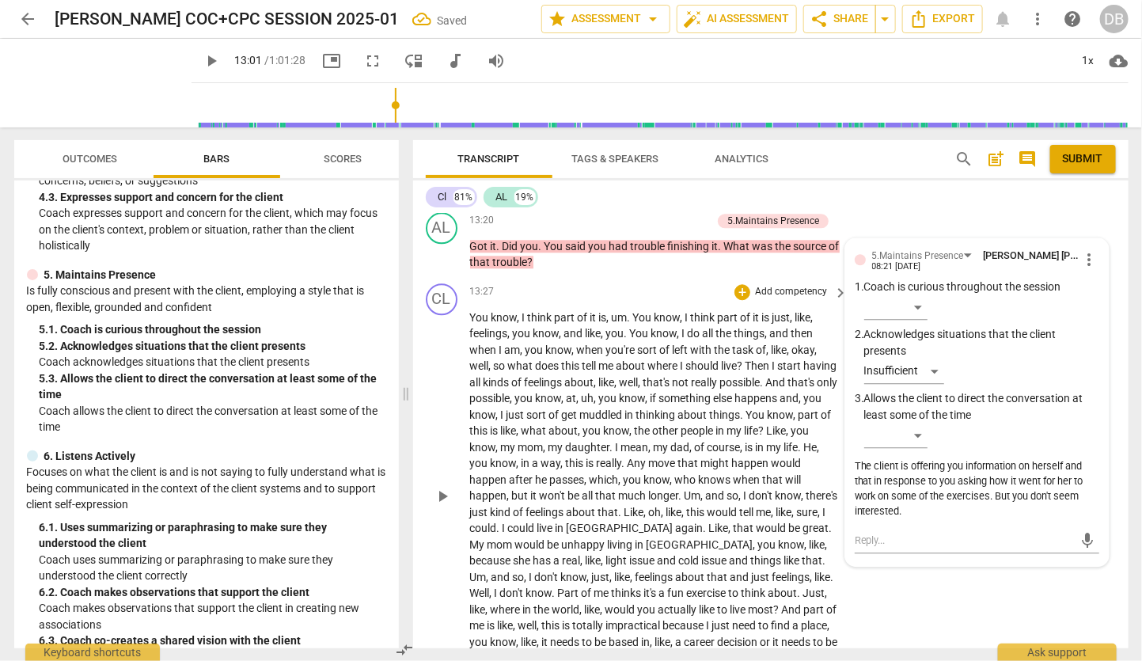
scroll to position [3985, 0]
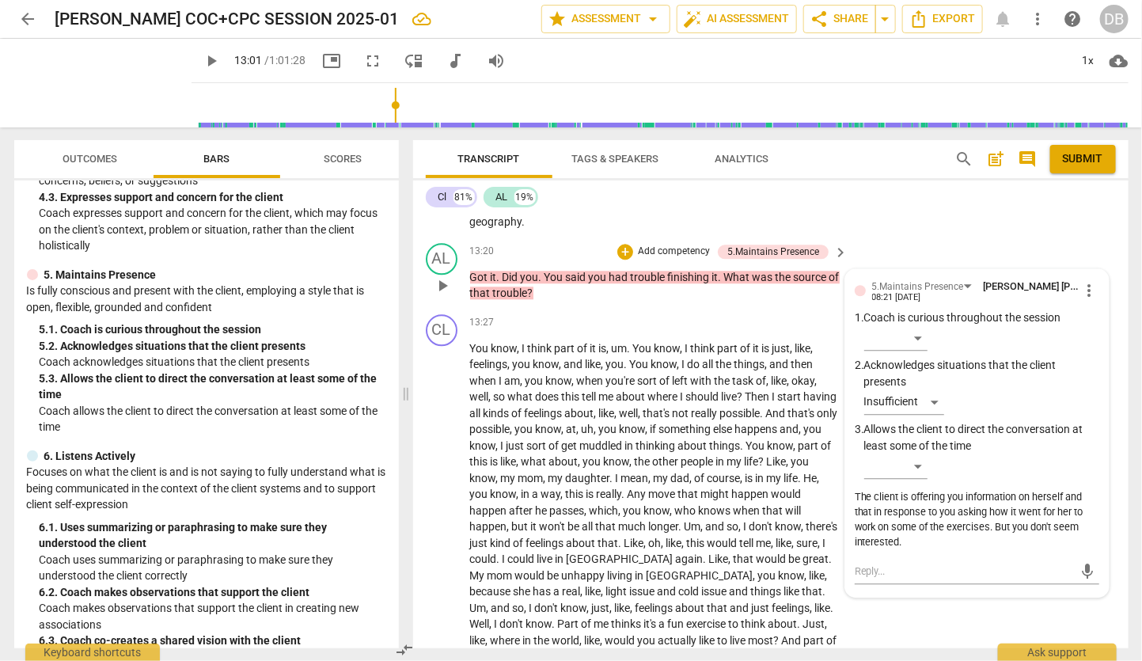
click at [751, 283] on span "What" at bounding box center [738, 277] width 28 height 13
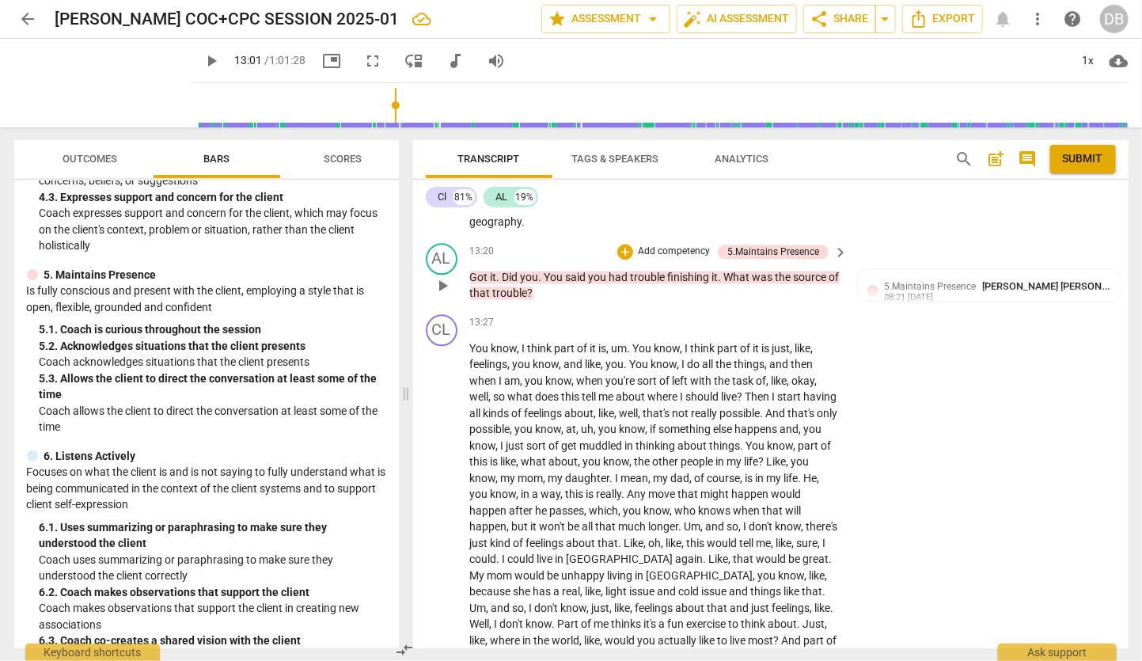
click at [666, 259] on p "Add competency" at bounding box center [673, 252] width 75 height 14
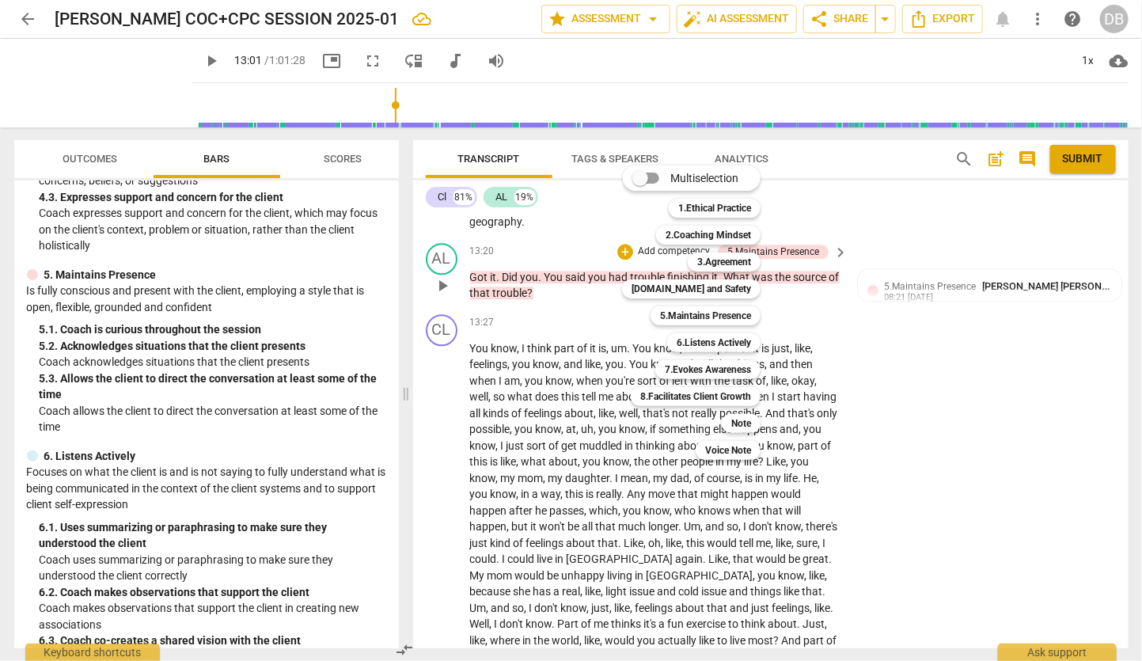
click at [666, 311] on b "5.Maintains Presence" at bounding box center [705, 315] width 91 height 19
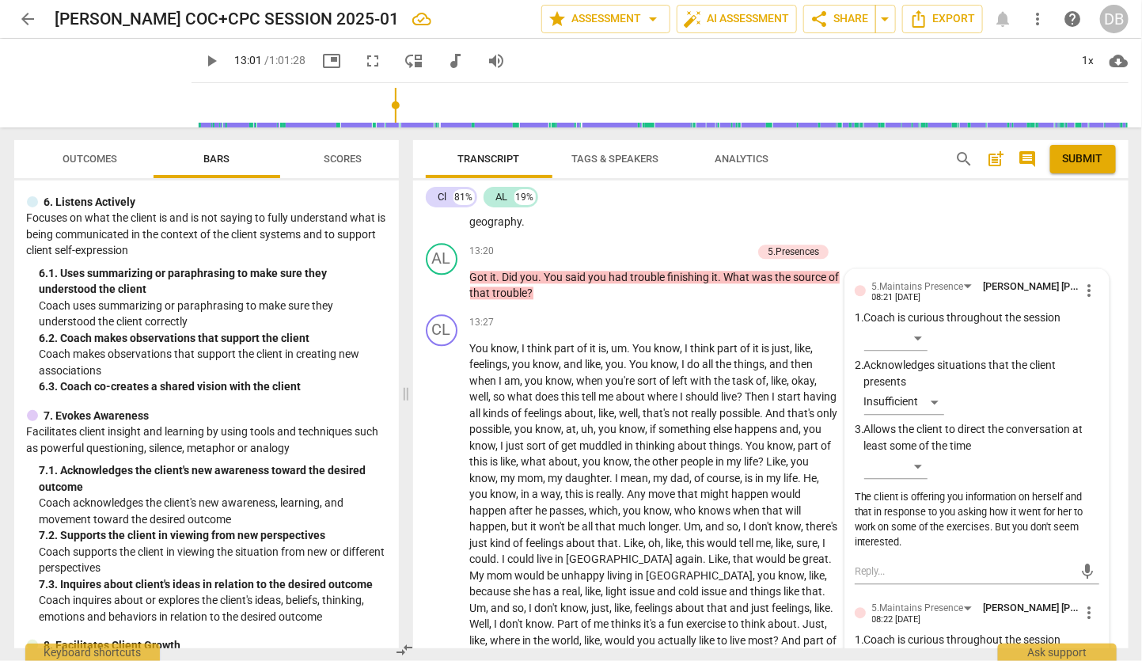
scroll to position [899, 0]
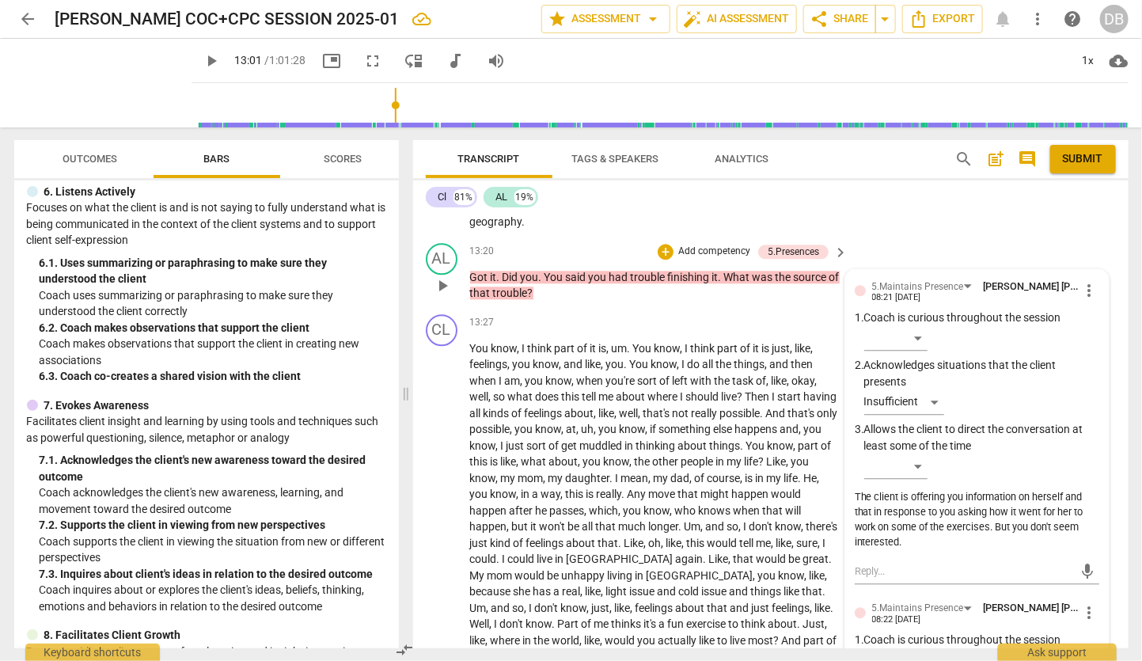
click at [696, 259] on p "Add competency" at bounding box center [714, 252] width 75 height 14
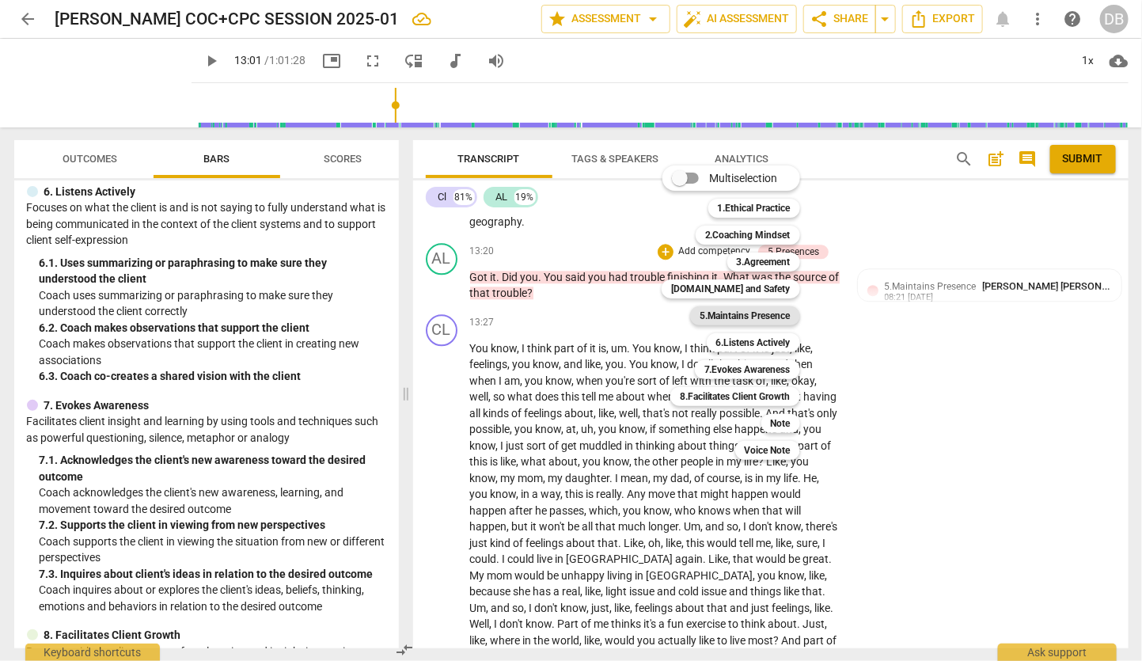
click at [748, 311] on b "5.Maintains Presence" at bounding box center [745, 315] width 91 height 19
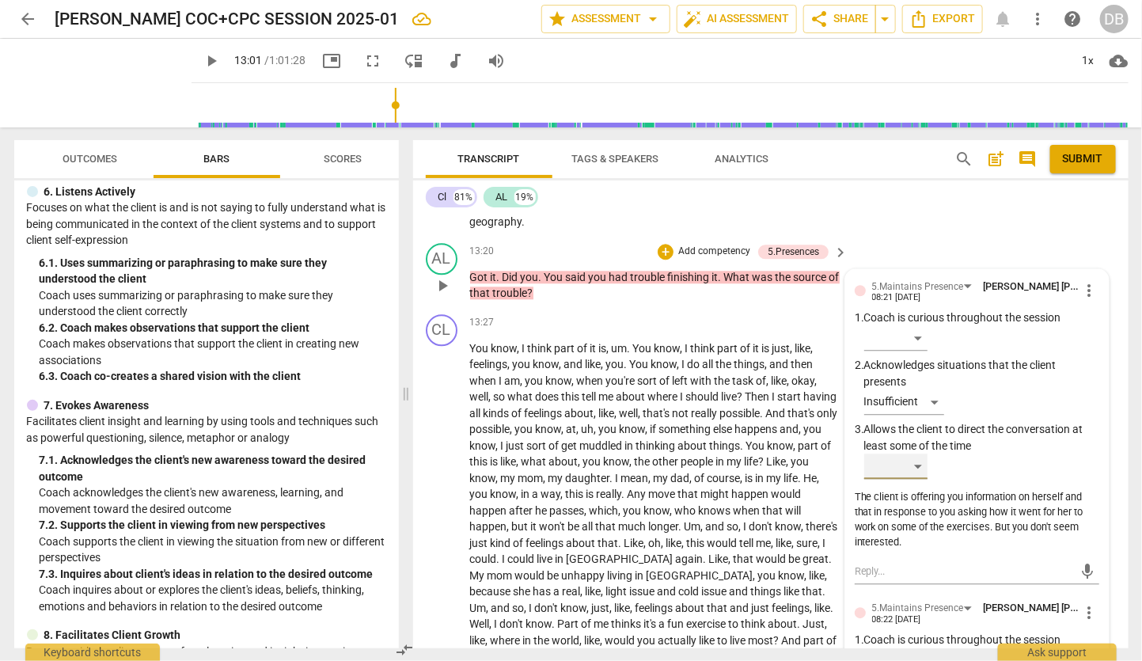
click at [918, 479] on div "​" at bounding box center [895, 466] width 63 height 25
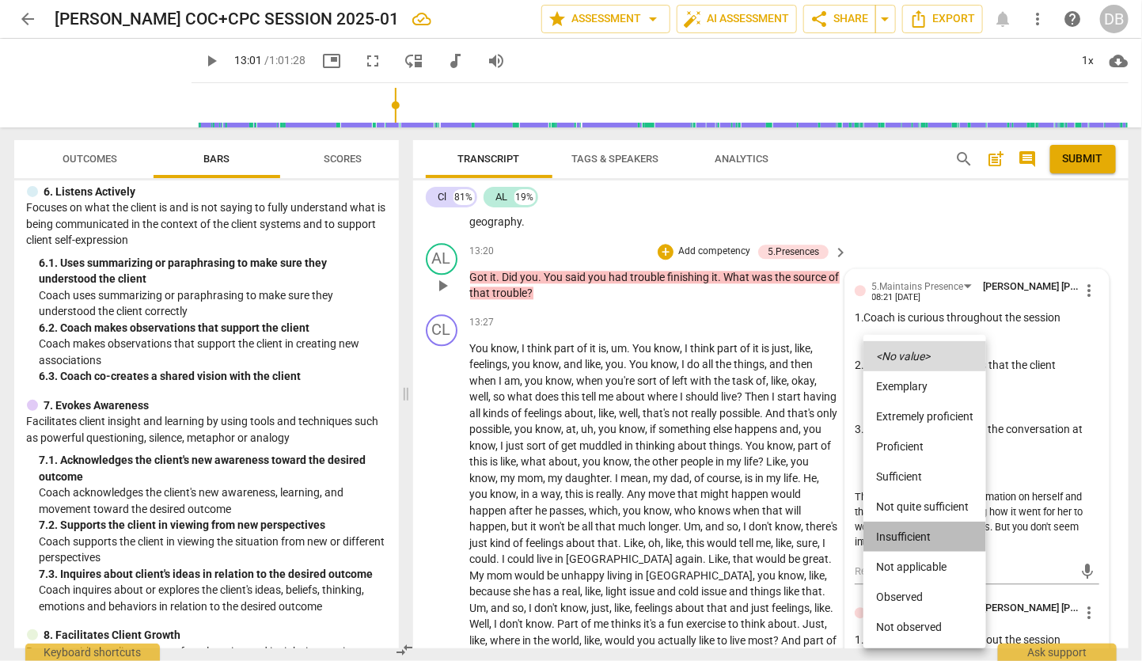
click at [918, 528] on li "Insufficient" at bounding box center [925, 537] width 123 height 30
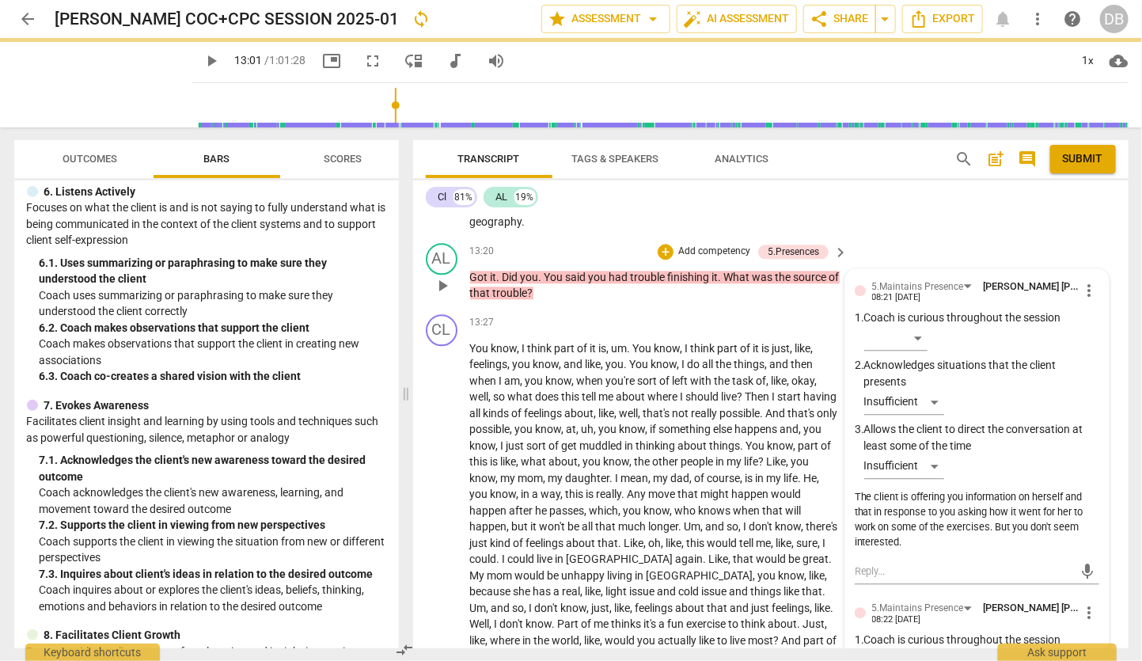
click at [959, 549] on div "The client is offering you information on herself and that in response to you a…" at bounding box center [977, 519] width 245 height 59
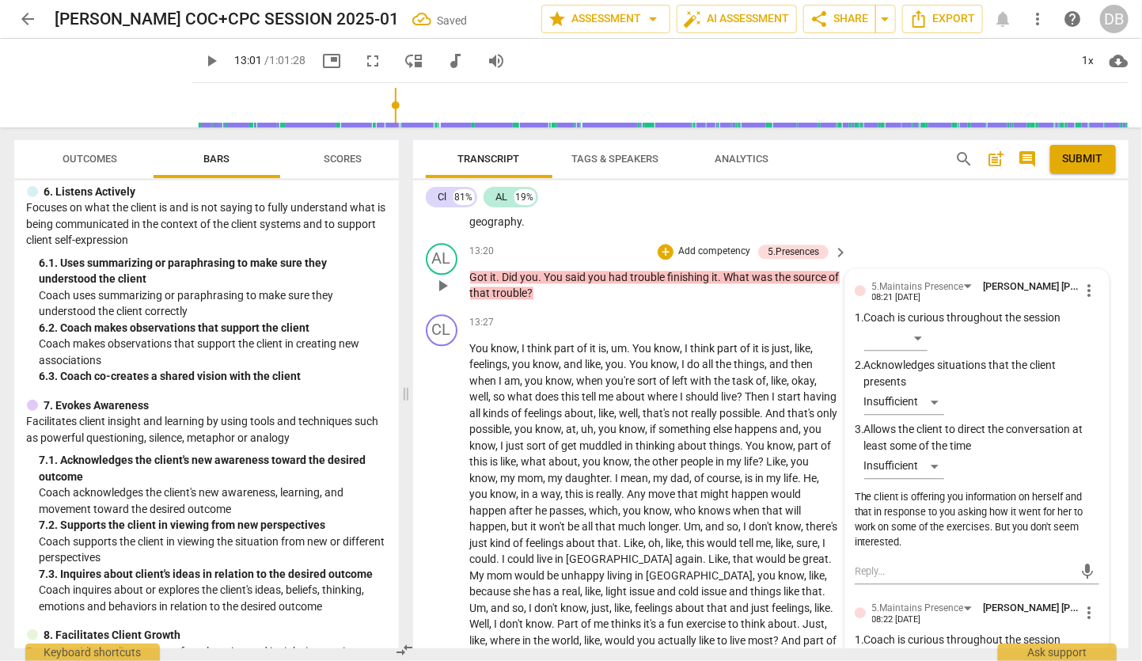
click at [913, 549] on div "The client is offering you information on herself and that in response to you a…" at bounding box center [977, 519] width 245 height 59
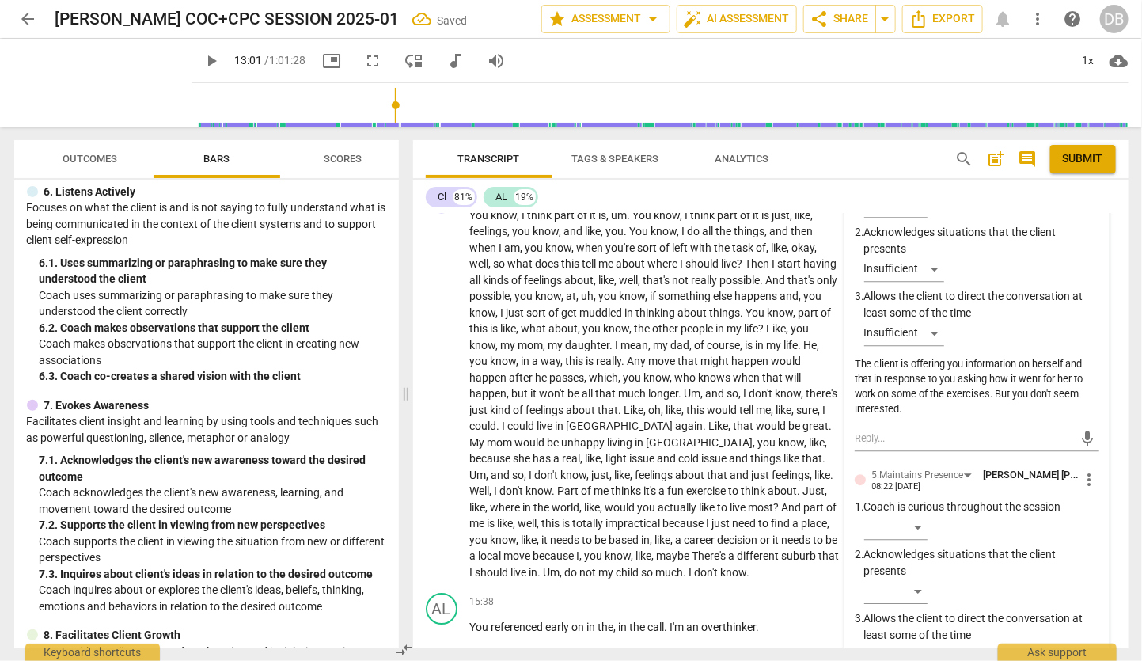
scroll to position [4161, 0]
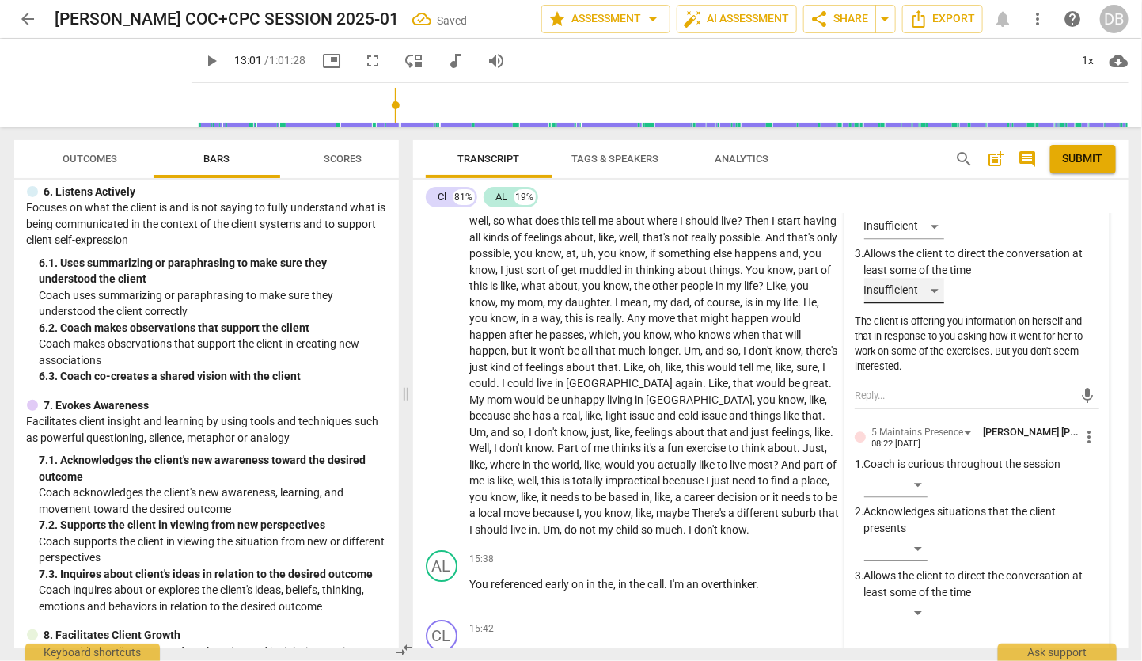
click at [935, 303] on div "Insufficient" at bounding box center [904, 290] width 80 height 25
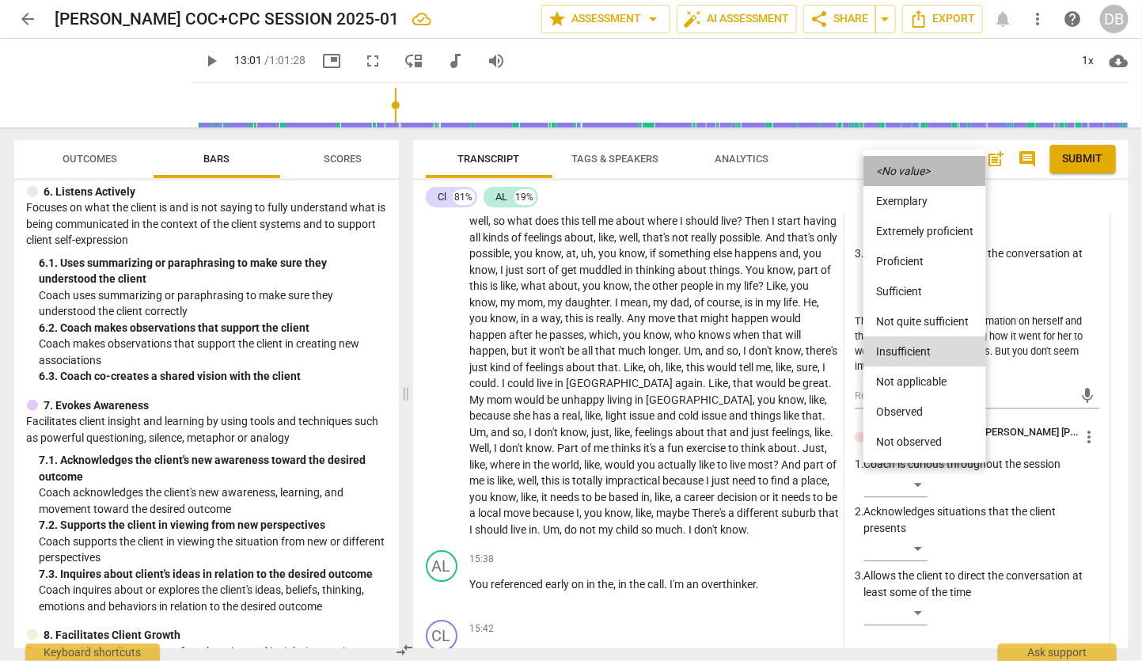
click at [894, 166] on icon "<No value>" at bounding box center [903, 170] width 54 height 11
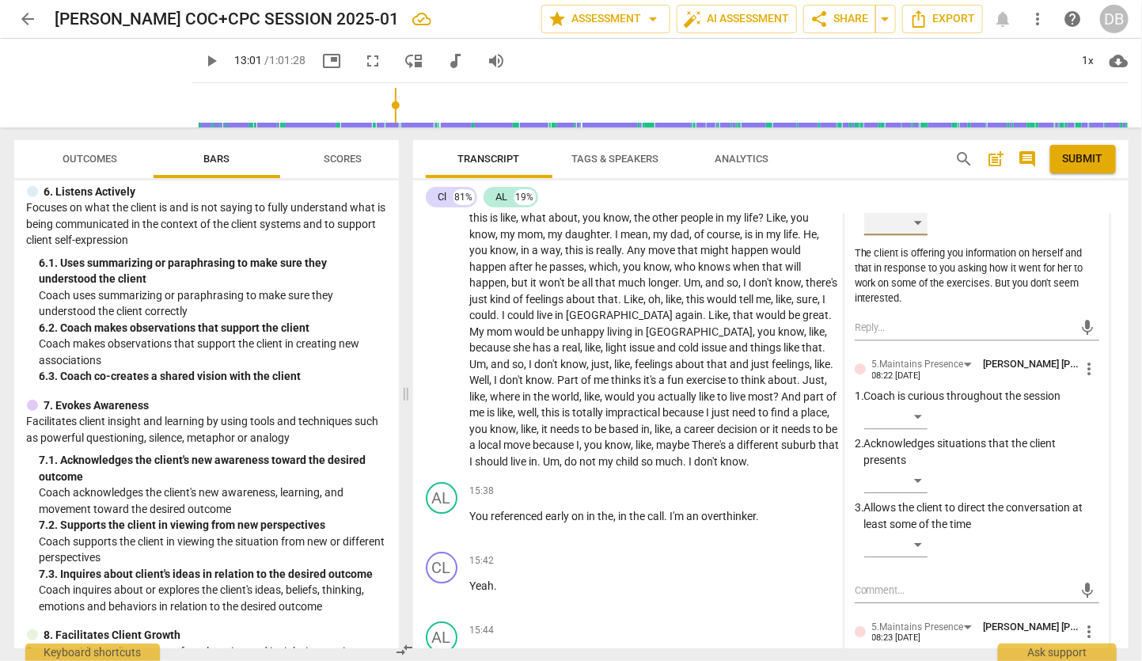
scroll to position [4250, 0]
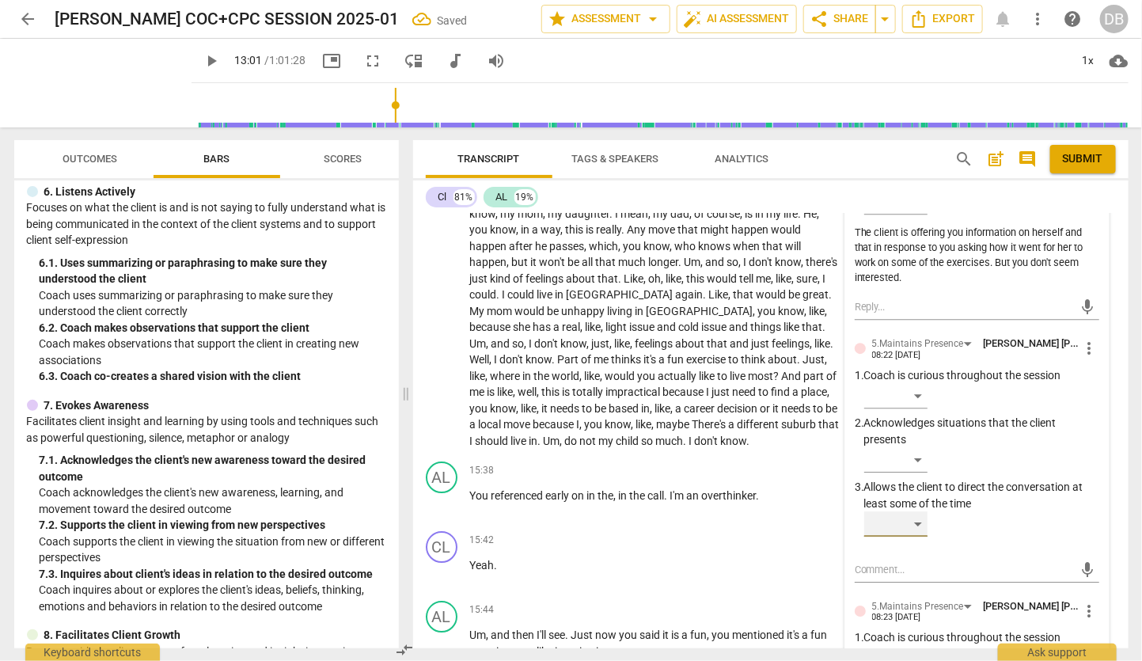
click at [918, 537] on div "​" at bounding box center [895, 523] width 63 height 25
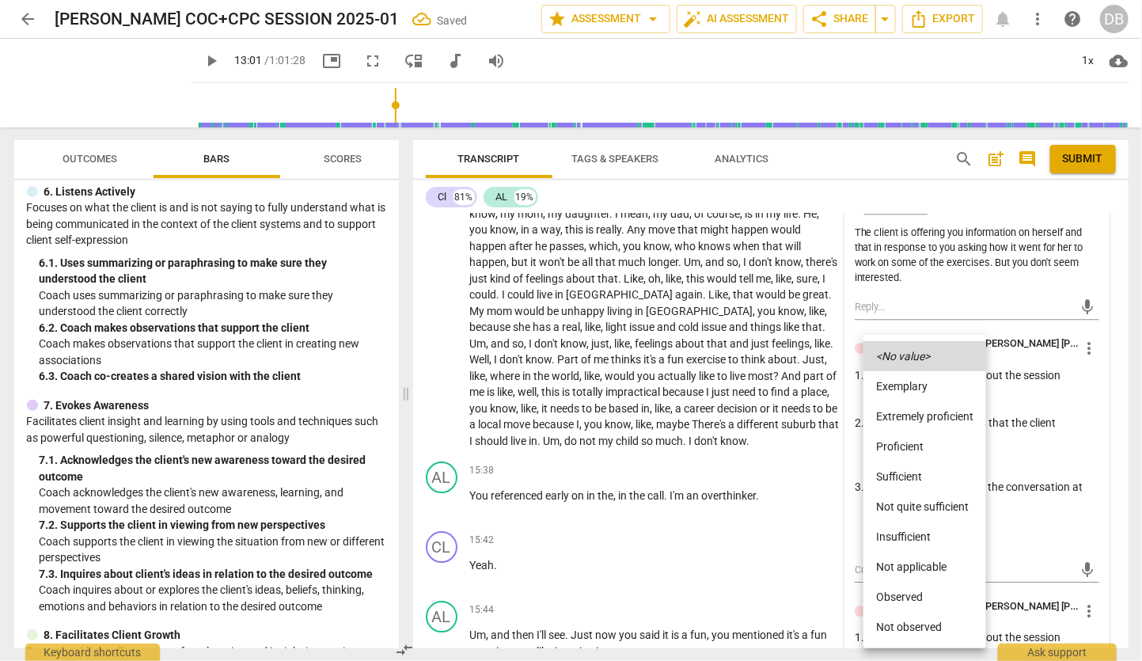
click at [909, 530] on li "Insufficient" at bounding box center [925, 537] width 123 height 30
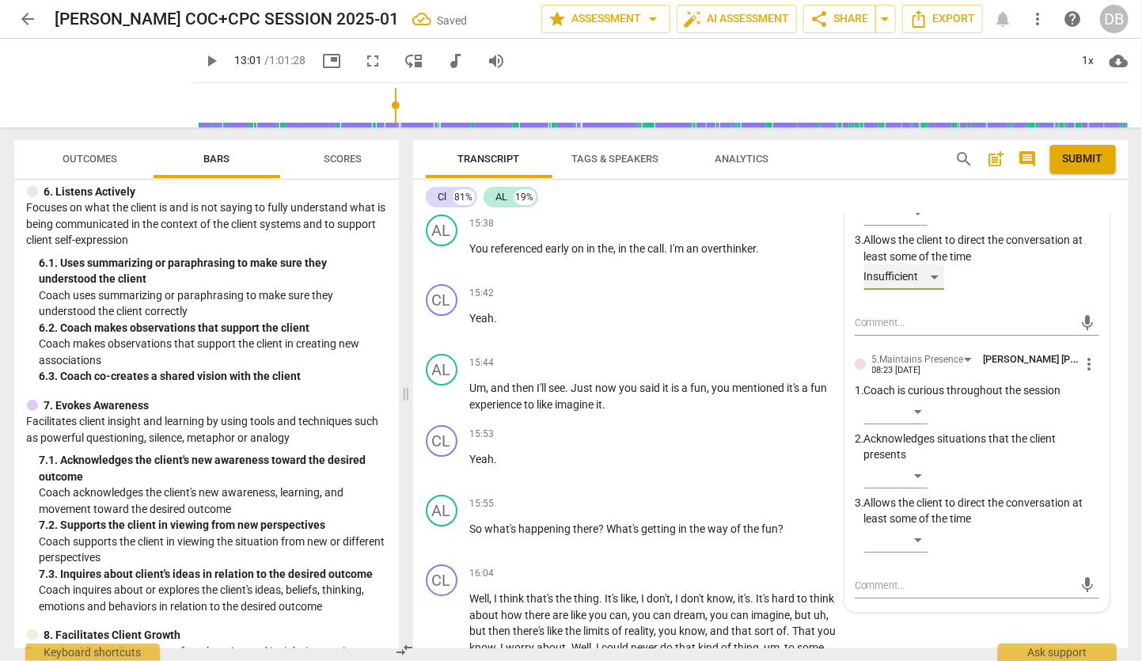
scroll to position [4513, 0]
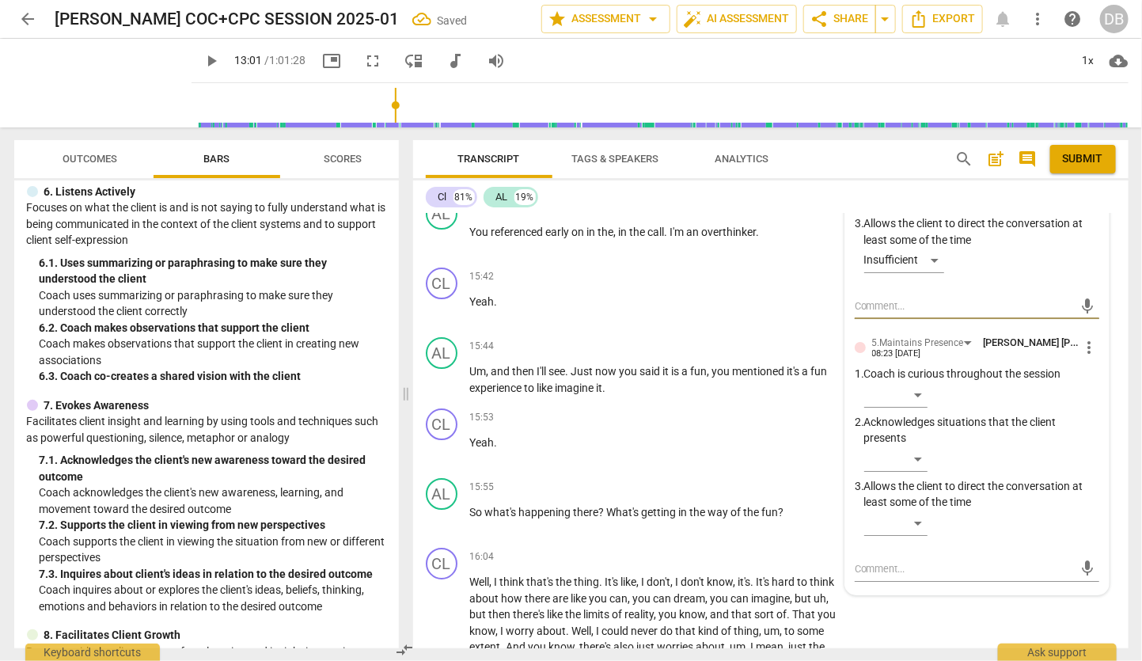
click at [855, 313] on textarea at bounding box center [964, 305] width 219 height 15
click at [902, 313] on textarea "The coach is trying to hit the markers of the model" at bounding box center [964, 305] width 219 height 15
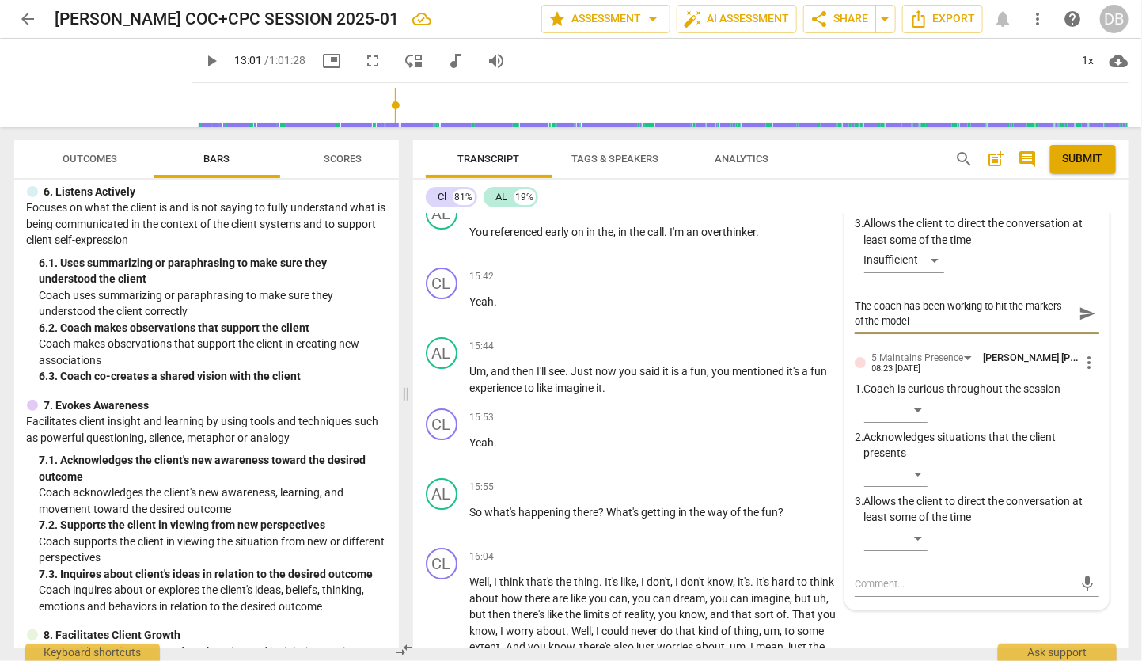
click at [931, 328] on textarea "The coach has been working to hit the markers of the model" at bounding box center [964, 313] width 219 height 30
click at [880, 328] on textarea "The coach has been working to hit the markers of the model" at bounding box center [964, 313] width 219 height 30
click at [981, 328] on textarea "The coach has been working to hit the markers of the coaching model" at bounding box center [964, 313] width 219 height 30
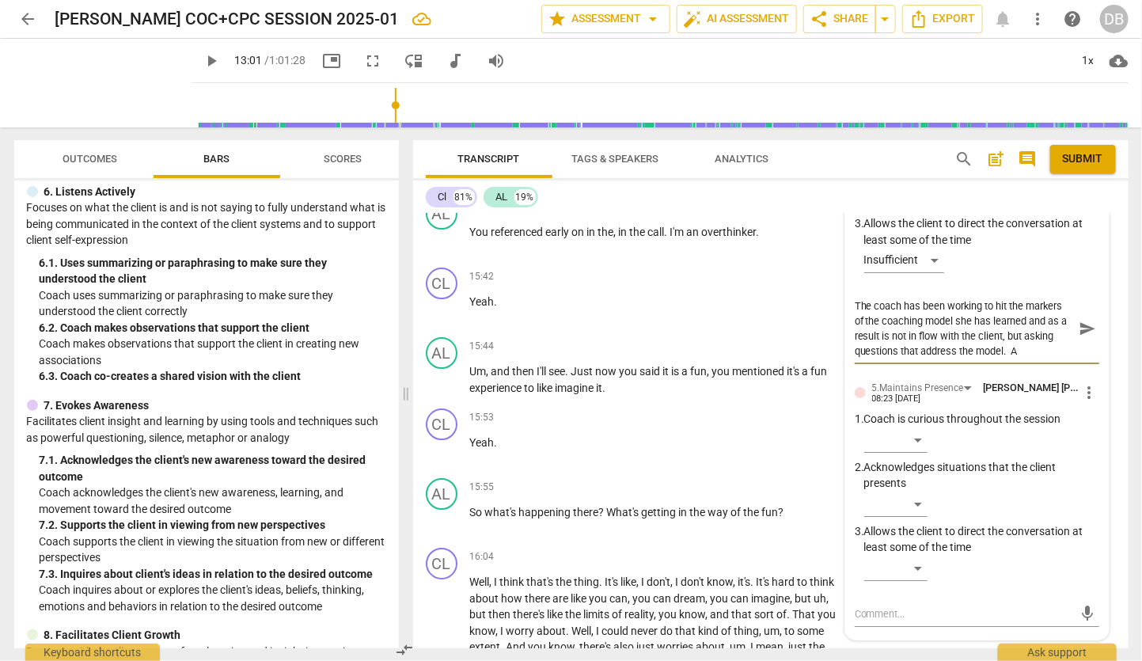
click at [1000, 359] on textarea "The coach has been working to hit the markers of the coaching model she has lea…" at bounding box center [964, 328] width 219 height 60
click at [1020, 359] on textarea "The coach has been working to hit the markers of the coaching model she has lea…" at bounding box center [964, 328] width 219 height 60
drag, startPoint x: 1023, startPoint y: 397, endPoint x: 1023, endPoint y: 406, distance: 8.7
click at [1023, 359] on textarea "The coach has been working to hit the markers of the coaching model she has lea…" at bounding box center [964, 328] width 219 height 60
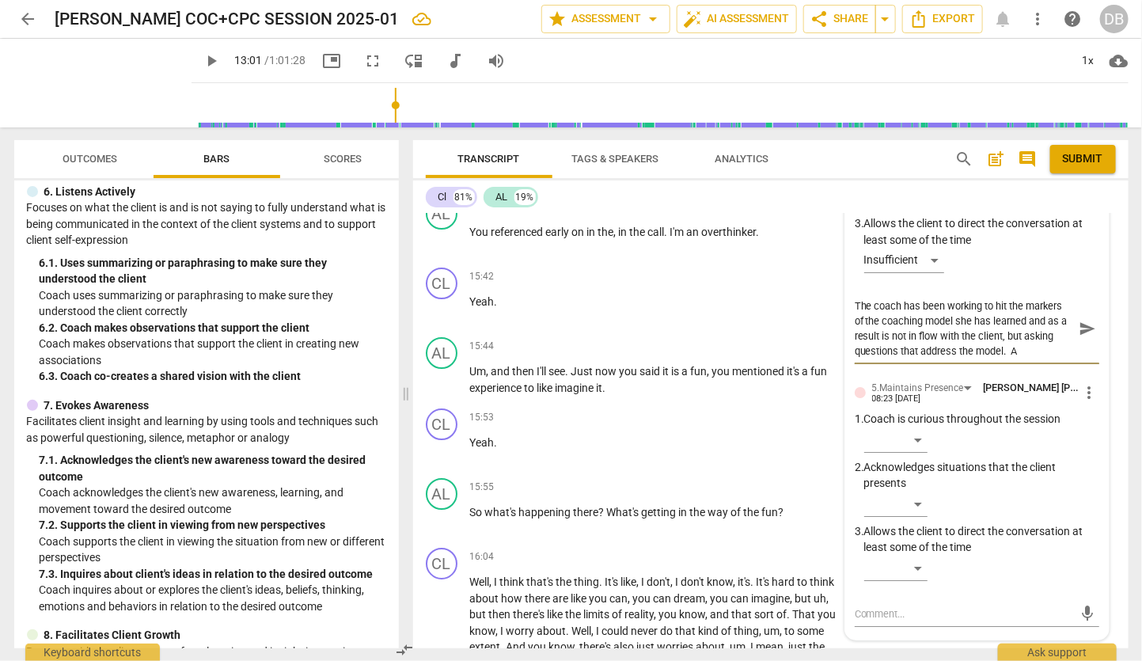
click at [959, 359] on textarea "The coach has been working to hit the markers of the coaching model she has lea…" at bounding box center [964, 328] width 219 height 60
click at [873, 359] on textarea "The coach has been working to hit the markers of the coaching model she has lea…" at bounding box center [964, 328] width 219 height 60
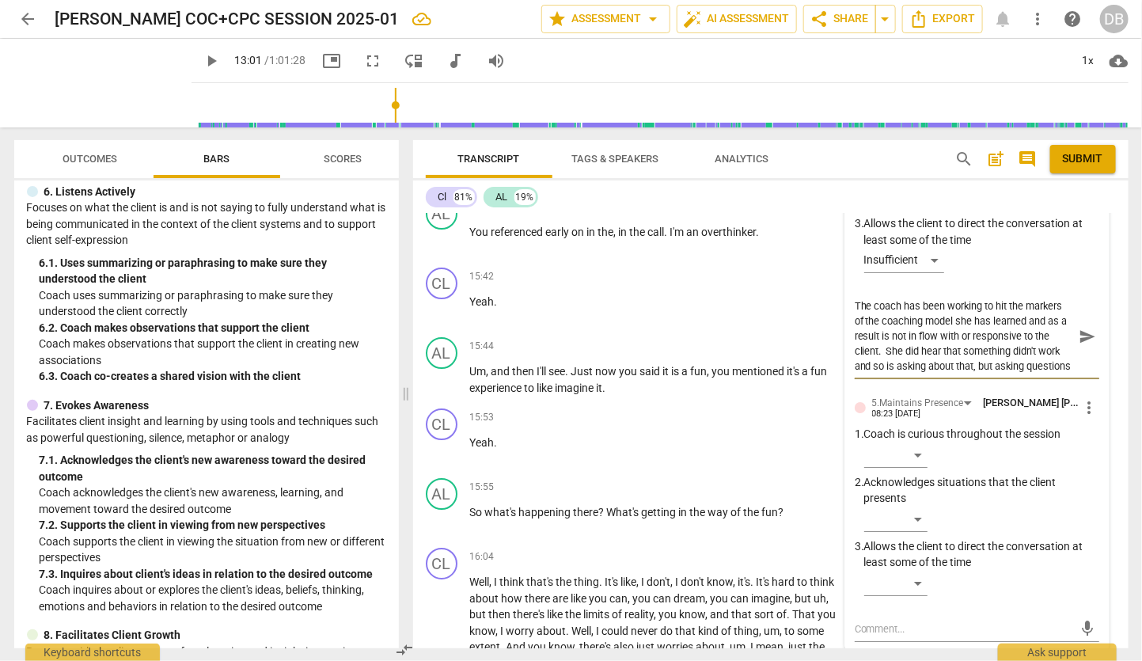
scroll to position [15, 0]
drag, startPoint x: 994, startPoint y: 426, endPoint x: 1038, endPoint y: 426, distance: 44.3
click at [1038, 374] on textarea "The coach has been working to hit the markers of the coaching model she has lea…" at bounding box center [964, 335] width 219 height 75
drag, startPoint x: 993, startPoint y: 423, endPoint x: 1005, endPoint y: 423, distance: 12.7
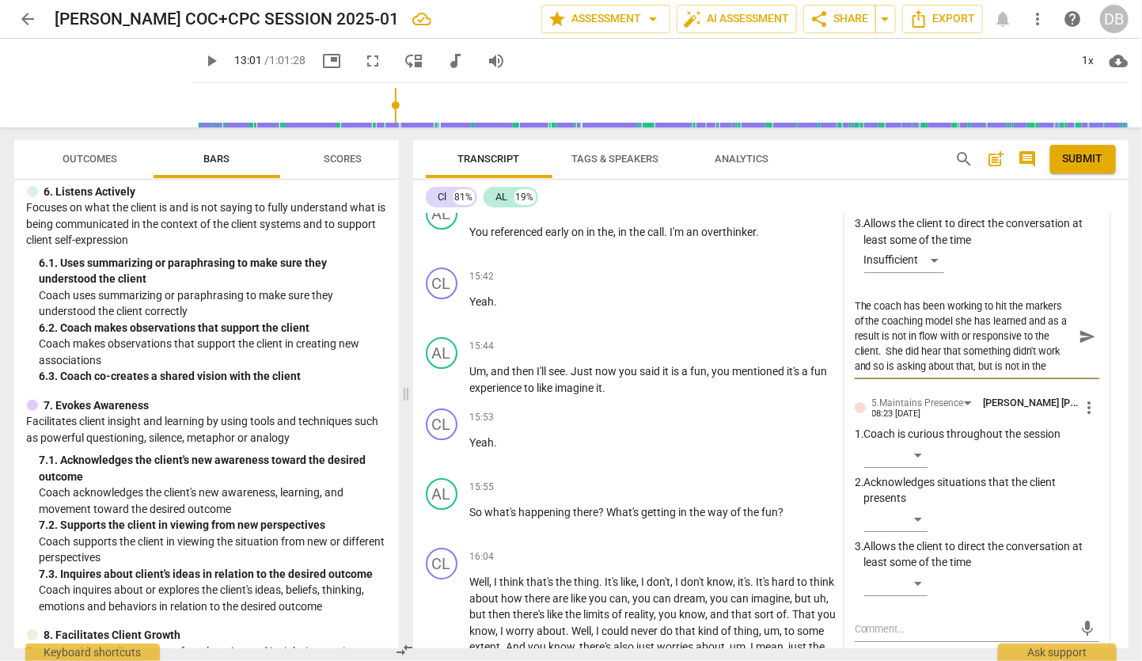
click at [996, 374] on textarea "The coach has been working to hit the markers of the coaching model she has lea…" at bounding box center [964, 335] width 219 height 75
click at [913, 374] on textarea "The coach has been working to hit the markers of the coaching model she has lea…" at bounding box center [964, 335] width 219 height 75
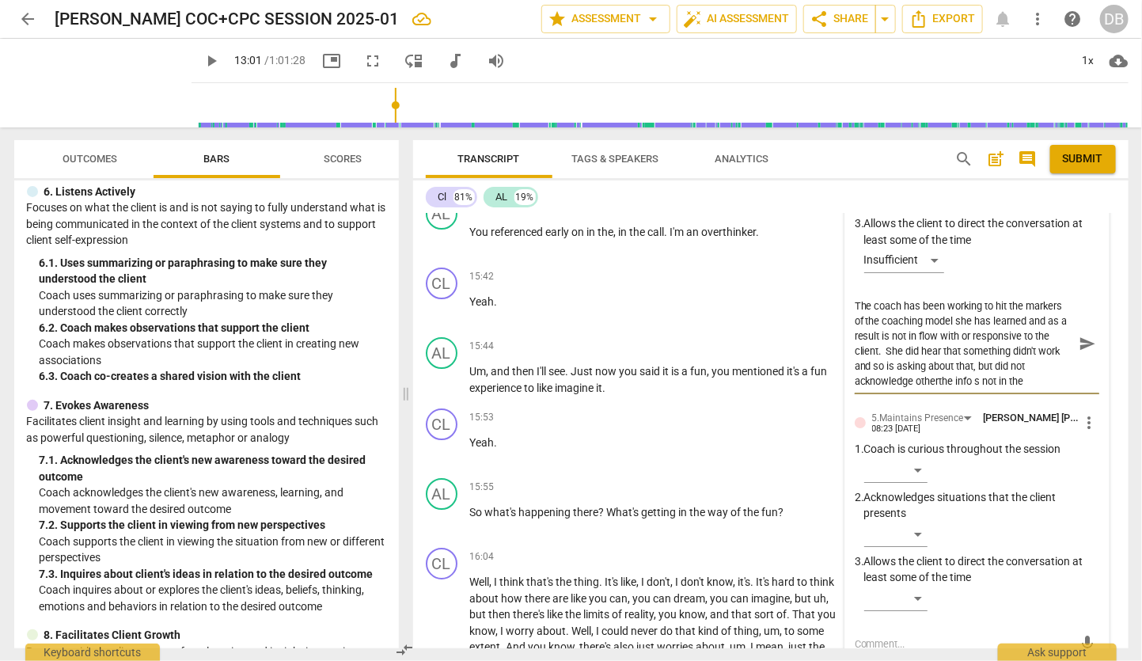
scroll to position [0, 0]
drag, startPoint x: 974, startPoint y: 439, endPoint x: 1062, endPoint y: 442, distance: 88.7
click at [1062, 389] on textarea "The coach has been working to hit the markers of the coaching model she has lea…" at bounding box center [964, 343] width 219 height 90
click at [974, 389] on textarea "The coach has been working to hit the markers of the coaching model she has lea…" at bounding box center [964, 343] width 219 height 90
drag, startPoint x: 986, startPoint y: 441, endPoint x: 1071, endPoint y: 441, distance: 84.7
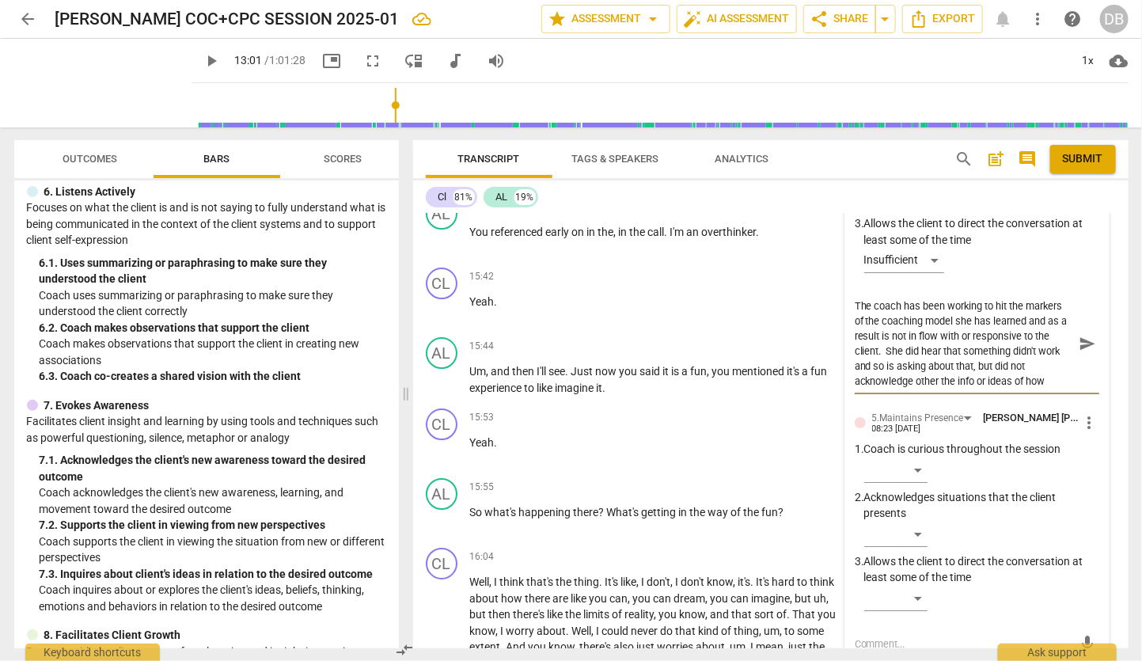
click at [1071, 389] on div "The coach has been working to hit the markers of the coaching model she has lea…" at bounding box center [977, 343] width 245 height 90
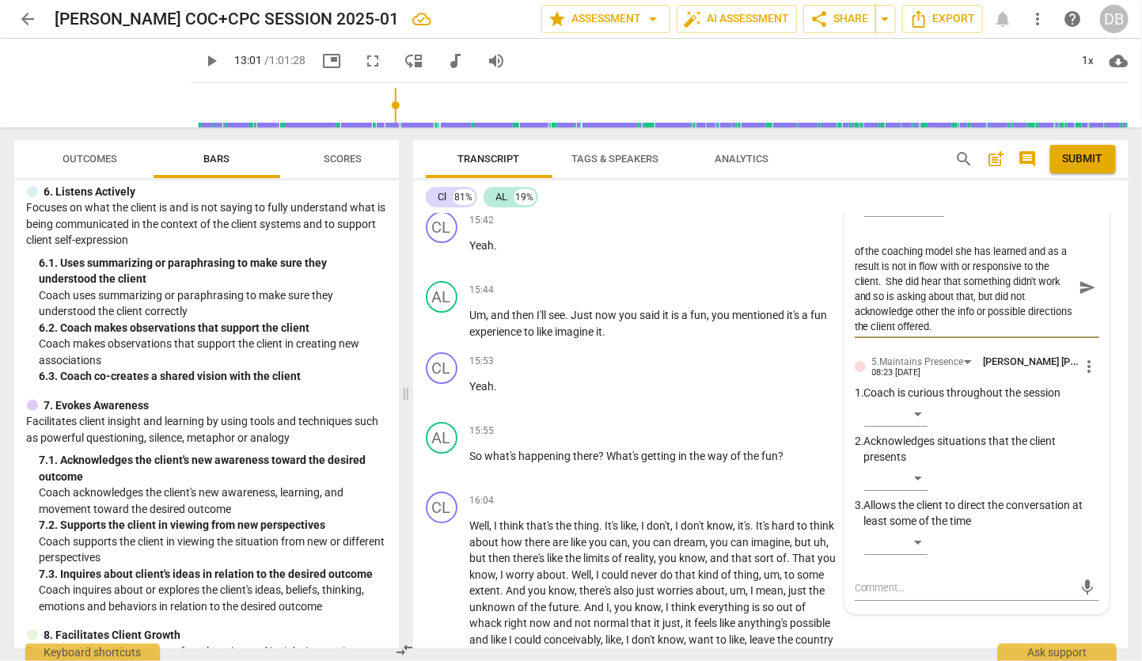
scroll to position [4601, 0]
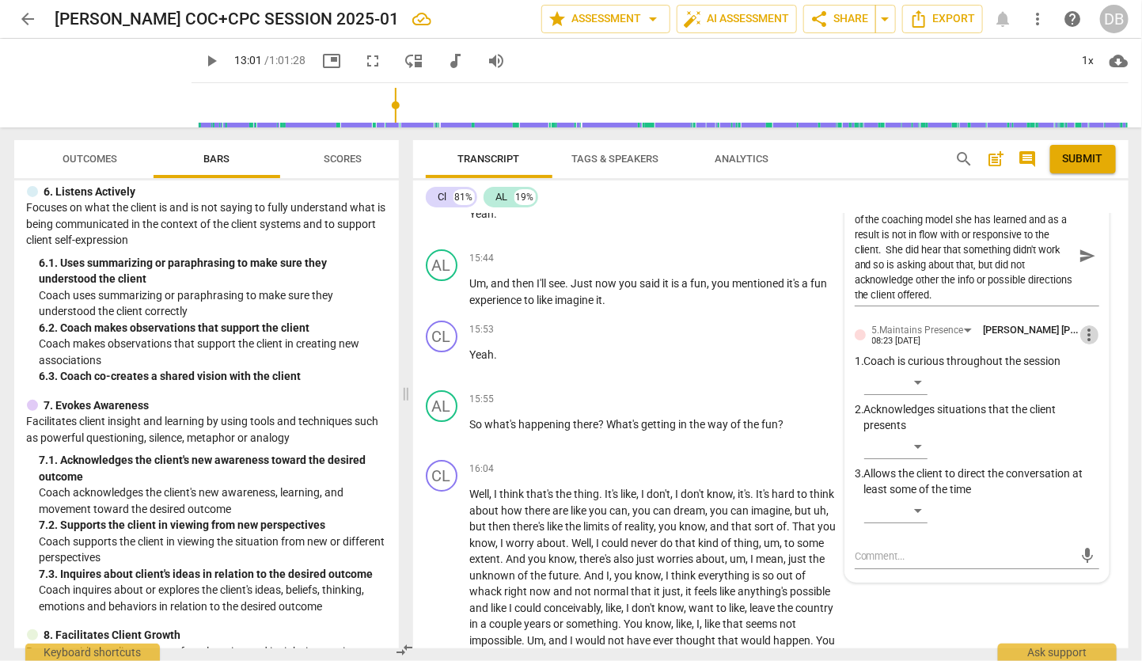
click at [1085, 344] on span "more_vert" at bounding box center [1089, 334] width 19 height 19
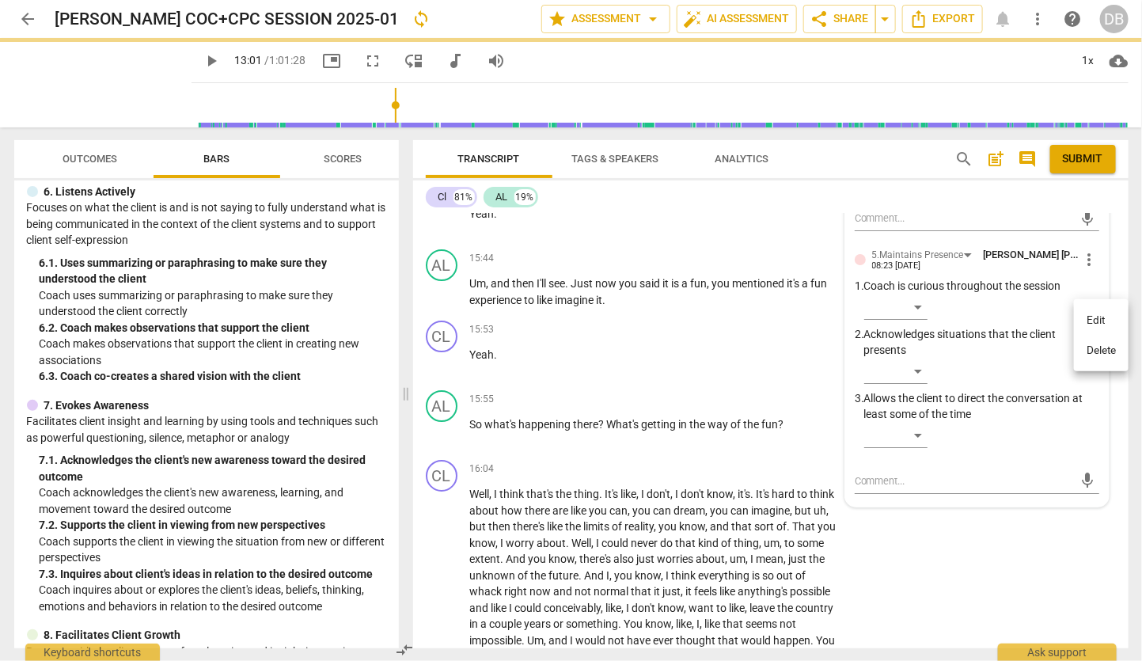
scroll to position [0, 0]
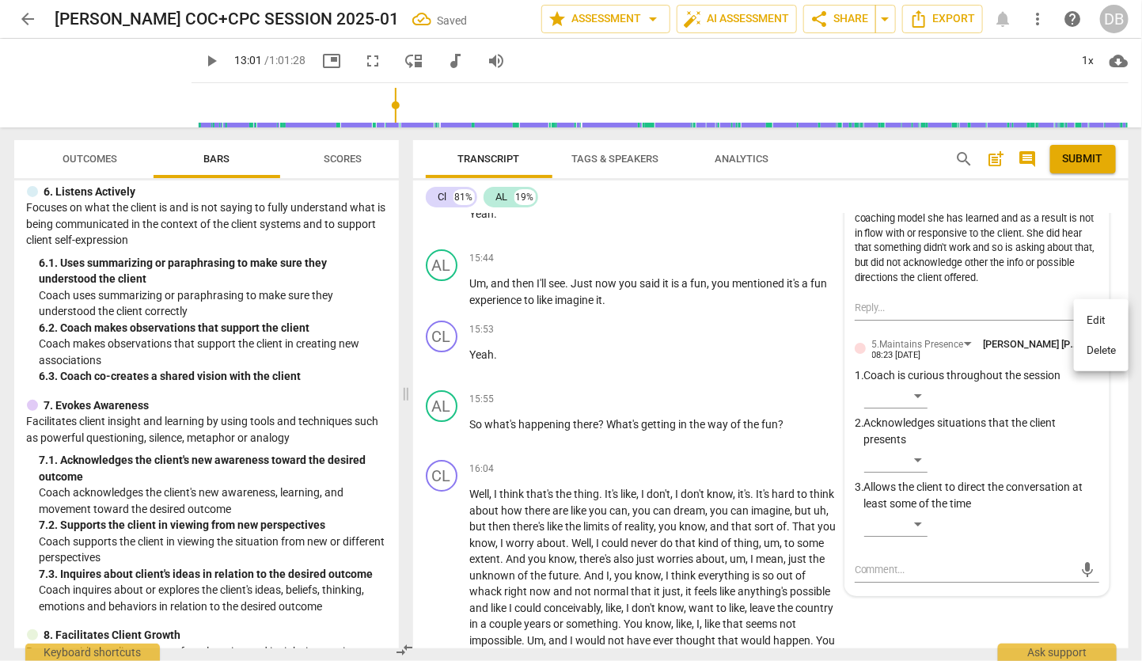
click at [1107, 347] on li "Delete" at bounding box center [1101, 351] width 55 height 30
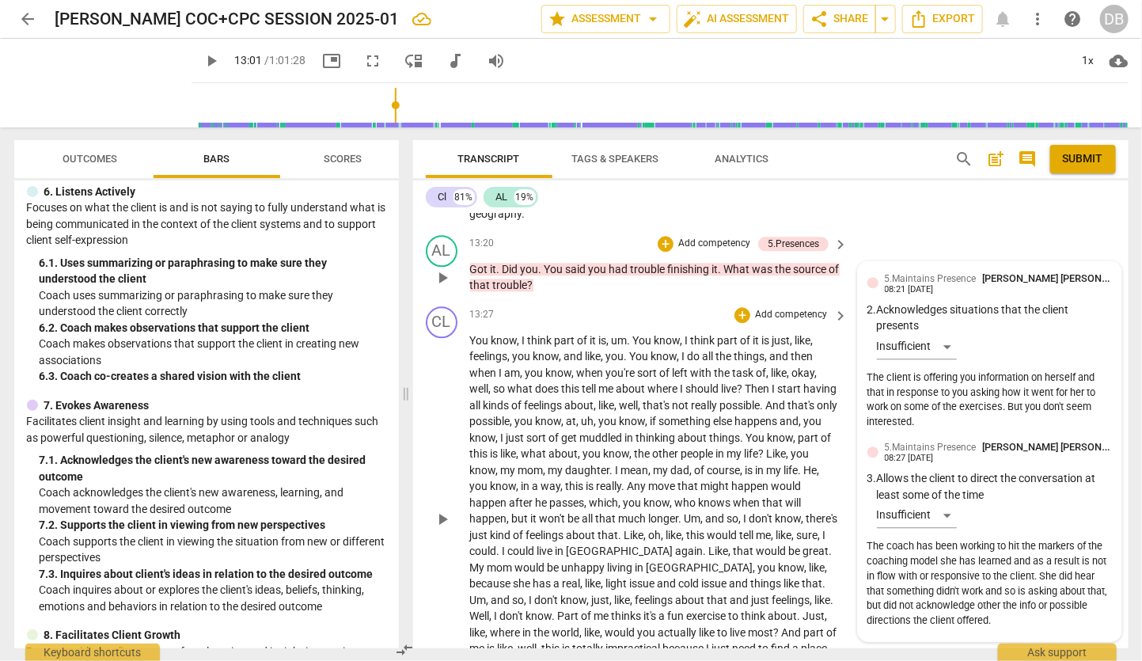
scroll to position [3985, 0]
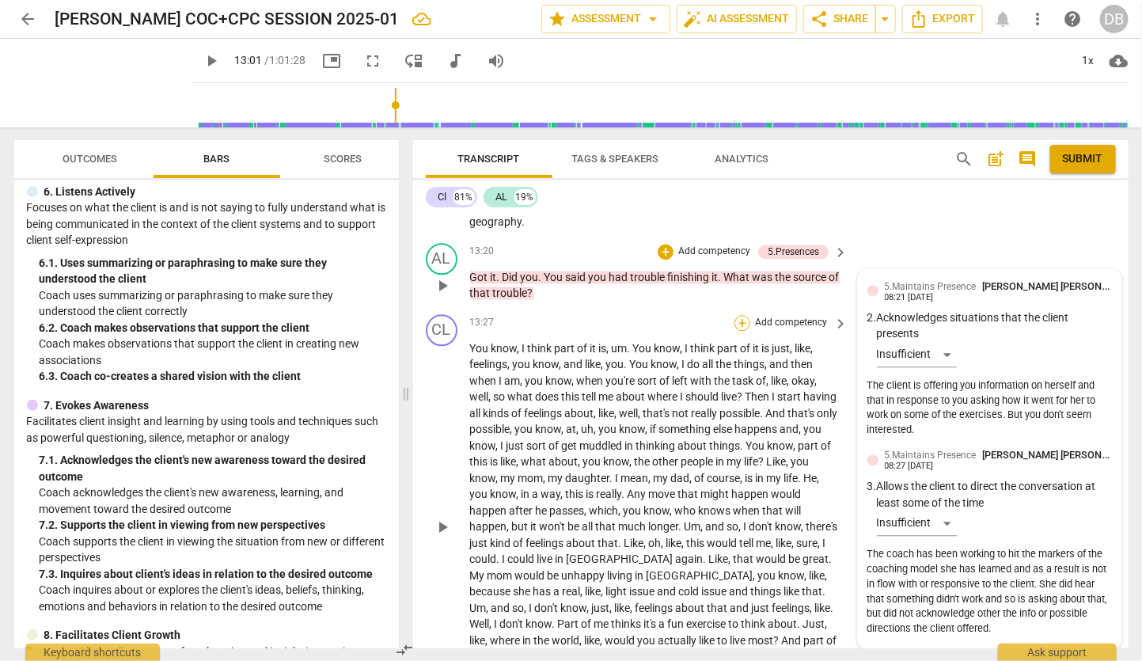
click at [738, 331] on div "+" at bounding box center [743, 323] width 16 height 16
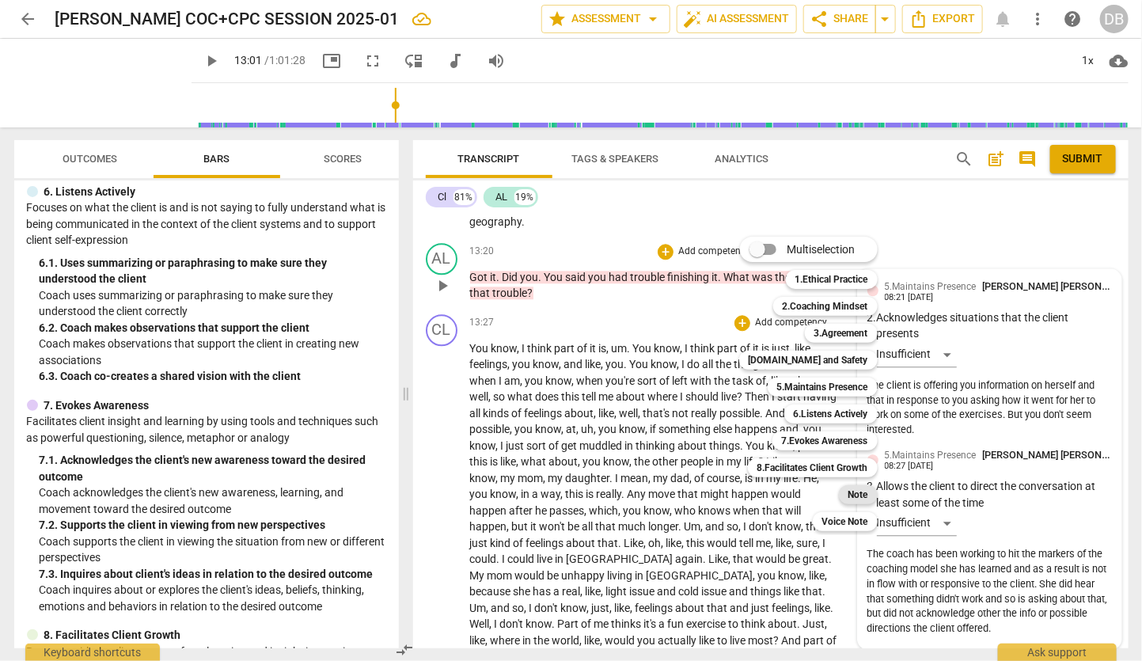
click at [859, 490] on b "Note" at bounding box center [858, 494] width 20 height 19
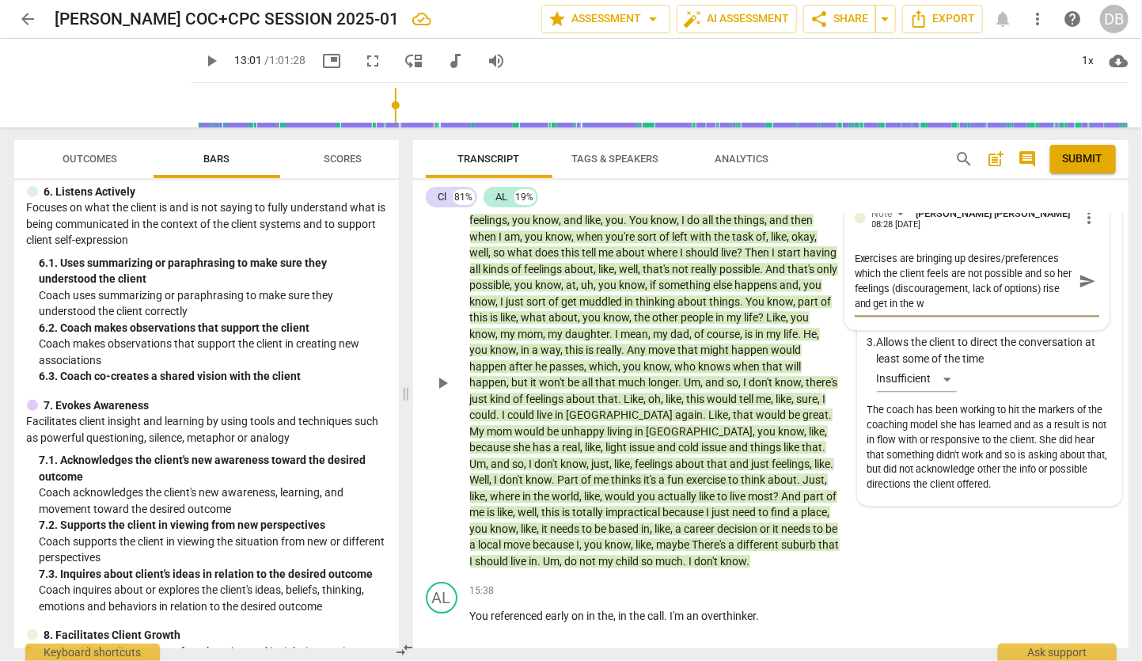
scroll to position [0, 0]
click at [855, 311] on textarea "Exercises are bringing up desires/preferences which the client feels are not po…" at bounding box center [964, 281] width 219 height 60
click at [887, 311] on textarea "To summ up client's comments here: Exercises are bringing up desires/preference…" at bounding box center [964, 281] width 219 height 60
click at [1080, 290] on span "send" at bounding box center [1087, 280] width 17 height 17
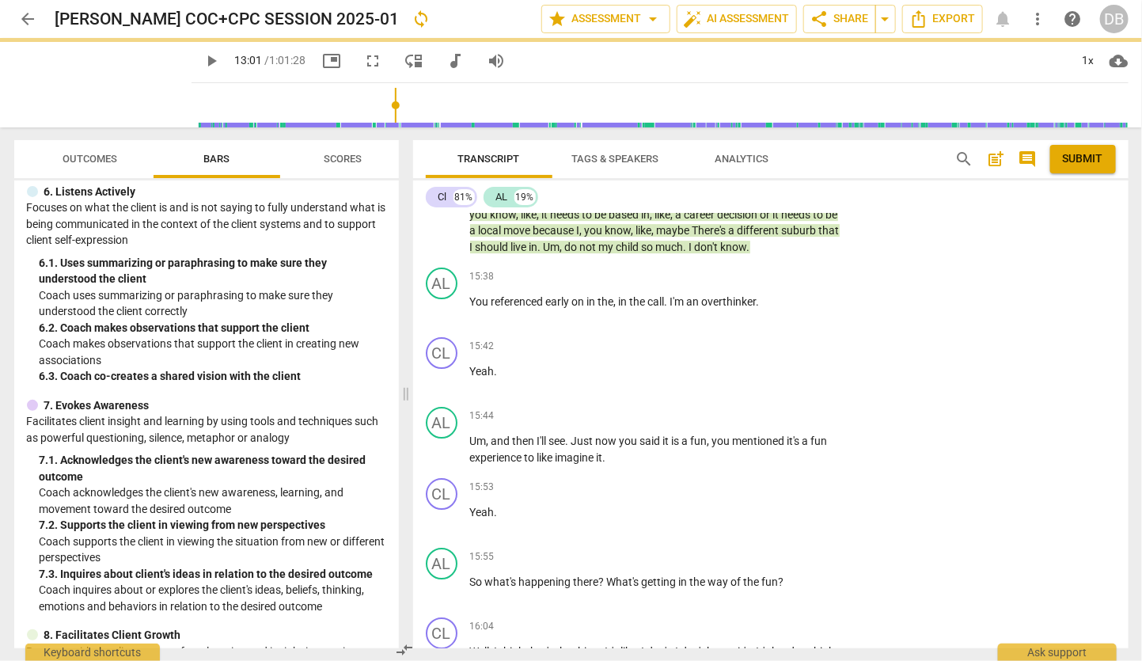
scroll to position [4481, 0]
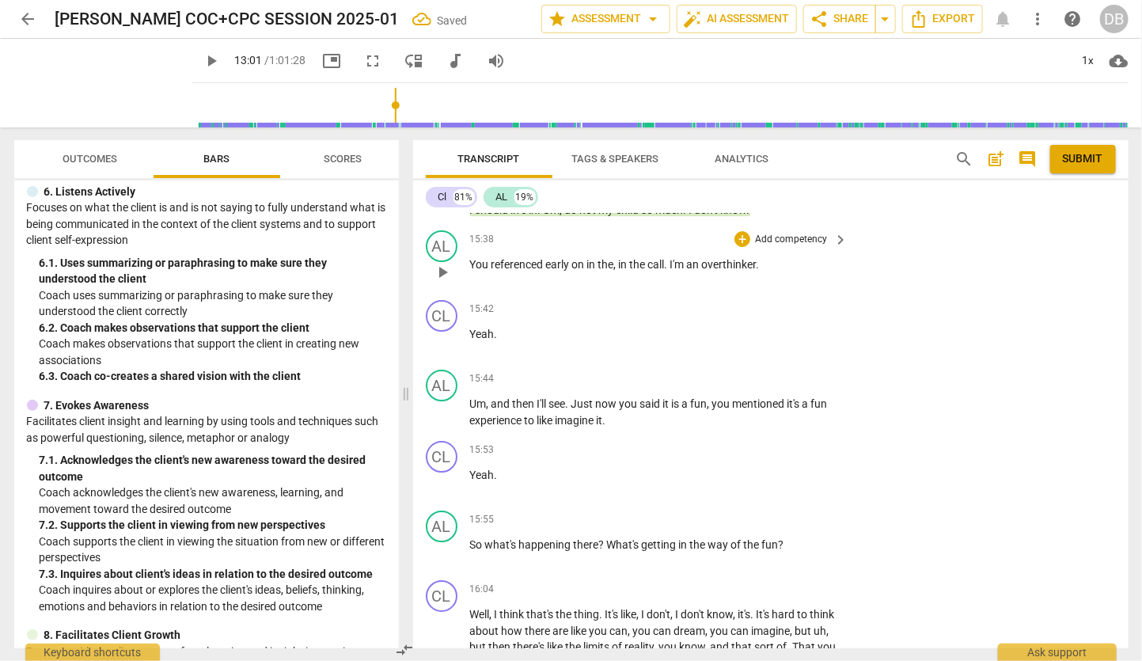
click at [607, 271] on span "the" at bounding box center [606, 264] width 16 height 13
click at [769, 273] on p "You referenced early on in the , in the call . I'm an overthinker ." at bounding box center [655, 264] width 370 height 17
click at [631, 428] on p "Um , and then I'll see . Just now you said it is a fun , you mentioned it's a f…" at bounding box center [655, 412] width 370 height 32
click at [667, 428] on p "Um , and then I'll see . Just now you said it is a fun , you mentioned it's a f…" at bounding box center [655, 412] width 370 height 32
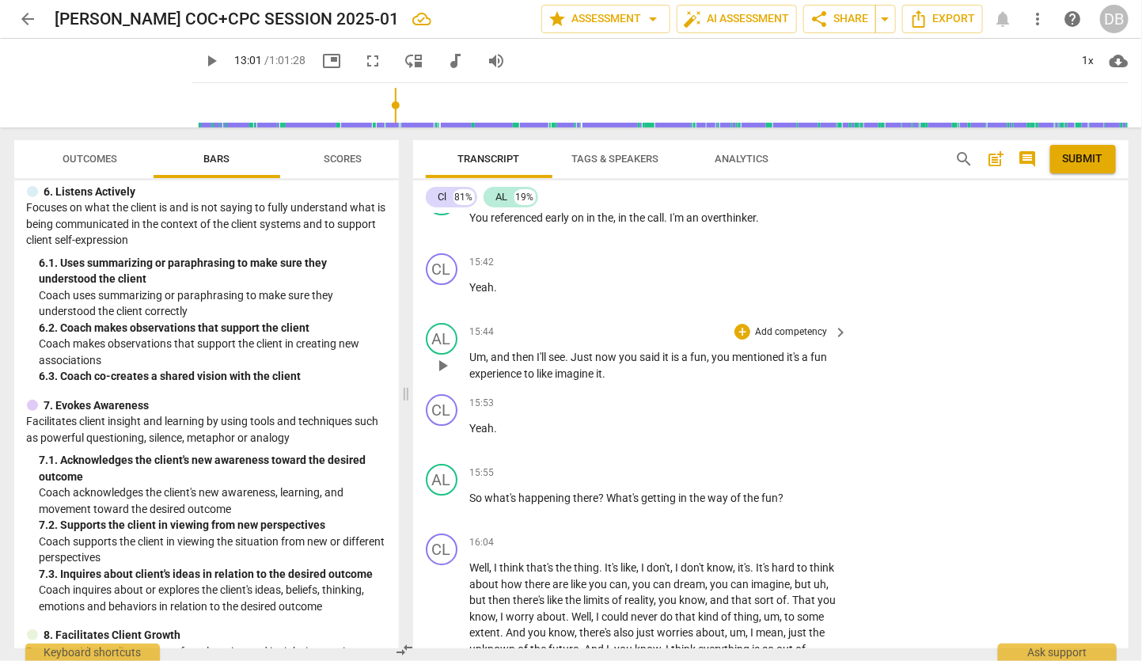
scroll to position [4568, 0]
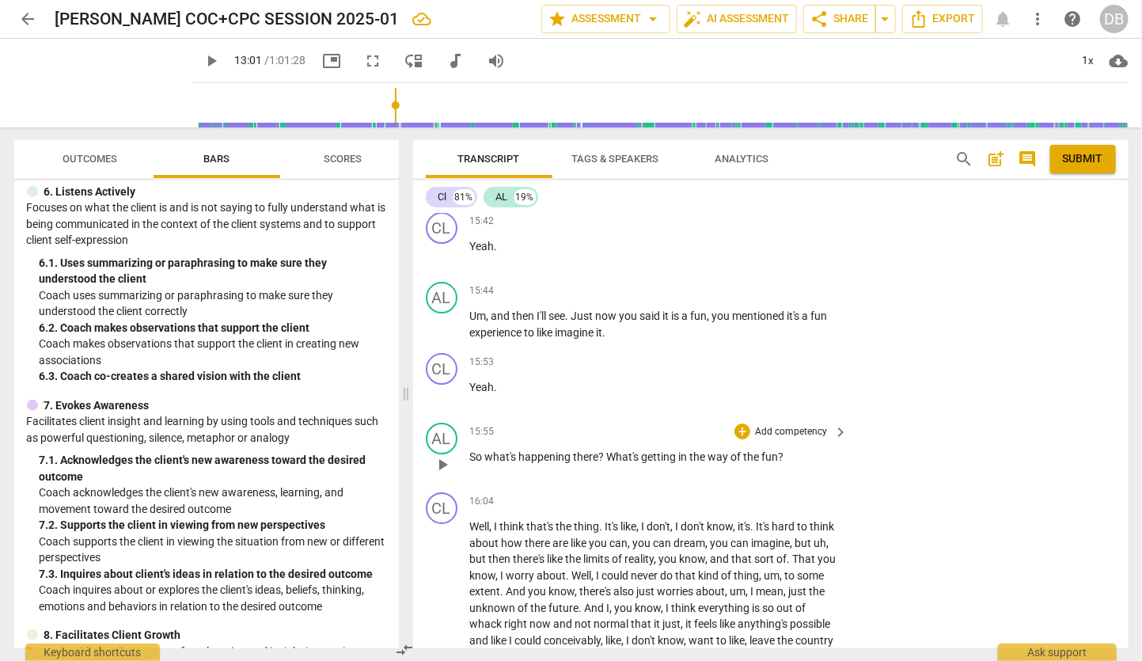
click at [799, 465] on p "So what's happening there ? What's getting in the way of the fun ?" at bounding box center [655, 457] width 370 height 17
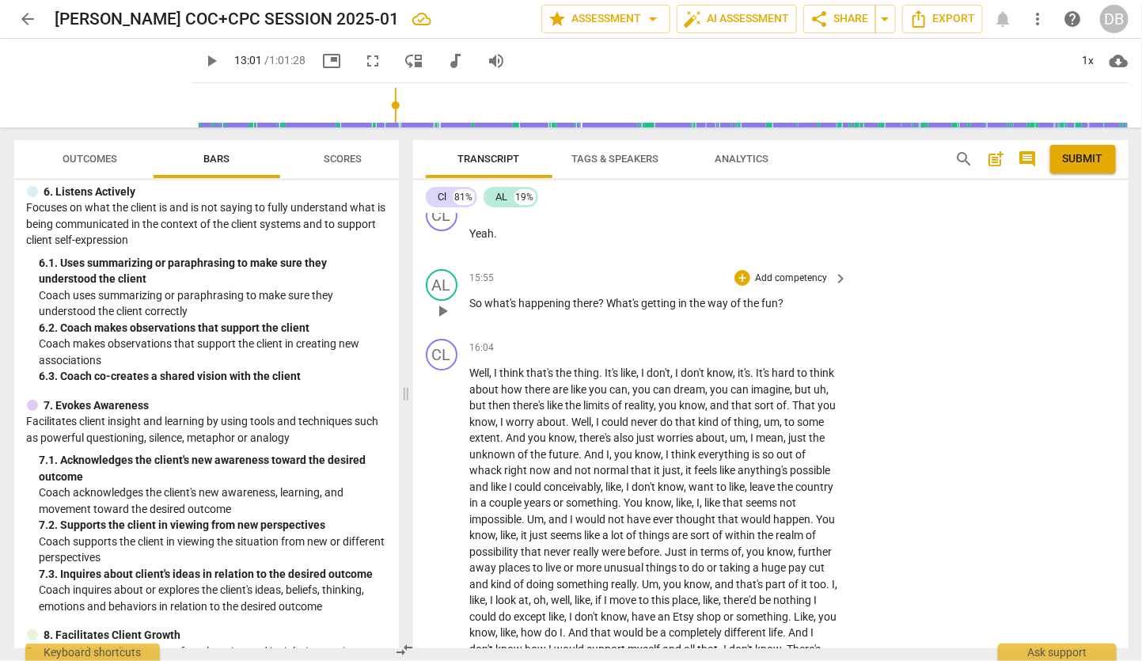
scroll to position [4745, 0]
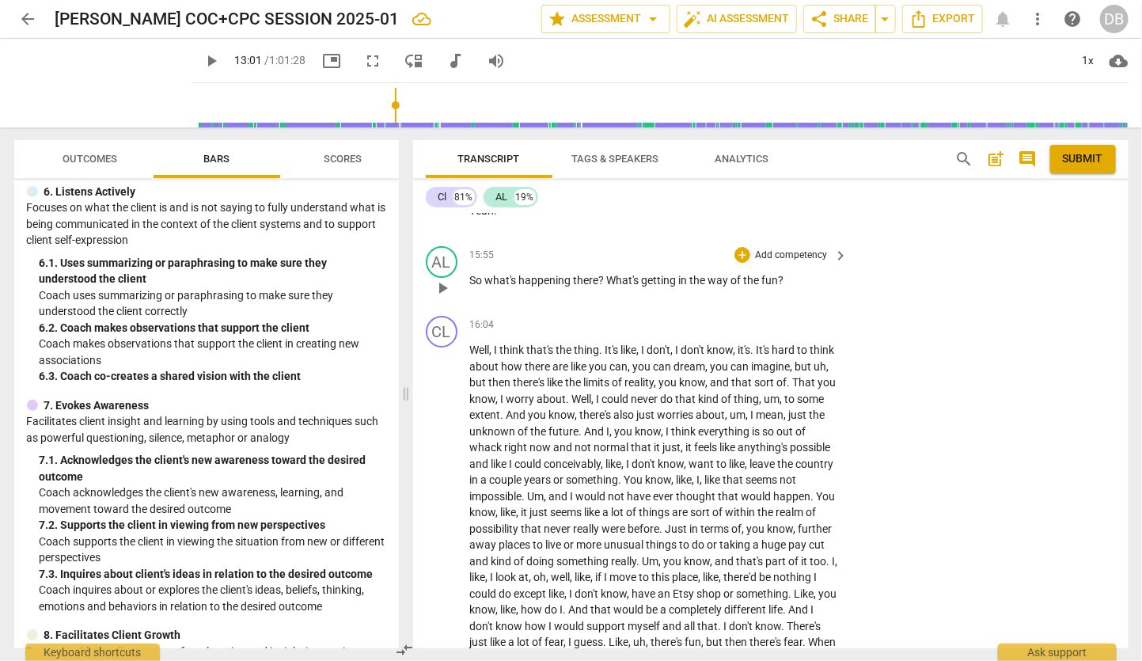
click at [791, 289] on p "So what's happening there ? What's getting in the way of the fun ?" at bounding box center [655, 280] width 370 height 17
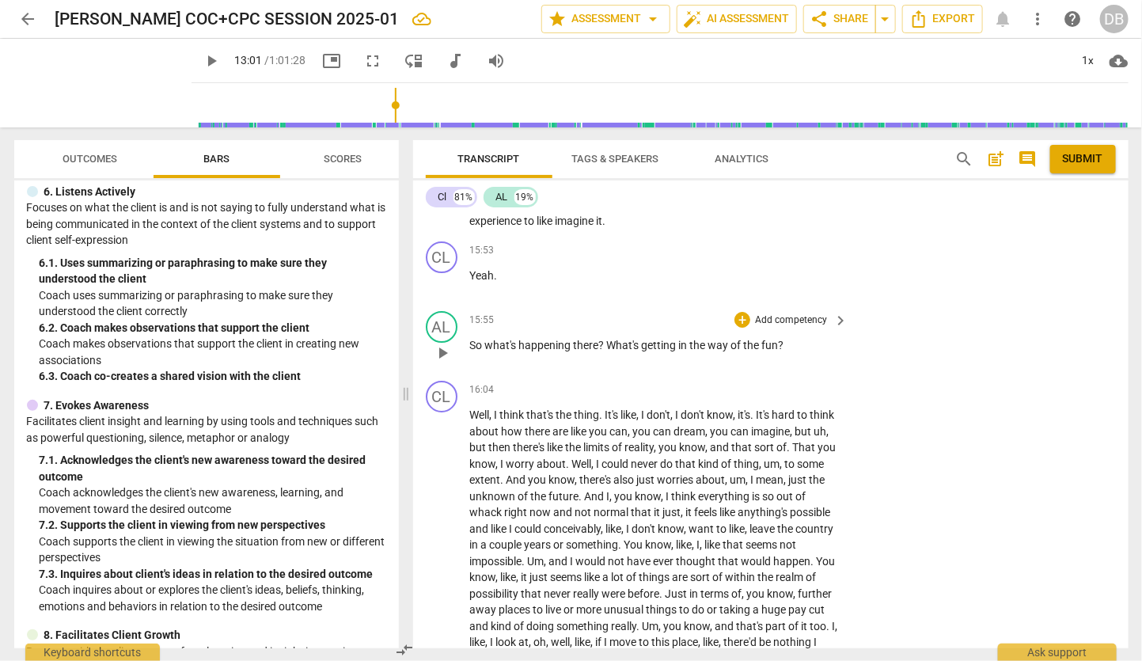
scroll to position [4568, 0]
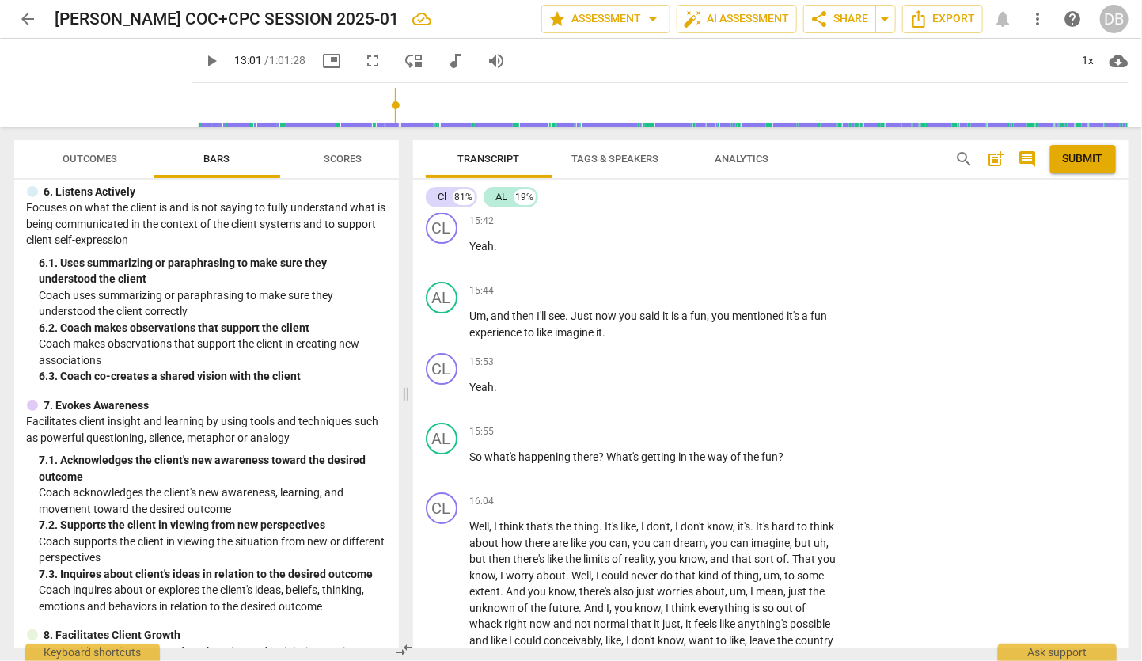
click at [784, 185] on p "You referenced early on in the , in the call . I'm an overthinker ." at bounding box center [655, 177] width 370 height 17
click at [801, 465] on p "So what's happening there ? What's getting in the way of the fun ?" at bounding box center [655, 457] width 370 height 17
click at [814, 439] on p "Add competency" at bounding box center [791, 432] width 75 height 14
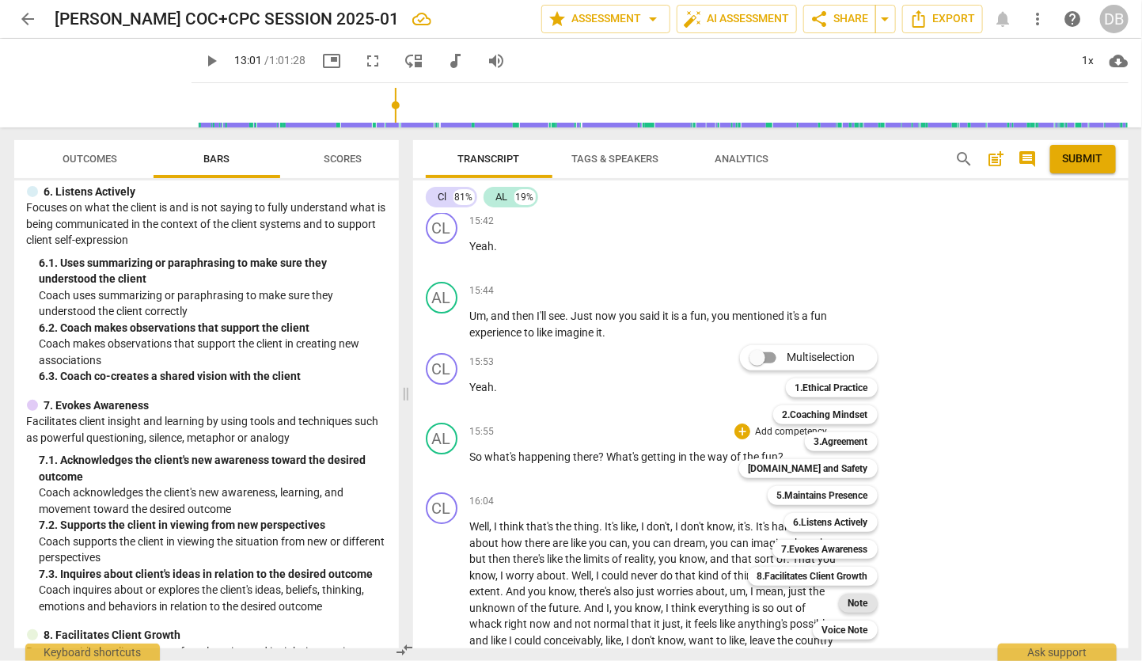
click at [861, 602] on b "Note" at bounding box center [858, 603] width 20 height 19
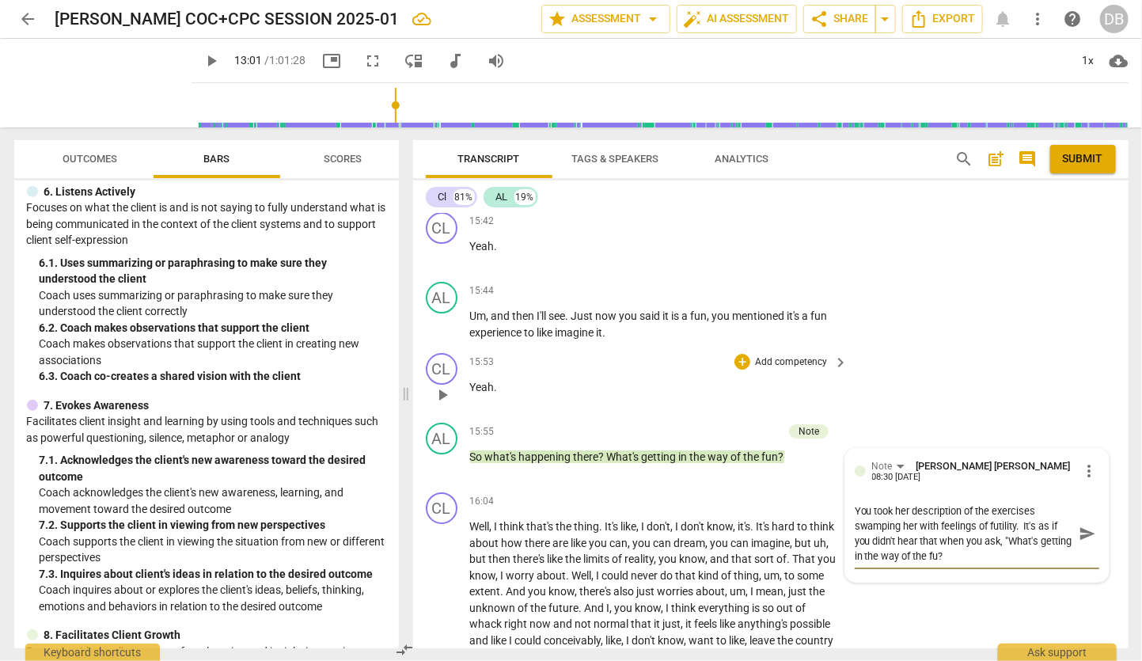
scroll to position [0, 0]
click at [967, 564] on textarea "You took her description of the exercises swamping her with feelings of futilit…" at bounding box center [964, 533] width 219 height 60
click at [970, 564] on textarea "You took her description of the exercises swamping her with feelings of futilit…" at bounding box center [964, 533] width 219 height 60
click at [1080, 542] on span "send" at bounding box center [1087, 533] width 17 height 17
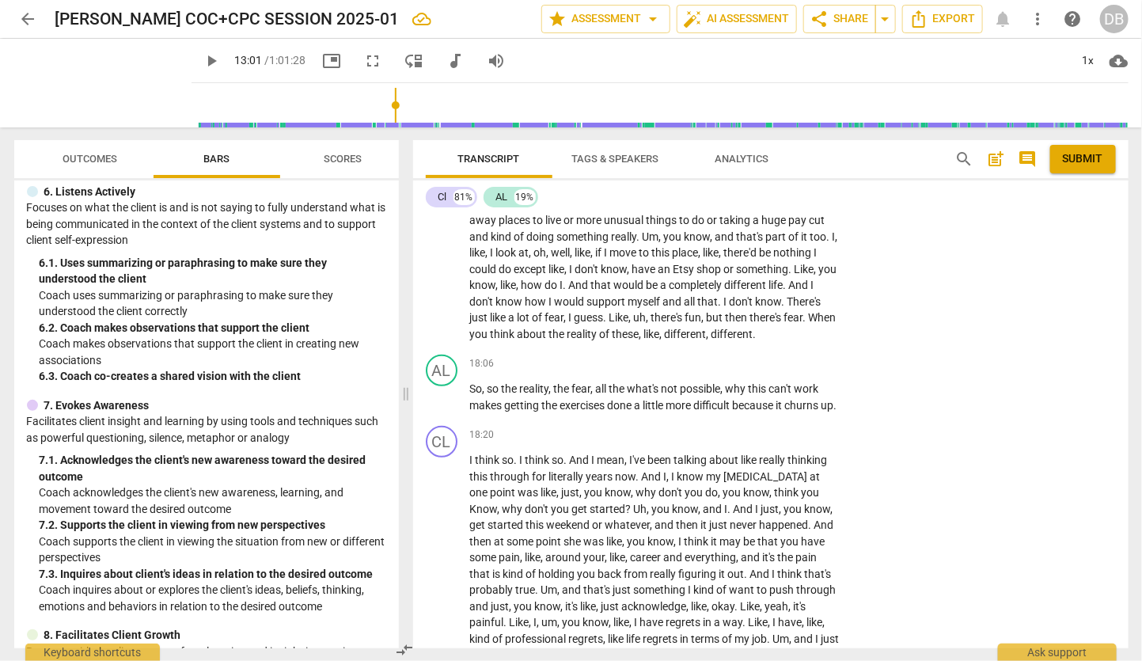
scroll to position [5096, 0]
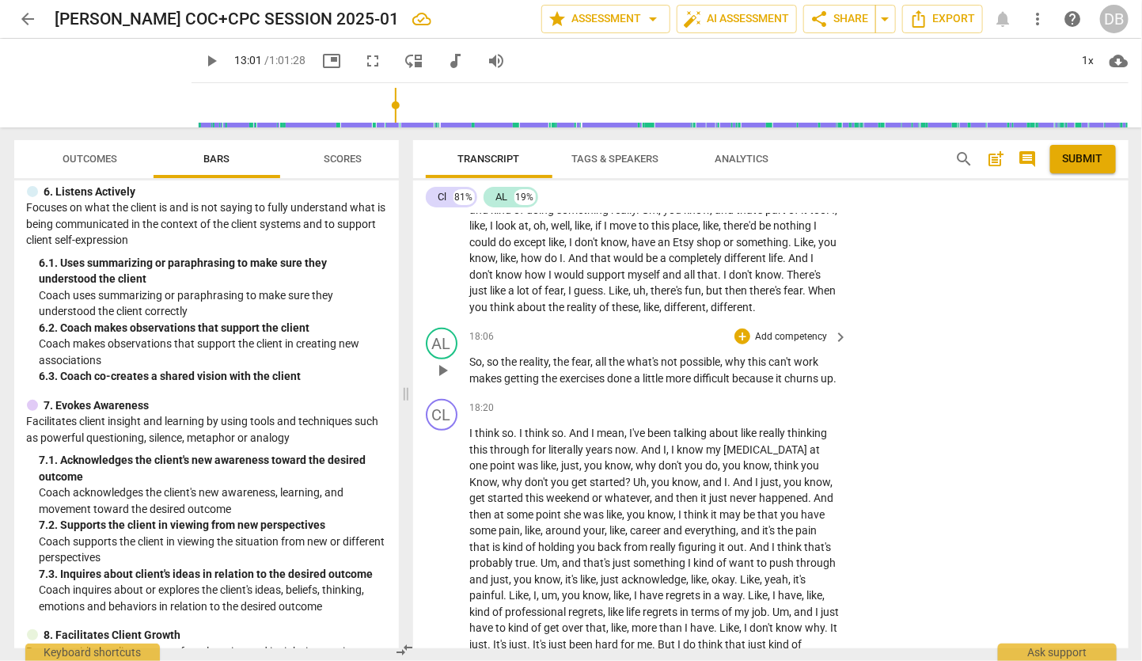
click at [655, 385] on span "little" at bounding box center [654, 378] width 23 height 13
click at [615, 386] on p "So , so the reality , the fear , all the what's not possible , why this can't w…" at bounding box center [655, 370] width 370 height 32
click at [741, 344] on div "+" at bounding box center [743, 336] width 16 height 16
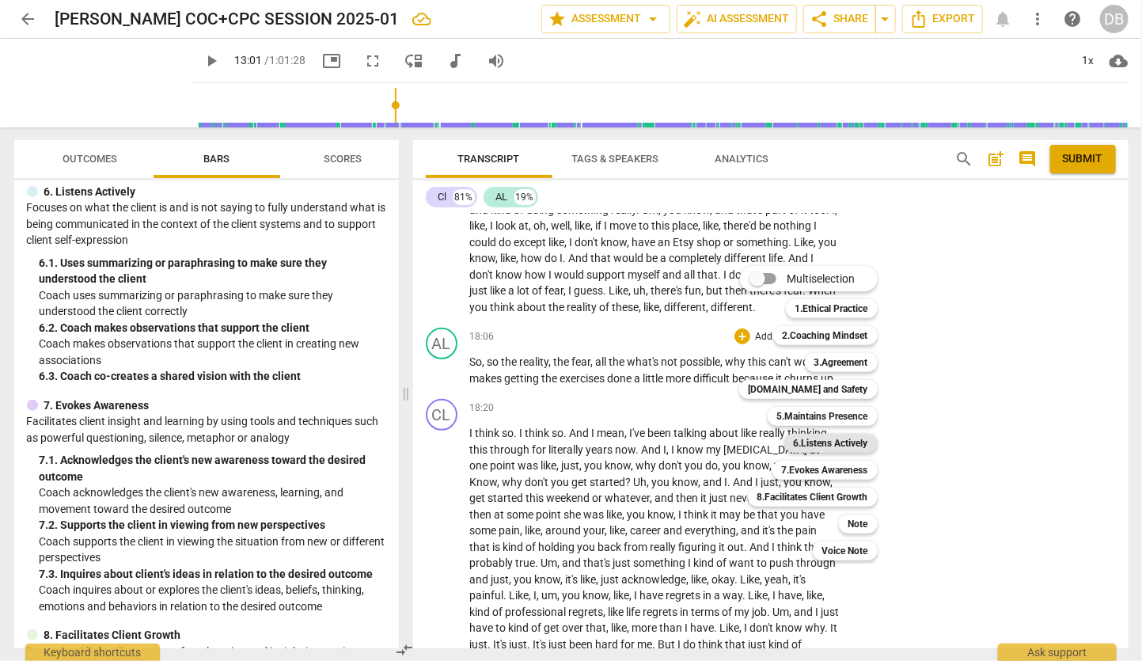
click at [829, 437] on b "6.Listens Actively" at bounding box center [831, 443] width 74 height 19
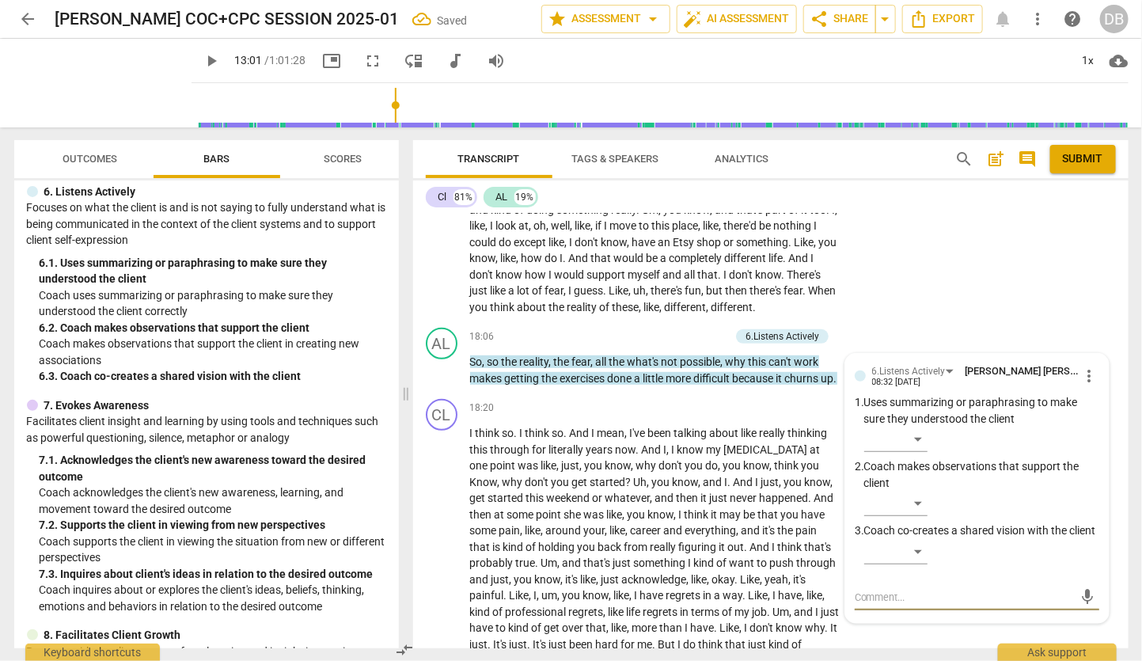
scroll to position [5356, 0]
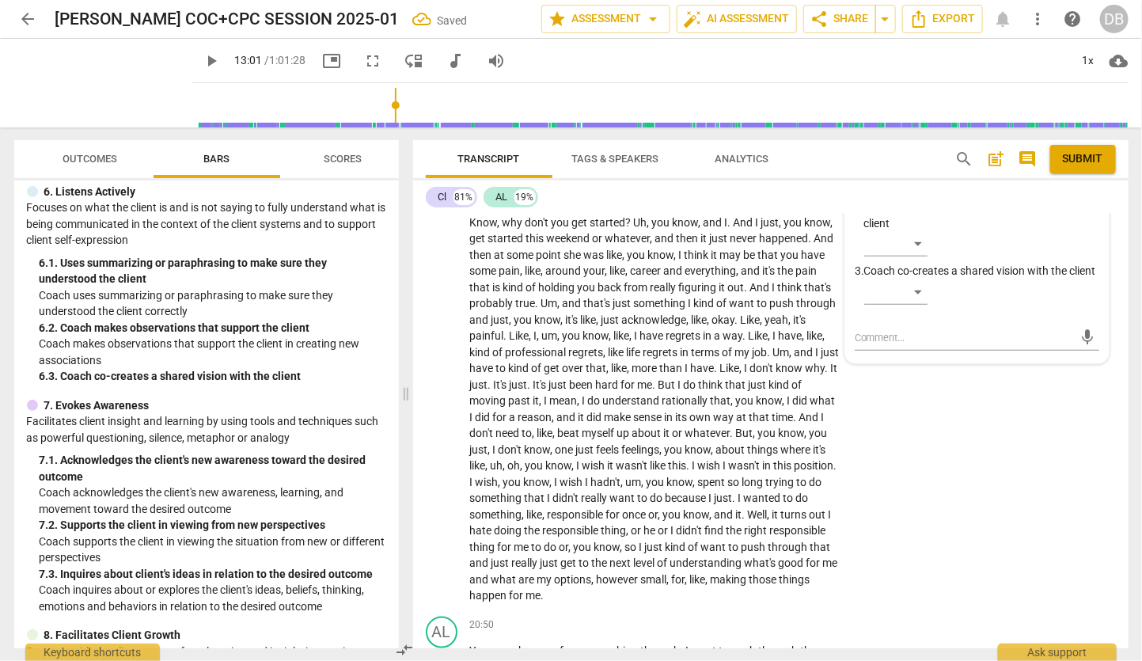
click at [921, 192] on div "​" at bounding box center [895, 179] width 63 height 25
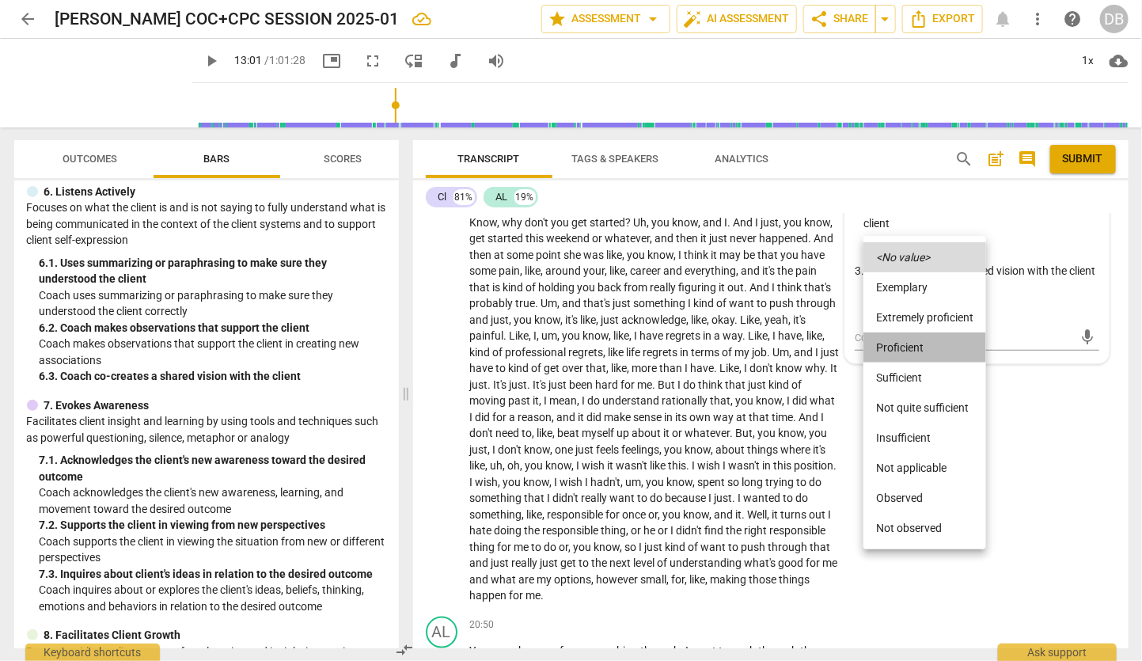
click at [905, 347] on li "Proficient" at bounding box center [925, 347] width 123 height 30
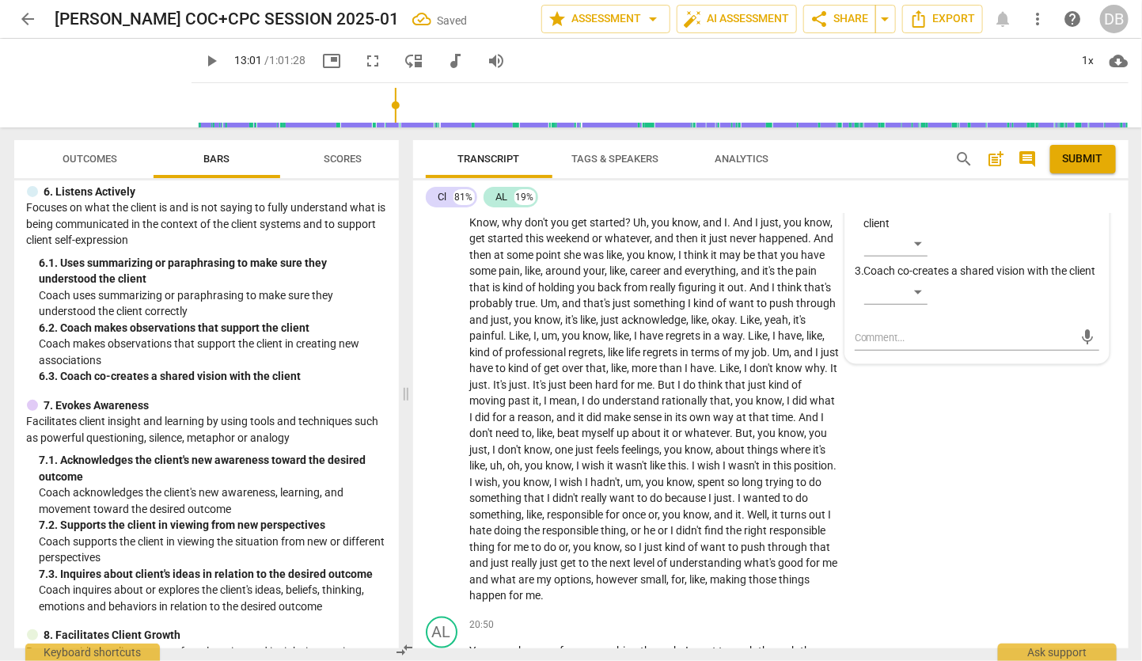
click at [848, 363] on div "6.Listens Actively [PERSON_NAME] [PERSON_NAME] 08:32 [DATE] more_vert 1. Uses s…" at bounding box center [977, 228] width 264 height 269
click at [855, 345] on textarea at bounding box center [964, 337] width 219 height 15
drag, startPoint x: 1082, startPoint y: 425, endPoint x: 811, endPoint y: 483, distance: 276.8
click at [1080, 346] on span "send" at bounding box center [1087, 336] width 17 height 17
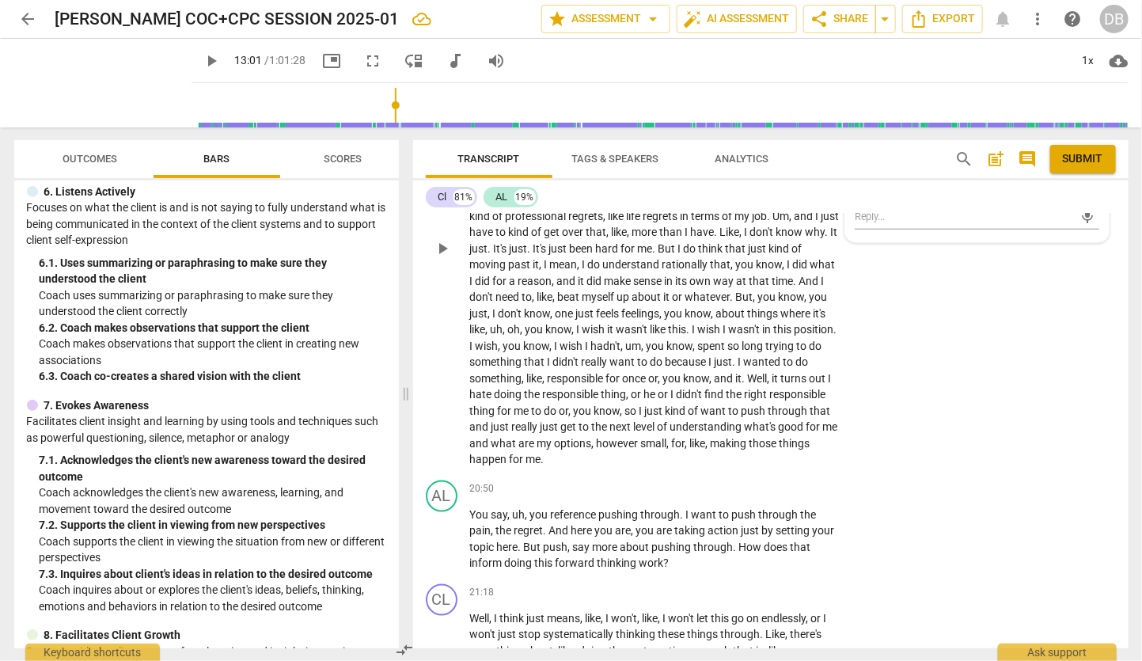
scroll to position [5532, 0]
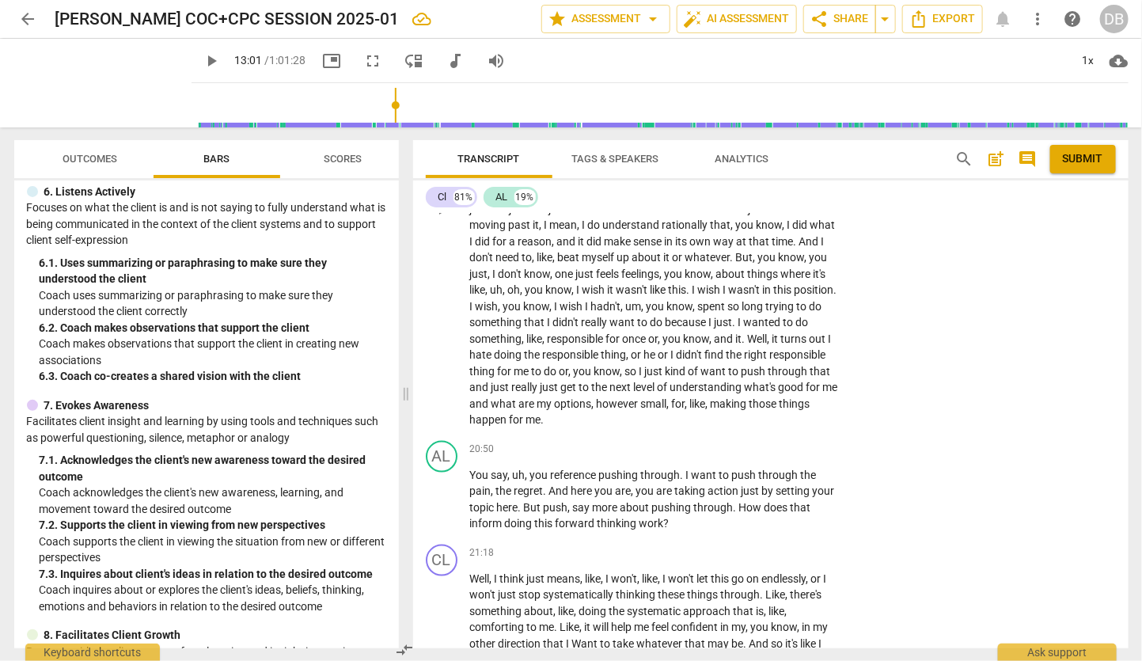
click at [662, 428] on p "I think so . I think so . And I mean , I've been talking about like really thin…" at bounding box center [655, 209] width 370 height 438
click at [735, 428] on p "I think so . I think so . And I mean , I've been talking about like really thin…" at bounding box center [655, 209] width 370 height 438
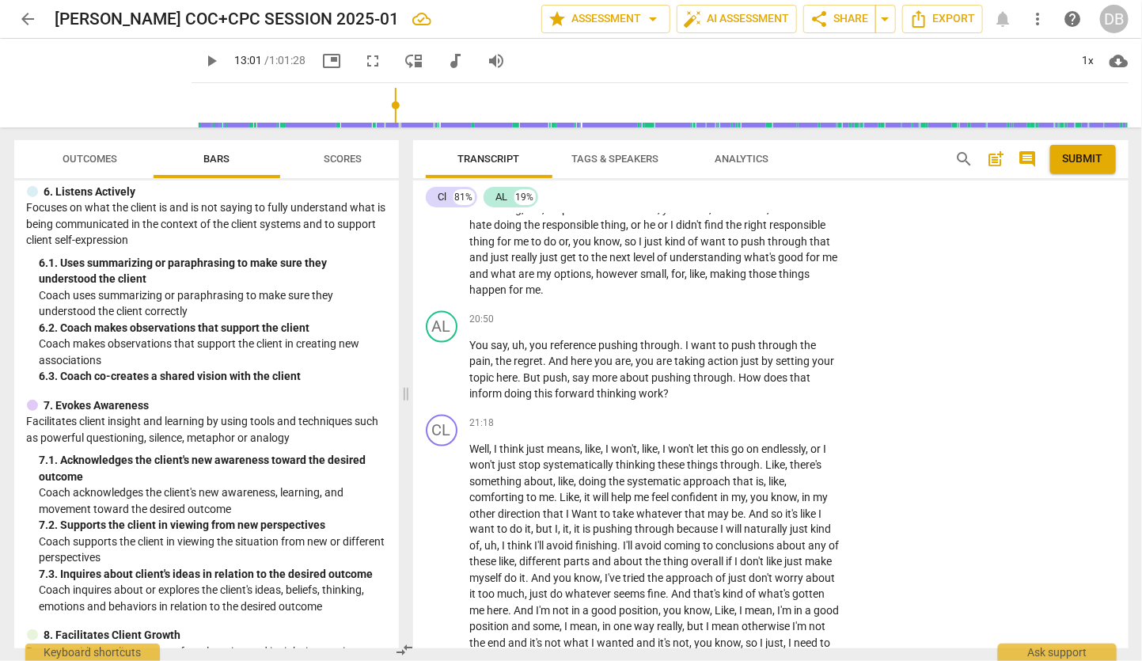
scroll to position [5707, 0]
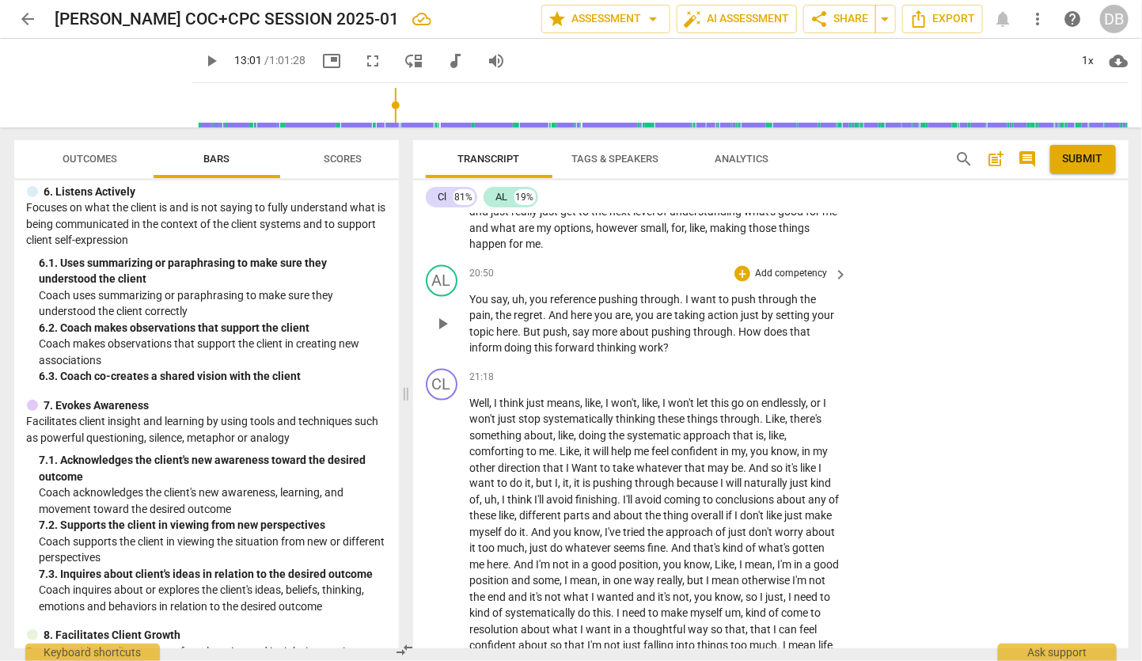
click at [699, 356] on p "You say , uh , you reference pushing through . I want to push through the pain …" at bounding box center [655, 323] width 370 height 65
click at [705, 356] on p "You say , uh , you reference pushing through . I want to push through the pain …" at bounding box center [655, 323] width 370 height 65
click at [721, 356] on p "You say , uh , you reference pushing through . I want to push through the pain …" at bounding box center [655, 323] width 370 height 65
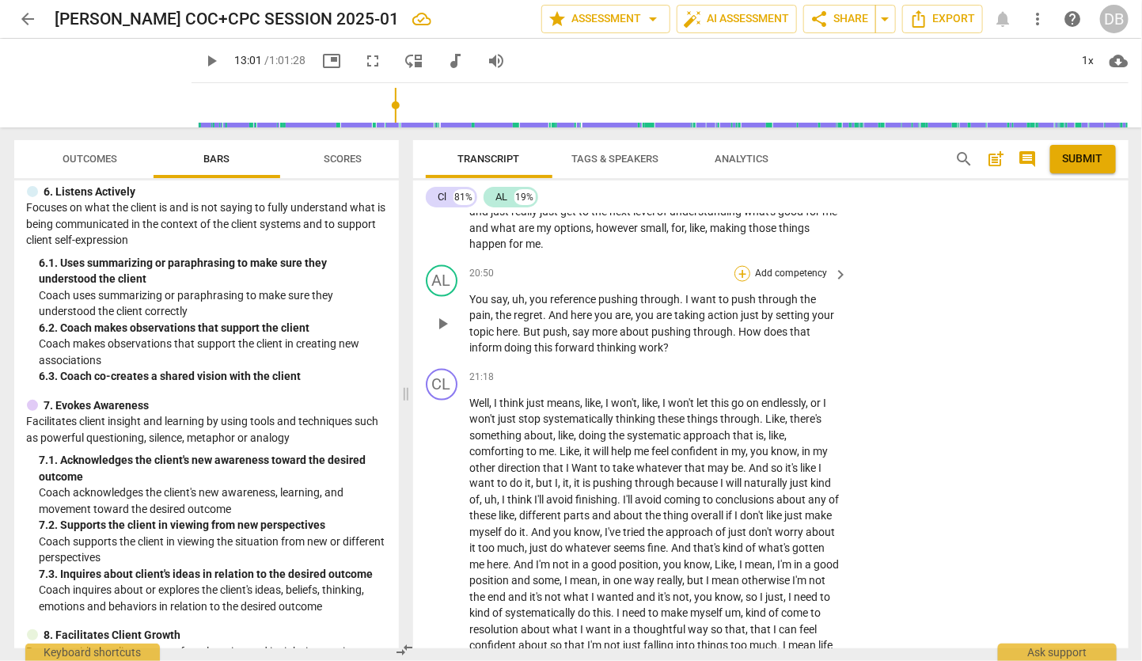
click at [743, 282] on div "+" at bounding box center [743, 274] width 16 height 16
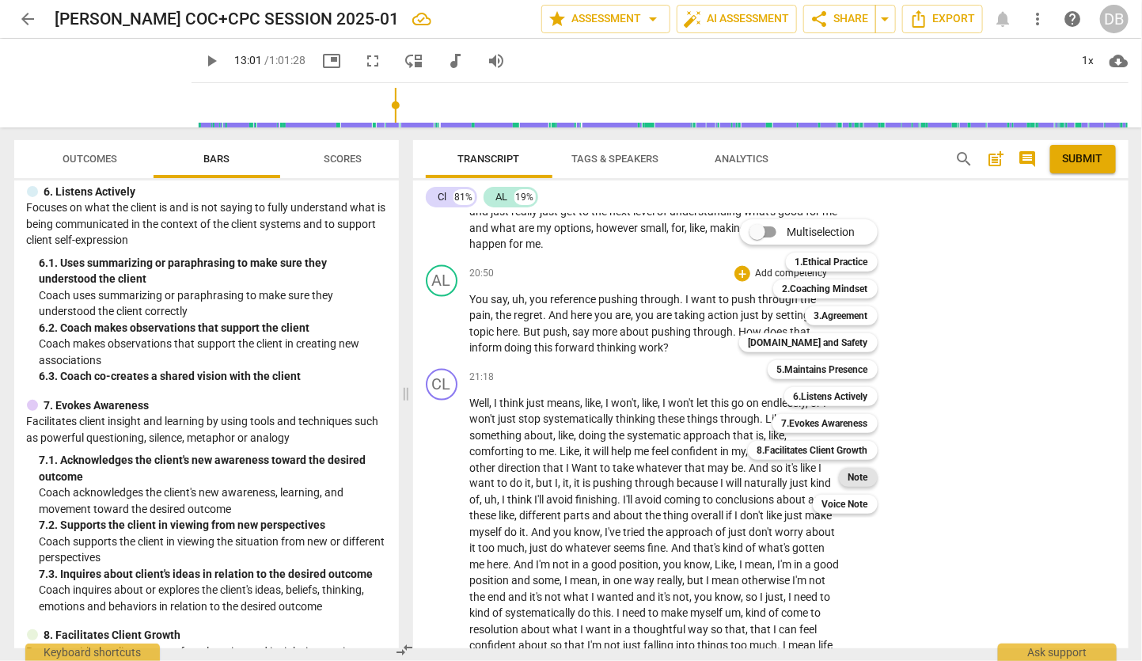
click at [856, 473] on b "Note" at bounding box center [858, 477] width 20 height 19
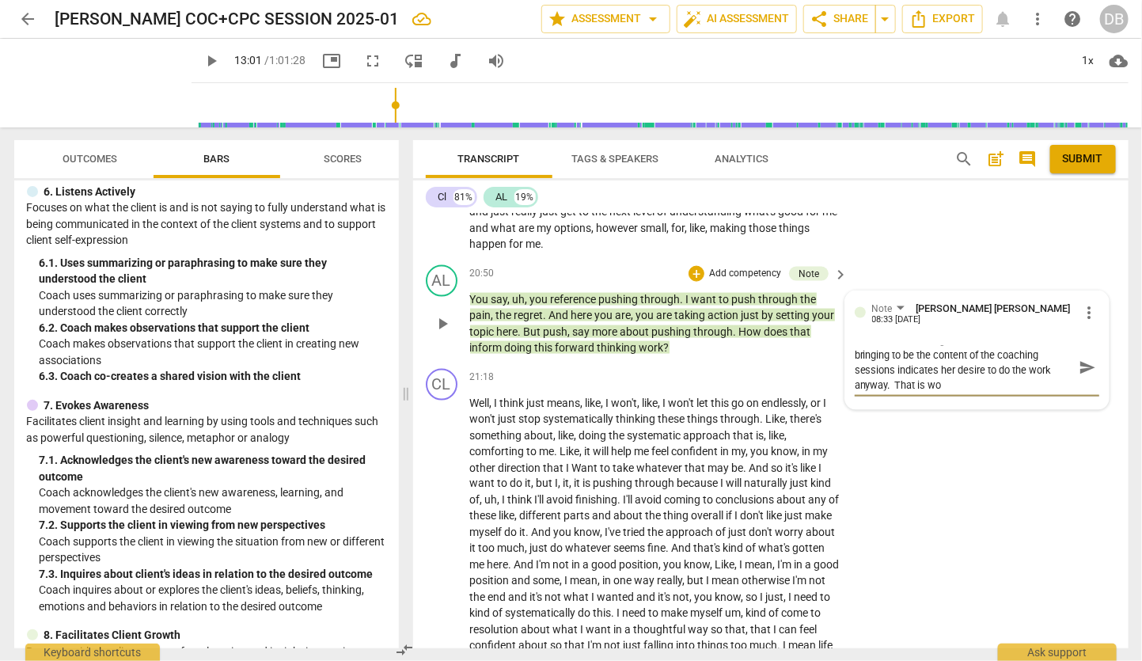
scroll to position [0, 0]
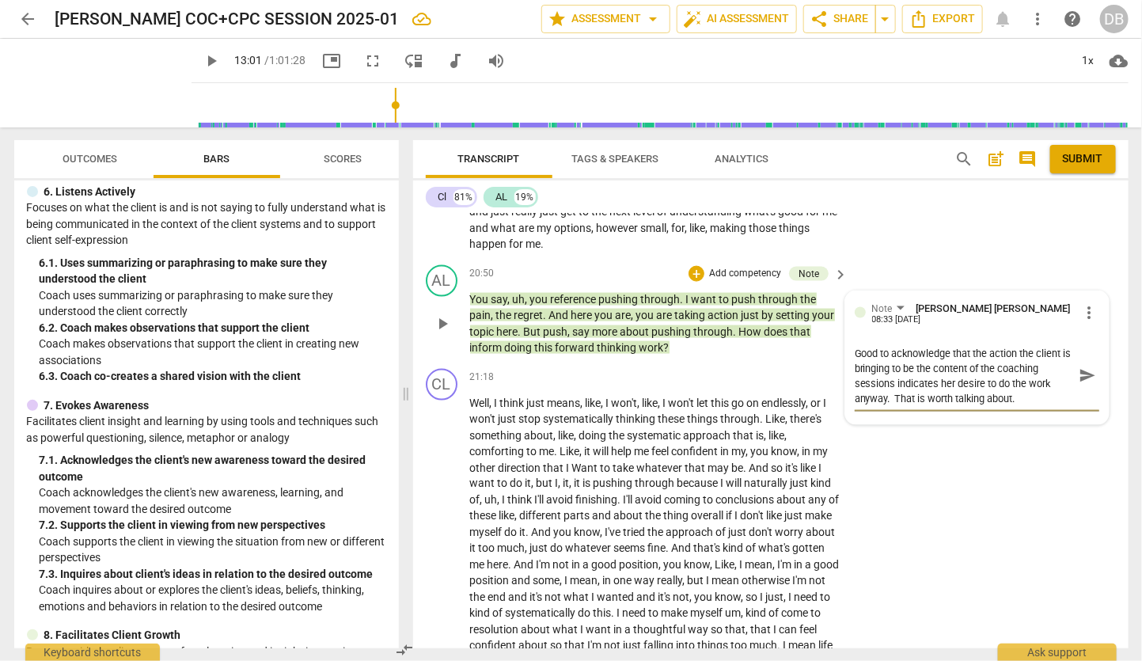
click at [1031, 406] on textarea "Good to acknowledge that the action the client is bringing to be the content of…" at bounding box center [964, 376] width 219 height 60
click at [691, 356] on p "You say , uh , you reference pushing through . I want to push through the pain …" at bounding box center [655, 323] width 370 height 65
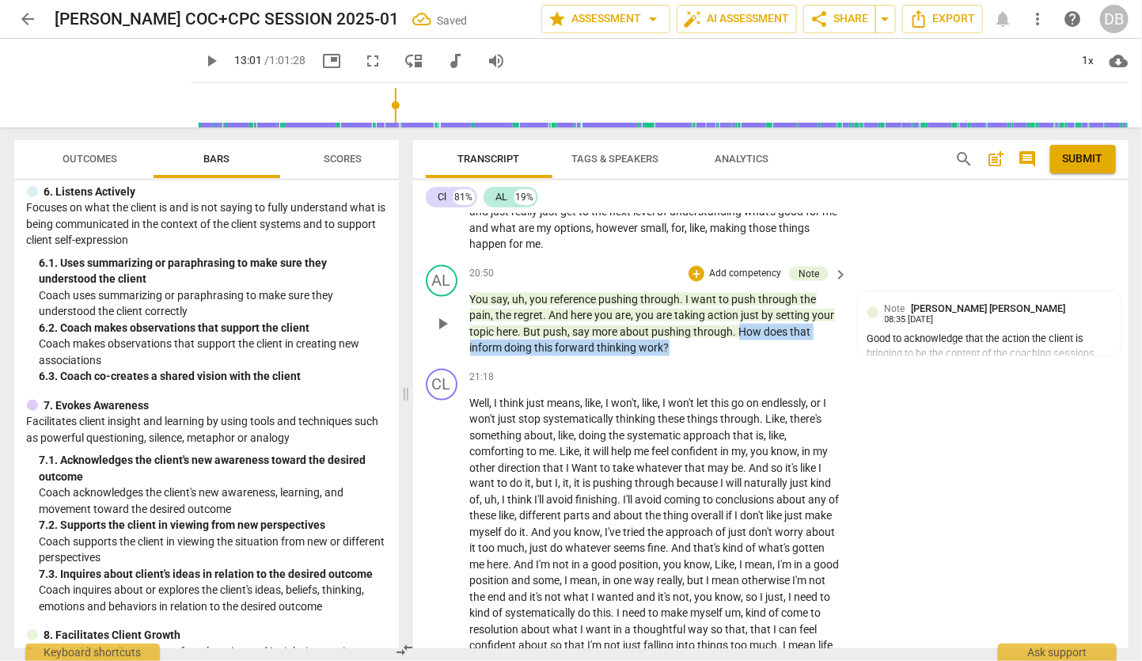
drag, startPoint x: 740, startPoint y: 420, endPoint x: 769, endPoint y: 443, distance: 37.2
click at [769, 356] on p "You say , uh , you reference pushing through . I want to push through the pain …" at bounding box center [655, 323] width 370 height 65
click at [733, 281] on p "Add competency" at bounding box center [745, 274] width 75 height 14
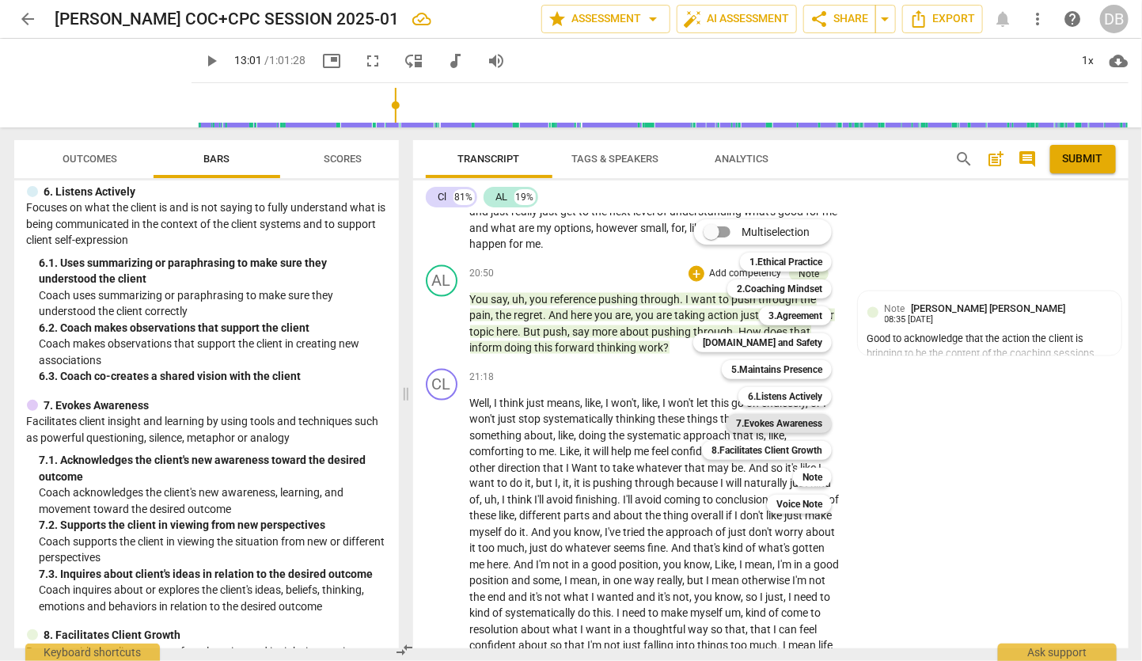
click at [787, 419] on b "7.Evokes Awareness" at bounding box center [779, 423] width 86 height 19
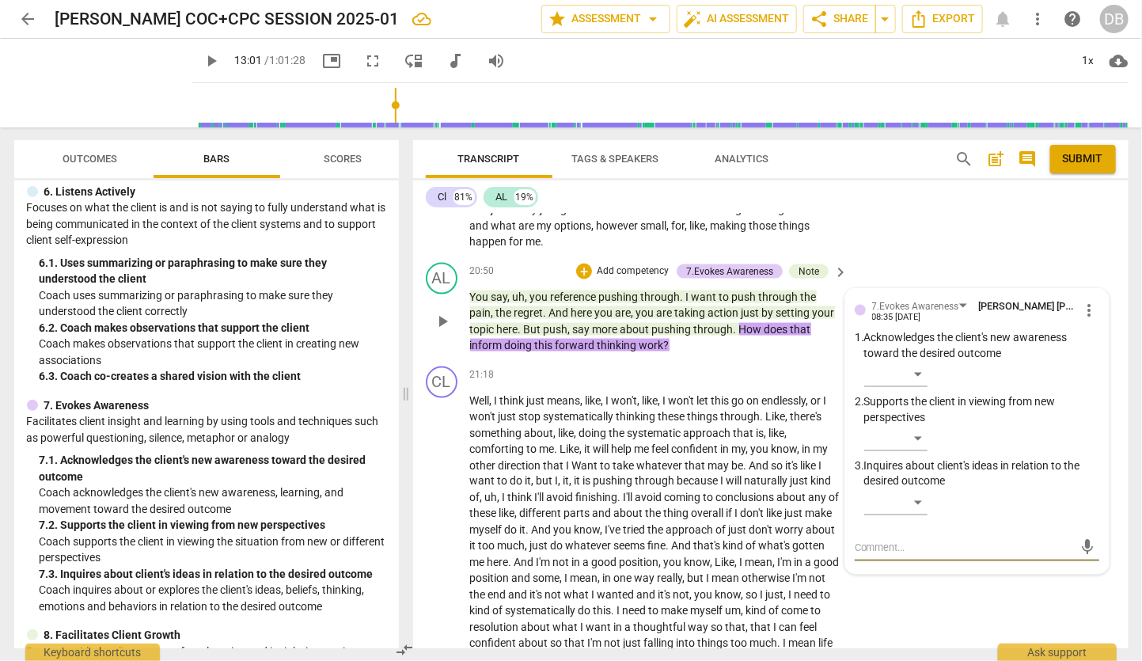
scroll to position [5798, 0]
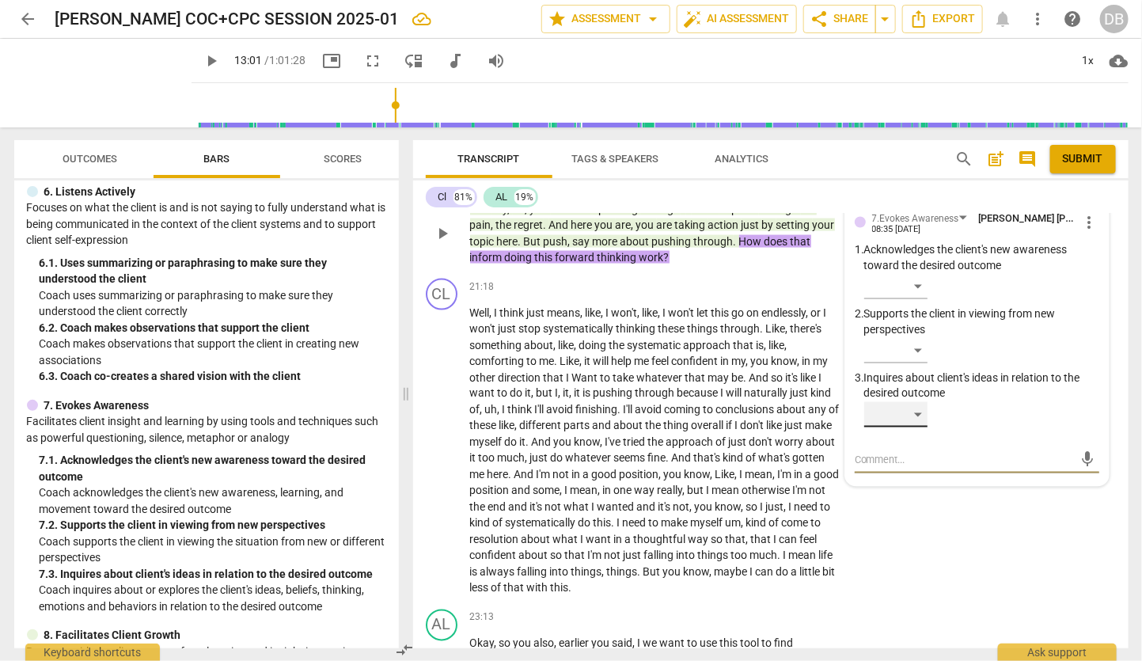
click at [916, 427] on div "​" at bounding box center [895, 414] width 63 height 25
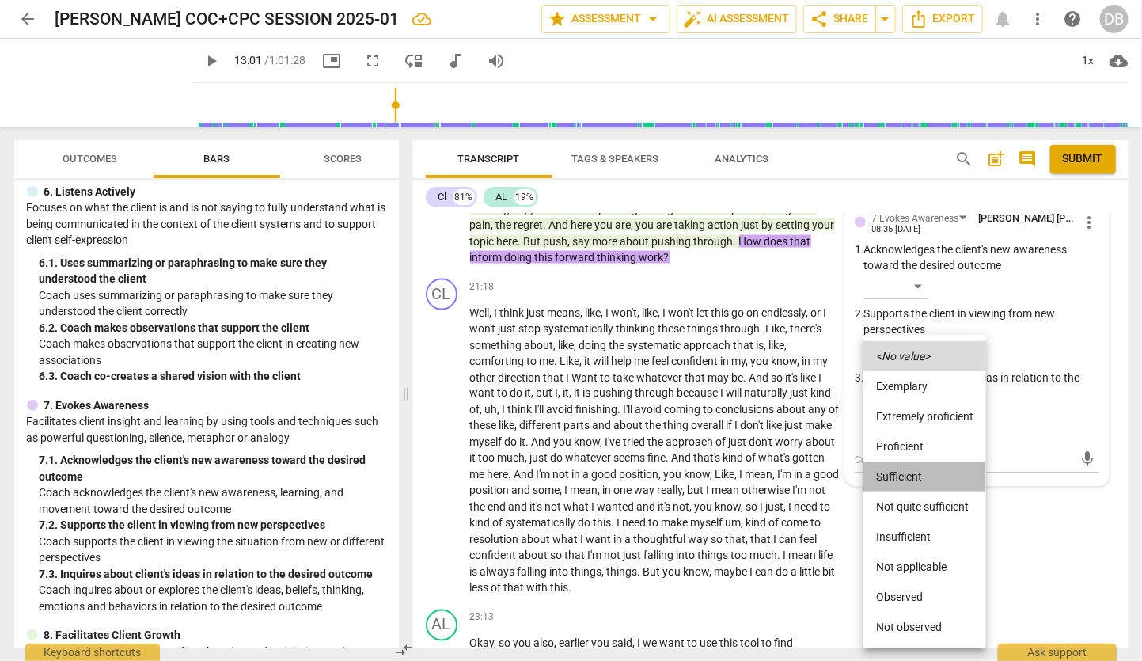
click at [901, 470] on li "Sufficient" at bounding box center [925, 476] width 123 height 30
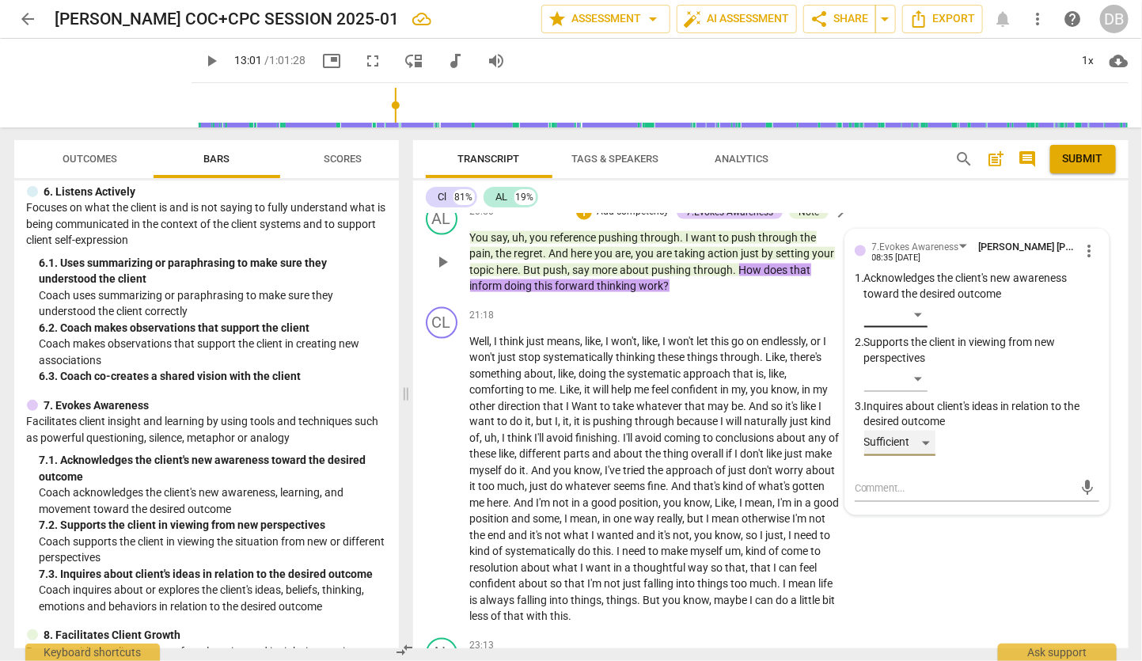
scroll to position [5710, 0]
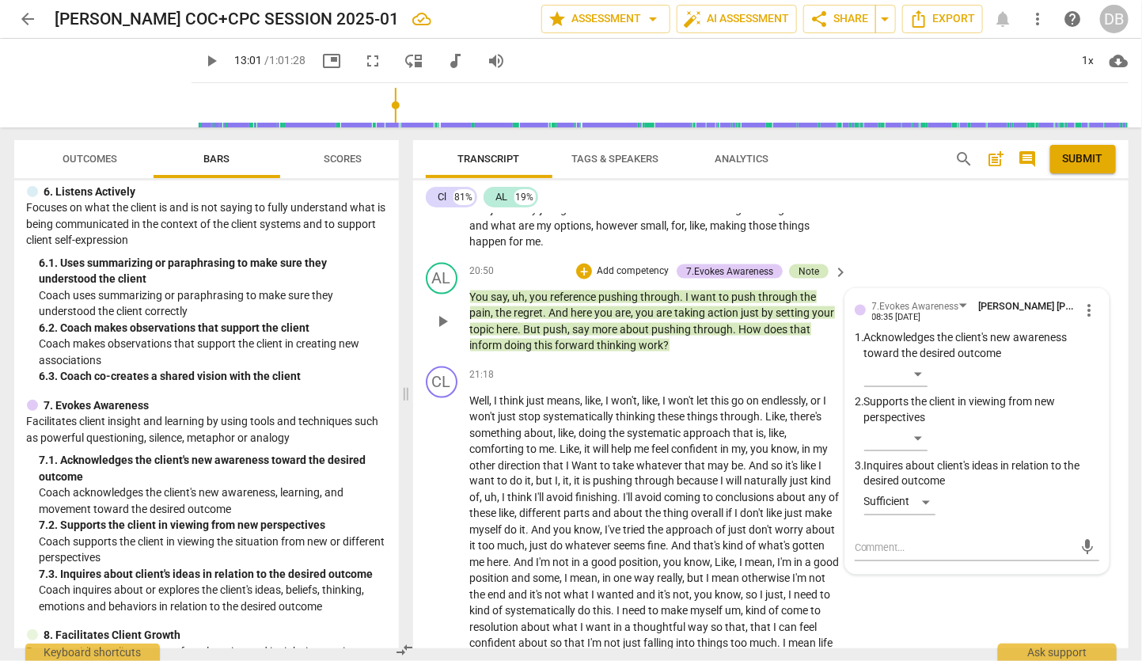
click at [804, 279] on div "Note" at bounding box center [809, 271] width 21 height 14
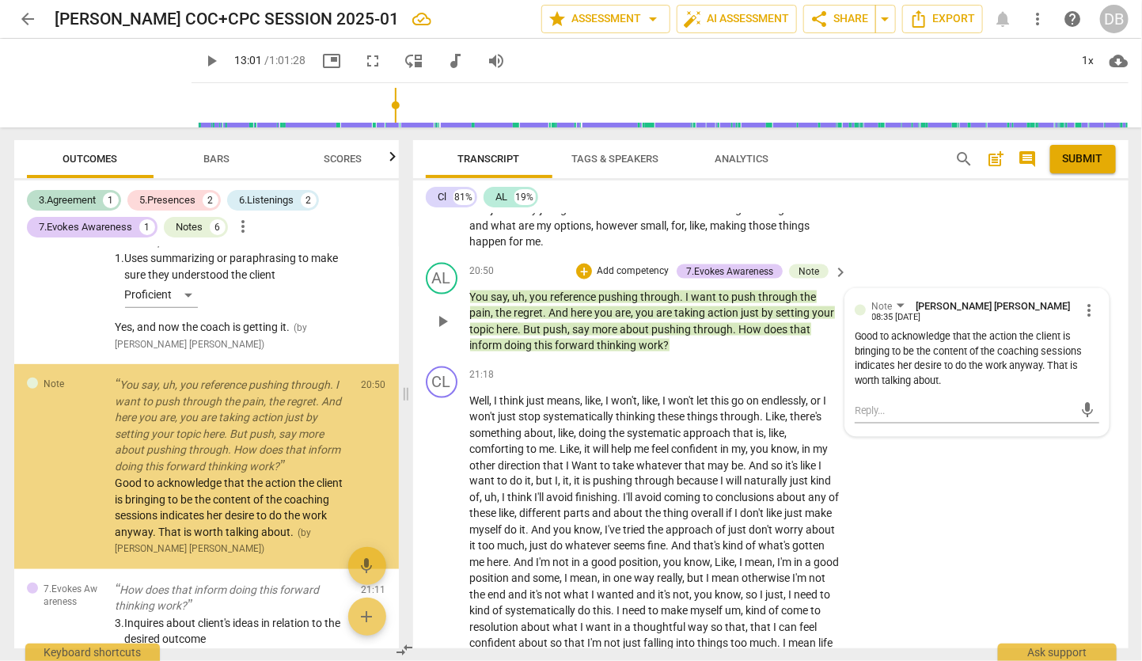
scroll to position [2697, 0]
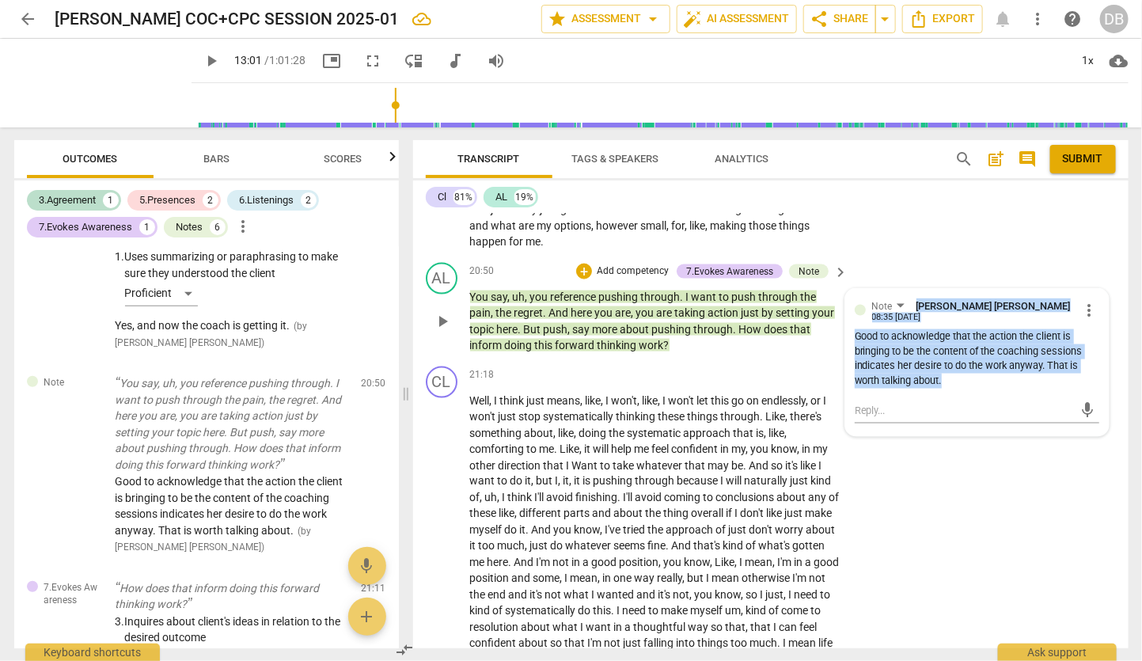
drag, startPoint x: 948, startPoint y: 469, endPoint x: 837, endPoint y: 426, distance: 119.1
click at [837, 360] on div "AL play_arrow pause 20:50 + Add competency 7.Evokes Awareness Note keyboard_arr…" at bounding box center [771, 308] width 716 height 104
copy div "Note [PERSON_NAME] [PERSON_NAME] 08:35 [DATE] more_vert Good to acknowledge tha…"
click at [721, 279] on div "7.Evokes Awareness" at bounding box center [729, 271] width 87 height 14
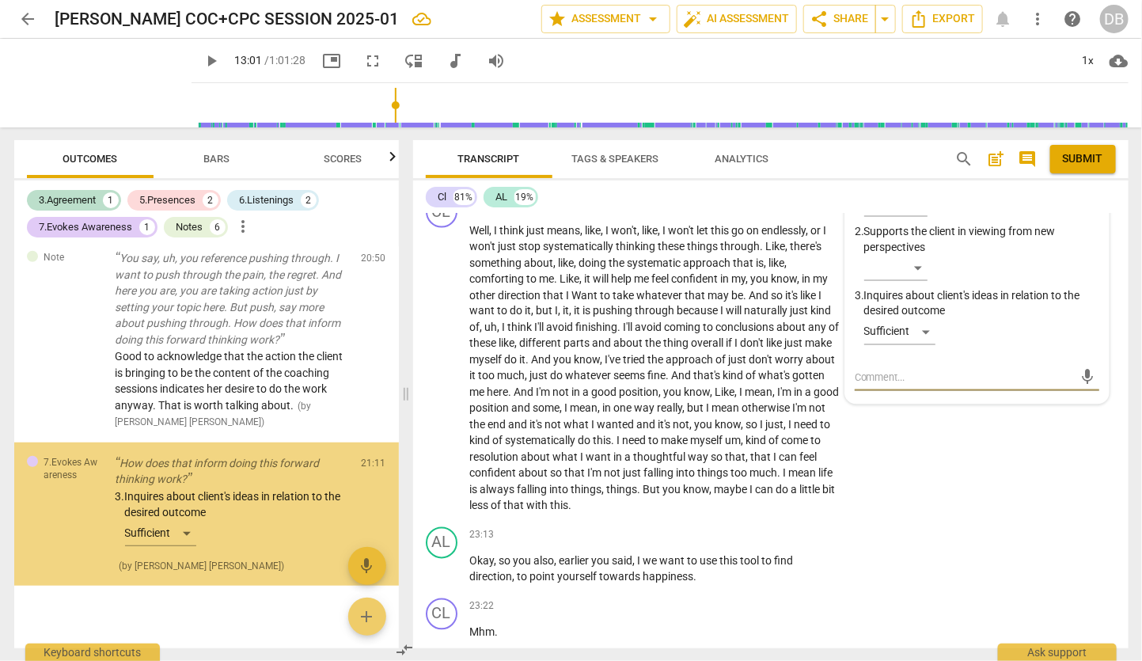
scroll to position [5886, 0]
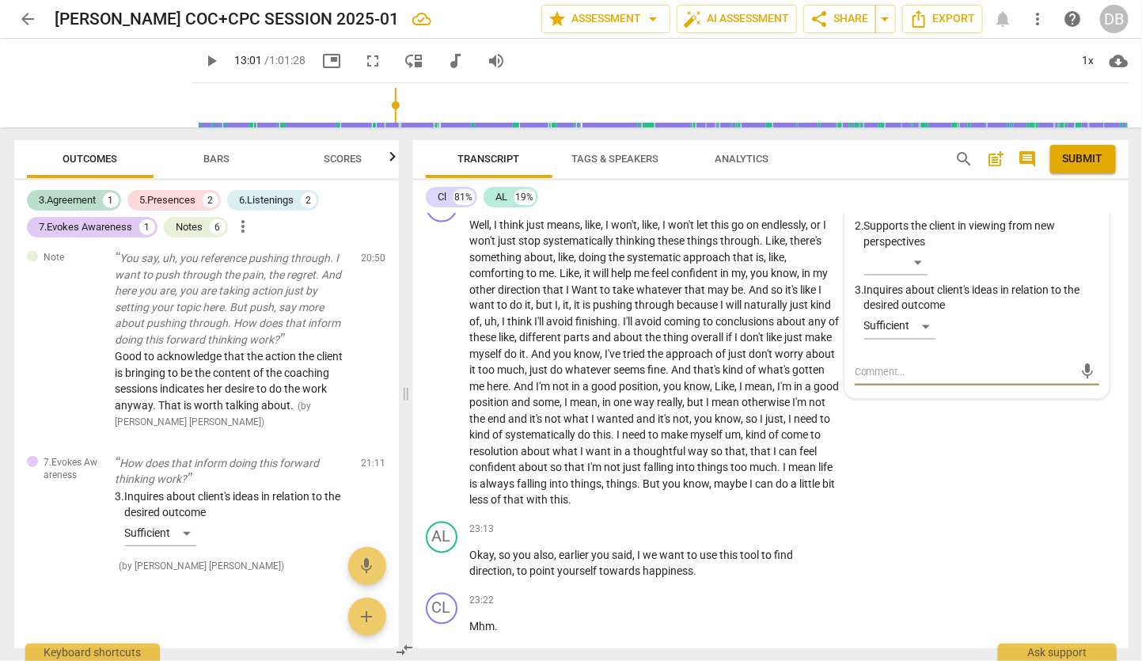
click at [898, 380] on textarea at bounding box center [964, 372] width 219 height 15
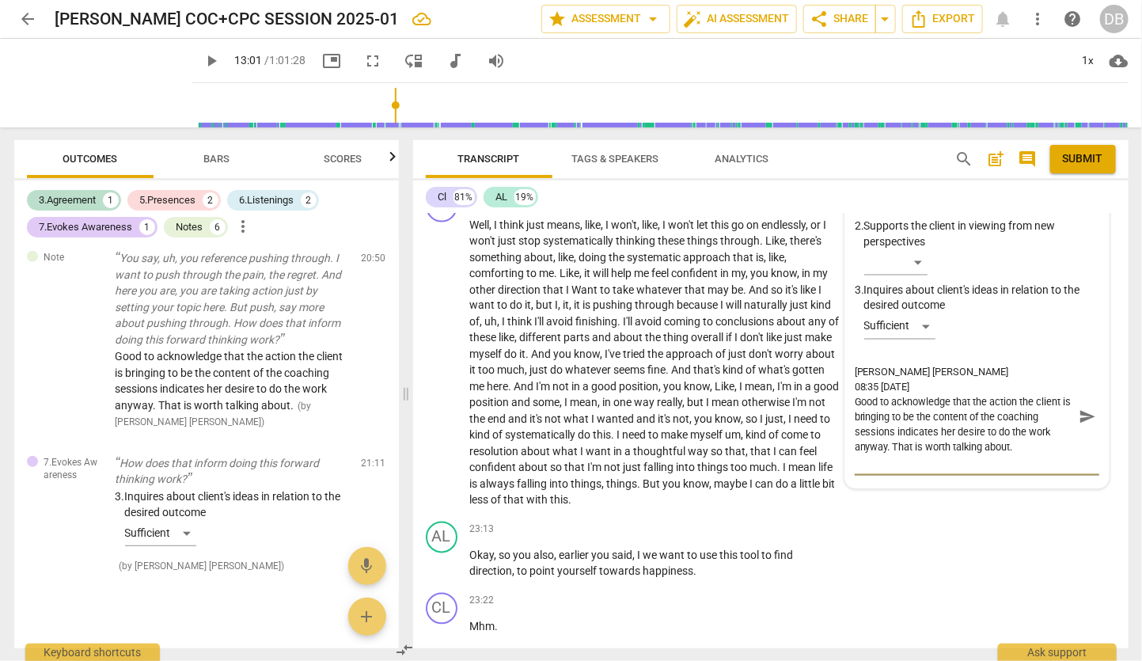
click at [932, 470] on textarea "[PERSON_NAME] [PERSON_NAME] 08:35 [DATE] Good to acknowledge that the action th…" at bounding box center [964, 417] width 219 height 105
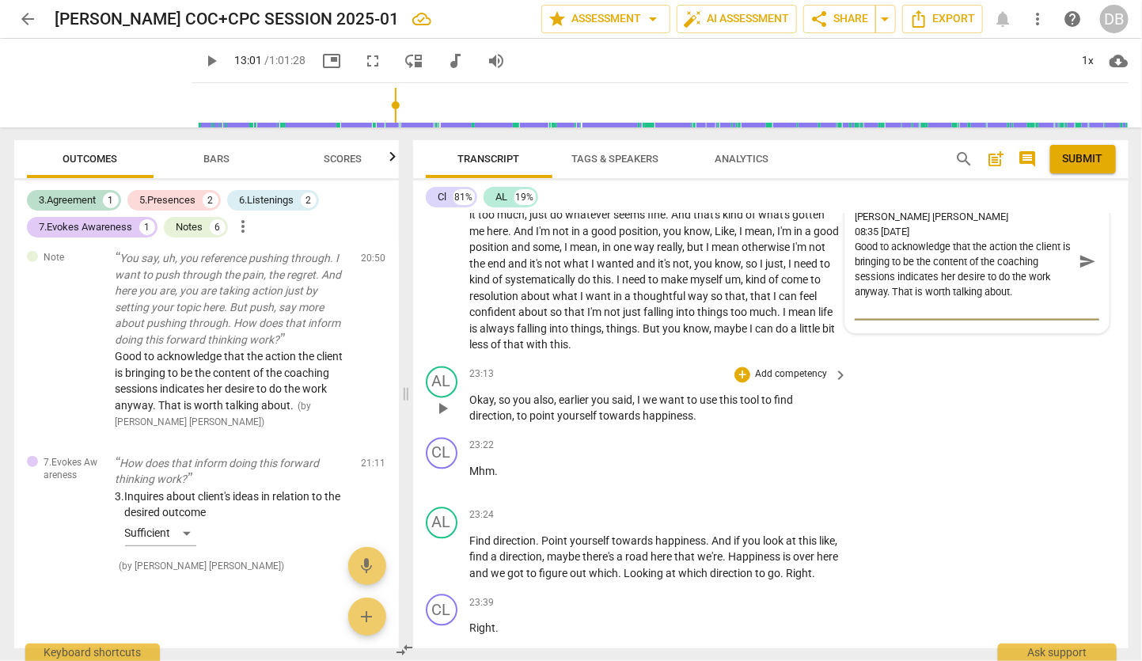
scroll to position [6061, 0]
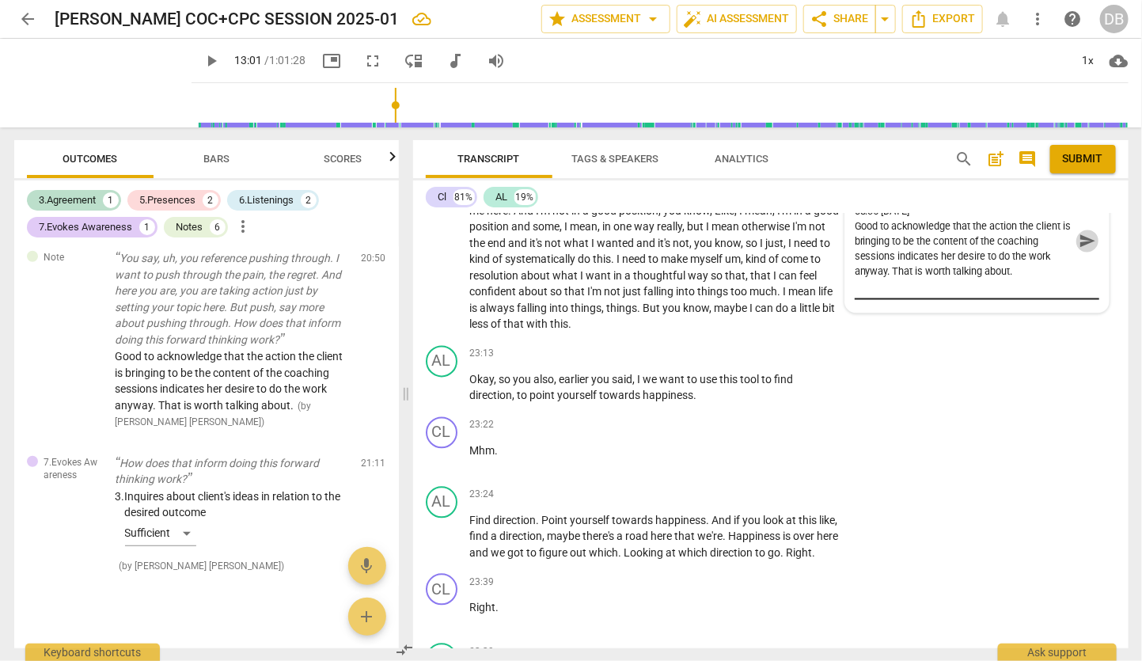
click at [1082, 250] on span "send" at bounding box center [1087, 241] width 17 height 17
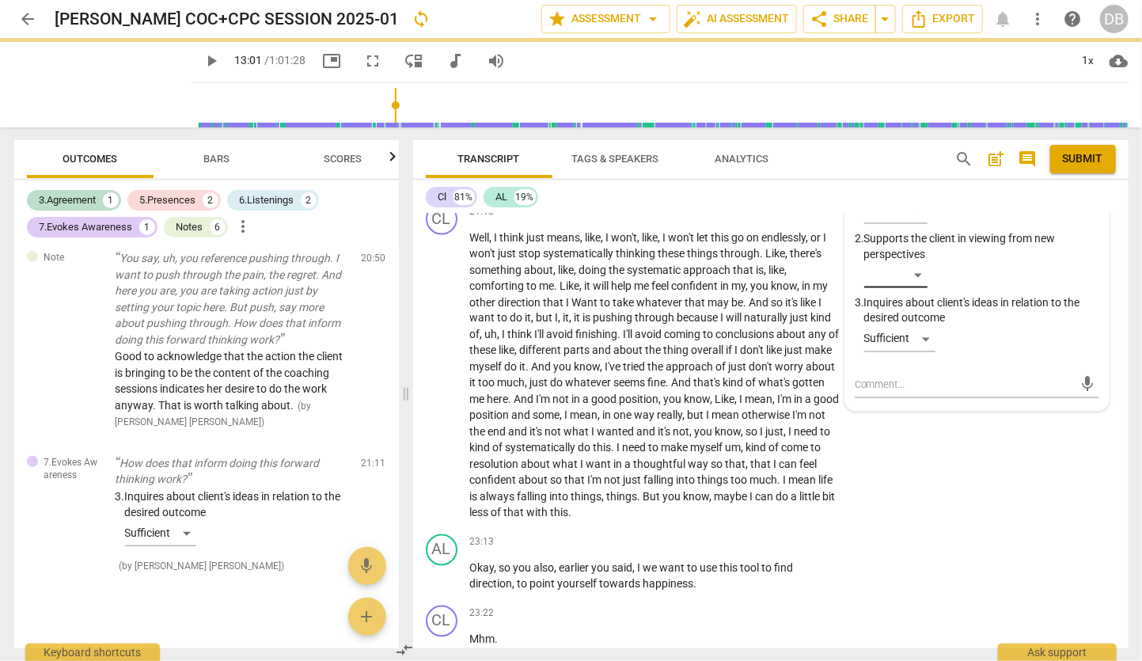
scroll to position [5798, 0]
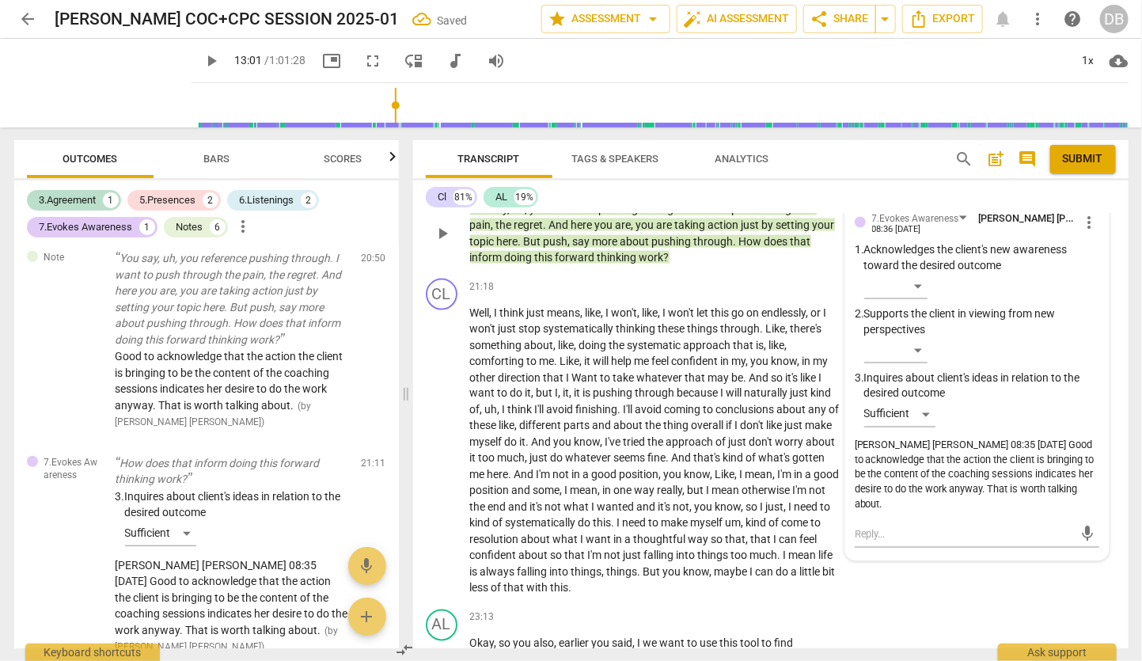
click at [808, 191] on div "Note" at bounding box center [809, 184] width 21 height 14
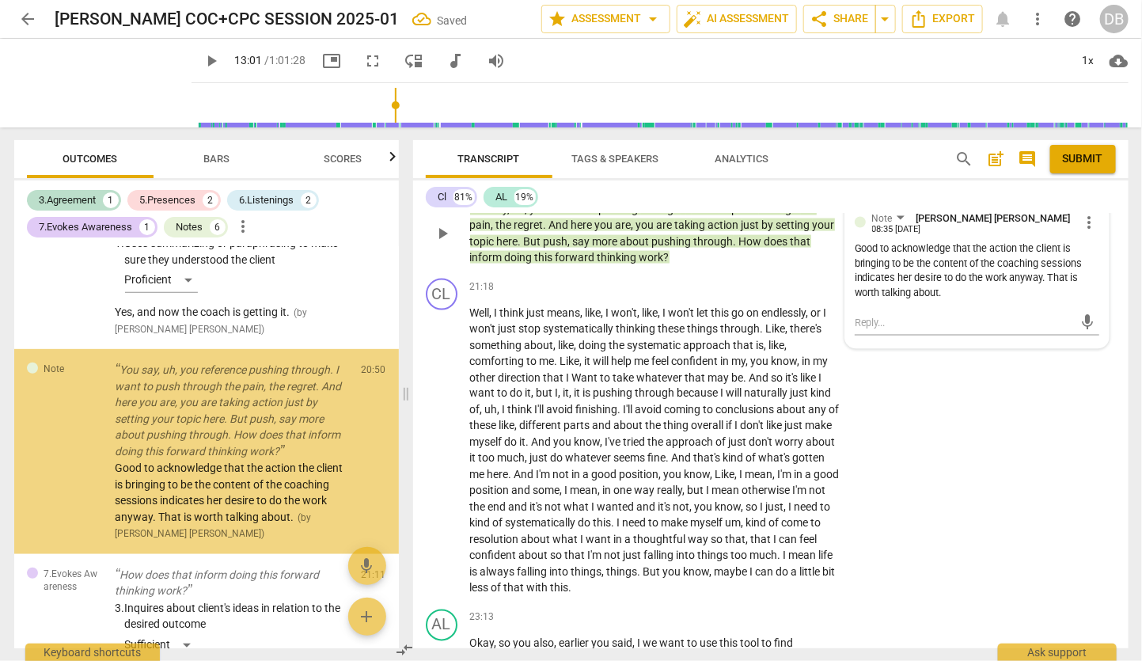
scroll to position [2697, 0]
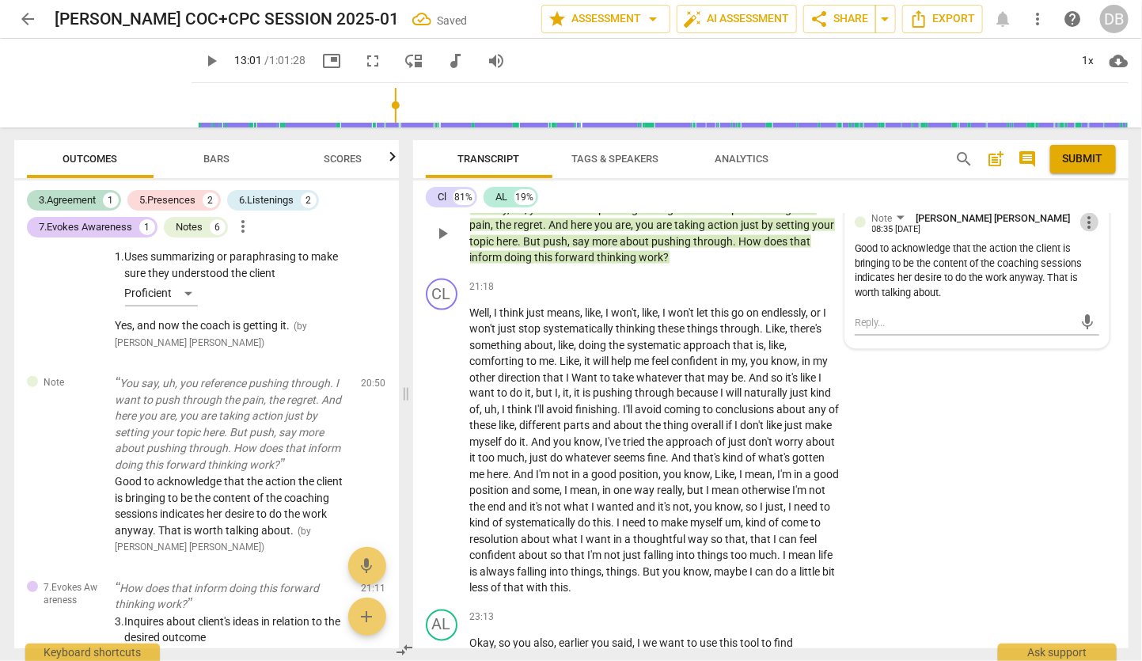
click at [1082, 232] on span "more_vert" at bounding box center [1089, 222] width 19 height 19
click at [1098, 343] on li "Delete" at bounding box center [1101, 343] width 55 height 30
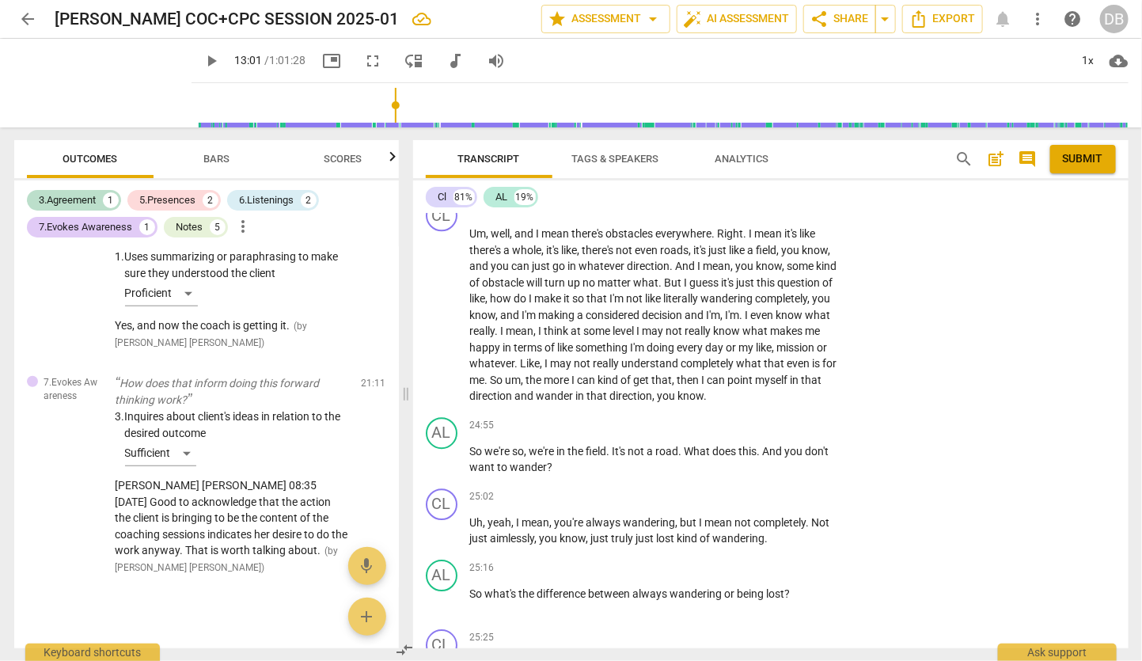
scroll to position [6589, 0]
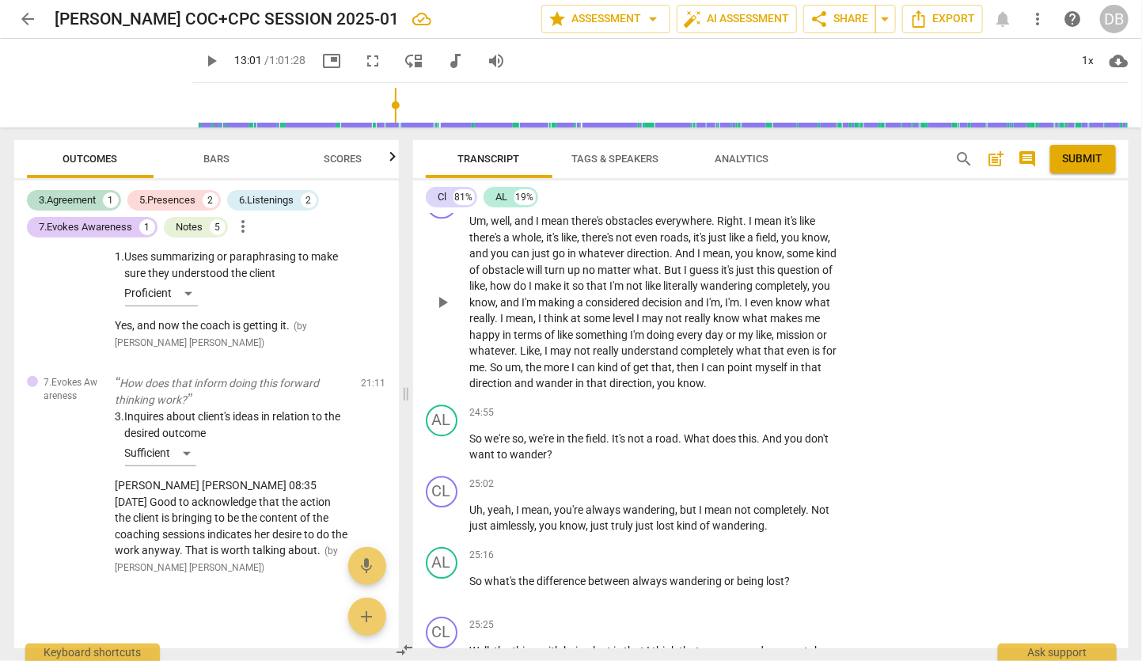
click at [856, 398] on div "CL play_arrow pause 23:46 + Add competency keyboard_arrow_right Um , well , and…" at bounding box center [771, 289] width 716 height 218
